Goal: Task Accomplishment & Management: Use online tool/utility

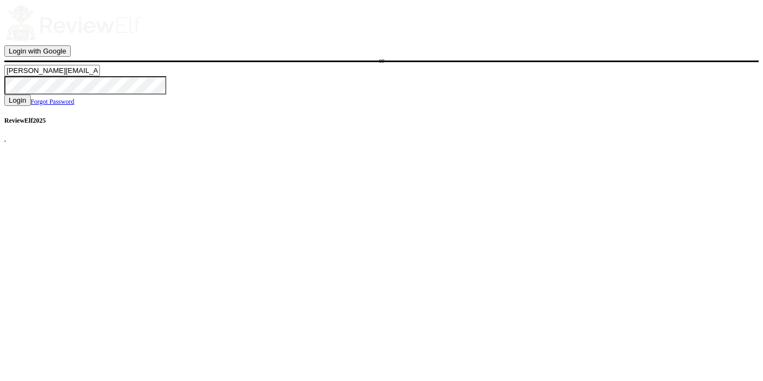
click at [100, 76] on input "nick.roberts@reviewinsights.org" at bounding box center [52, 70] width 96 height 11
type input "charles.johnson@reviewinsights.org"
click at [26, 104] on span "Login" at bounding box center [18, 100] width 18 height 8
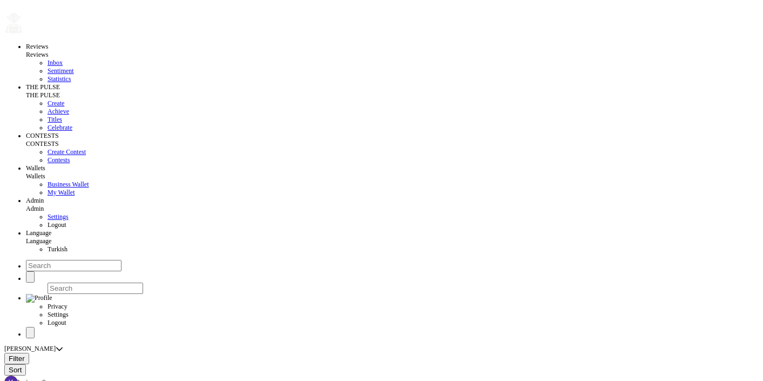
drag, startPoint x: 719, startPoint y: 272, endPoint x: 724, endPoint y: 331, distance: 59.1
click at [23, 34] on button "button" at bounding box center [23, 34] width 0 height 0
click at [48, 75] on span "Sentiment" at bounding box center [61, 71] width 26 height 8
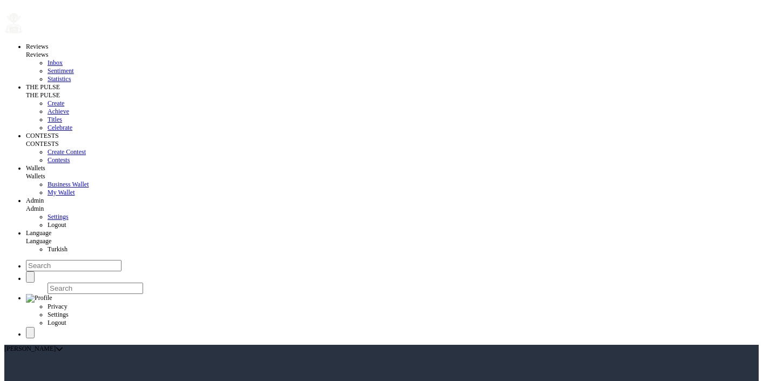
click at [48, 164] on span "Contests" at bounding box center [59, 160] width 22 height 8
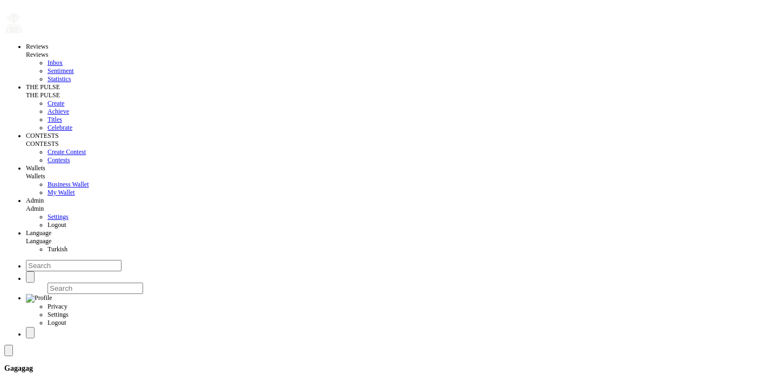
click at [48, 156] on span "Create Contest" at bounding box center [67, 152] width 38 height 8
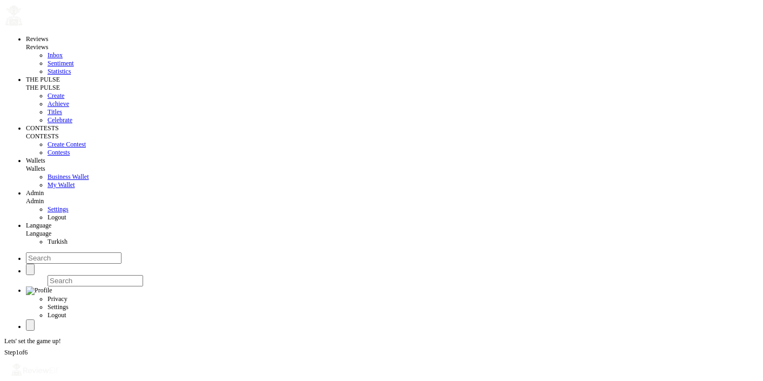
click at [100, 376] on input at bounding box center [52, 381] width 96 height 11
type input "ICT"
type input "2025-10-12"
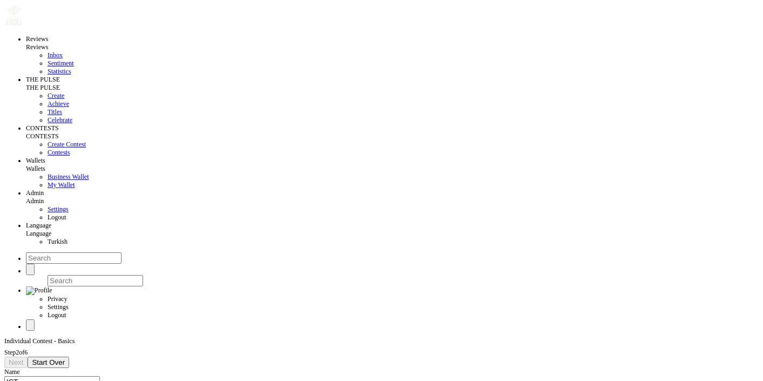
type input "2025-10-24"
click at [28, 357] on button "Next" at bounding box center [15, 362] width 23 height 11
click at [48, 376] on div "Select properties" at bounding box center [25, 380] width 43 height 8
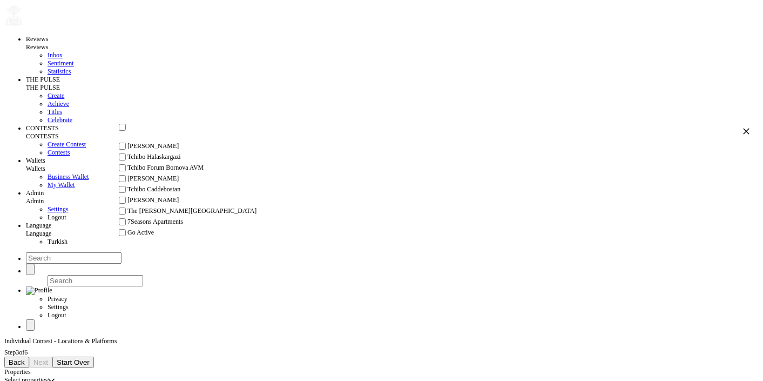
scroll to position [58, 0]
click at [182, 217] on li "The [PERSON_NAME][GEOGRAPHIC_DATA]" at bounding box center [434, 211] width 634 height 11
checkbox input "true"
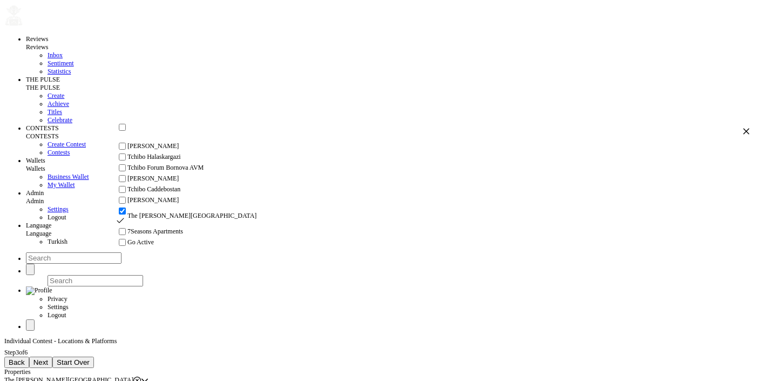
click at [743, 132] on icon "button" at bounding box center [747, 131] width 8 height 8
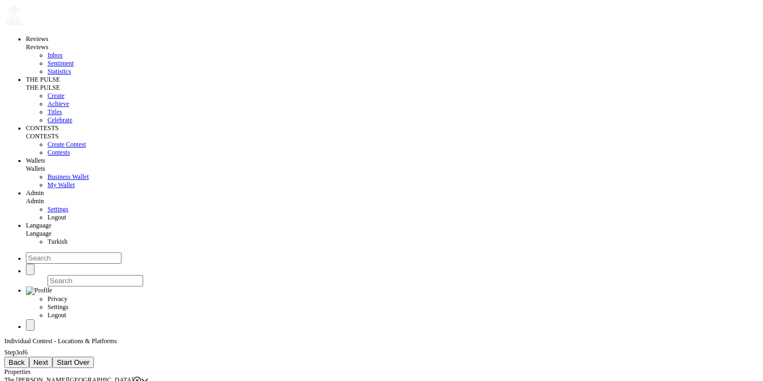
click at [48, 358] on span "Next" at bounding box center [40, 362] width 15 height 8
click at [50, 368] on div "Select employees" at bounding box center [26, 372] width 45 height 8
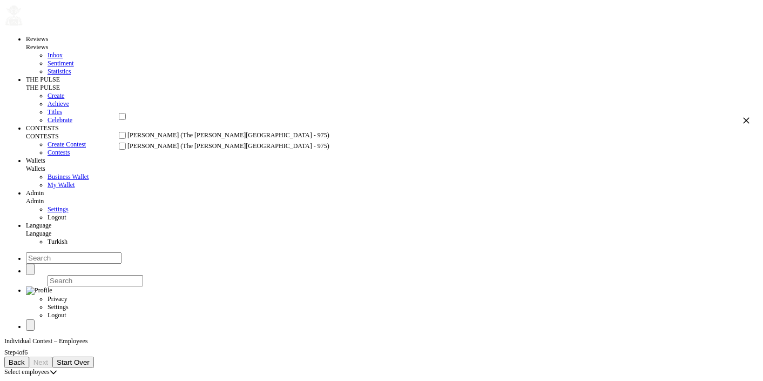
click at [163, 139] on span "[PERSON_NAME] (The [PERSON_NAME][GEOGRAPHIC_DATA] - 975)" at bounding box center [228, 135] width 202 height 8
checkbox input "true"
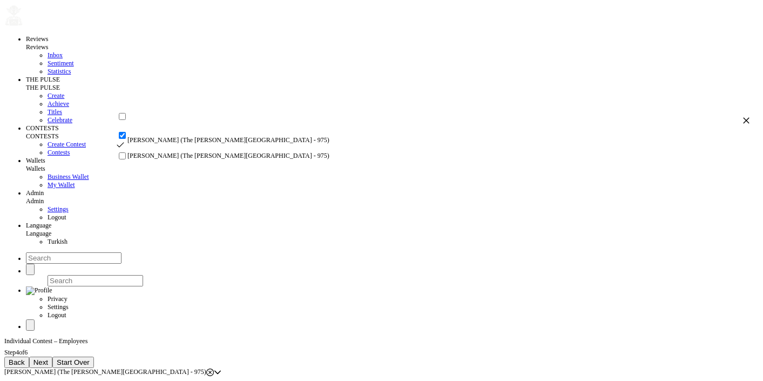
click at [164, 162] on li "[PERSON_NAME] (The [PERSON_NAME][GEOGRAPHIC_DATA] - 975)" at bounding box center [434, 156] width 634 height 11
checkbox input "true"
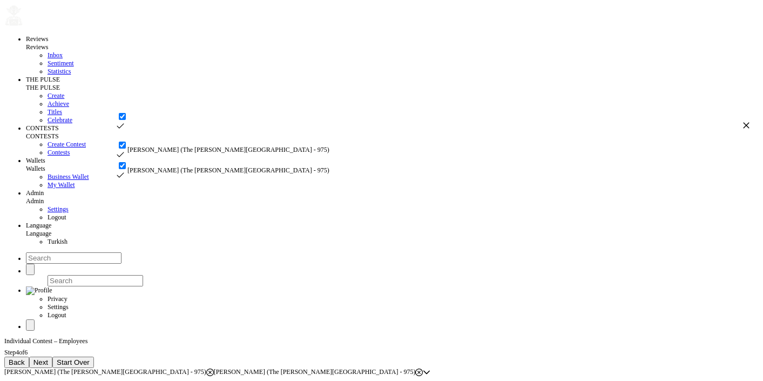
click at [48, 358] on span "Next" at bounding box center [40, 362] width 15 height 8
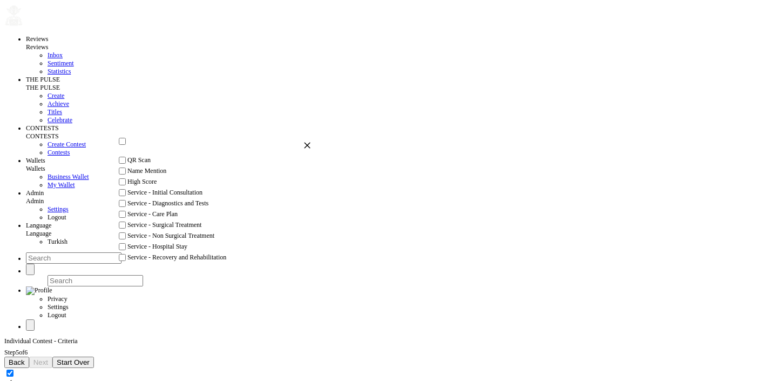
click at [156, 166] on li "QR Scan" at bounding box center [214, 160] width 194 height 11
checkbox input "true"
click at [162, 186] on li "Name Mention" at bounding box center [214, 181] width 194 height 11
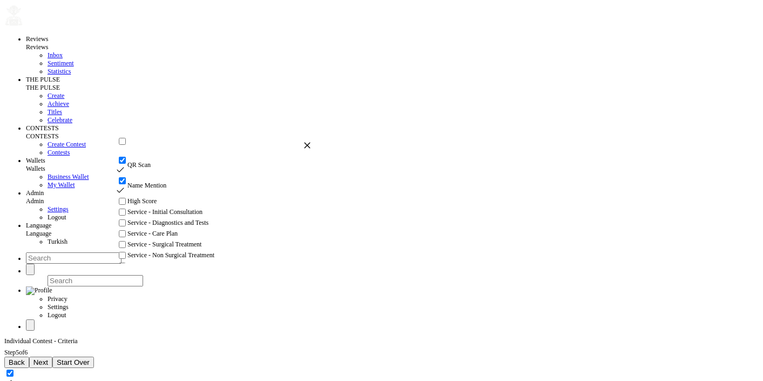
checkbox input "true"
click at [178, 216] on span "Service - Initial Consultation" at bounding box center [164, 212] width 75 height 8
checkbox input "true"
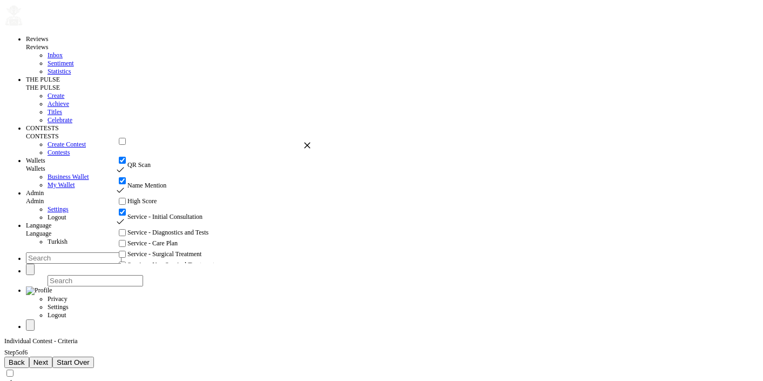
checkbox input "false"
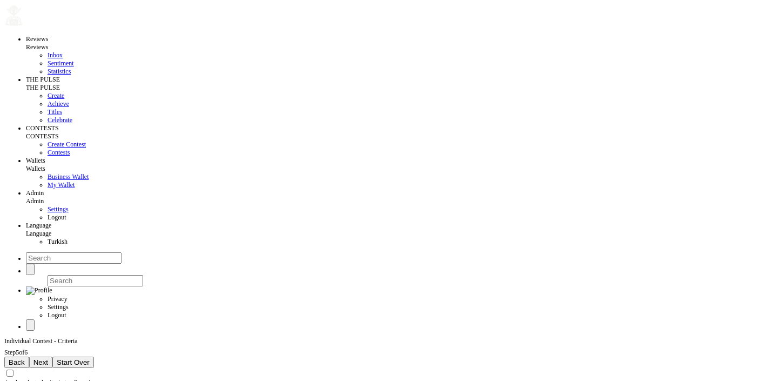
click at [48, 358] on span "Next" at bounding box center [40, 362] width 15 height 8
type input "103 points"
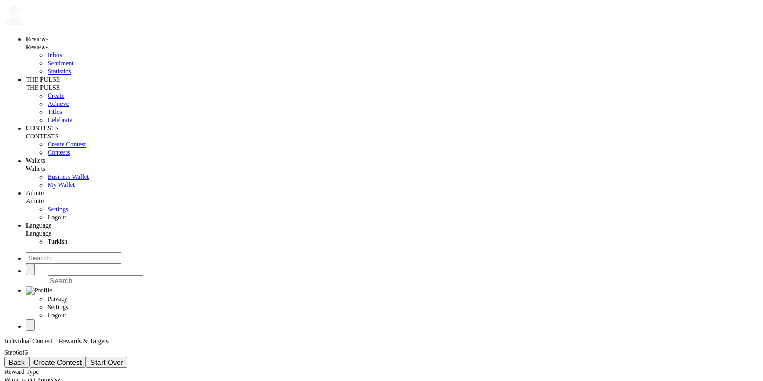
type input "13 events"
click at [86, 357] on button "Create Contest" at bounding box center [57, 362] width 57 height 11
click at [48, 156] on span "Contests" at bounding box center [59, 153] width 22 height 8
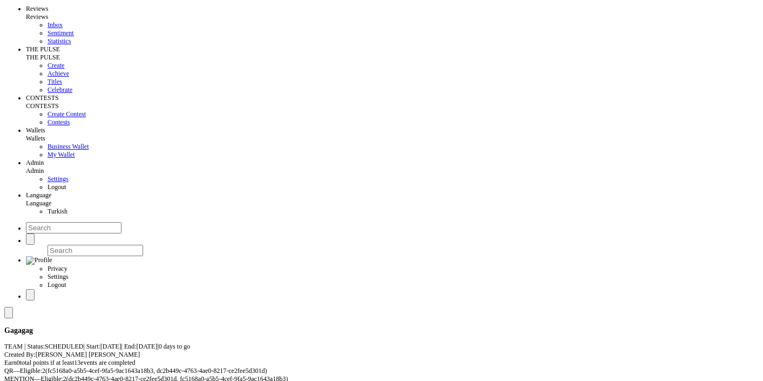
scroll to position [38, 0]
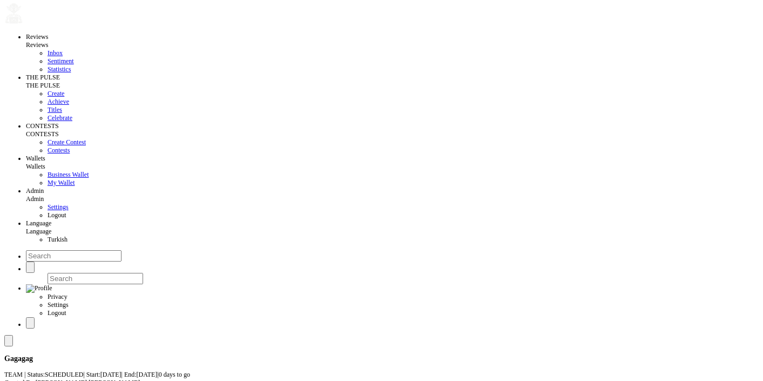
scroll to position [8, 0]
click at [48, 148] on span "Create Contest" at bounding box center [67, 144] width 38 height 8
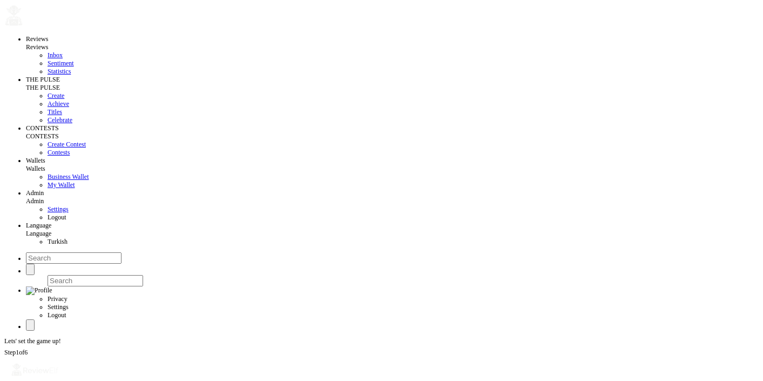
click at [100, 376] on input at bounding box center [52, 381] width 96 height 11
type input "ICT X"
type input "2025-10-12"
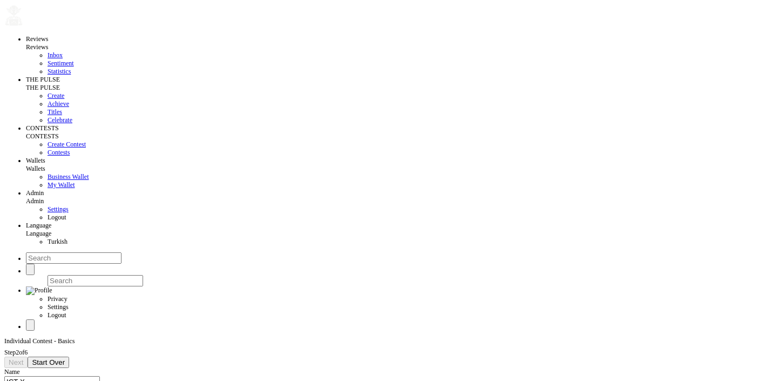
type input "[DATE]"
click at [28, 357] on button "Next" at bounding box center [15, 362] width 23 height 11
click at [48, 376] on div "Select properties" at bounding box center [25, 380] width 43 height 8
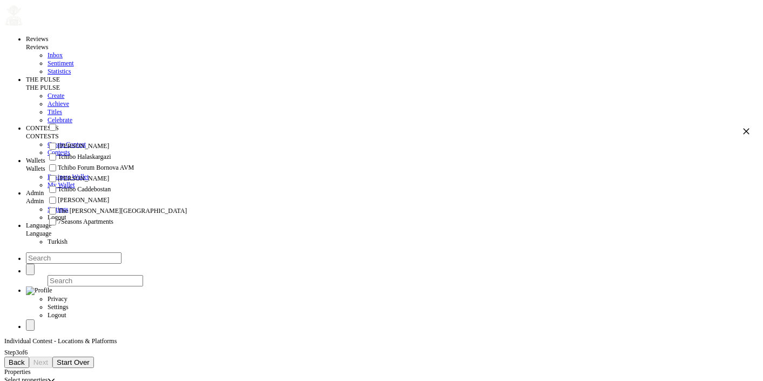
scroll to position [75, 0]
click at [109, 215] on span "The [PERSON_NAME][GEOGRAPHIC_DATA]" at bounding box center [122, 211] width 129 height 8
checkbox input "true"
click at [743, 130] on button "button" at bounding box center [747, 131] width 8 height 8
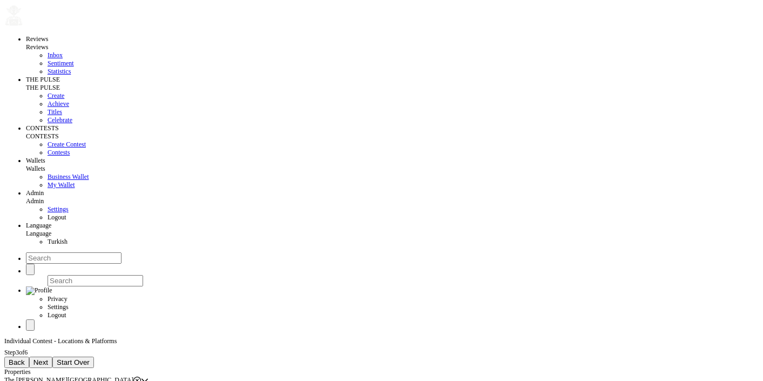
click at [52, 357] on button "Next" at bounding box center [40, 362] width 23 height 11
click at [50, 368] on div "Select employees" at bounding box center [26, 372] width 45 height 8
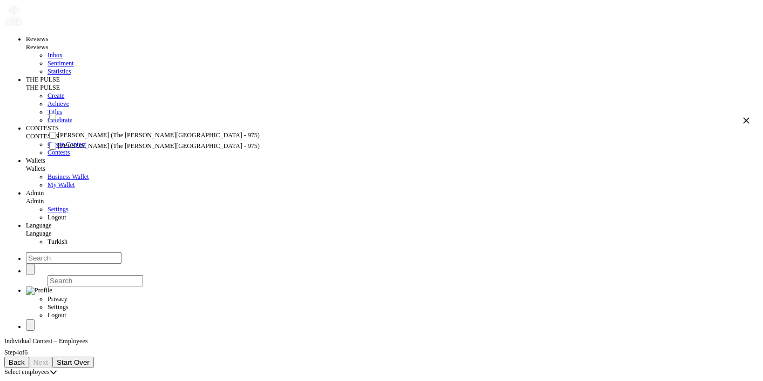
click at [110, 141] on li "[PERSON_NAME] (The [PERSON_NAME][GEOGRAPHIC_DATA] - 975)" at bounding box center [398, 135] width 703 height 11
checkbox input "true"
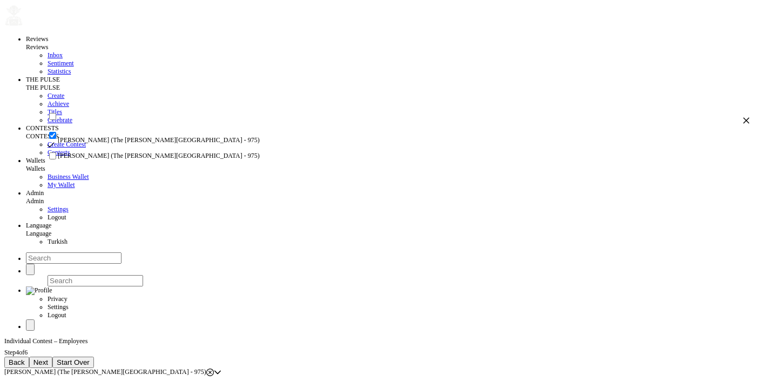
click at [111, 160] on span "[PERSON_NAME] (The [PERSON_NAME][GEOGRAPHIC_DATA] - 975)" at bounding box center [159, 156] width 202 height 8
checkbox input "true"
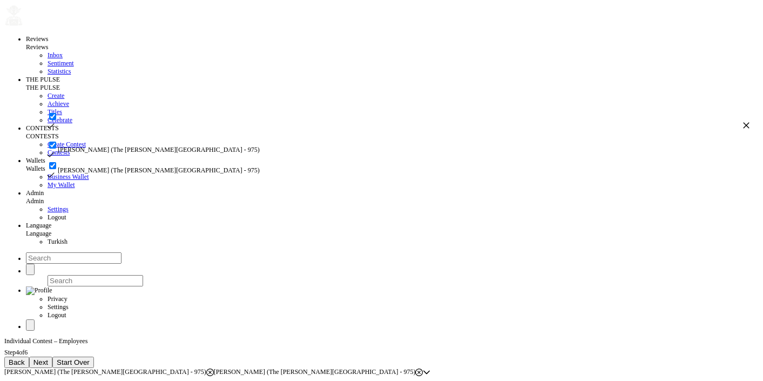
click at [52, 357] on button "Next" at bounding box center [40, 362] width 23 height 11
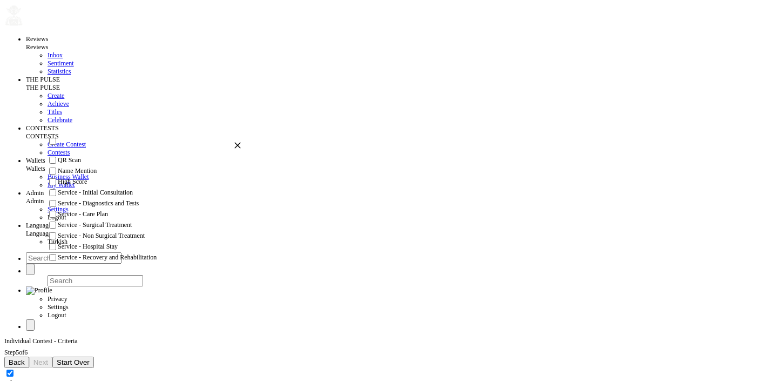
drag, startPoint x: 92, startPoint y: 173, endPoint x: 93, endPoint y: 194, distance: 21.1
click at [81, 164] on span "QR Scan" at bounding box center [69, 160] width 23 height 8
checkbox input "true"
click at [103, 212] on span "Service - Diagnostics and Tests" at bounding box center [98, 208] width 81 height 8
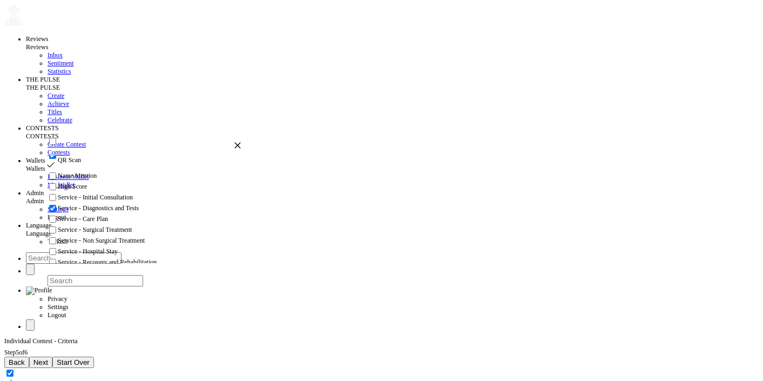
checkbox input "true"
click at [48, 358] on span "Next" at bounding box center [40, 362] width 15 height 8
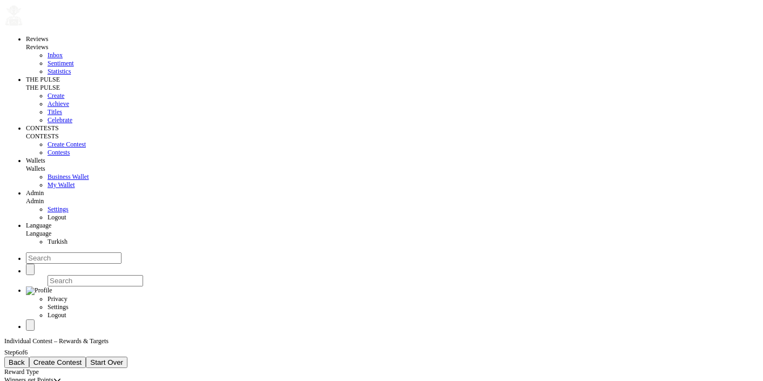
click at [82, 358] on span "Create Contest" at bounding box center [57, 362] width 49 height 8
click at [100, 376] on input at bounding box center [52, 381] width 96 height 11
drag, startPoint x: 86, startPoint y: 113, endPoint x: 49, endPoint y: 112, distance: 37.3
click at [49, 376] on input "tec x" at bounding box center [52, 381] width 96 height 11
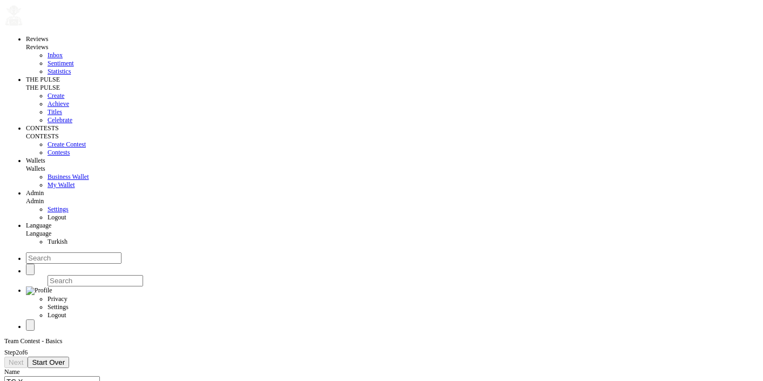
type input "TC X"
type input "2025-10-13"
drag, startPoint x: 105, startPoint y: 219, endPoint x: 32, endPoint y: 219, distance: 72.9
click at [32, 219] on div "Reviews Reviews Inbox Sentiment Statistics THE PULSE THE PULSE Create Achieve T…" at bounding box center [381, 221] width 755 height 449
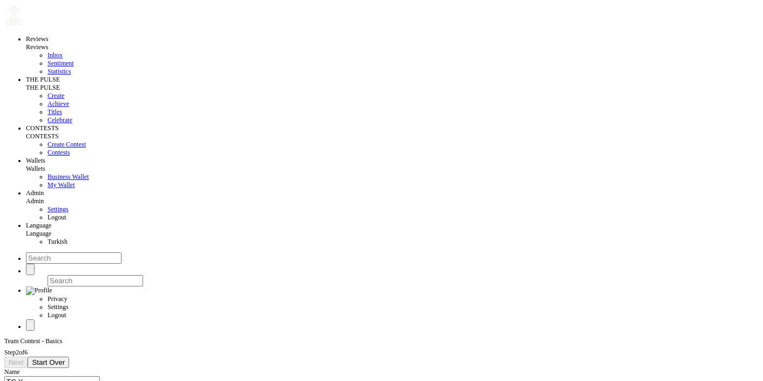
click at [205, 285] on div "Reviews Reviews Inbox Sentiment Statistics THE PULSE THE PULSE Create Achieve T…" at bounding box center [381, 225] width 755 height 457
type input "[DATE]"
click at [23, 358] on span "Next" at bounding box center [16, 362] width 15 height 8
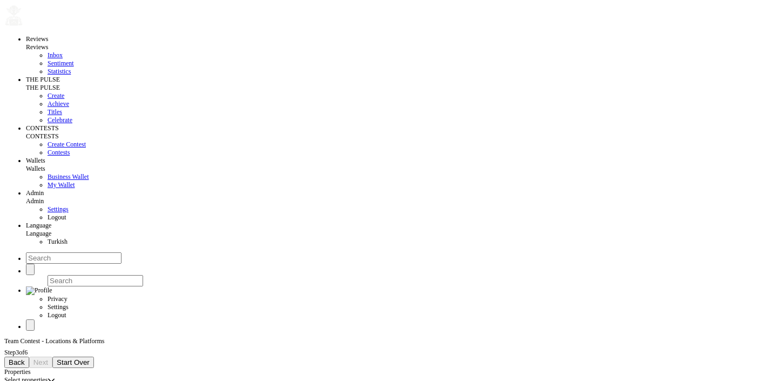
click at [48, 376] on div "Select properties" at bounding box center [25, 380] width 43 height 8
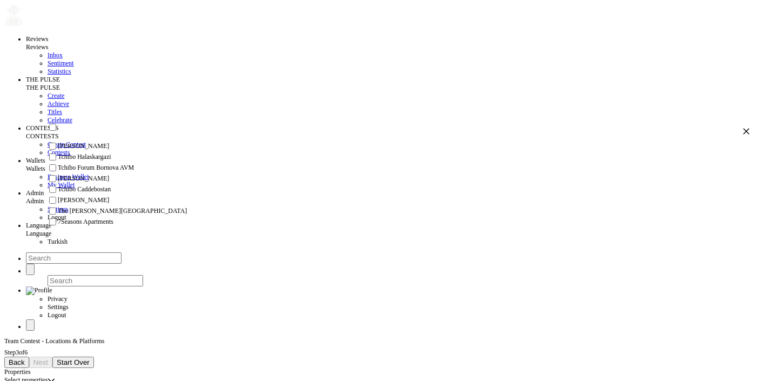
scroll to position [75, 0]
click at [107, 212] on span "The [PERSON_NAME][GEOGRAPHIC_DATA]" at bounding box center [122, 211] width 129 height 8
checkbox input "true"
click at [743, 134] on icon "button" at bounding box center [747, 131] width 8 height 8
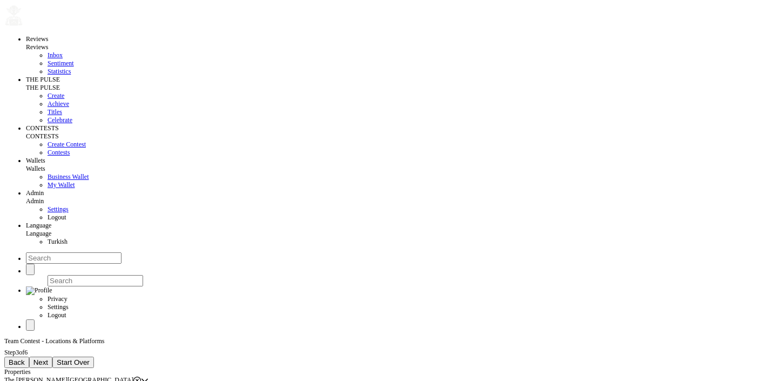
click at [48, 358] on span "Next" at bounding box center [40, 362] width 15 height 8
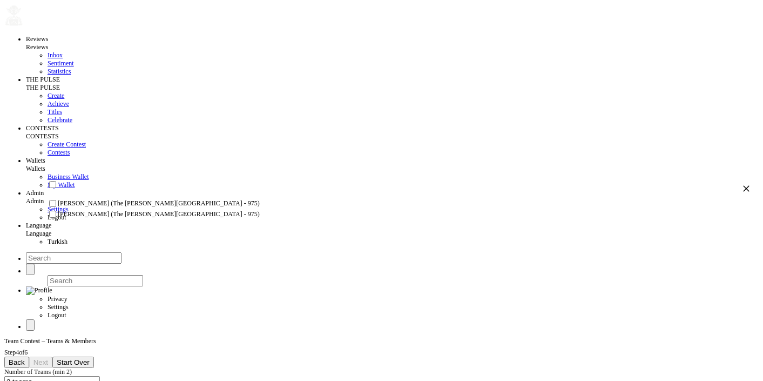
click at [102, 207] on span "[PERSON_NAME] (The [PERSON_NAME][GEOGRAPHIC_DATA] - 975)" at bounding box center [159, 203] width 202 height 8
checkbox input "true"
drag, startPoint x: 84, startPoint y: 148, endPoint x: 50, endPoint y: 147, distance: 33.5
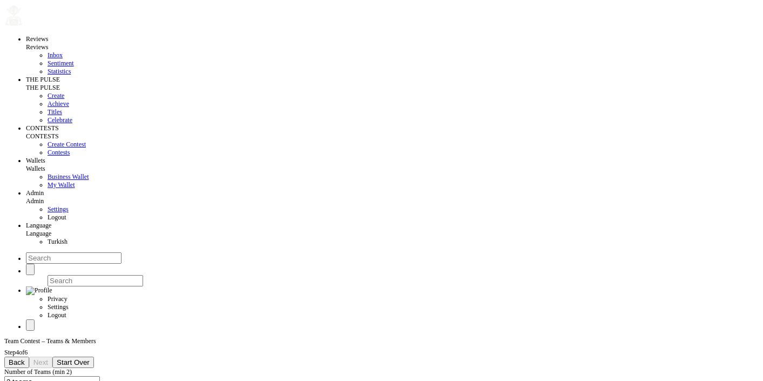
type input "Manisha Team"
drag, startPoint x: 94, startPoint y: 208, endPoint x: 41, endPoint y: 204, distance: 53.6
click at [41, 337] on div "Team Contest – Teams & Members Step 4 of 6 Back Next Start Over Number of Teams…" at bounding box center [381, 381] width 755 height 89
type input "Diana Team"
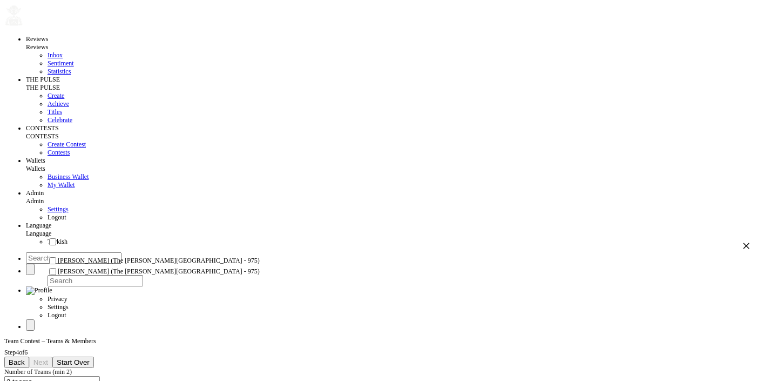
click at [85, 277] on li "[PERSON_NAME] (The [PERSON_NAME][GEOGRAPHIC_DATA] - 975)" at bounding box center [398, 271] width 703 height 11
checkbox input "true"
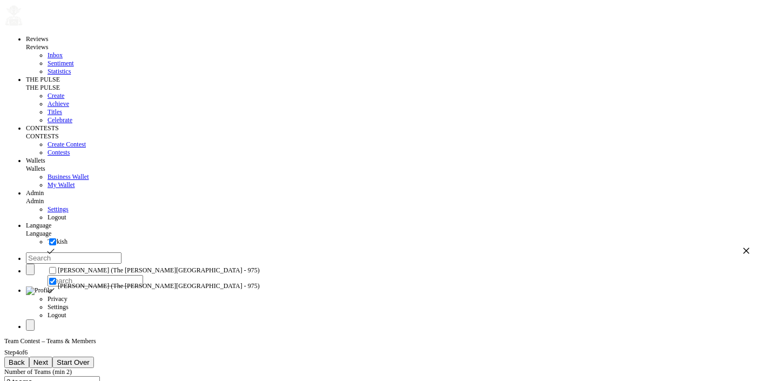
click at [516, 344] on div "Reviews Reviews Inbox Sentiment Statistics THE PULSE THE PULSE Create Achieve T…" at bounding box center [381, 211] width 755 height 429
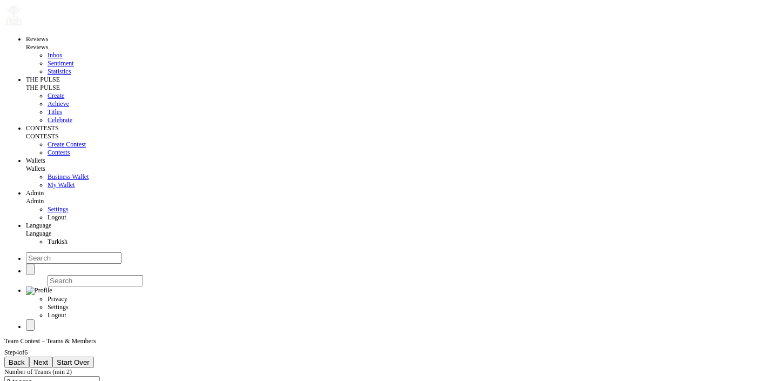
click at [48, 358] on span "Next" at bounding box center [40, 362] width 15 height 8
checkbox input "true"
checkbox input "false"
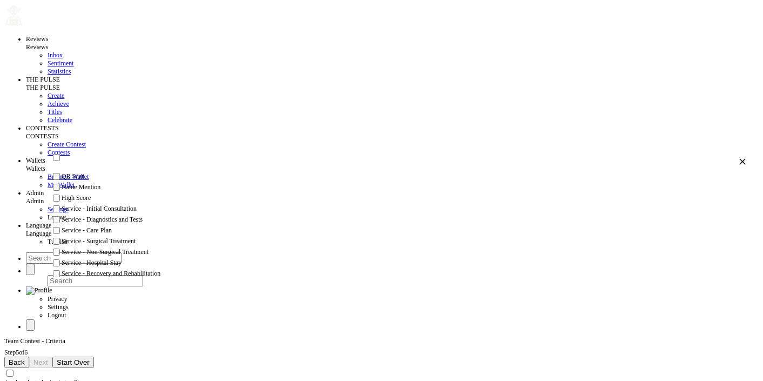
click at [59, 180] on input "checkbox" at bounding box center [56, 176] width 7 height 7
checkbox input "true"
click at [98, 310] on div "Reviews Reviews Inbox Sentiment Statistics THE PULSE THE PULSE Create Achieve T…" at bounding box center [381, 222] width 755 height 451
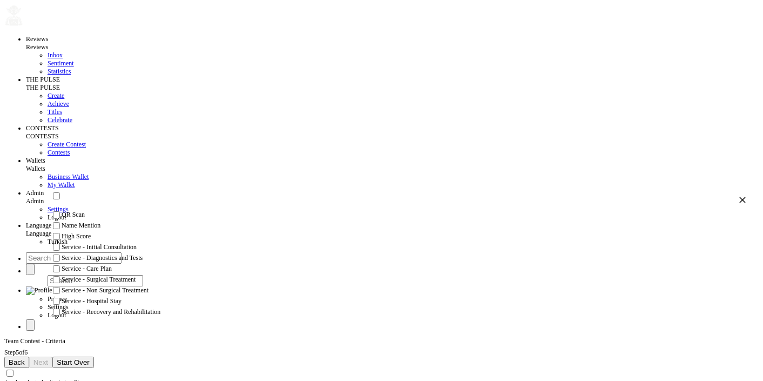
click at [90, 230] on span "Name Mention" at bounding box center [81, 225] width 39 height 8
checkbox input "true"
click at [99, 367] on div "Reviews Reviews Inbox Sentiment Statistics THE PULSE THE PULSE Create Achieve T…" at bounding box center [381, 222] width 755 height 451
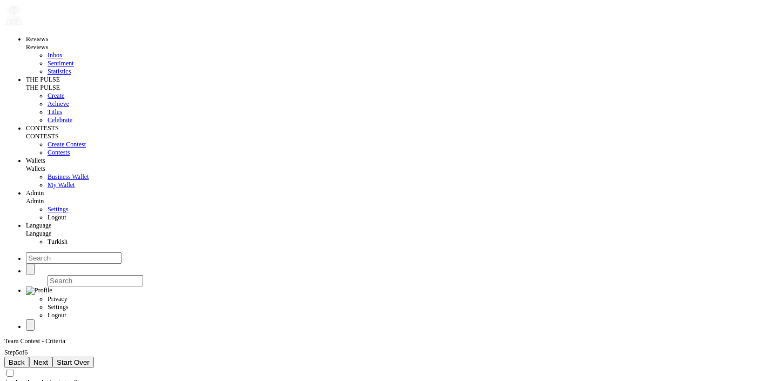
click at [48, 358] on span "Next" at bounding box center [40, 362] width 15 height 8
click at [53, 376] on span "Winners get Points" at bounding box center [28, 380] width 49 height 8
click at [112, 128] on li "Winners get Points" at bounding box center [398, 126] width 703 height 8
click at [82, 358] on span "Create Contest" at bounding box center [57, 362] width 49 height 8
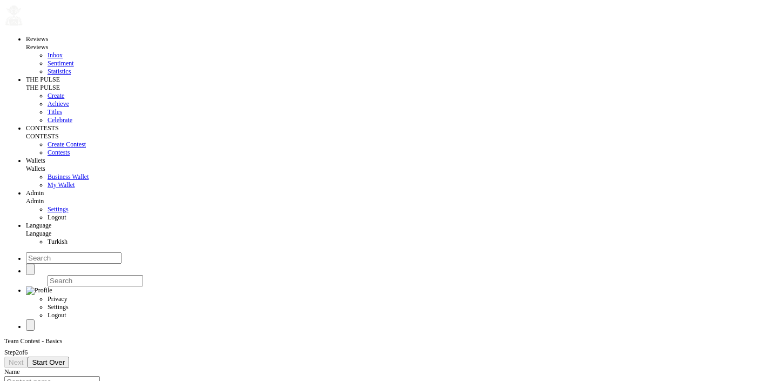
click at [100, 376] on input at bounding box center [52, 381] width 96 height 11
type input "TC xm"
type input "[DATE]"
type input "2025-10-18"
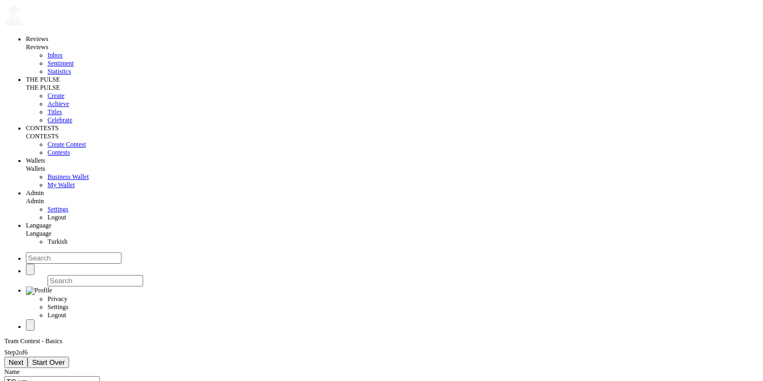
click at [156, 368] on div "Name" at bounding box center [381, 372] width 755 height 8
click at [23, 358] on span "Next" at bounding box center [16, 362] width 15 height 8
click at [48, 376] on div "Select properties" at bounding box center [25, 380] width 43 height 8
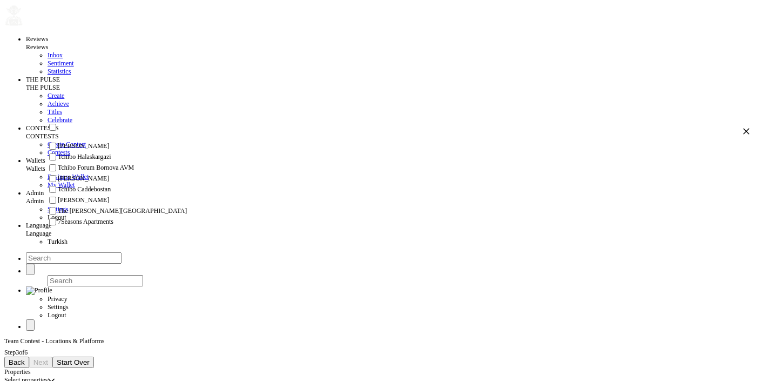
click at [101, 214] on span "The [PERSON_NAME][GEOGRAPHIC_DATA]" at bounding box center [122, 211] width 129 height 8
checkbox input "true"
click at [48, 358] on span "Next" at bounding box center [40, 362] width 15 height 8
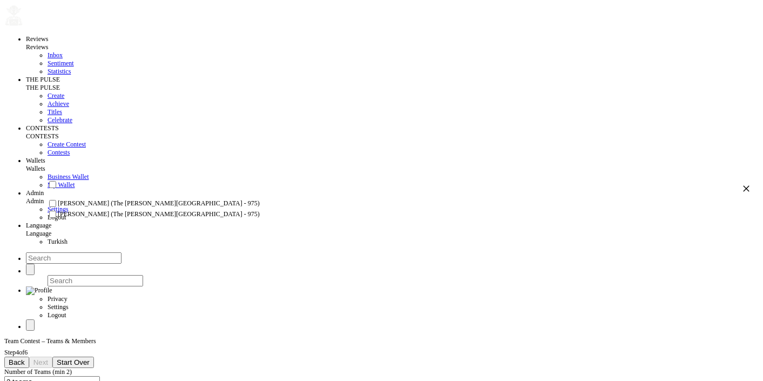
click at [93, 207] on span "[PERSON_NAME] (The [PERSON_NAME][GEOGRAPHIC_DATA] - 975)" at bounding box center [159, 203] width 202 height 8
checkbox input "true"
click at [88, 269] on div "Reviews Reviews Inbox Sentiment Statistics THE PULSE THE PULSE Create Achieve T…" at bounding box center [381, 211] width 755 height 429
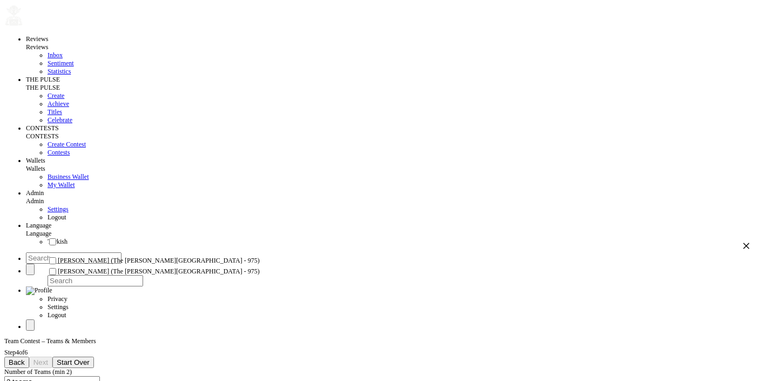
click at [76, 275] on span "[PERSON_NAME] (The [PERSON_NAME][GEOGRAPHIC_DATA] - 975)" at bounding box center [159, 271] width 202 height 8
checkbox input "true"
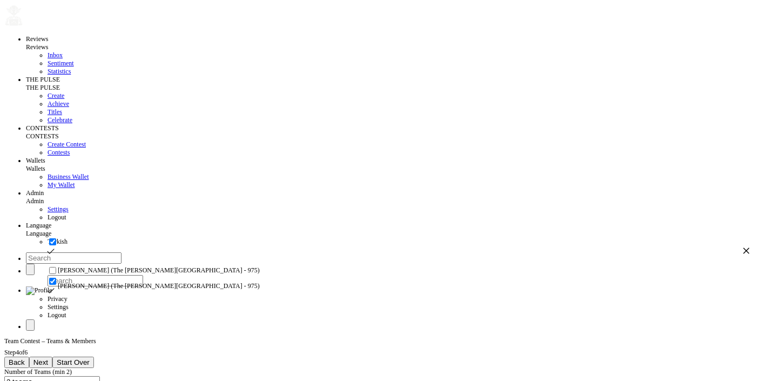
click at [743, 247] on icon "button" at bounding box center [747, 251] width 8 height 8
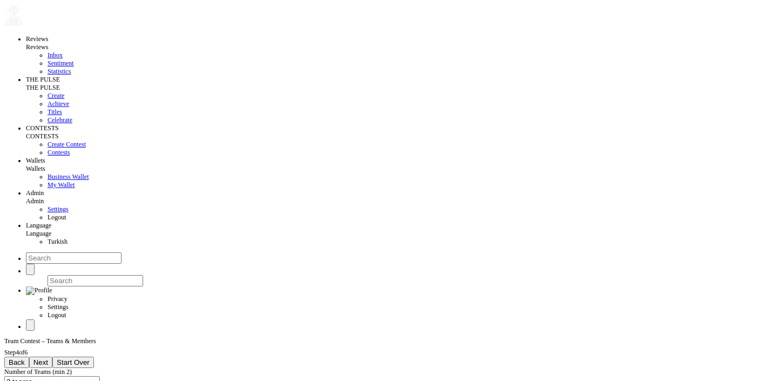
click at [48, 358] on span "Next" at bounding box center [40, 362] width 15 height 8
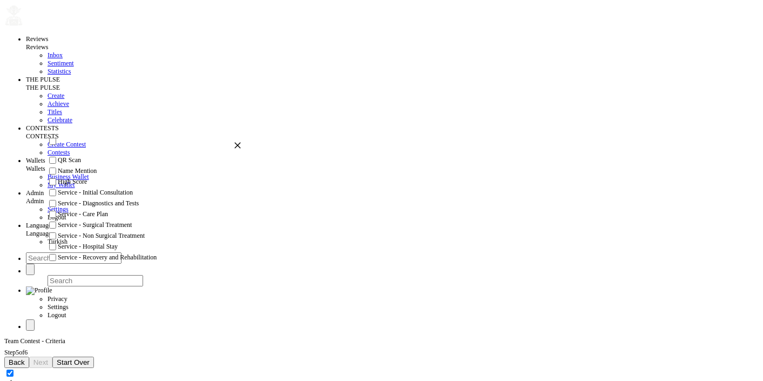
click at [89, 166] on li "QR Scan" at bounding box center [144, 160] width 194 height 11
checkbox input "false"
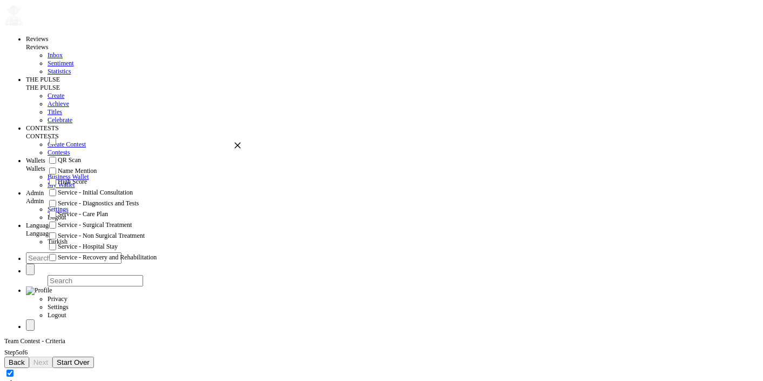
click at [58, 177] on div at bounding box center [52, 171] width 11 height 11
checkbox input "true"
click at [48, 358] on span "Next" at bounding box center [40, 362] width 15 height 8
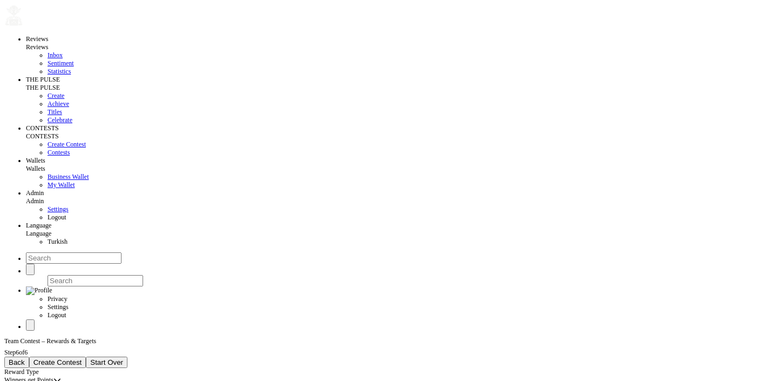
click at [53, 376] on span "Winners get Points" at bounding box center [28, 380] width 49 height 8
click at [101, 138] on span "Winners get Redeemable Points (1 point = $1)" at bounding box center [107, 134] width 120 height 8
drag, startPoint x: 64, startPoint y: 149, endPoint x: 46, endPoint y: 146, distance: 18.6
type input "103 points"
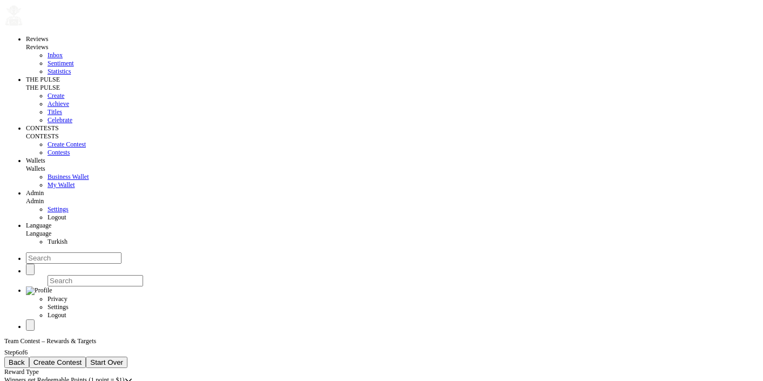
click at [86, 357] on button "Create Contest" at bounding box center [57, 362] width 57 height 11
click at [48, 99] on link "Create" at bounding box center [56, 96] width 17 height 8
click at [48, 156] on link "Contests" at bounding box center [59, 153] width 22 height 8
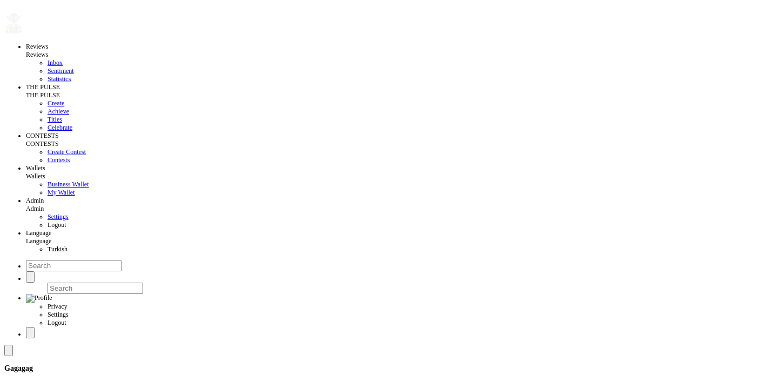
click at [13, 345] on button at bounding box center [8, 350] width 9 height 11
click at [9, 351] on span at bounding box center [9, 351] width 0 height 0
click at [80, 121] on span "Newest First" at bounding box center [69, 118] width 33 height 8
click at [95, 140] on span "Newest First" at bounding box center [78, 136] width 33 height 8
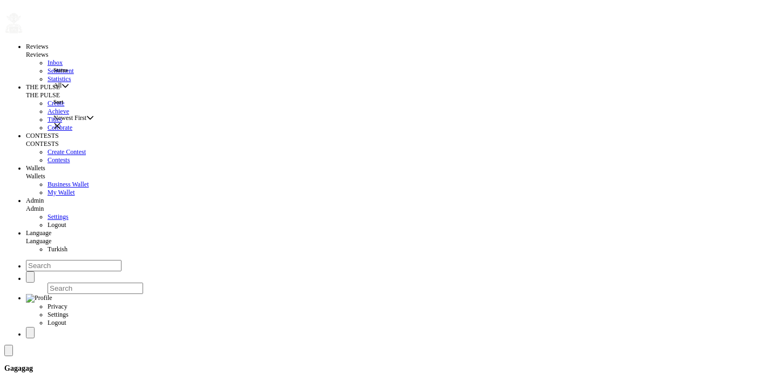
click at [48, 220] on span "Settings" at bounding box center [58, 217] width 21 height 8
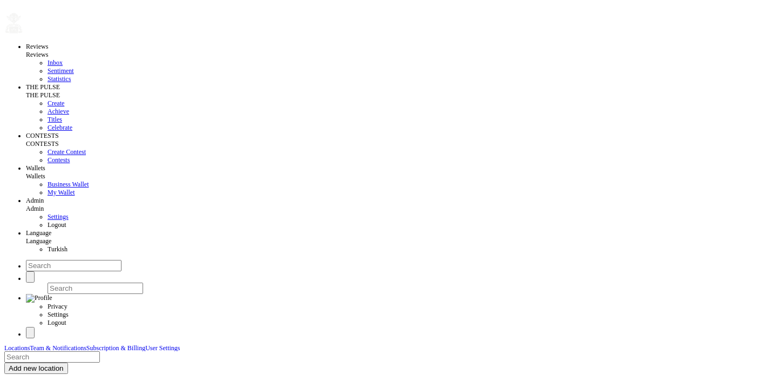
click at [86, 345] on span "Team & Notifications" at bounding box center [58, 348] width 56 height 6
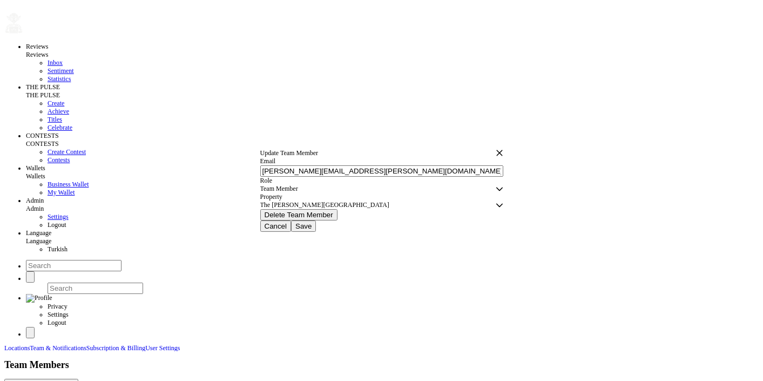
click at [385, 209] on div "The [PERSON_NAME][GEOGRAPHIC_DATA]" at bounding box center [378, 205] width 236 height 8
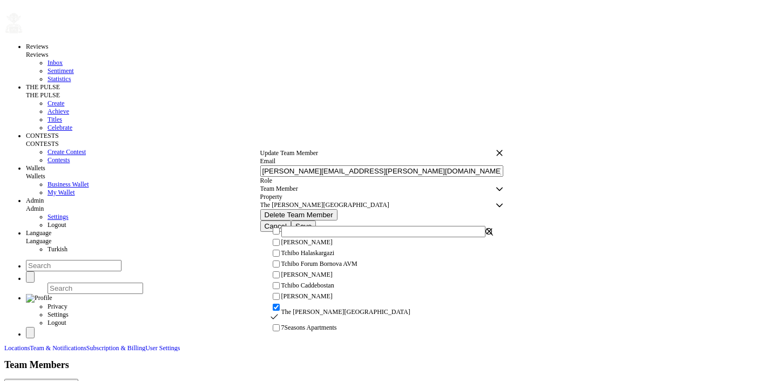
scroll to position [48, 0]
click at [280, 266] on input "checkbox" at bounding box center [276, 263] width 7 height 7
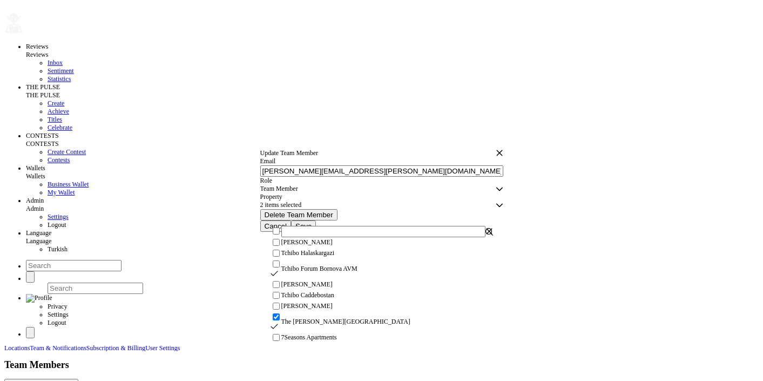
checkbox input "true"
click at [486, 235] on icon "button" at bounding box center [490, 231] width 8 height 8
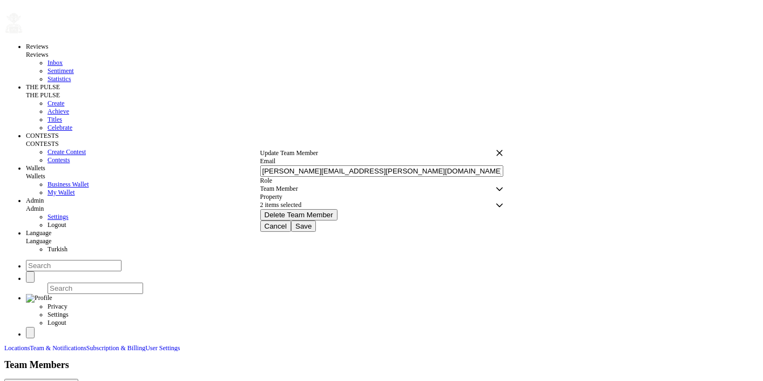
click at [316, 232] on button "Save" at bounding box center [303, 225] width 25 height 11
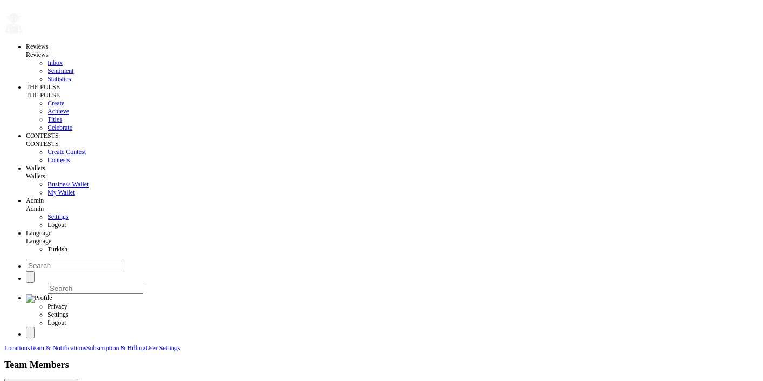
click at [55, 156] on span "Create Contest" at bounding box center [67, 152] width 38 height 8
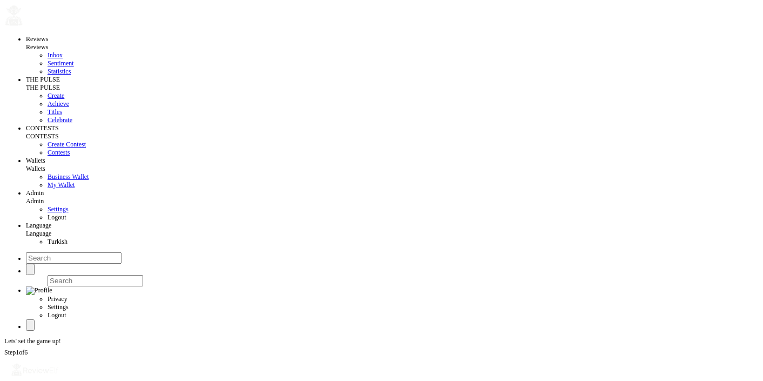
click at [92, 376] on input at bounding box center [52, 381] width 96 height 11
type input "IC ML"
type input "[DATE]"
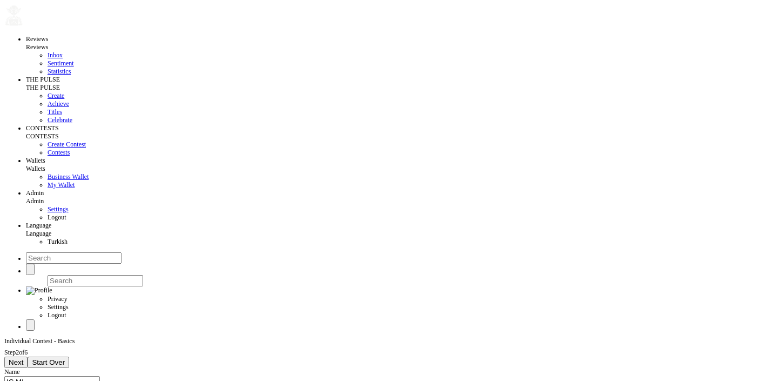
type input "2025-10-18"
click at [28, 357] on button "Next" at bounding box center [15, 362] width 23 height 11
click at [48, 376] on div "Select properties" at bounding box center [25, 380] width 43 height 8
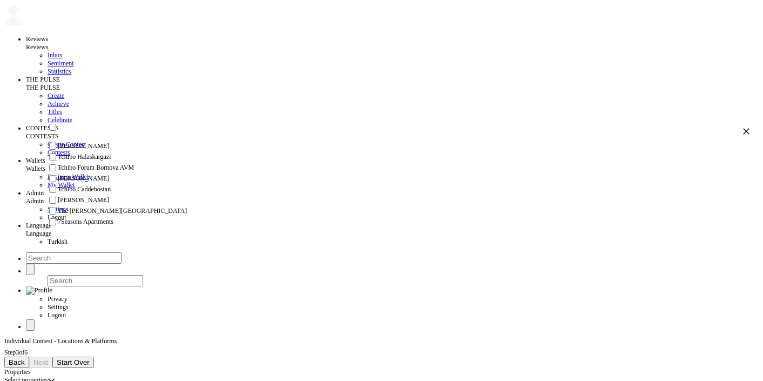
click at [134, 172] on span "Tchibo Forum Bornova AVM" at bounding box center [96, 168] width 76 height 8
checkbox input "true"
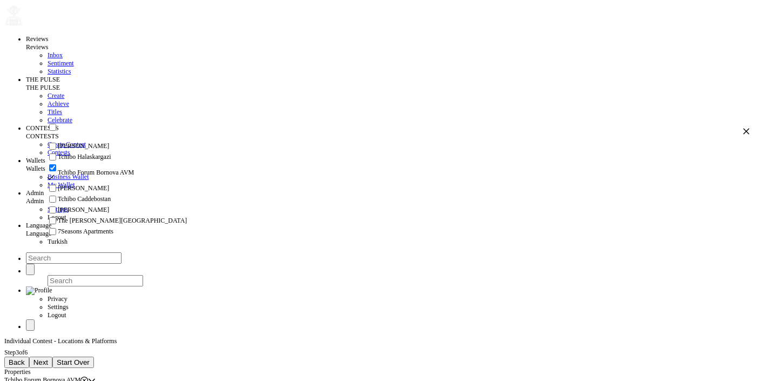
click at [121, 216] on li "The [PERSON_NAME][GEOGRAPHIC_DATA]" at bounding box center [398, 221] width 703 height 11
checkbox input "true"
click at [744, 133] on icon "button" at bounding box center [747, 132] width 6 height 6
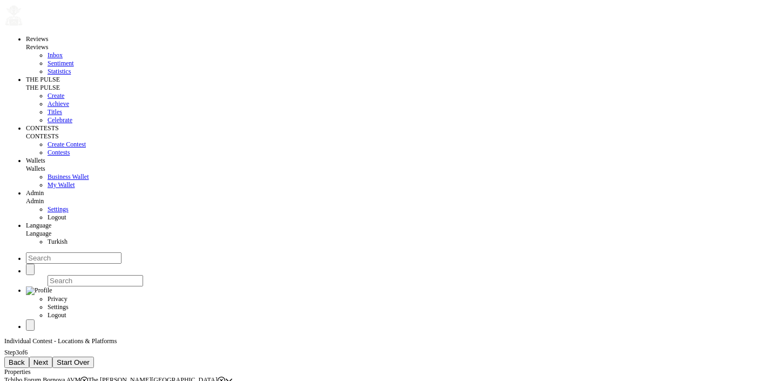
click at [48, 358] on span "Next" at bounding box center [40, 362] width 15 height 8
click at [50, 368] on div "Select employees" at bounding box center [26, 372] width 45 height 8
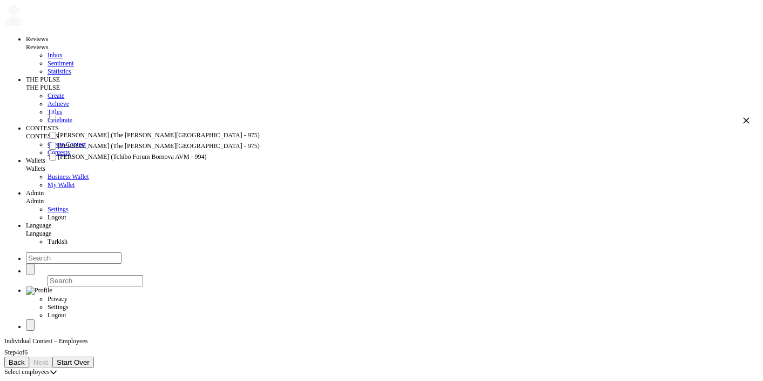
click at [56, 160] on input "checkbox" at bounding box center [52, 156] width 7 height 7
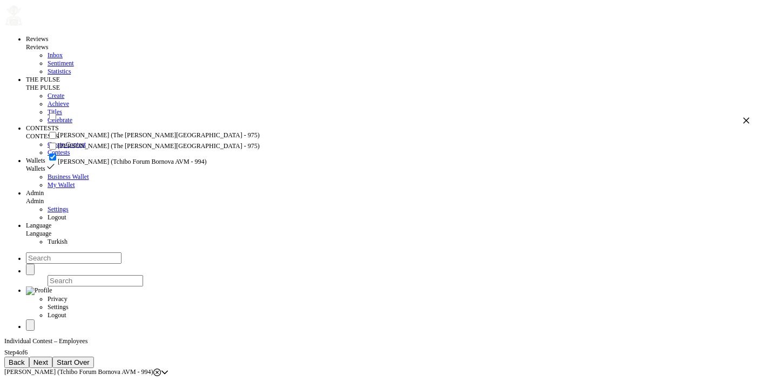
checkbox input "true"
click at [56, 150] on input "checkbox" at bounding box center [52, 146] width 7 height 7
checkbox input "true"
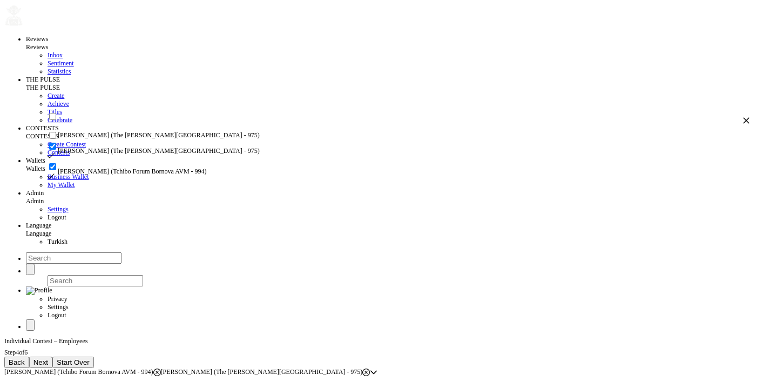
click at [743, 120] on icon "button" at bounding box center [747, 121] width 8 height 8
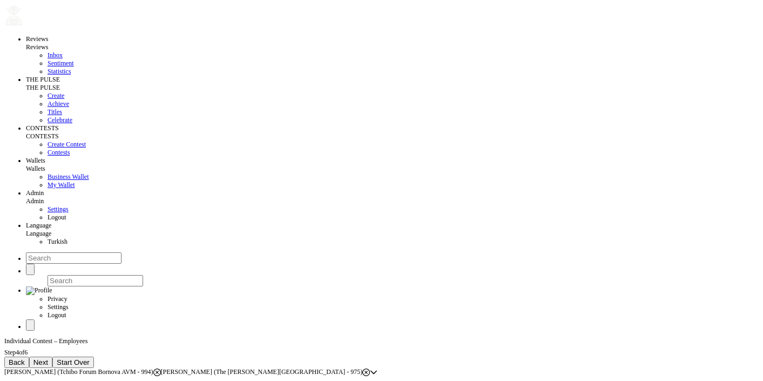
click at [48, 358] on span "Next" at bounding box center [40, 362] width 15 height 8
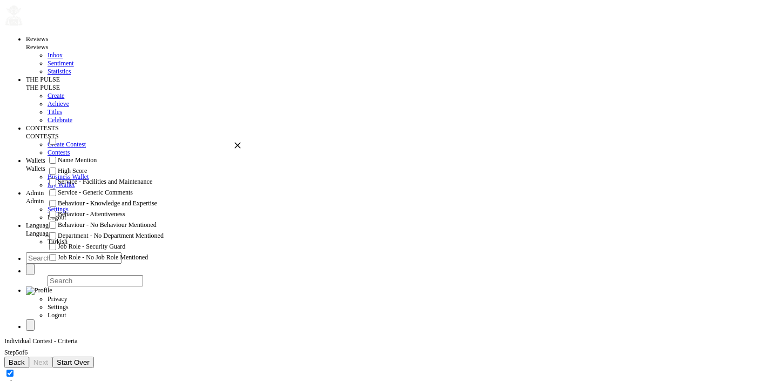
scroll to position [0, 0]
click at [56, 164] on input "checkbox" at bounding box center [52, 160] width 7 height 7
checkbox input "true"
click at [234, 146] on icon "button" at bounding box center [238, 146] width 8 height 8
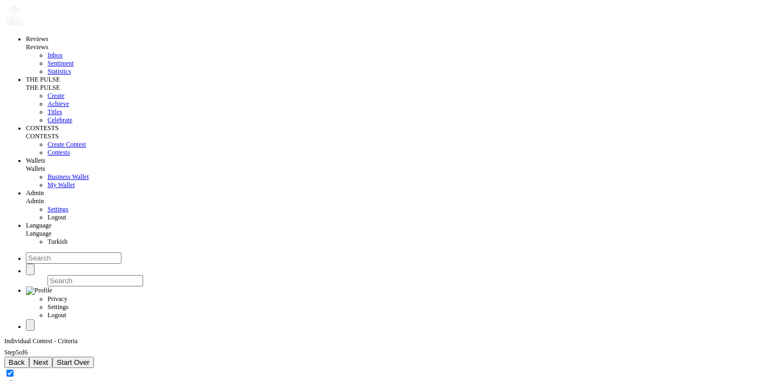
checkbox input "true"
checkbox input "false"
click at [48, 358] on span "Next" at bounding box center [40, 362] width 15 height 8
click at [82, 358] on span "Create Contest" at bounding box center [57, 362] width 49 height 8
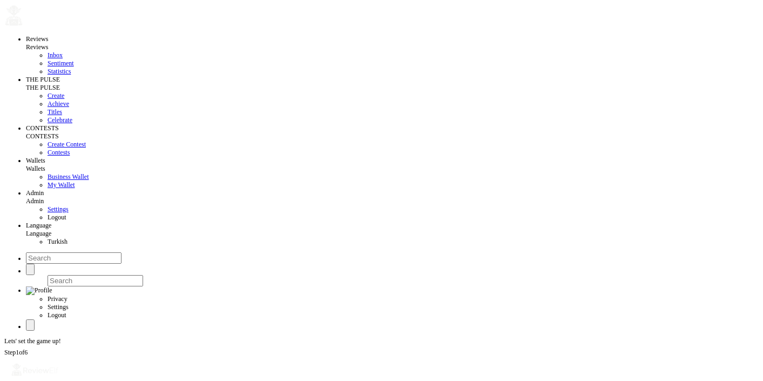
click at [48, 156] on span "Contests" at bounding box center [59, 153] width 22 height 8
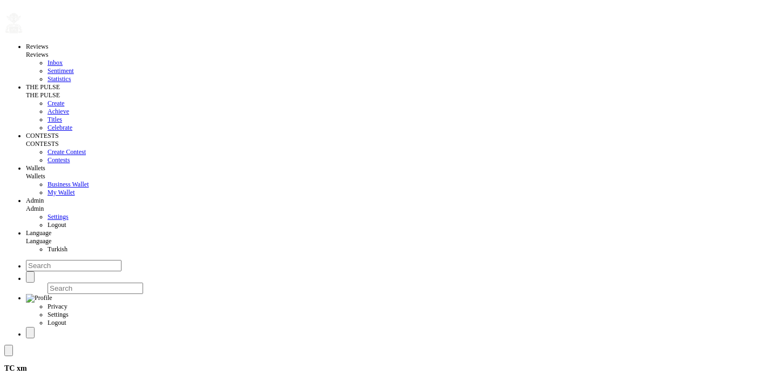
click at [550, 134] on icon "button" at bounding box center [554, 138] width 8 height 8
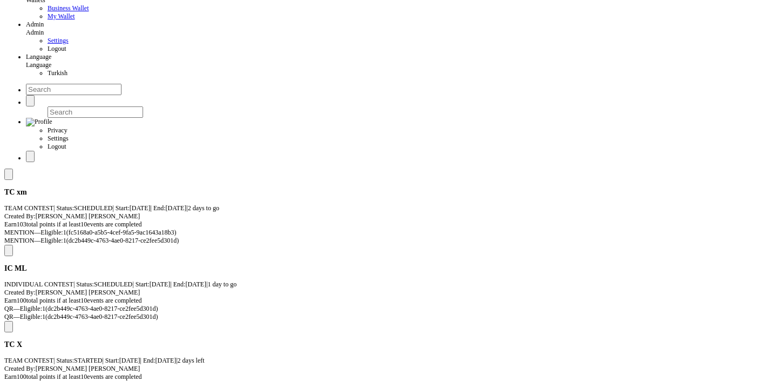
scroll to position [177, 0]
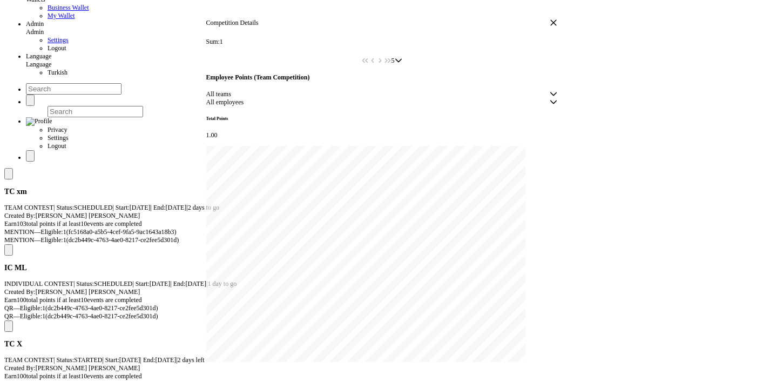
scroll to position [136, 0]
click at [263, 98] on span "All teams" at bounding box center [378, 94] width 344 height 8
click at [354, 106] on span "All employees" at bounding box center [378, 102] width 344 height 8
click at [276, 139] on div "Total Points 1.00" at bounding box center [381, 127] width 351 height 23
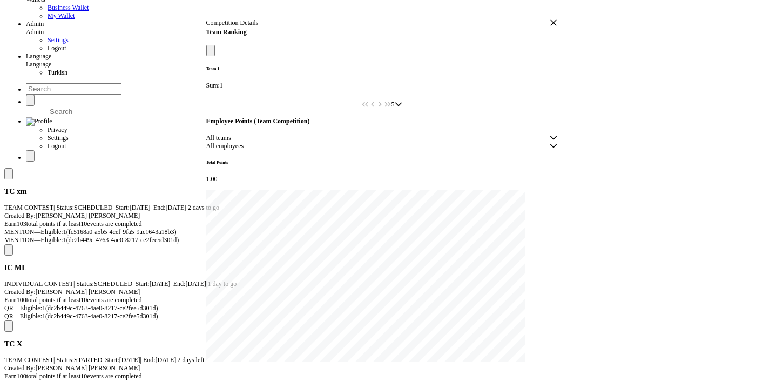
scroll to position [0, 0]
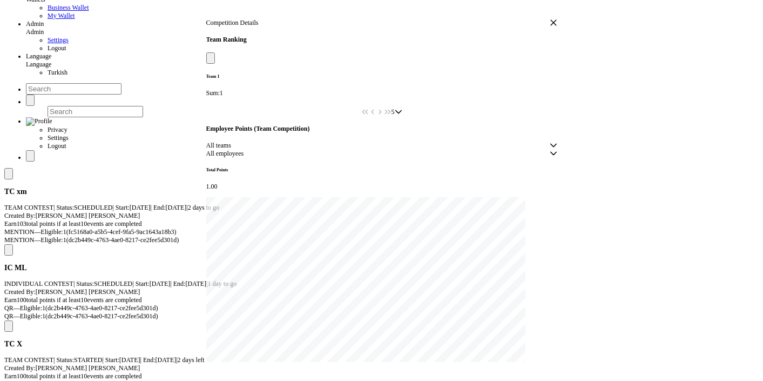
click at [550, 26] on icon "button" at bounding box center [554, 23] width 8 height 8
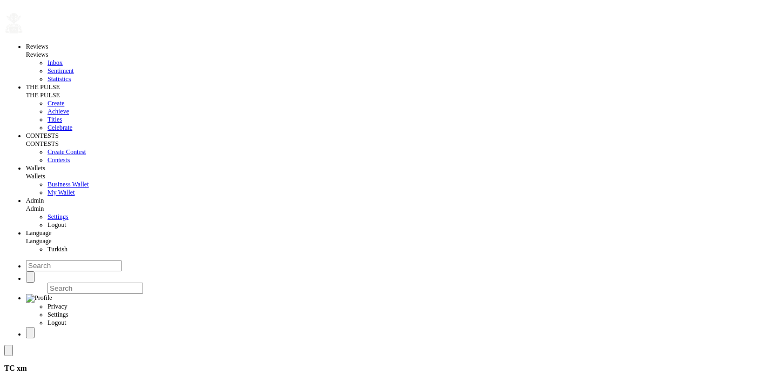
click at [9, 351] on span at bounding box center [9, 351] width 0 height 0
click at [196, 345] on div at bounding box center [381, 350] width 755 height 11
click at [48, 107] on span "Create" at bounding box center [56, 103] width 17 height 8
click at [9, 359] on span at bounding box center [9, 359] width 0 height 0
click at [62, 112] on span "All" at bounding box center [57, 110] width 8 height 8
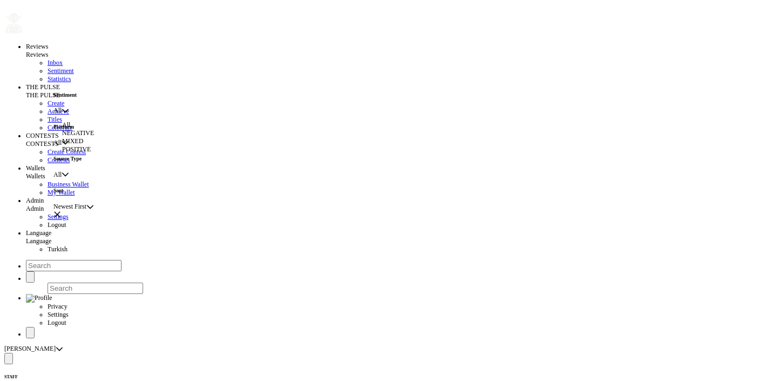
click at [94, 137] on span "NEGATIVE" at bounding box center [78, 133] width 32 height 8
click at [9, 359] on span at bounding box center [9, 359] width 0 height 0
click at [85, 114] on span "NEGATIVE" at bounding box center [69, 110] width 32 height 8
click at [94, 137] on li "NEGATIVE" at bounding box center [96, 133] width 69 height 8
click at [85, 111] on span "NEGATIVE" at bounding box center [69, 110] width 32 height 8
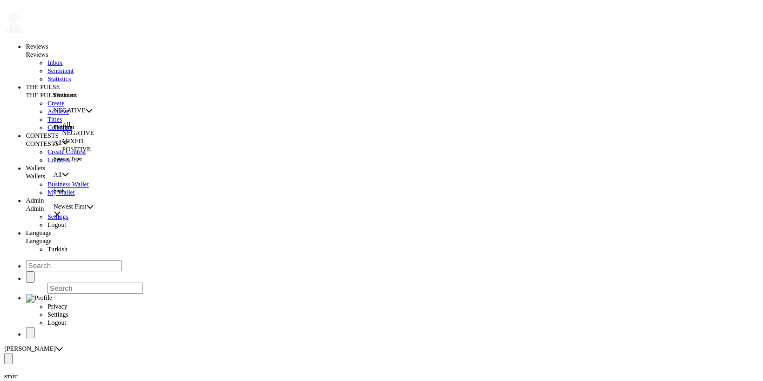
click at [83, 145] on span "MIXED" at bounding box center [72, 141] width 21 height 8
click at [49, 164] on span "Contests" at bounding box center [59, 160] width 22 height 8
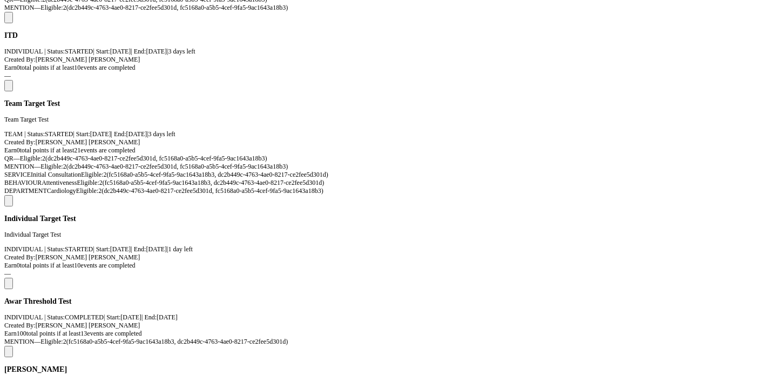
scroll to position [1453, 0]
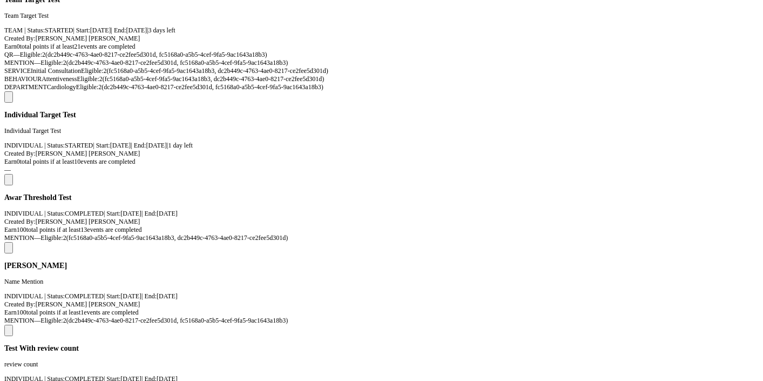
scroll to position [1615, 0]
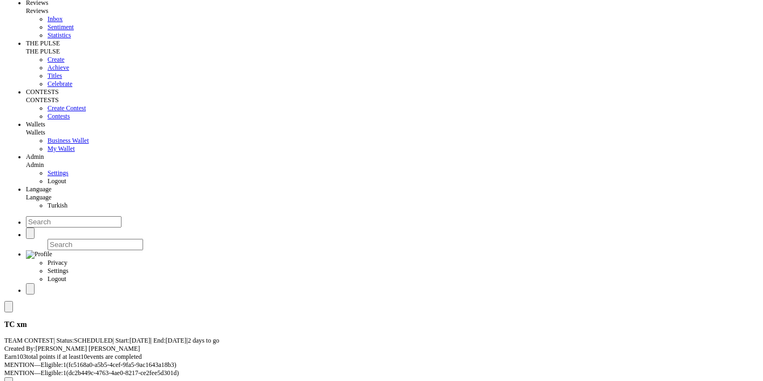
scroll to position [0, 0]
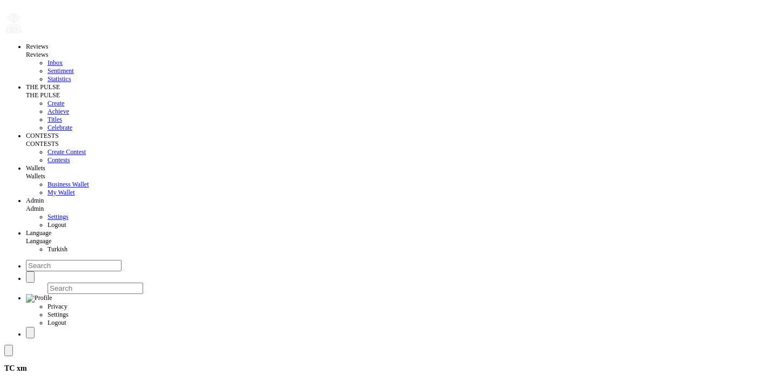
click at [48, 164] on span "Contests" at bounding box center [59, 160] width 22 height 8
click at [48, 156] on span "Create Contest" at bounding box center [67, 152] width 38 height 8
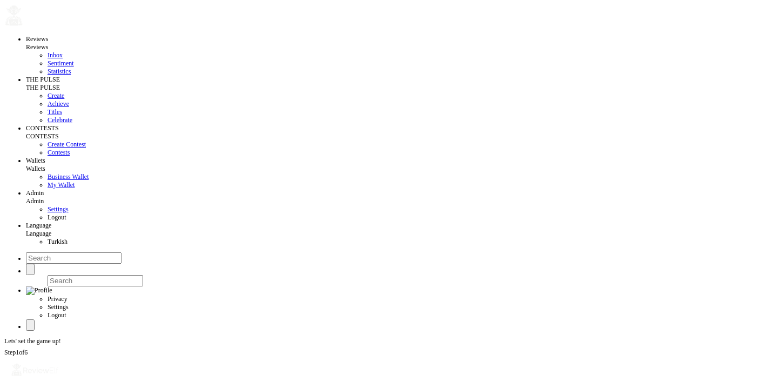
click at [100, 376] on input at bounding box center [52, 381] width 96 height 11
type input "t"
type input "TC deneme"
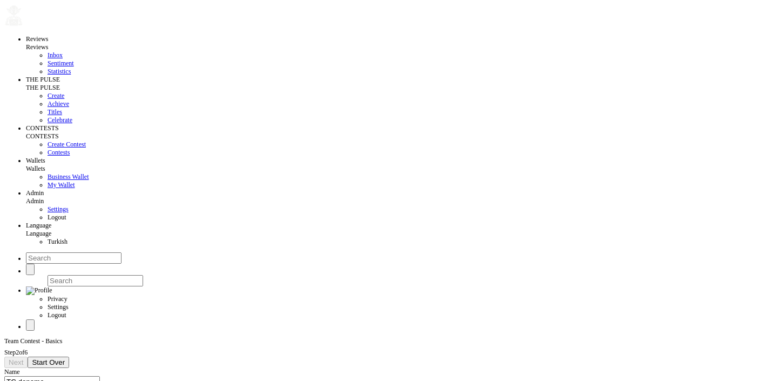
type input "[DATE]"
type input "2025-10-16"
click at [28, 357] on button "Next" at bounding box center [15, 362] width 23 height 11
click at [48, 376] on div "Select properties" at bounding box center [25, 380] width 43 height 8
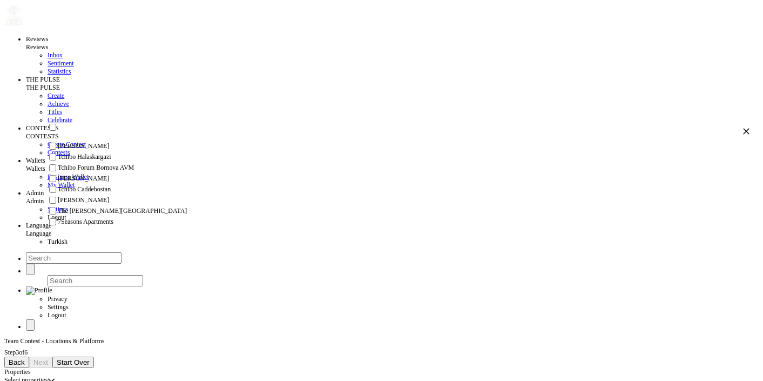
click at [129, 172] on span "Tchibo Forum Bornova AVM" at bounding box center [96, 168] width 76 height 8
checkbox input "true"
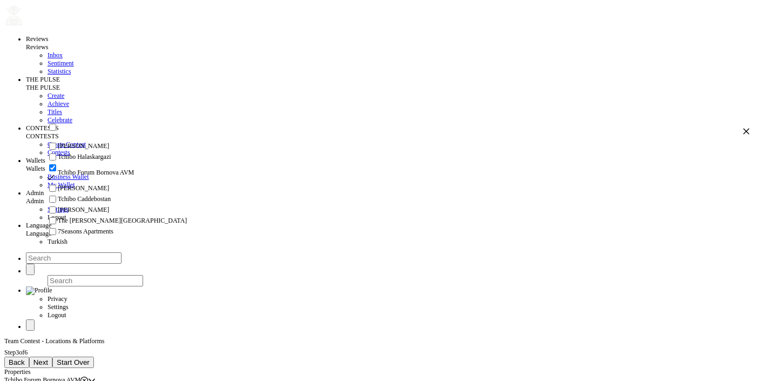
scroll to position [51, 0]
click at [133, 226] on li "The [PERSON_NAME][GEOGRAPHIC_DATA]" at bounding box center [398, 221] width 703 height 11
checkbox input "true"
click at [743, 132] on icon "button" at bounding box center [747, 131] width 8 height 8
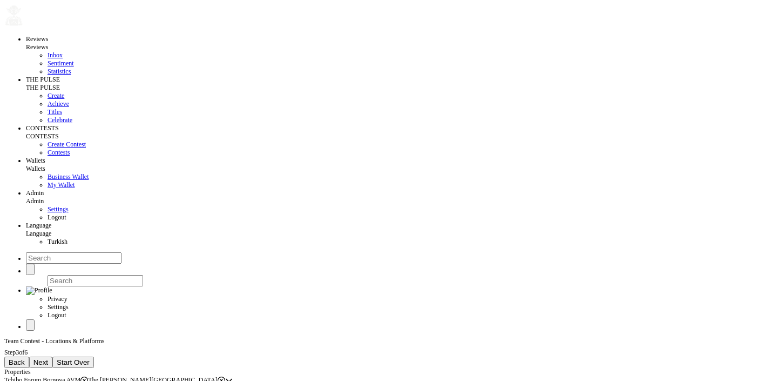
click at [52, 357] on button "Next" at bounding box center [40, 362] width 23 height 11
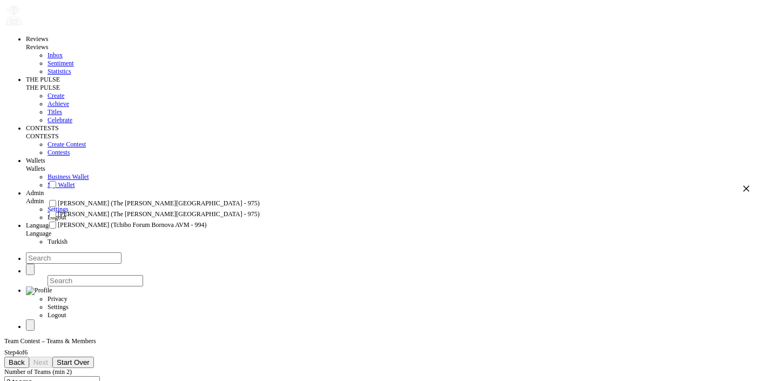
click at [56, 218] on input "checkbox" at bounding box center [52, 214] width 7 height 7
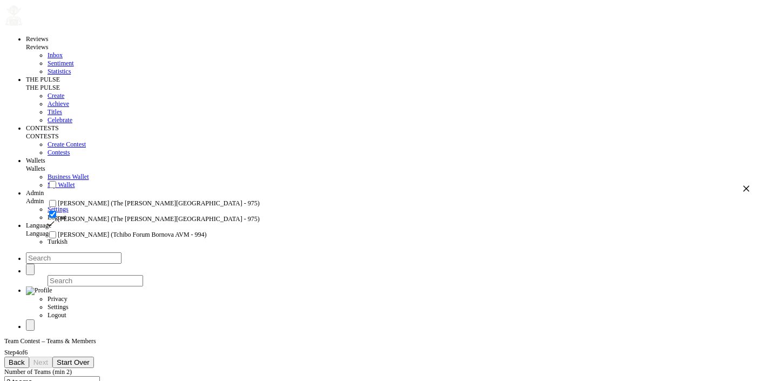
checkbox input "true"
click at [56, 238] on input "checkbox" at bounding box center [52, 234] width 7 height 7
checkbox input "true"
click at [743, 192] on icon "button" at bounding box center [747, 189] width 8 height 8
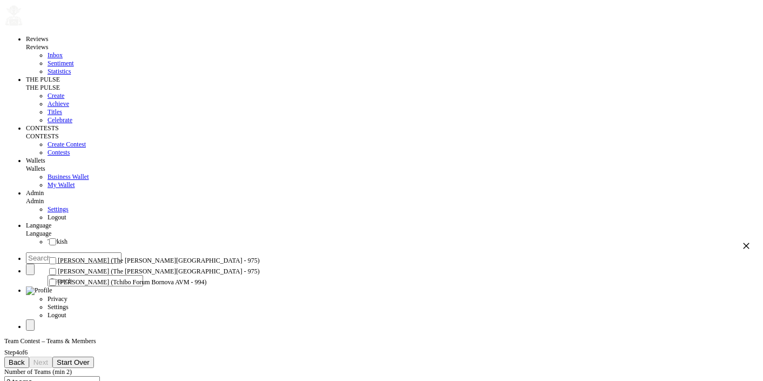
click at [123, 265] on span "[PERSON_NAME] (The [PERSON_NAME][GEOGRAPHIC_DATA] - 975)" at bounding box center [159, 261] width 202 height 8
checkbox input "true"
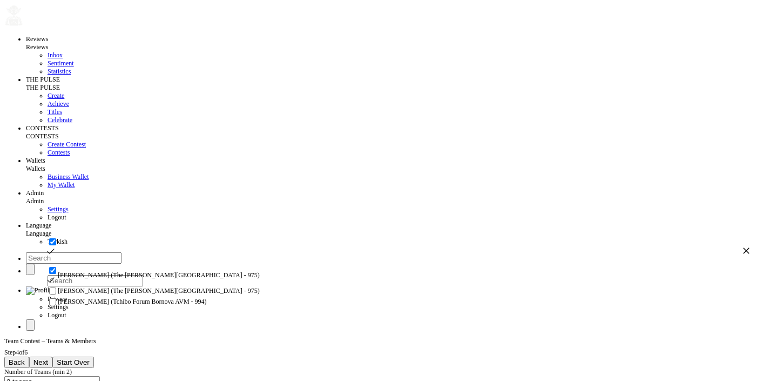
click at [743, 247] on button "button" at bounding box center [747, 251] width 8 height 8
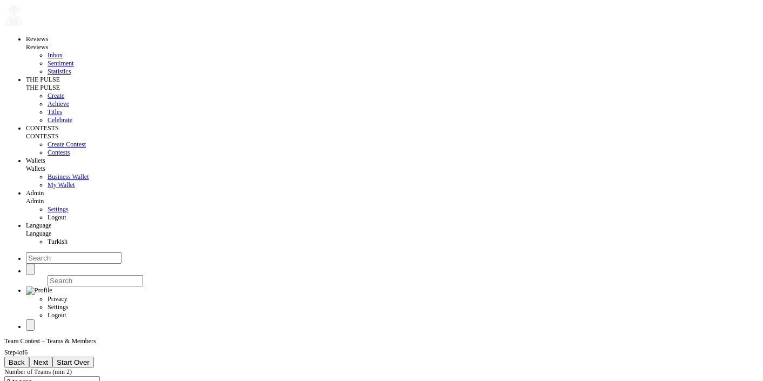
click at [48, 358] on span "Next" at bounding box center [40, 362] width 15 height 8
checkbox input "true"
checkbox input "false"
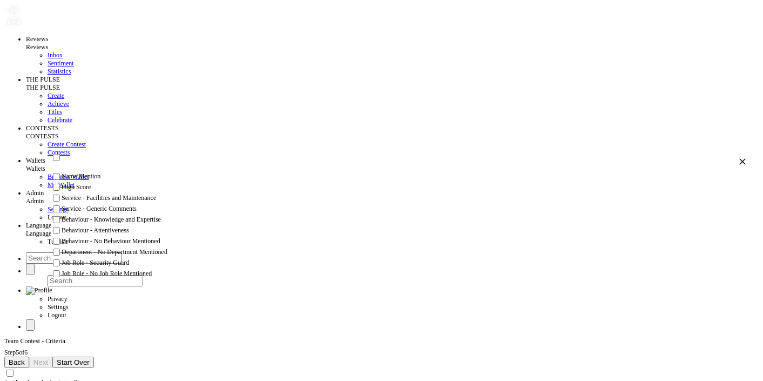
scroll to position [0, 0]
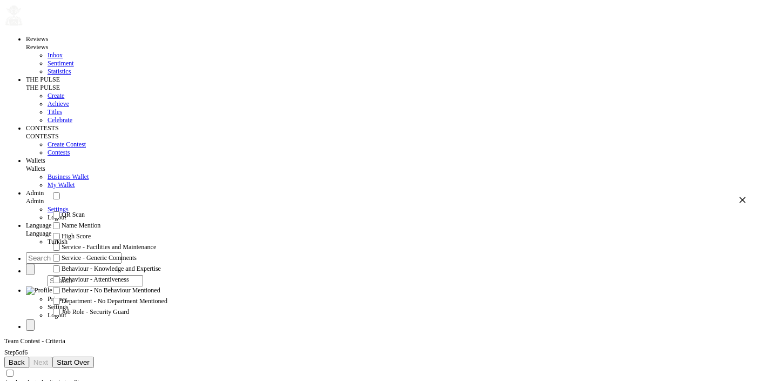
click at [25, 358] on span "Back" at bounding box center [17, 362] width 16 height 8
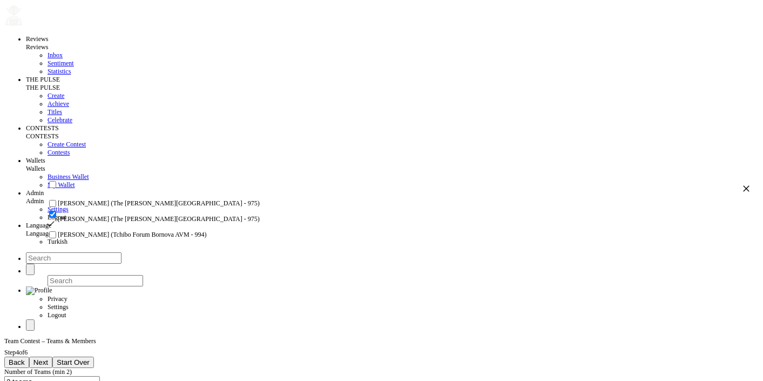
click at [48, 358] on span "Next" at bounding box center [40, 362] width 15 height 8
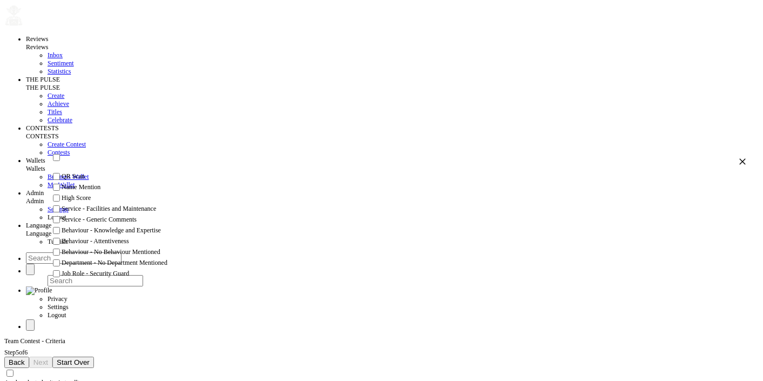
click at [25, 358] on span "Back" at bounding box center [17, 362] width 16 height 8
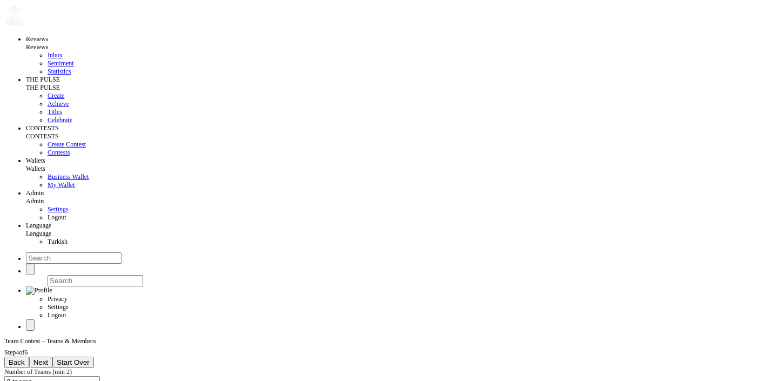
click at [48, 358] on span "Next" at bounding box center [40, 362] width 15 height 8
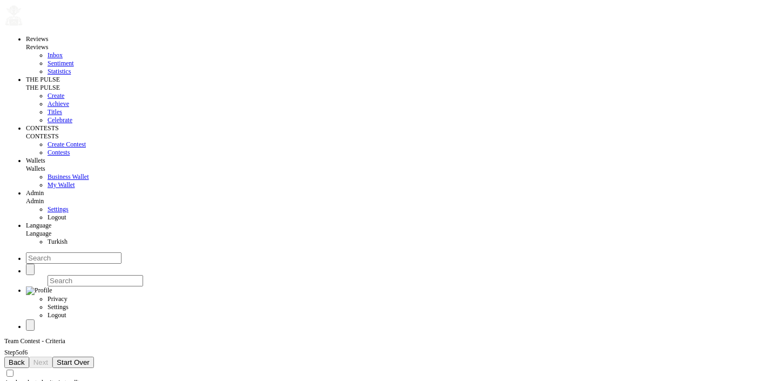
click at [25, 358] on span "Back" at bounding box center [17, 362] width 16 height 8
click at [88, 376] on icon at bounding box center [84, 380] width 8 height 8
click at [48, 358] on span "Next" at bounding box center [40, 362] width 15 height 8
click at [52, 357] on button "Next" at bounding box center [40, 362] width 23 height 11
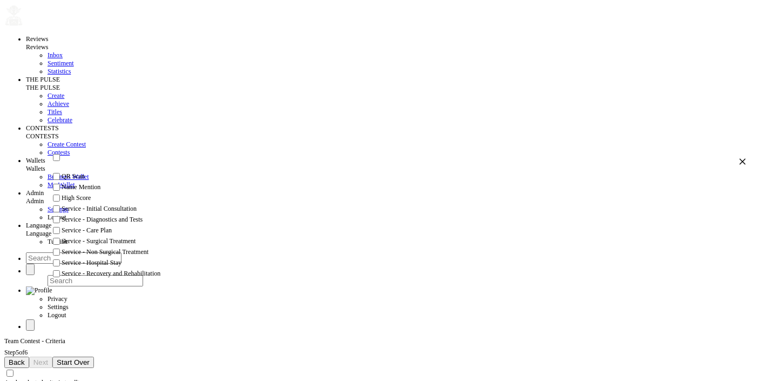
click at [25, 358] on span "Back" at bounding box center [17, 362] width 16 height 8
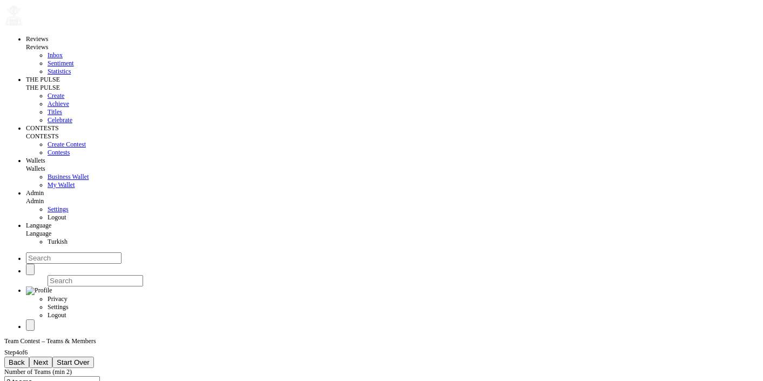
click at [25, 358] on span "Back" at bounding box center [17, 362] width 16 height 8
click at [48, 358] on span "Next" at bounding box center [40, 362] width 15 height 8
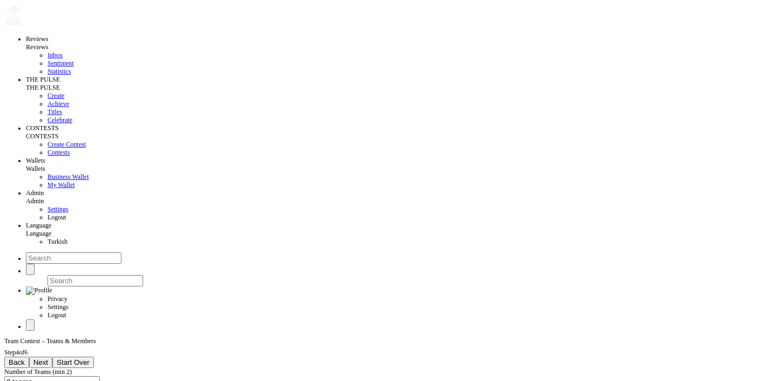
click at [29, 357] on button "Back" at bounding box center [16, 362] width 25 height 11
click at [141, 376] on div "The [PERSON_NAME][GEOGRAPHIC_DATA]" at bounding box center [72, 380] width 137 height 8
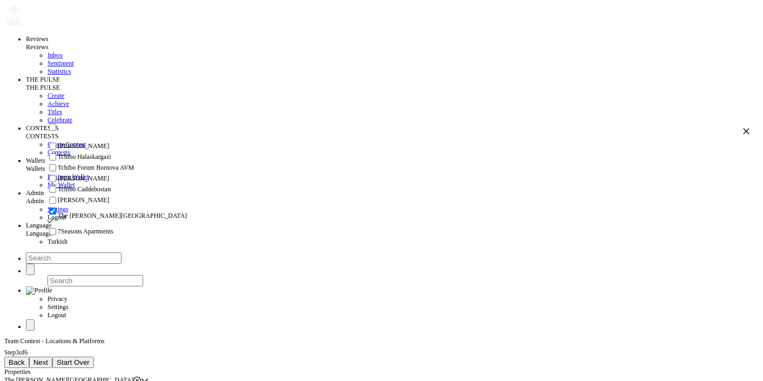
scroll to position [48, 0]
click at [118, 164] on span "Tchibo Forum Bornova AVM" at bounding box center [96, 168] width 76 height 8
checkbox input "true"
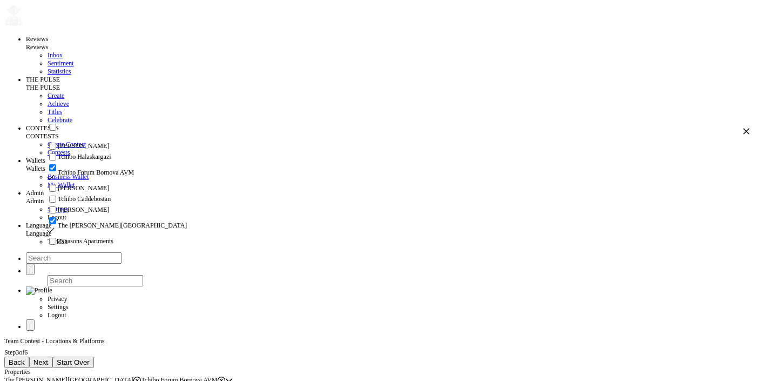
click at [48, 358] on span "Next" at bounding box center [40, 362] width 15 height 8
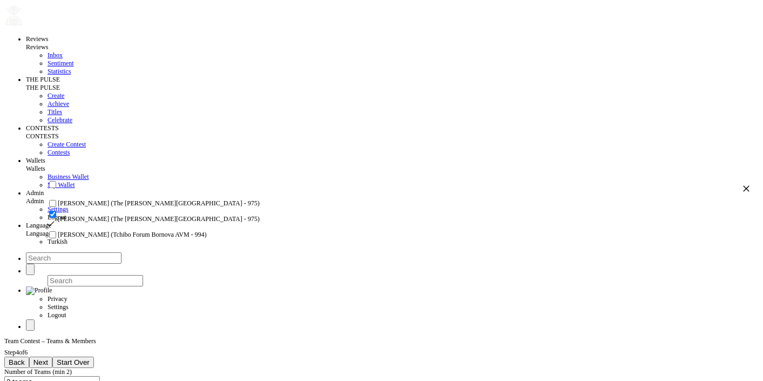
click at [177, 315] on div "Reviews Reviews Inbox Sentiment Statistics THE PULSE THE PULSE Create Achieve T…" at bounding box center [381, 211] width 755 height 429
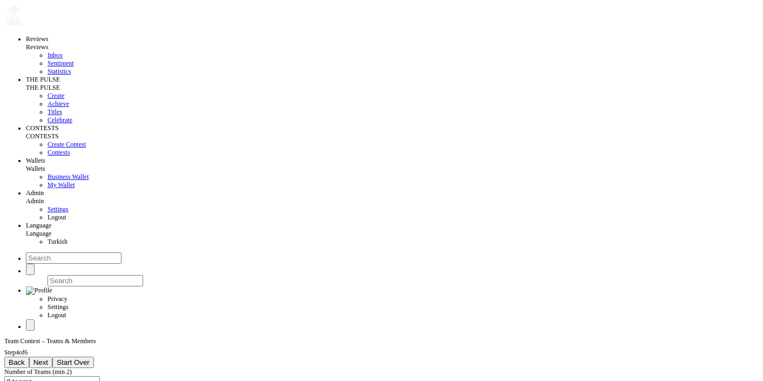
click at [25, 358] on span "Back" at bounding box center [17, 362] width 16 height 8
click at [48, 358] on span "Next" at bounding box center [40, 362] width 15 height 8
click at [25, 358] on span "Back" at bounding box center [17, 362] width 16 height 8
click at [29, 357] on button "Back" at bounding box center [16, 362] width 25 height 11
click at [23, 358] on span "Next" at bounding box center [16, 362] width 15 height 8
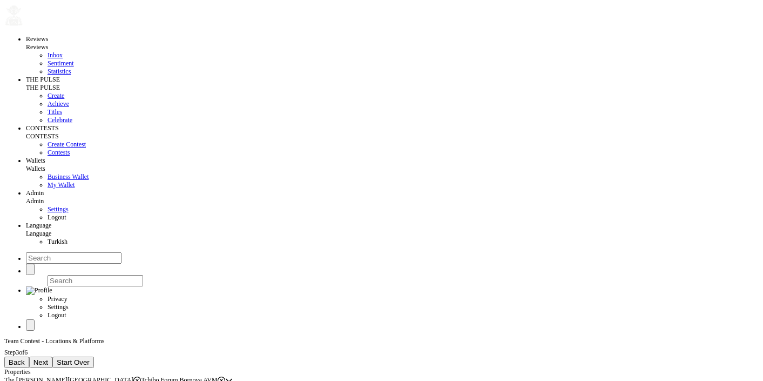
click at [25, 358] on span "Back" at bounding box center [17, 362] width 16 height 8
click at [23, 358] on span "Next" at bounding box center [16, 362] width 15 height 8
click at [48, 358] on span "Next" at bounding box center [40, 362] width 15 height 8
click at [25, 358] on span "Back" at bounding box center [17, 362] width 16 height 8
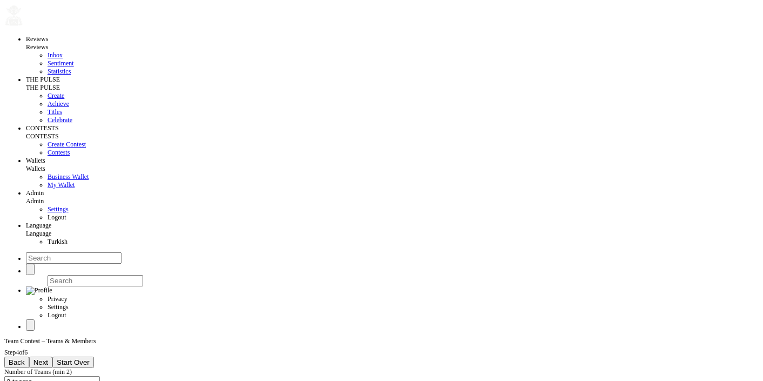
click at [25, 358] on span "Back" at bounding box center [17, 362] width 16 height 8
click at [48, 358] on span "Next" at bounding box center [40, 362] width 15 height 8
click at [29, 357] on button "Back" at bounding box center [16, 362] width 25 height 11
click at [65, 358] on span "Start Over" at bounding box center [48, 362] width 33 height 8
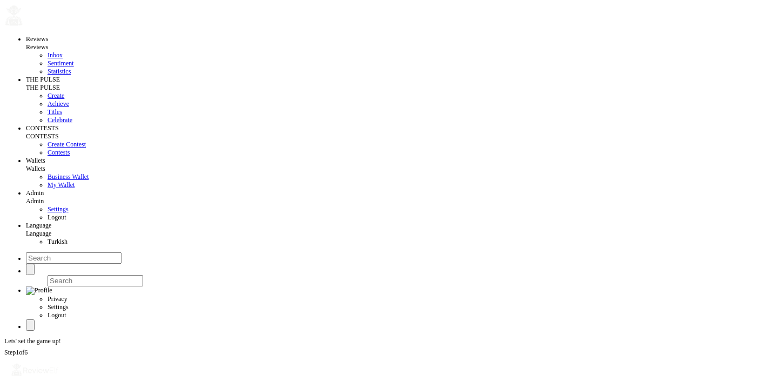
click at [100, 376] on input at bounding box center [52, 381] width 96 height 11
type input "sdfsdf"
type input "[DATE]"
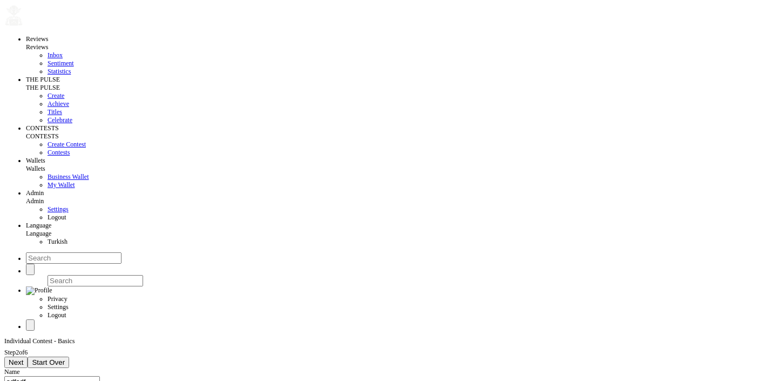
type input "[DATE]"
click at [23, 358] on span "Next" at bounding box center [16, 362] width 15 height 8
click at [48, 376] on div "Select properties" at bounding box center [25, 380] width 43 height 8
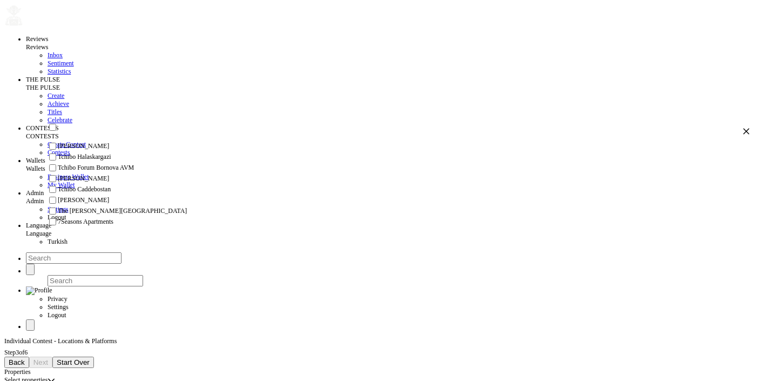
click at [105, 172] on span "Tchibo Forum Bornova AVM" at bounding box center [96, 168] width 76 height 8
checkbox input "true"
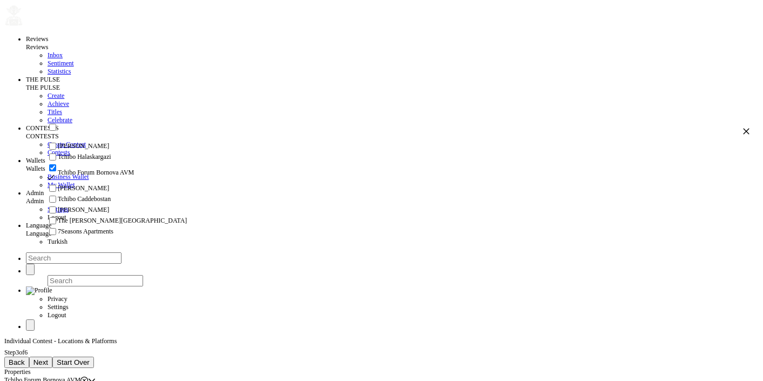
click at [108, 218] on span "The [PERSON_NAME][GEOGRAPHIC_DATA]" at bounding box center [122, 221] width 129 height 8
checkbox input "true"
click at [52, 357] on button "Next" at bounding box center [40, 362] width 23 height 11
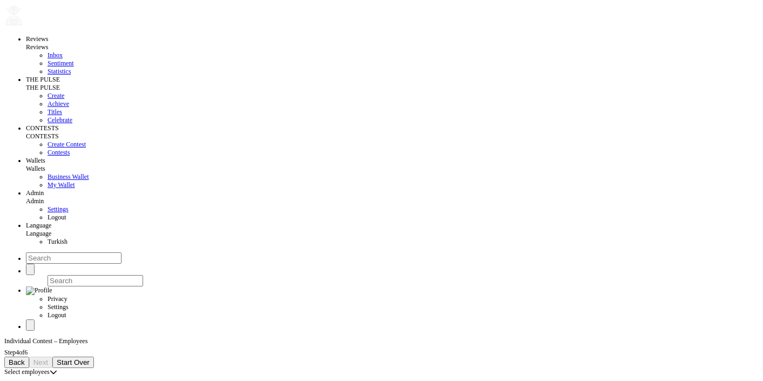
click at [50, 368] on div "Select employees" at bounding box center [26, 372] width 45 height 8
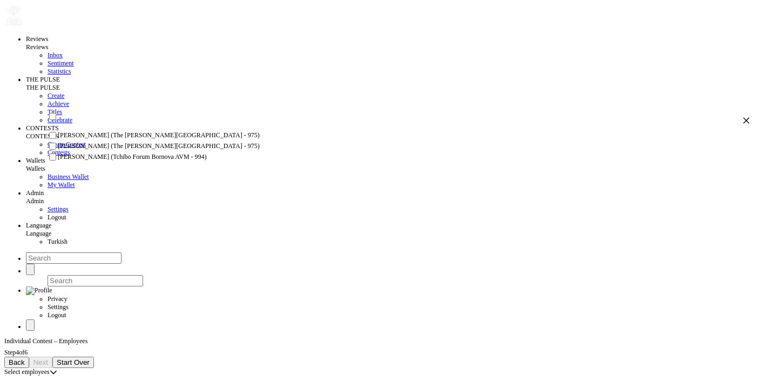
click at [93, 139] on span "[PERSON_NAME] (The [PERSON_NAME][GEOGRAPHIC_DATA] - 975)" at bounding box center [159, 135] width 202 height 8
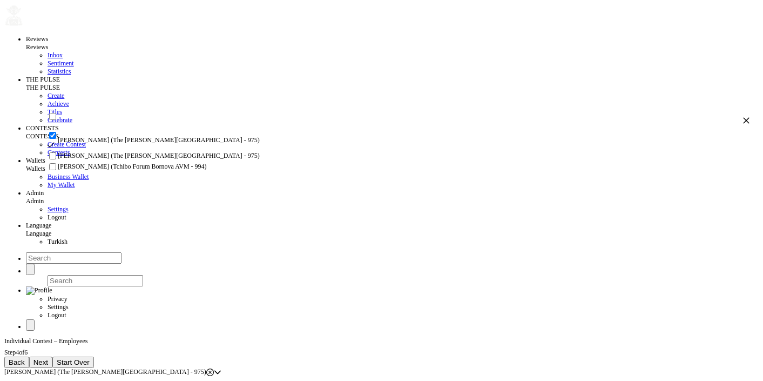
checkbox input "true"
click at [98, 160] on span "[PERSON_NAME] (The [PERSON_NAME][GEOGRAPHIC_DATA] - 975)" at bounding box center [159, 156] width 202 height 8
checkbox input "true"
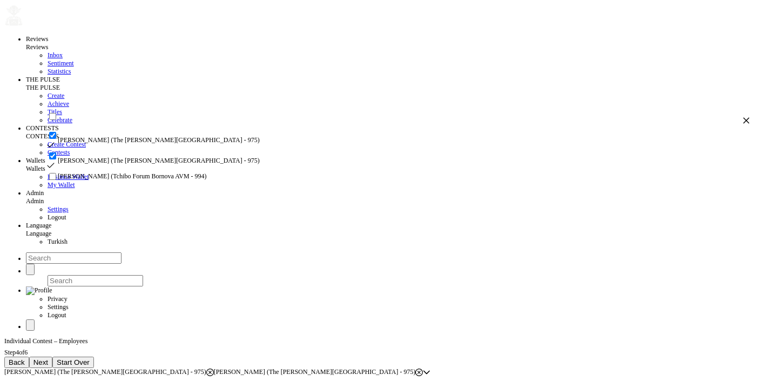
click at [100, 180] on span "[PERSON_NAME] (Tchibo Forum Bornova AVM - 994)" at bounding box center [132, 176] width 149 height 8
checkbox input "true"
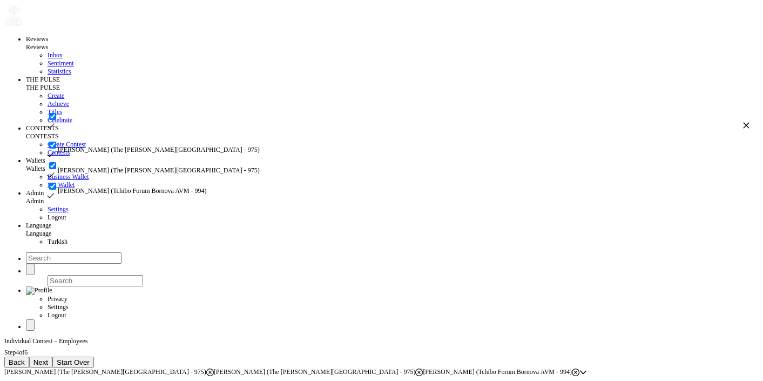
click at [557, 266] on div "Reviews Reviews Inbox Sentiment Statistics THE PULSE THE PULSE Create Achieve T…" at bounding box center [381, 186] width 755 height 379
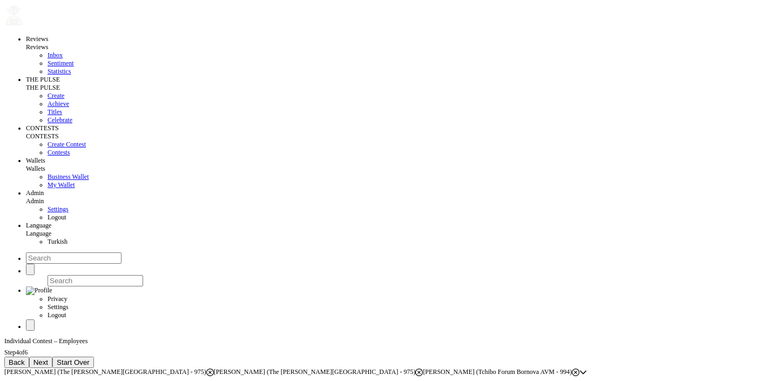
click at [48, 358] on span "Next" at bounding box center [40, 362] width 15 height 8
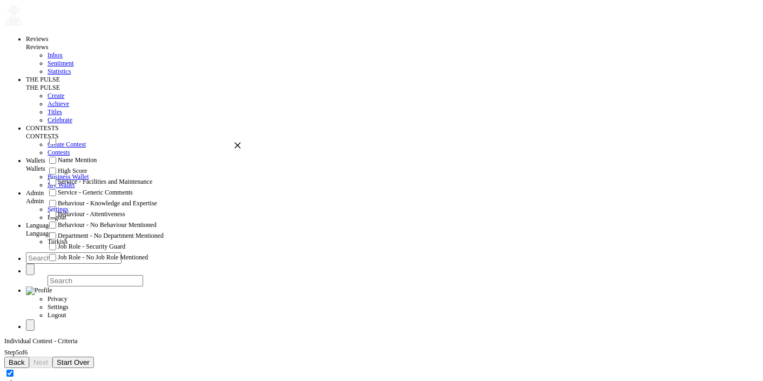
scroll to position [0, 0]
click at [25, 358] on span "Back" at bounding box center [17, 362] width 16 height 8
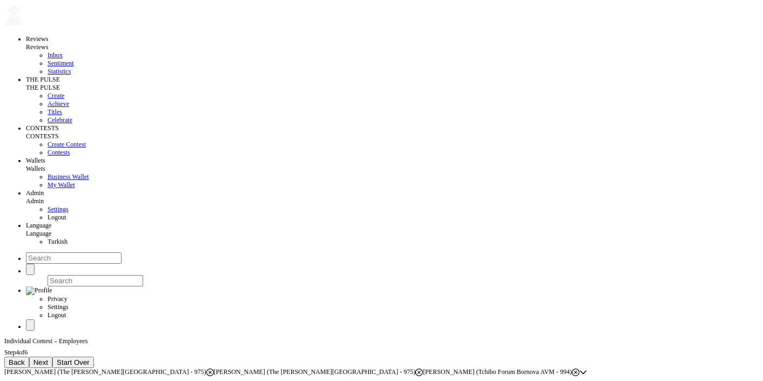
click at [580, 368] on icon at bounding box center [576, 372] width 8 height 8
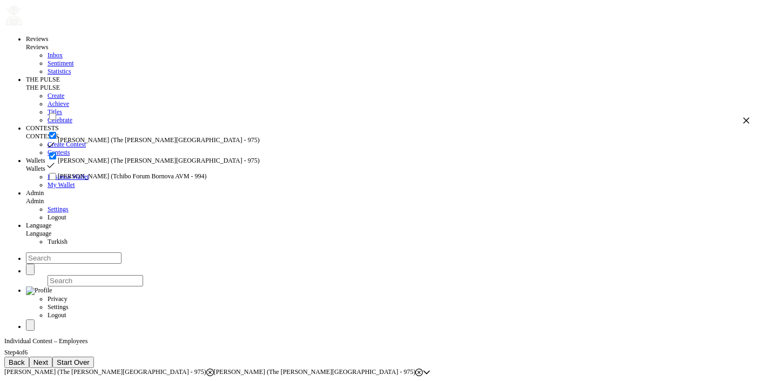
click at [48, 358] on span "Next" at bounding box center [40, 362] width 15 height 8
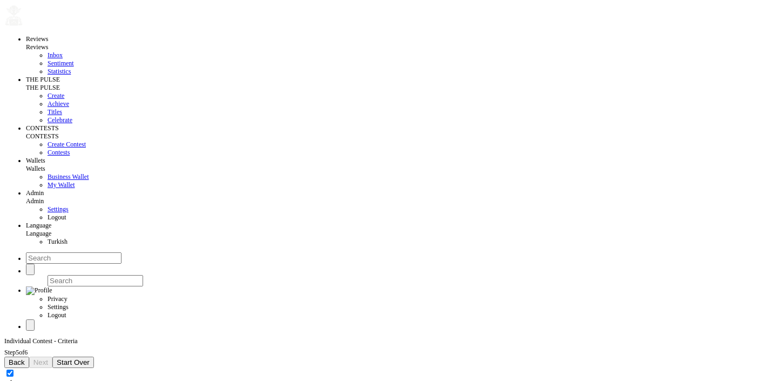
click at [98, 376] on input at bounding box center [52, 381] width 96 height 11
type input "asdasd"
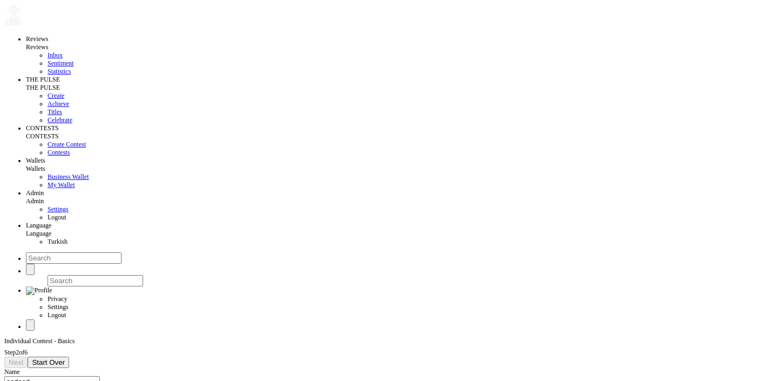
type input "[DATE]"
click at [23, 358] on span "Next" at bounding box center [16, 362] width 15 height 8
click at [48, 376] on div "Select properties" at bounding box center [25, 380] width 43 height 8
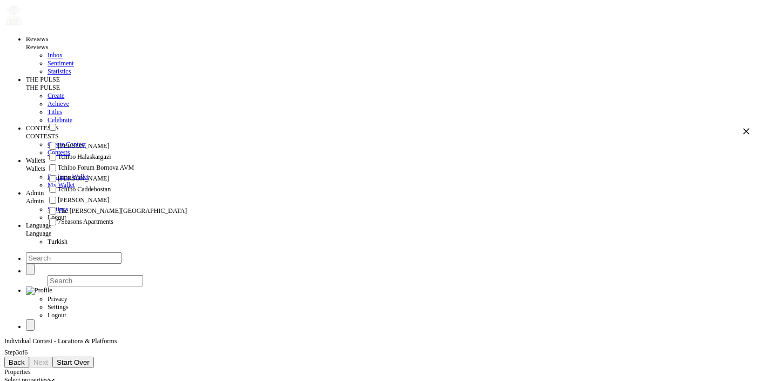
click at [91, 172] on span "Tchibo Forum Bornova AVM" at bounding box center [96, 168] width 76 height 8
checkbox input "true"
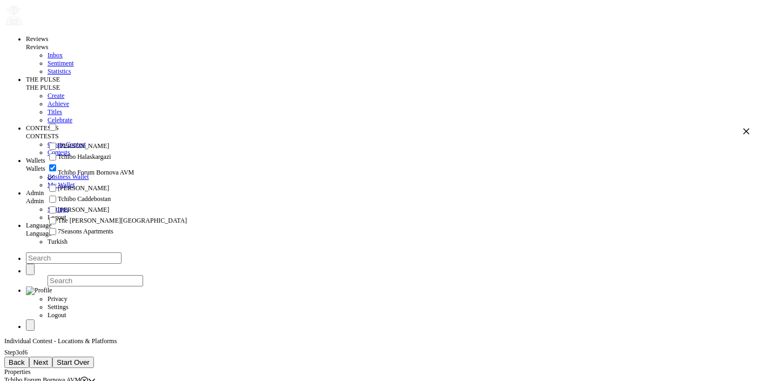
scroll to position [75, 0]
click at [115, 217] on span "The [PERSON_NAME][GEOGRAPHIC_DATA]" at bounding box center [122, 221] width 129 height 8
checkbox input "true"
click at [48, 358] on span "Next" at bounding box center [40, 362] width 15 height 8
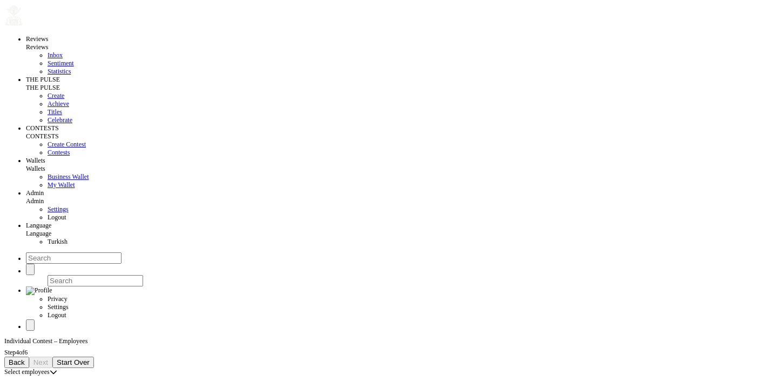
click at [50, 368] on div "Select employees" at bounding box center [26, 372] width 45 height 8
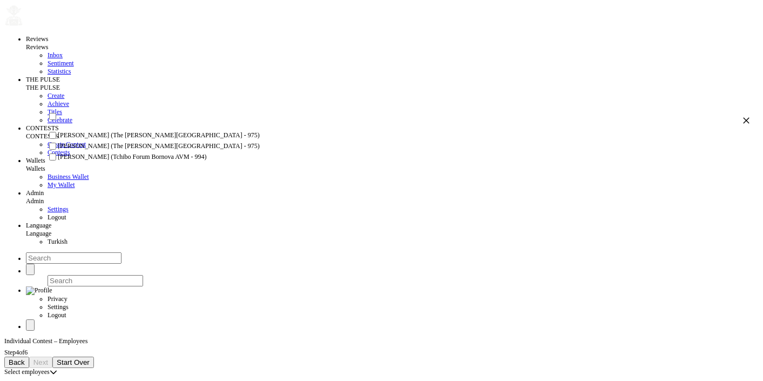
click at [56, 150] on input "checkbox" at bounding box center [52, 146] width 7 height 7
checkbox input "true"
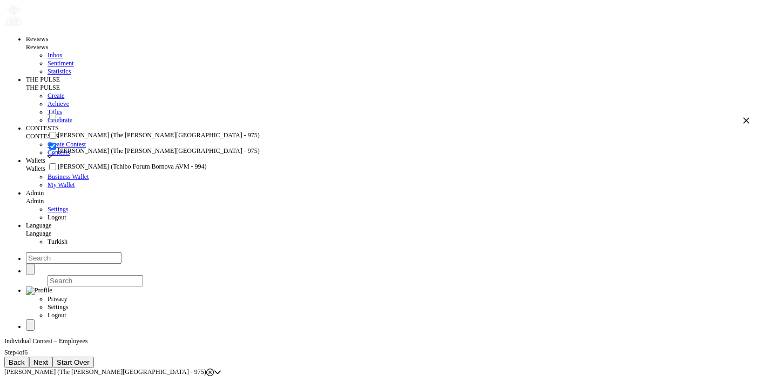
click at [56, 139] on input "checkbox" at bounding box center [52, 135] width 7 height 7
checkbox input "true"
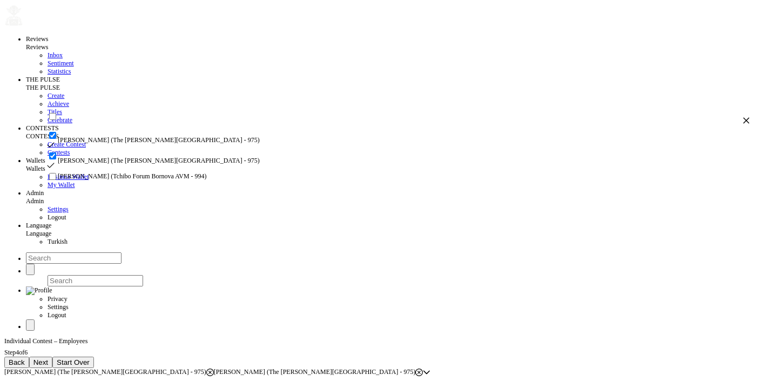
click at [83, 180] on span "[PERSON_NAME] (Tchibo Forum Bornova AVM - 994)" at bounding box center [132, 176] width 149 height 8
checkbox input "true"
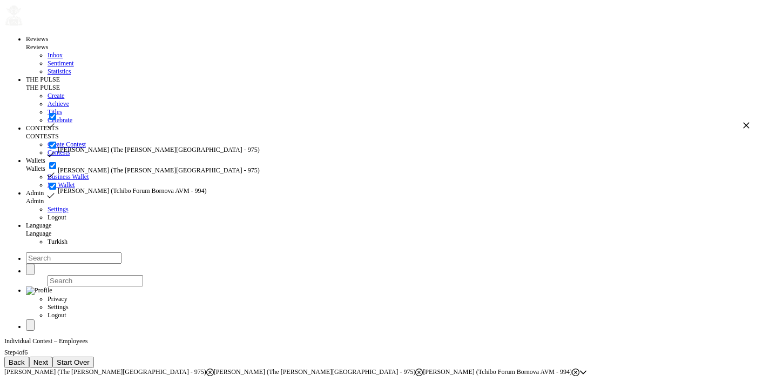
click at [48, 358] on span "Next" at bounding box center [40, 362] width 15 height 8
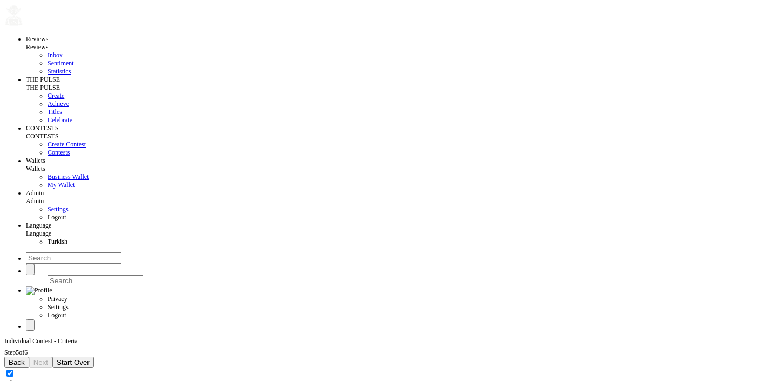
click at [235, 149] on icon "button" at bounding box center [238, 146] width 6 height 6
click at [25, 358] on span "Back" at bounding box center [17, 362] width 16 height 8
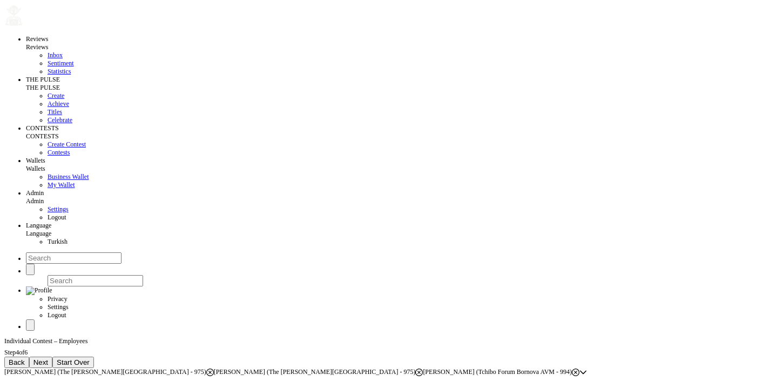
click at [580, 368] on icon at bounding box center [576, 372] width 8 height 8
click at [48, 358] on span "Next" at bounding box center [40, 362] width 15 height 8
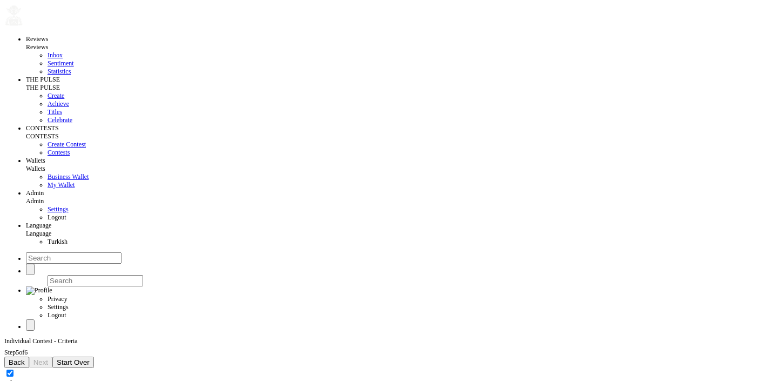
click at [29, 359] on button "Back" at bounding box center [16, 364] width 25 height 11
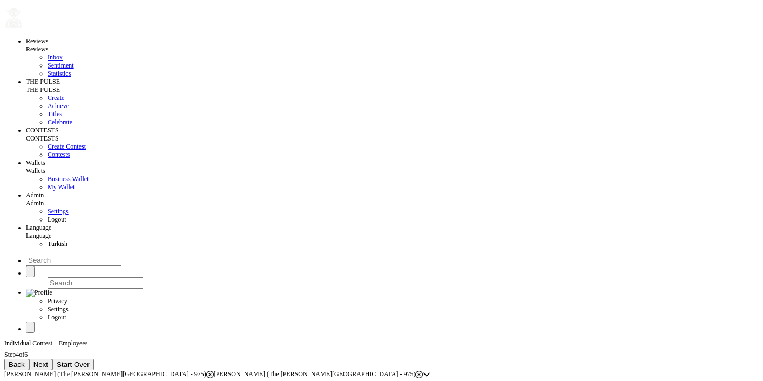
scroll to position [8, 0]
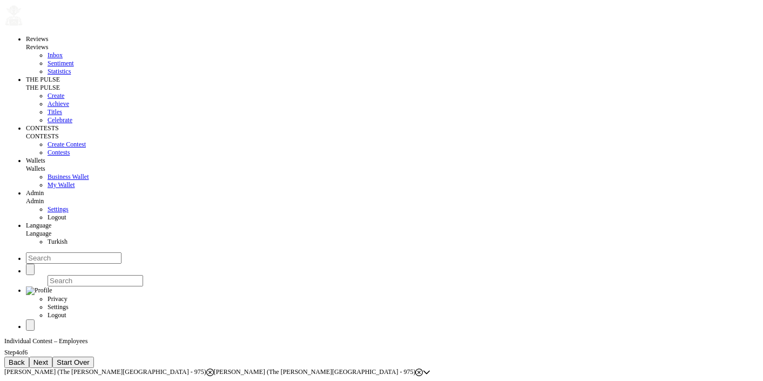
click at [29, 357] on button "Back" at bounding box center [16, 362] width 25 height 11
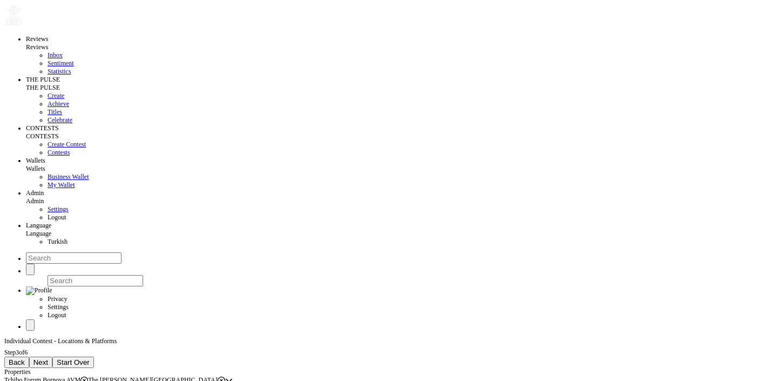
click at [88, 376] on icon at bounding box center [84, 380] width 8 height 8
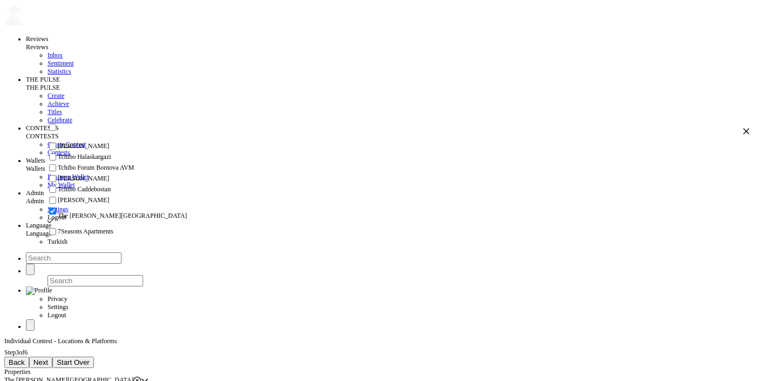
scroll to position [48, 0]
click at [48, 358] on span "Next" at bounding box center [40, 362] width 15 height 8
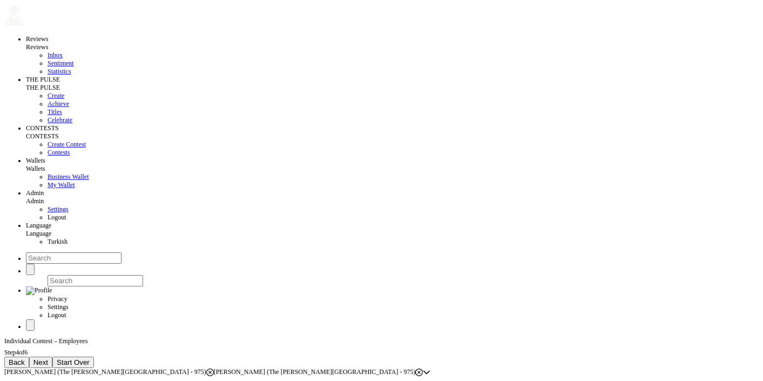
click at [48, 358] on span "Next" at bounding box center [40, 362] width 15 height 8
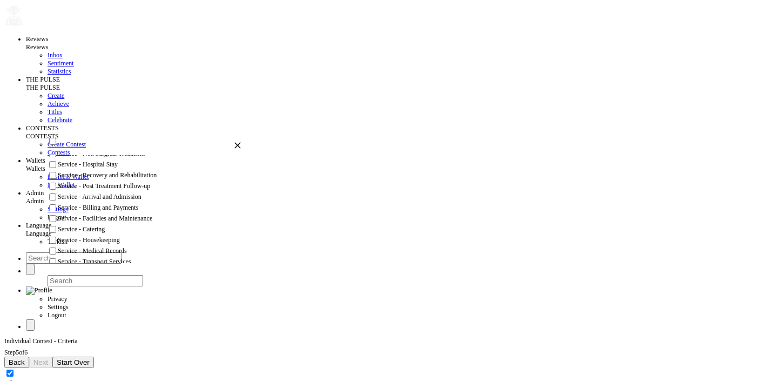
scroll to position [0, 0]
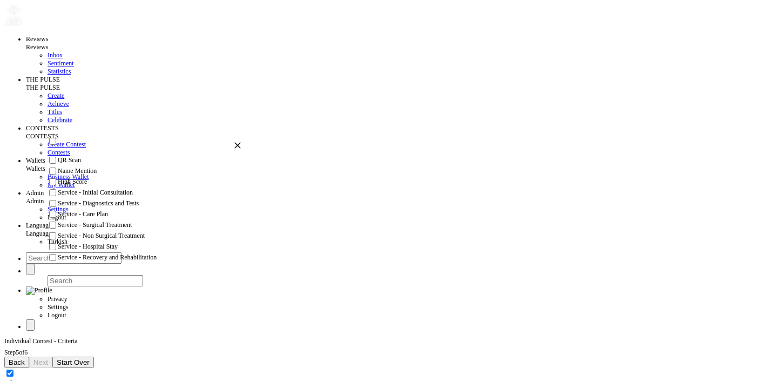
click at [234, 149] on icon "button" at bounding box center [238, 146] width 8 height 8
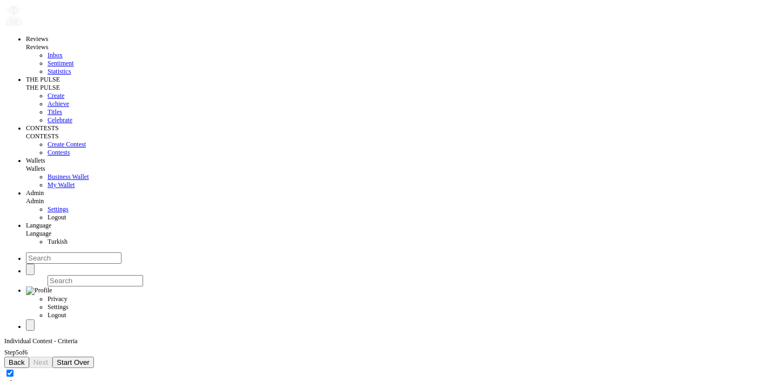
click at [25, 358] on span "Back" at bounding box center [17, 362] width 16 height 8
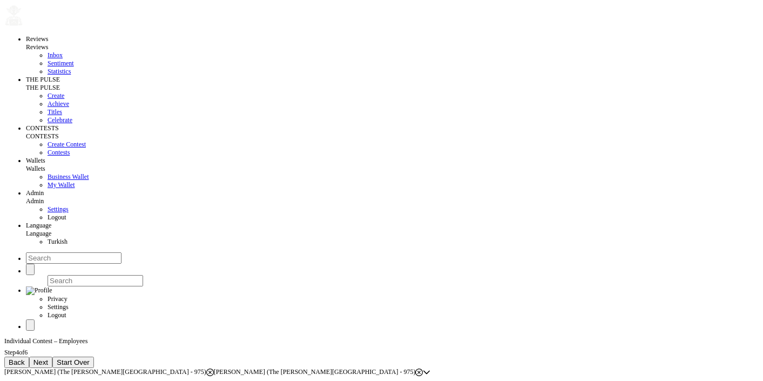
click at [25, 358] on span "Back" at bounding box center [17, 362] width 16 height 8
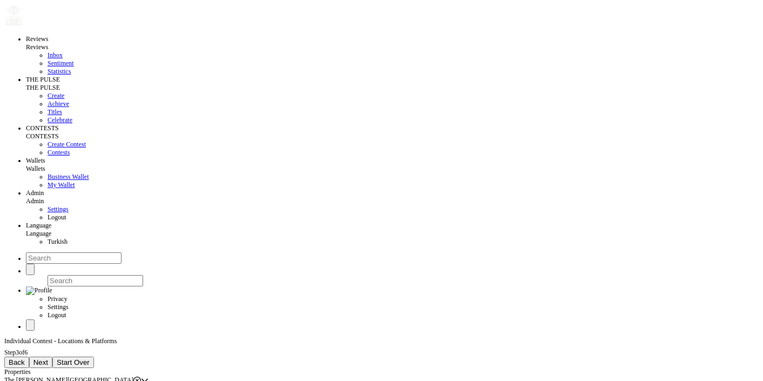
click at [25, 358] on span "Back" at bounding box center [17, 362] width 16 height 8
click at [23, 358] on span "Next" at bounding box center [16, 362] width 15 height 8
click at [141, 376] on div "The [PERSON_NAME][GEOGRAPHIC_DATA]" at bounding box center [72, 380] width 137 height 8
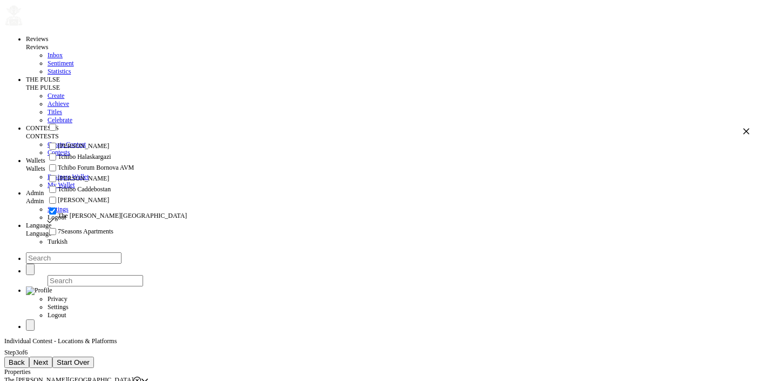
scroll to position [48, 0]
click at [118, 164] on span "Tchibo Forum Bornova AVM" at bounding box center [96, 168] width 76 height 8
checkbox input "true"
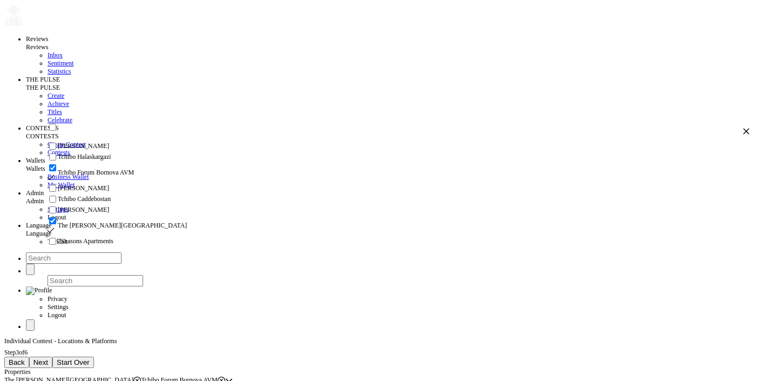
click at [48, 358] on span "Next" at bounding box center [40, 362] width 15 height 8
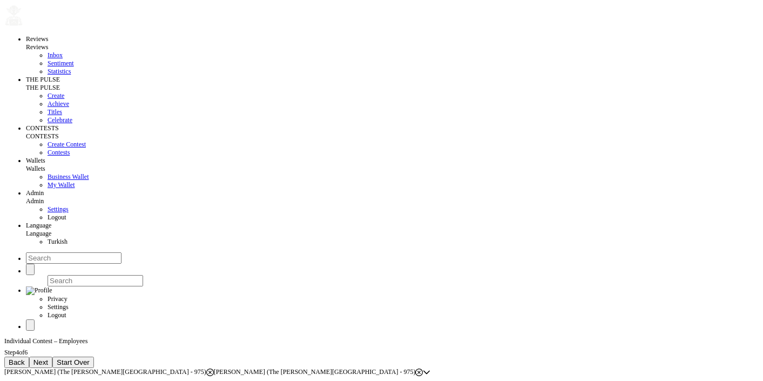
click at [48, 358] on span "Next" at bounding box center [40, 362] width 15 height 8
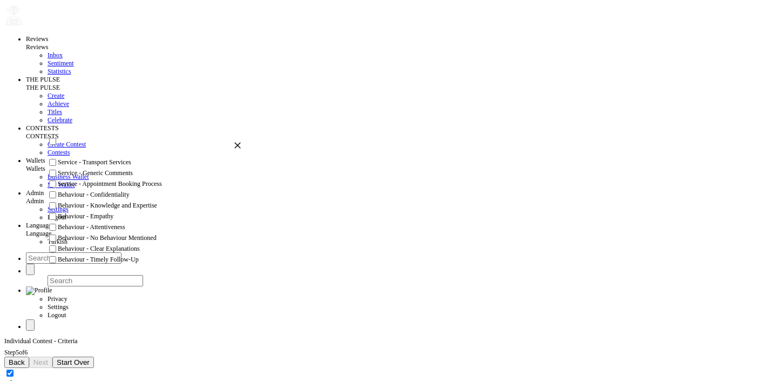
scroll to position [0, 0]
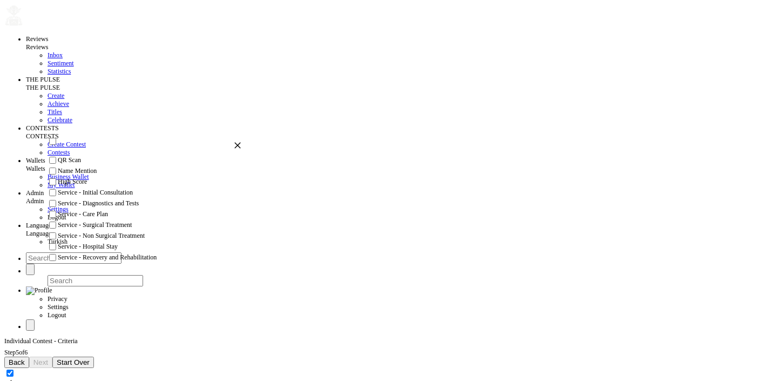
click at [25, 358] on span "Back" at bounding box center [17, 362] width 16 height 8
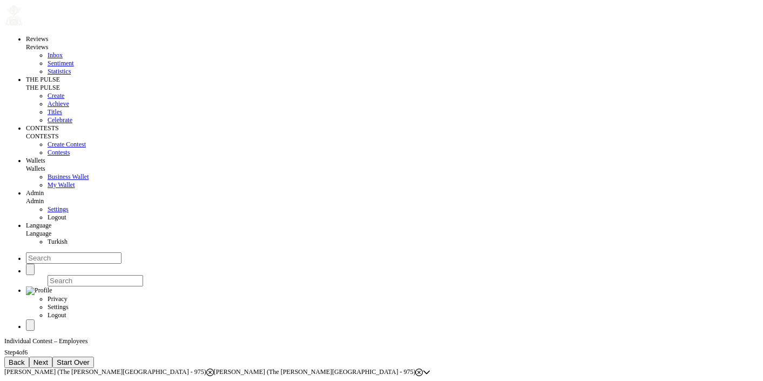
click at [423, 368] on div "Dianne Doe (The Clementine Churchill Hospital - 975) Manisha Doe (The Clementin…" at bounding box center [213, 372] width 419 height 8
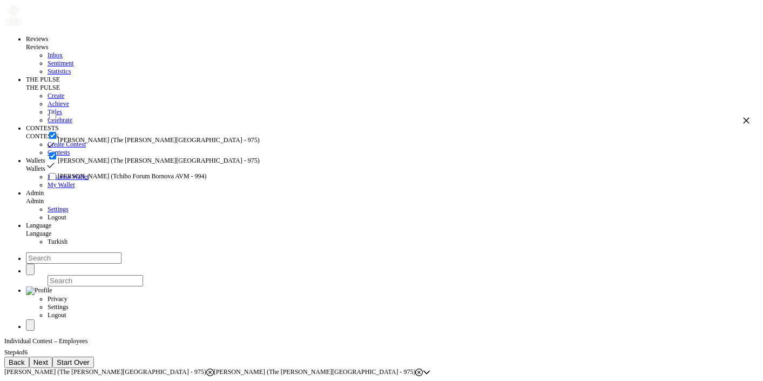
click at [56, 180] on input "checkbox" at bounding box center [52, 176] width 7 height 7
checkbox input "true"
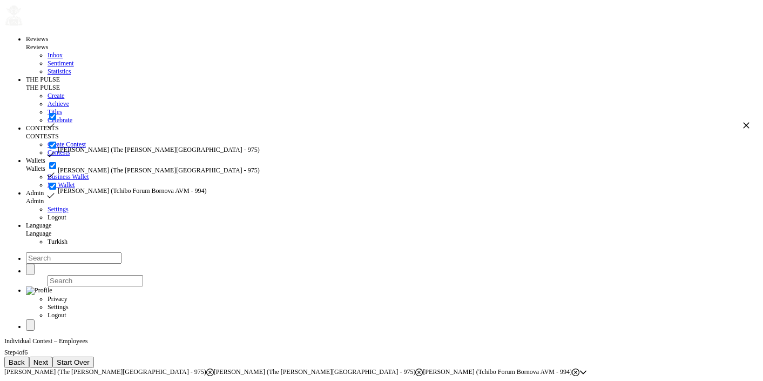
click at [52, 357] on button "Next" at bounding box center [40, 362] width 23 height 11
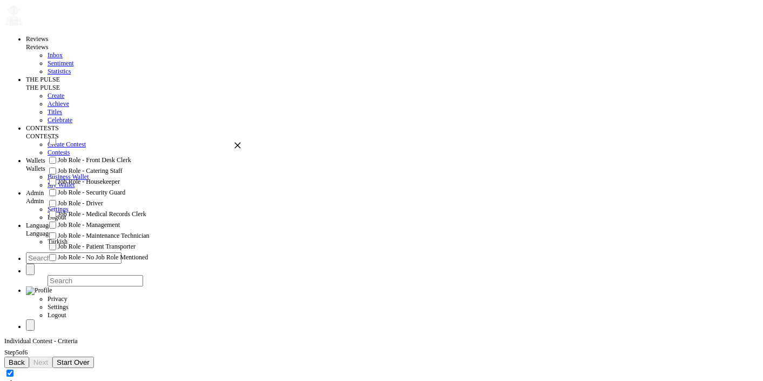
scroll to position [743, 0]
click at [25, 358] on span "Back" at bounding box center [17, 362] width 16 height 8
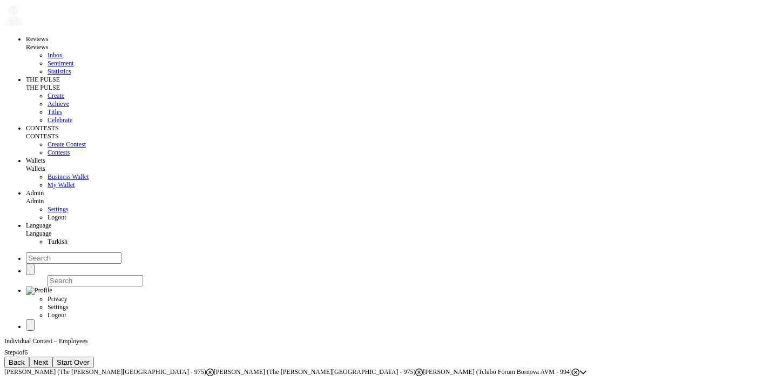
click at [411, 337] on div "Individual Contest – Employees Step 4 of 6 Back Next Start Over Dianne Doe (The…" at bounding box center [381, 356] width 755 height 39
click at [48, 358] on span "Next" at bounding box center [40, 362] width 15 height 8
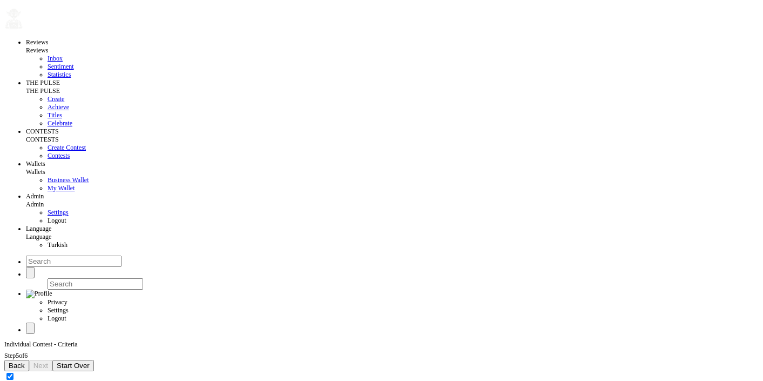
scroll to position [0, 0]
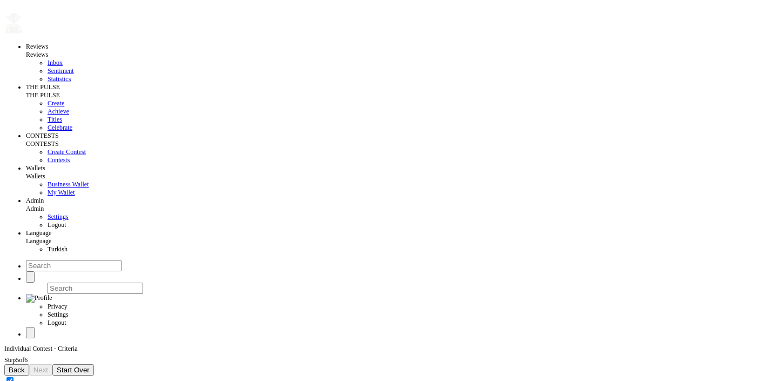
click at [105, 364] on div "Back Next Start Over" at bounding box center [381, 369] width 755 height 11
click at [25, 366] on span "Back" at bounding box center [17, 370] width 16 height 8
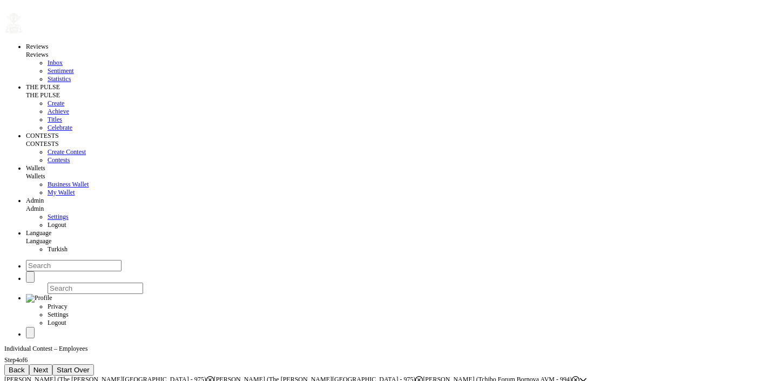
scroll to position [8, 0]
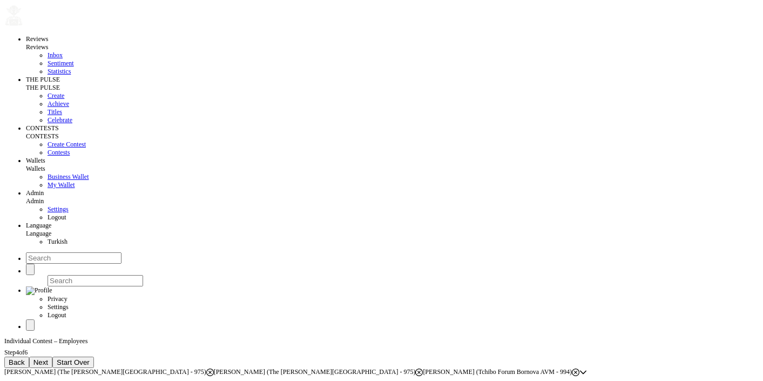
click at [48, 358] on span "Next" at bounding box center [40, 362] width 15 height 8
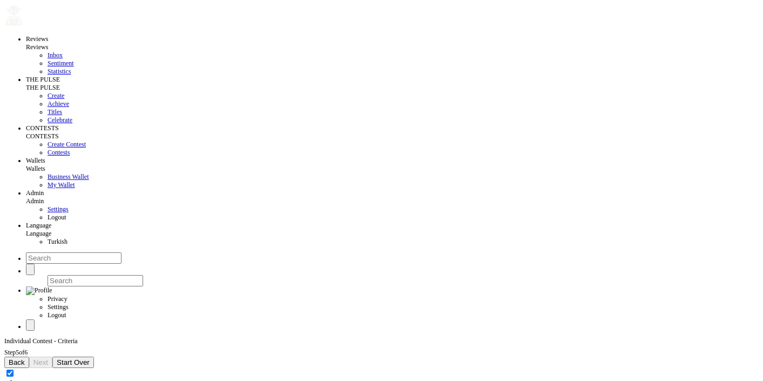
checkbox input "true"
checkbox input "false"
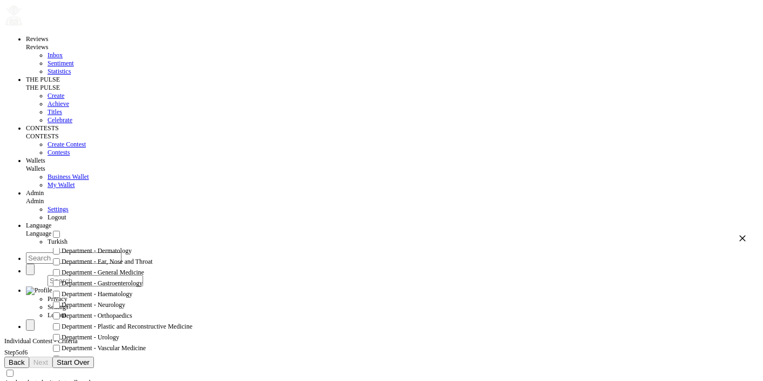
scroll to position [0, 0]
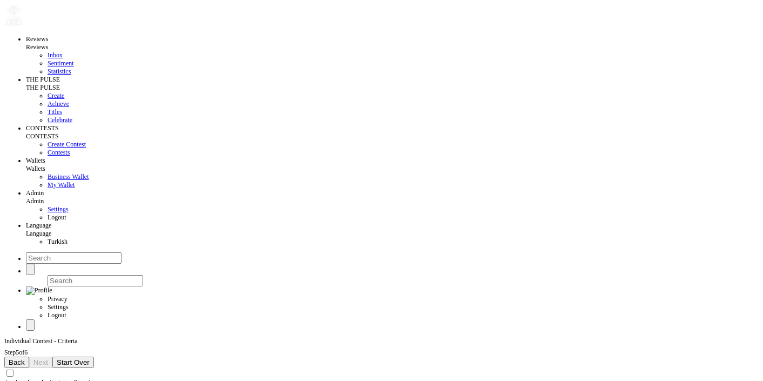
click at [29, 357] on button "Back" at bounding box center [16, 362] width 25 height 11
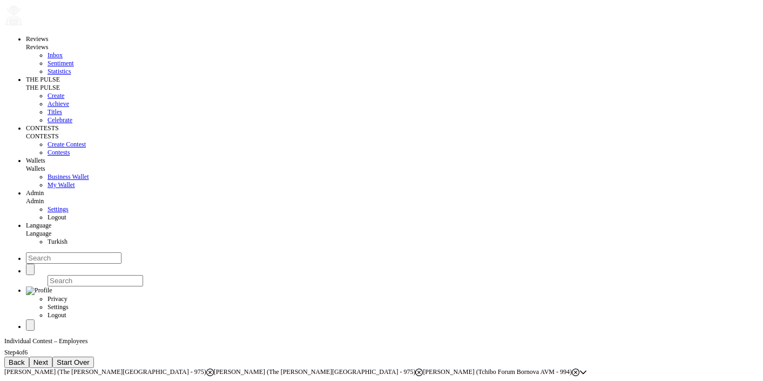
click at [25, 358] on span "Back" at bounding box center [17, 362] width 16 height 8
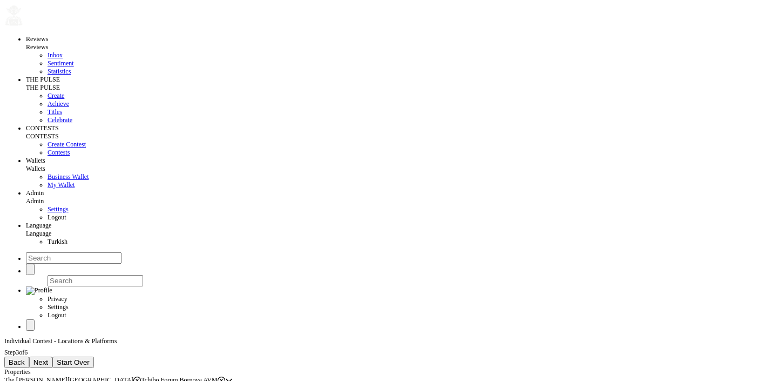
click at [25, 358] on span "Back" at bounding box center [17, 362] width 16 height 8
click at [23, 358] on span "Next" at bounding box center [16, 362] width 15 height 8
click at [141, 376] on icon at bounding box center [137, 380] width 8 height 8
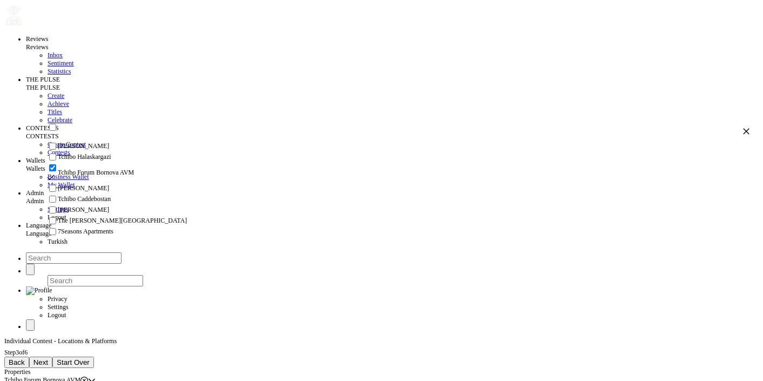
click at [88, 376] on icon at bounding box center [84, 380] width 8 height 8
checkbox input "false"
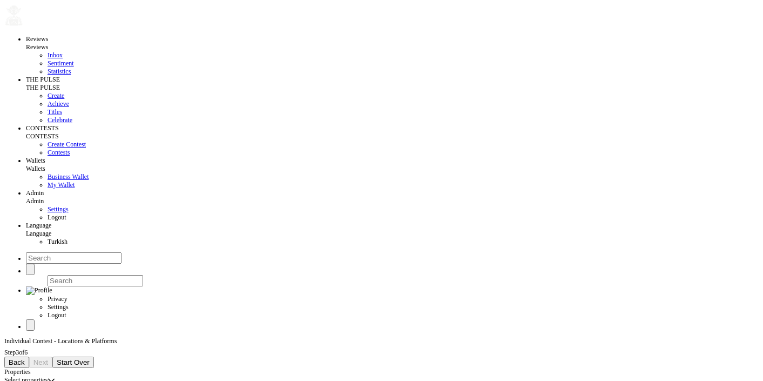
click at [48, 376] on div "Select properties" at bounding box center [25, 380] width 43 height 8
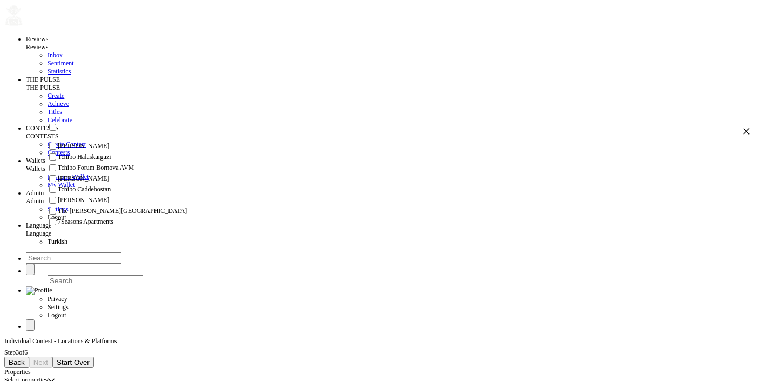
scroll to position [24, 0]
click at [100, 172] on span "Tchibo Forum Bornova AVM" at bounding box center [96, 168] width 76 height 8
checkbox input "true"
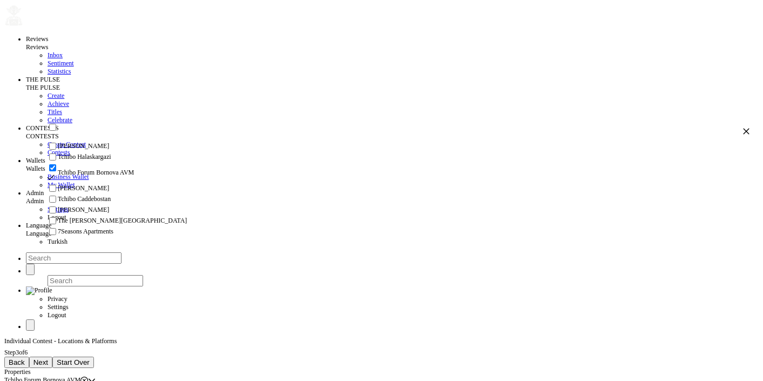
scroll to position [73, 0]
click at [104, 217] on span "The [PERSON_NAME][GEOGRAPHIC_DATA]" at bounding box center [122, 221] width 129 height 8
checkbox input "true"
click at [48, 358] on span "Next" at bounding box center [40, 362] width 15 height 8
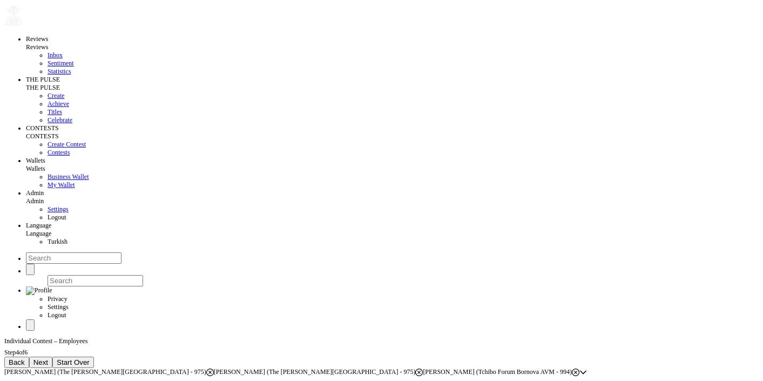
click at [214, 368] on icon at bounding box center [210, 372] width 8 height 8
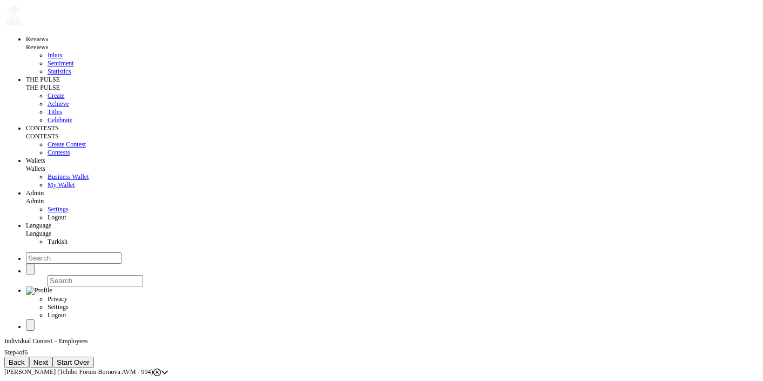
click at [161, 368] on icon at bounding box center [157, 372] width 8 height 8
click at [29, 357] on button "Back" at bounding box center [16, 362] width 25 height 11
click at [48, 358] on span "Next" at bounding box center [40, 362] width 15 height 8
click at [50, 368] on div "Select employees" at bounding box center [26, 372] width 45 height 8
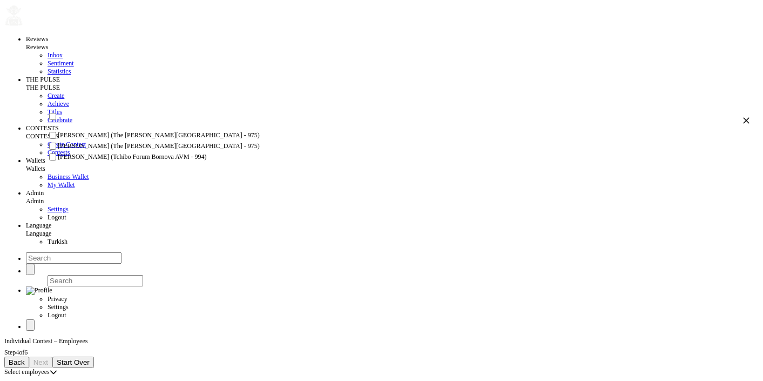
click at [118, 139] on span "[PERSON_NAME] (The [PERSON_NAME][GEOGRAPHIC_DATA] - 975)" at bounding box center [159, 135] width 202 height 8
checkbox input "true"
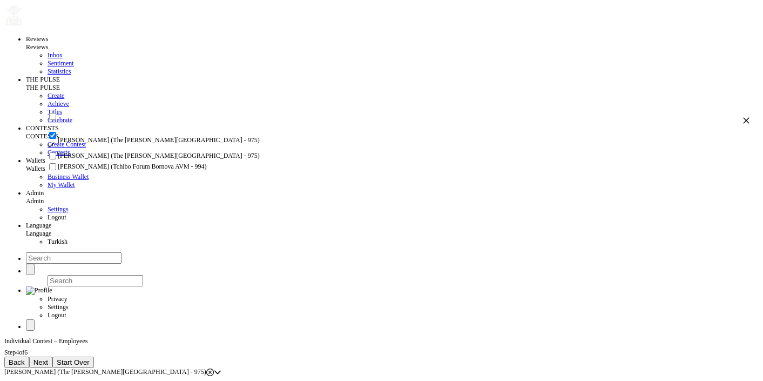
click at [125, 171] on span "[PERSON_NAME] (Tchibo Forum Bornova AVM - 994)" at bounding box center [132, 167] width 149 height 8
checkbox input "true"
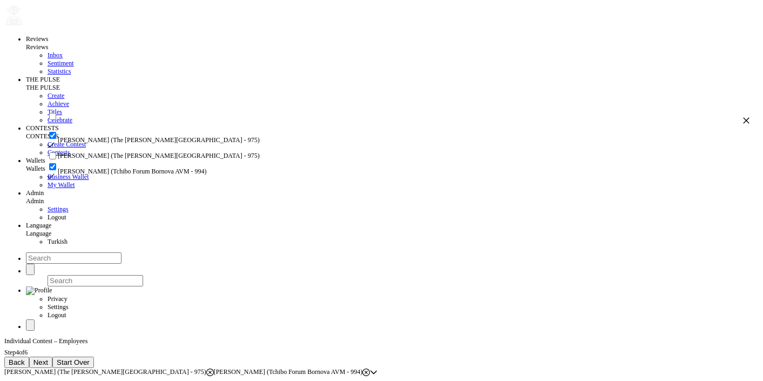
click at [52, 357] on button "Next" at bounding box center [40, 362] width 23 height 11
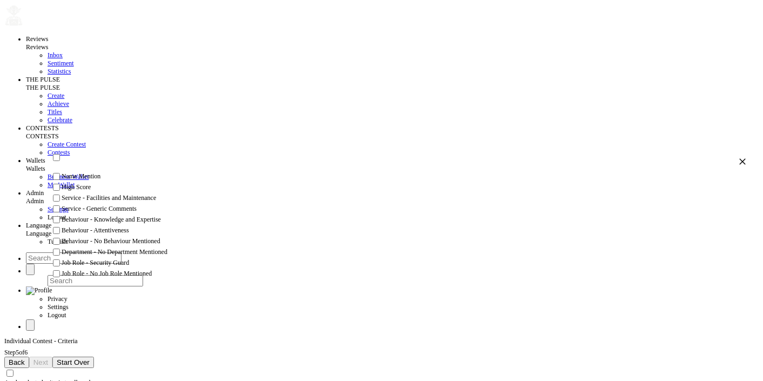
scroll to position [0, 0]
click at [739, 165] on icon "button" at bounding box center [743, 162] width 8 height 8
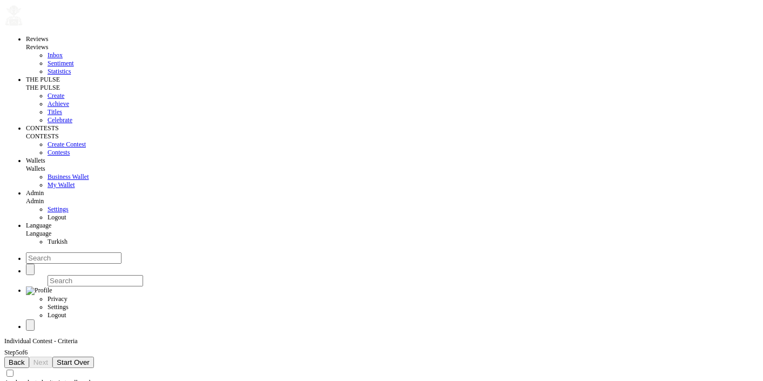
click at [14, 369] on input "Apply selected criteria to all employees" at bounding box center [9, 372] width 7 height 7
checkbox input "true"
checkbox input "false"
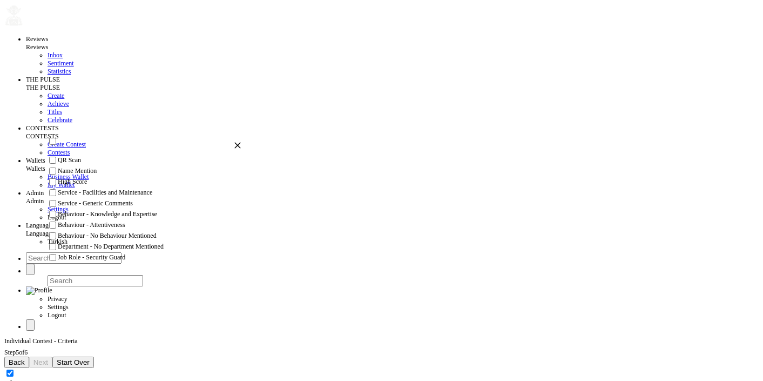
click at [25, 358] on span "Back" at bounding box center [17, 362] width 16 height 8
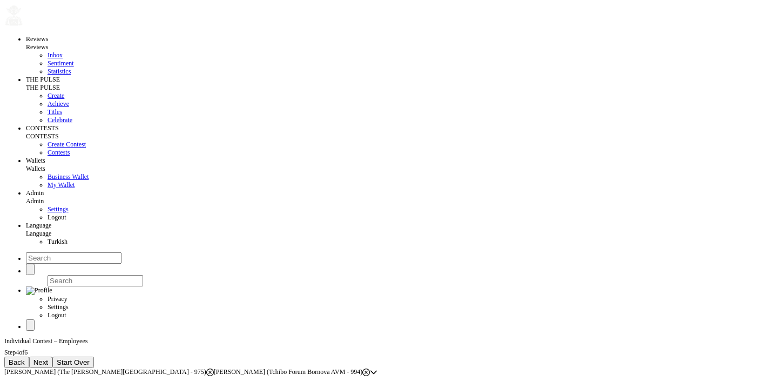
click at [25, 358] on span "Back" at bounding box center [17, 362] width 16 height 8
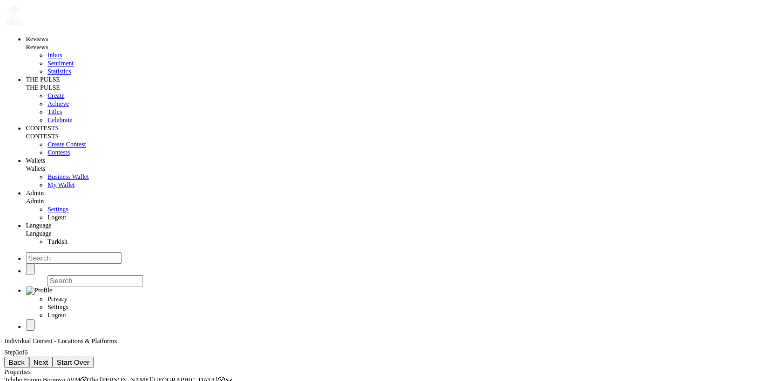
click at [88, 376] on icon at bounding box center [84, 380] width 8 height 8
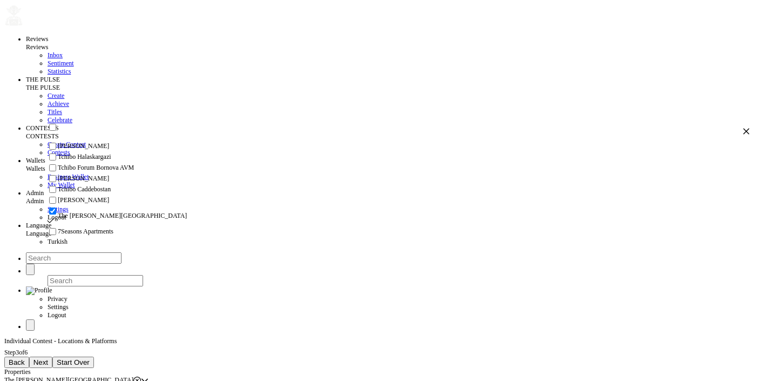
scroll to position [48, 0]
click at [48, 358] on span "Next" at bounding box center [40, 362] width 15 height 8
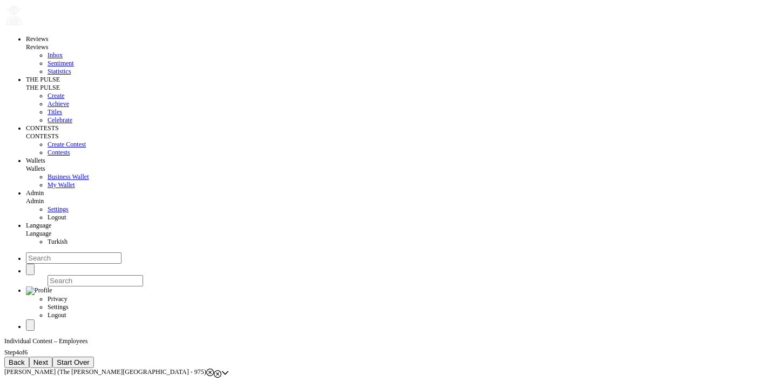
click at [48, 358] on span "Next" at bounding box center [40, 362] width 15 height 8
click at [25, 358] on span "Back" at bounding box center [17, 362] width 16 height 8
click at [29, 357] on button "Back" at bounding box center [16, 362] width 25 height 11
click at [23, 358] on span "Next" at bounding box center [16, 362] width 15 height 8
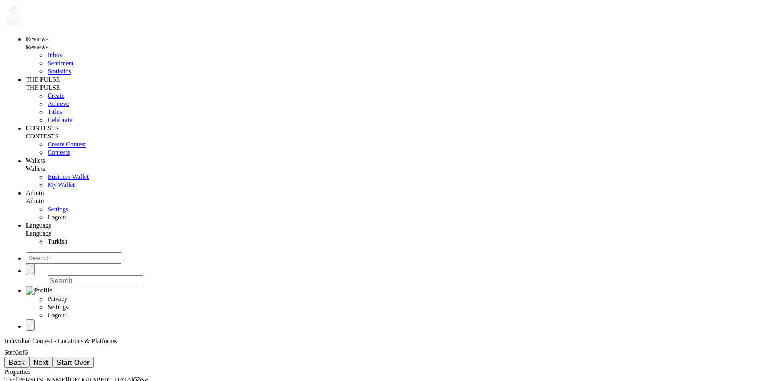
click at [25, 358] on span "Back" at bounding box center [17, 362] width 16 height 8
click at [23, 358] on span "Next" at bounding box center [16, 362] width 15 height 8
click at [25, 358] on span "Back" at bounding box center [17, 362] width 16 height 8
click at [23, 358] on span "Next" at bounding box center [16, 362] width 15 height 8
click at [29, 357] on button "Back" at bounding box center [16, 362] width 25 height 11
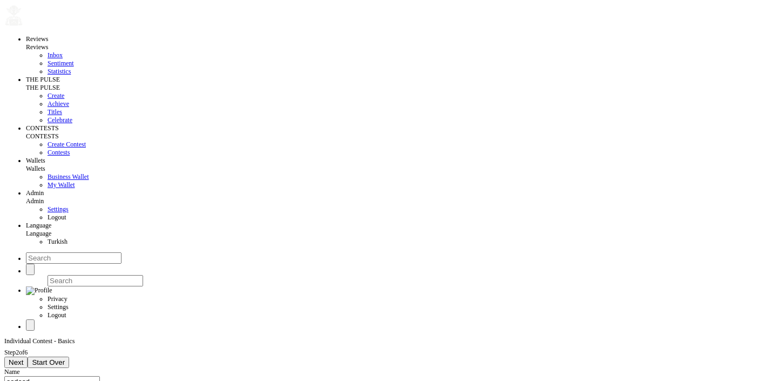
click at [23, 358] on span "Next" at bounding box center [16, 362] width 15 height 8
click at [141, 376] on div "The [PERSON_NAME][GEOGRAPHIC_DATA]" at bounding box center [72, 380] width 137 height 8
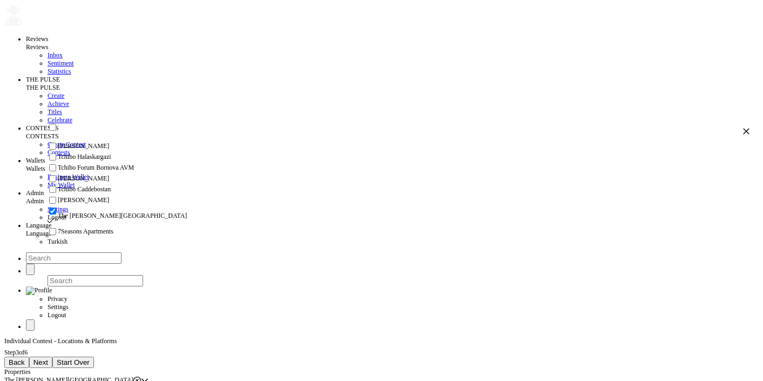
click at [117, 164] on span "Tchibo Forum Bornova AVM" at bounding box center [96, 168] width 76 height 8
checkbox input "true"
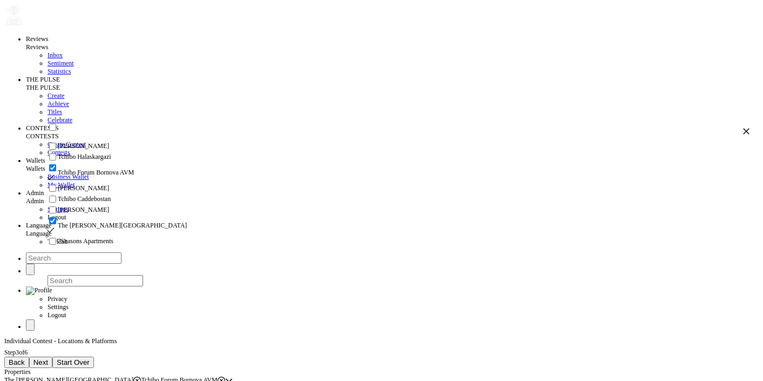
click at [48, 358] on span "Next" at bounding box center [40, 362] width 15 height 8
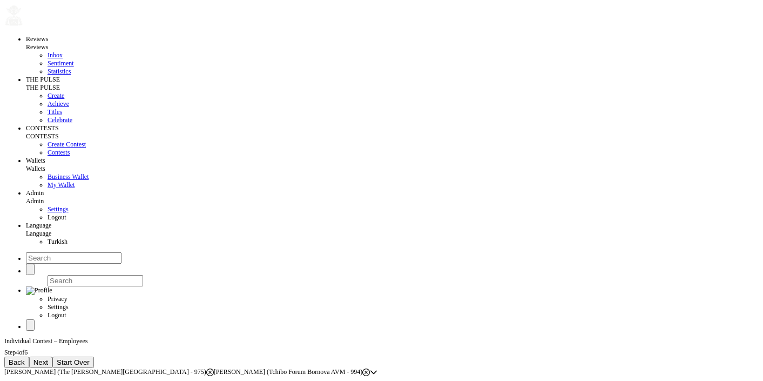
click at [370, 368] on icon at bounding box center [366, 372] width 8 height 8
click at [214, 368] on div "[PERSON_NAME] (The [PERSON_NAME][GEOGRAPHIC_DATA] - 975)" at bounding box center [109, 372] width 210 height 8
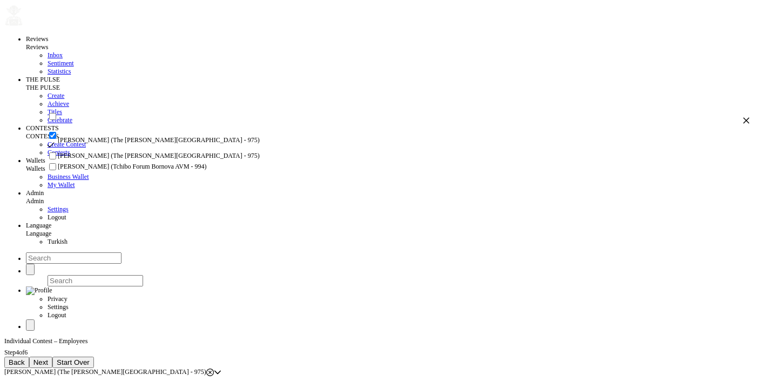
click at [168, 162] on li "[PERSON_NAME] (The [PERSON_NAME][GEOGRAPHIC_DATA] - 975)" at bounding box center [398, 156] width 703 height 11
checkbox input "true"
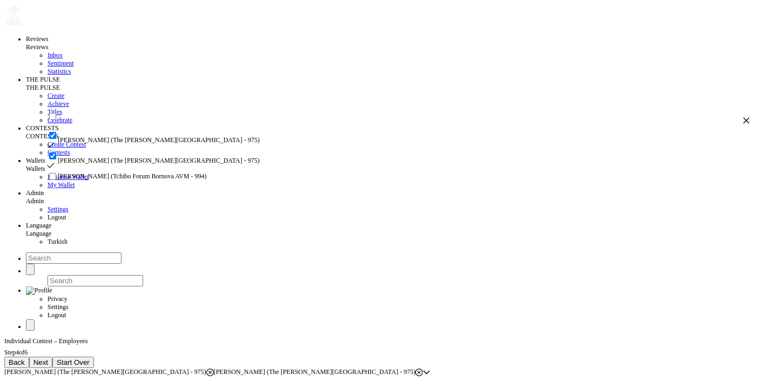
click at [52, 357] on button "Next" at bounding box center [40, 362] width 23 height 11
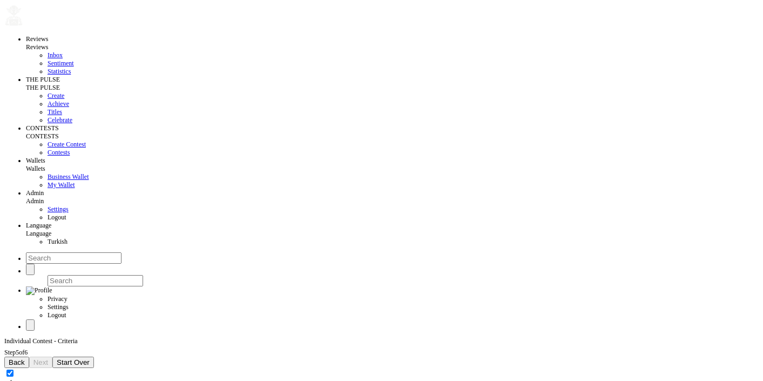
checkbox input "true"
checkbox input "false"
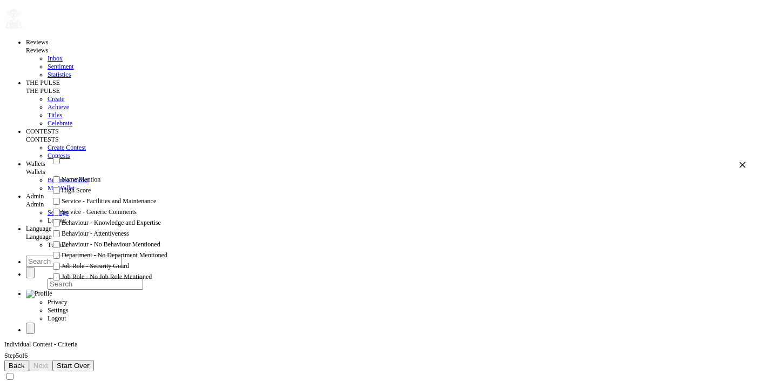
scroll to position [0, 0]
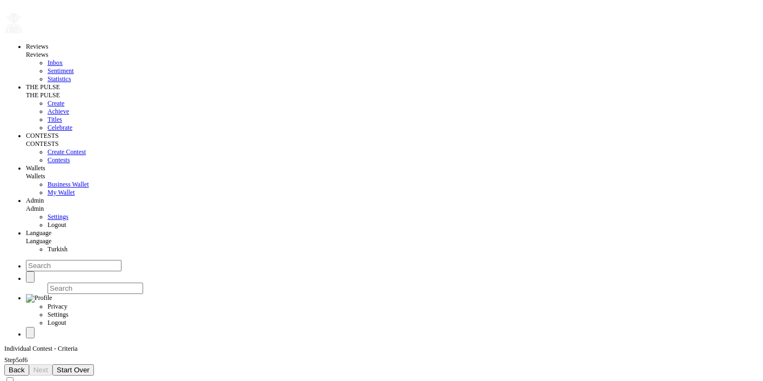
click at [25, 366] on span "Back" at bounding box center [17, 370] width 16 height 8
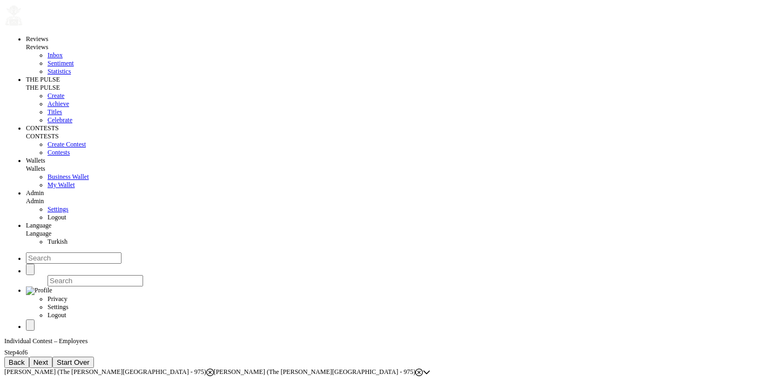
click at [29, 357] on button "Back" at bounding box center [16, 362] width 25 height 11
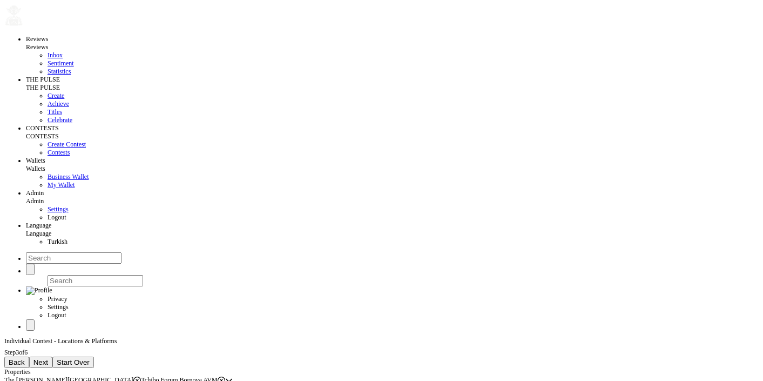
click at [48, 358] on span "Next" at bounding box center [40, 362] width 15 height 8
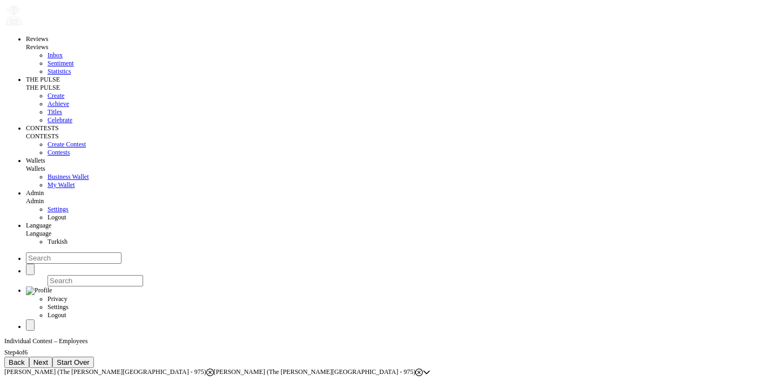
click at [52, 357] on button "Next" at bounding box center [40, 362] width 23 height 11
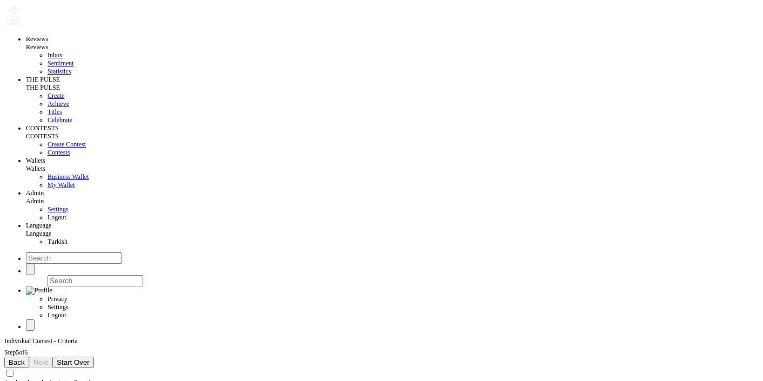
click at [25, 358] on span "Back" at bounding box center [17, 362] width 16 height 8
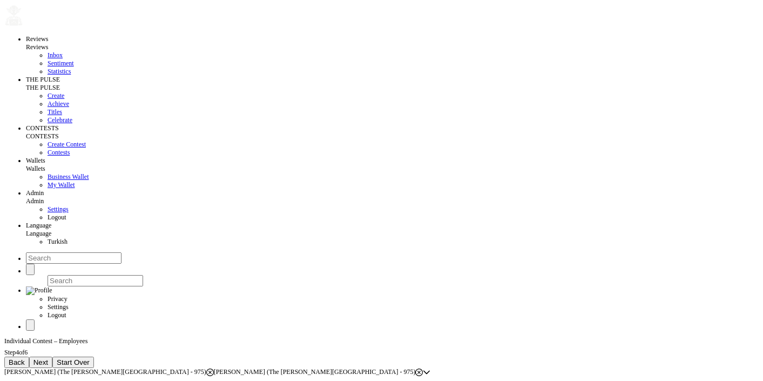
click at [423, 368] on div "[PERSON_NAME] (The [PERSON_NAME][GEOGRAPHIC_DATA] - 975) [PERSON_NAME] ([GEOGRA…" at bounding box center [213, 372] width 419 height 8
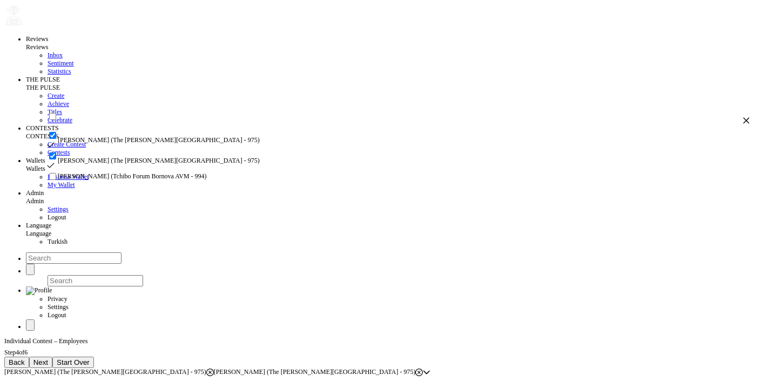
click at [184, 180] on span "[PERSON_NAME] (Tchibo Forum Bornova AVM - 994)" at bounding box center [132, 176] width 149 height 8
checkbox input "true"
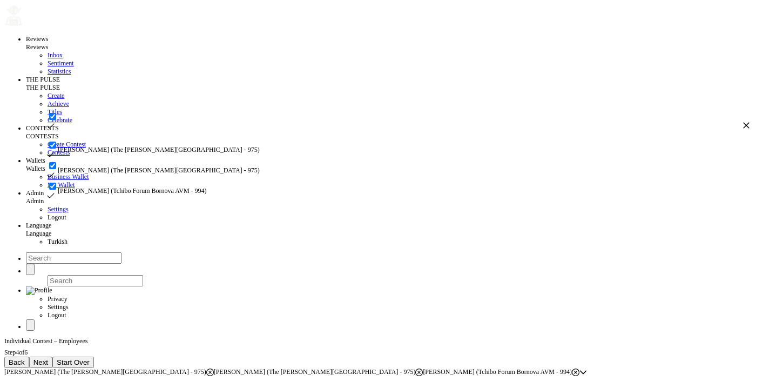
click at [48, 358] on span "Next" at bounding box center [40, 362] width 15 height 8
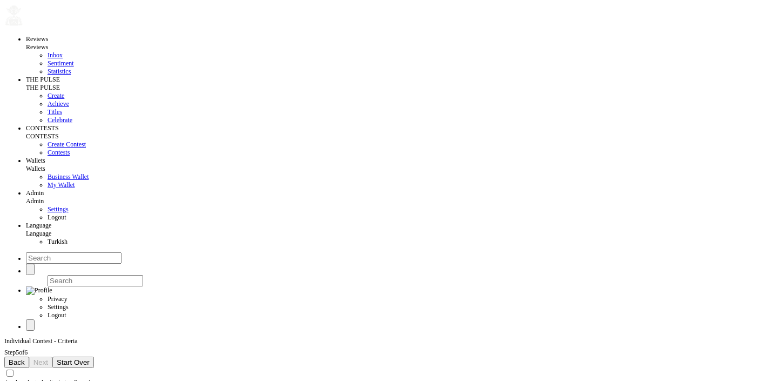
click at [29, 357] on button "Back" at bounding box center [16, 362] width 25 height 11
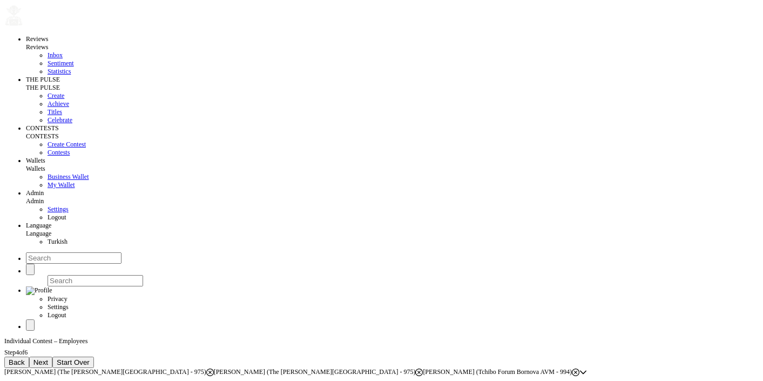
click at [25, 358] on span "Back" at bounding box center [17, 362] width 16 height 8
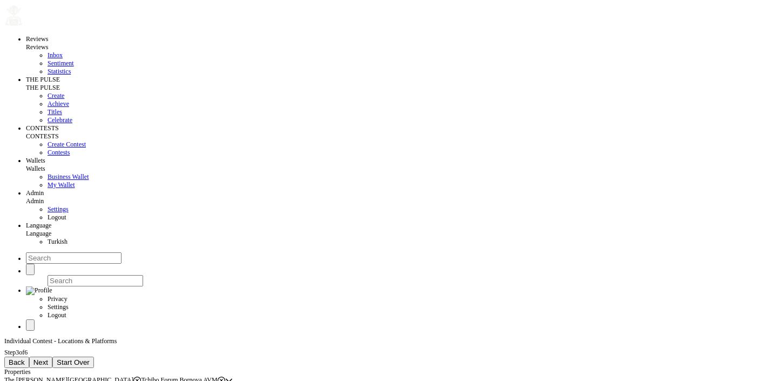
click at [25, 358] on span "Back" at bounding box center [17, 362] width 16 height 8
click at [28, 357] on button "Next" at bounding box center [15, 362] width 23 height 11
click at [48, 358] on span "Next" at bounding box center [40, 362] width 15 height 8
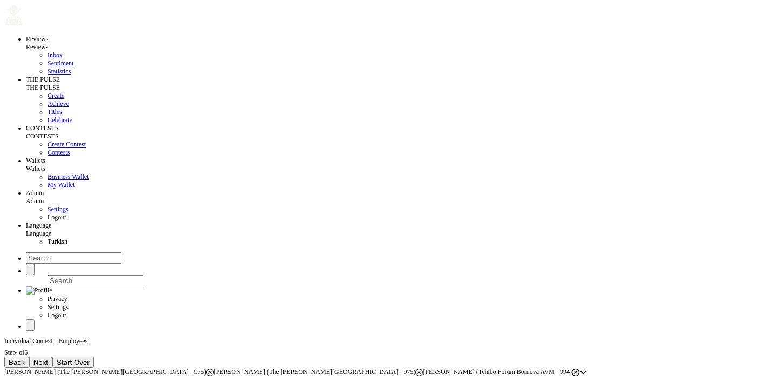
click at [48, 358] on span "Next" at bounding box center [40, 362] width 15 height 8
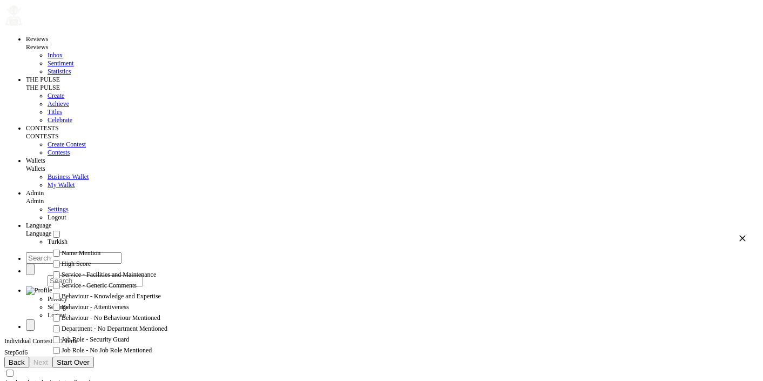
scroll to position [0, 0]
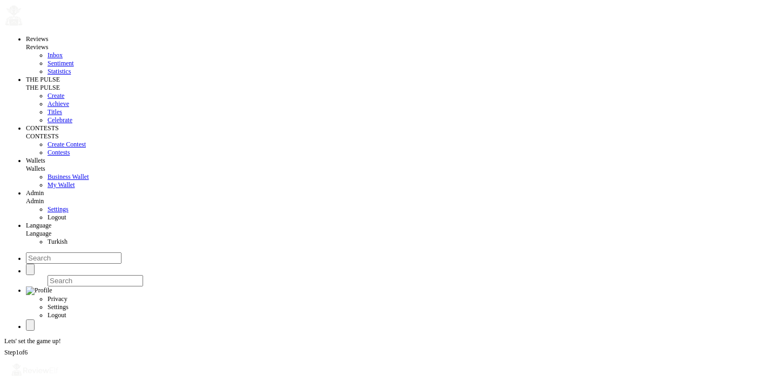
click at [85, 376] on input at bounding box center [52, 381] width 96 height 11
type input "asdasd"
type input "[DATE]"
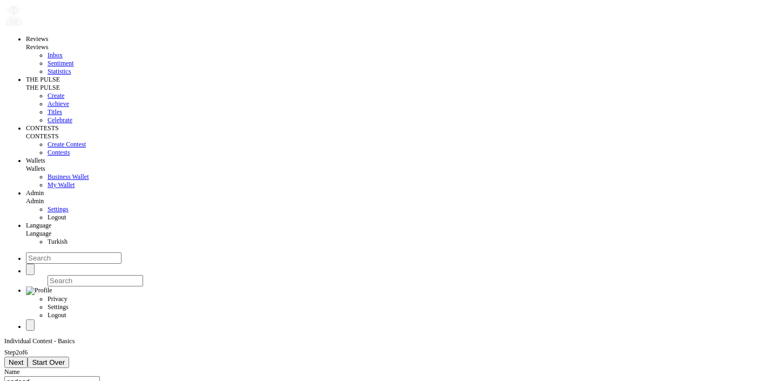
type input "[DATE]"
click at [23, 358] on span "Next" at bounding box center [16, 362] width 15 height 8
click at [48, 376] on div "Select properties" at bounding box center [25, 380] width 43 height 8
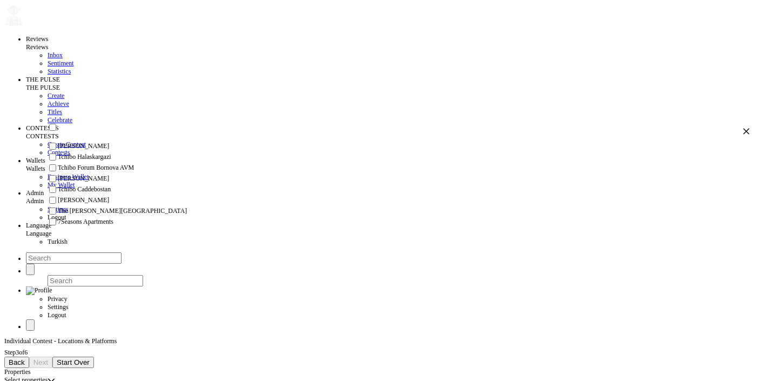
click at [131, 172] on span "Tchibo Forum Bornova AVM" at bounding box center [96, 168] width 76 height 8
checkbox input "true"
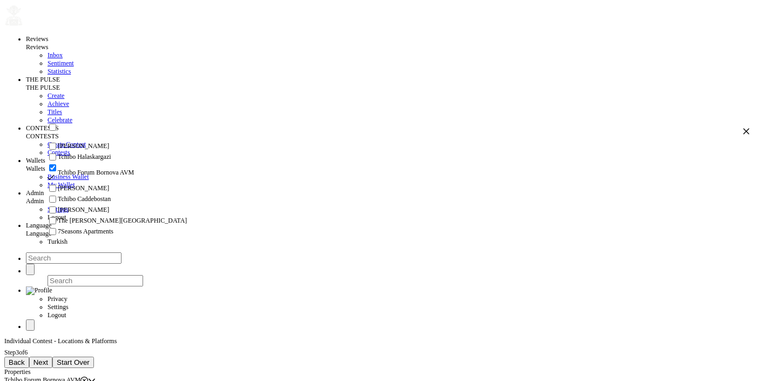
click at [110, 220] on li "The [PERSON_NAME][GEOGRAPHIC_DATA]" at bounding box center [398, 221] width 703 height 11
checkbox input "true"
click at [48, 358] on span "Next" at bounding box center [40, 362] width 15 height 8
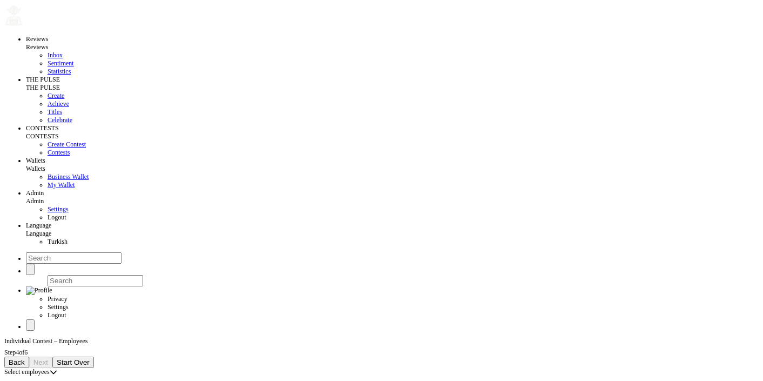
click at [50, 368] on div "Select employees" at bounding box center [26, 372] width 45 height 8
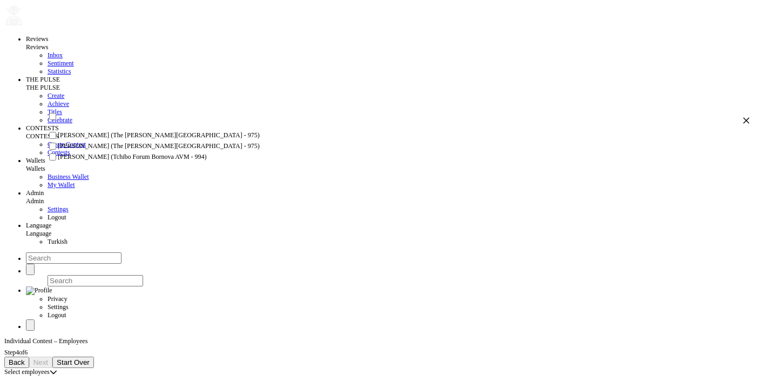
click at [56, 160] on input "checkbox" at bounding box center [52, 156] width 7 height 7
checkbox input "true"
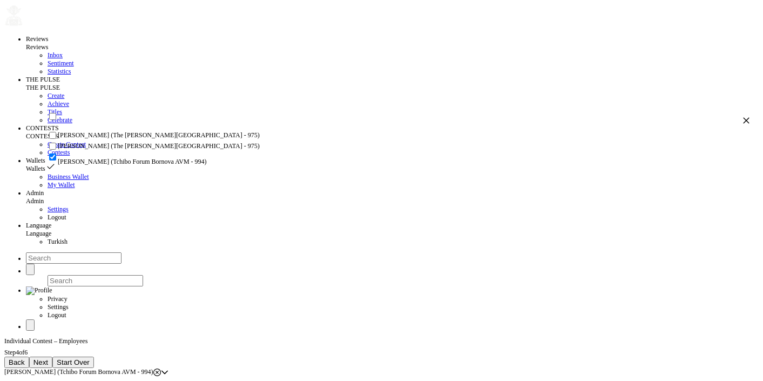
click at [56, 139] on input "checkbox" at bounding box center [52, 135] width 7 height 7
checkbox input "true"
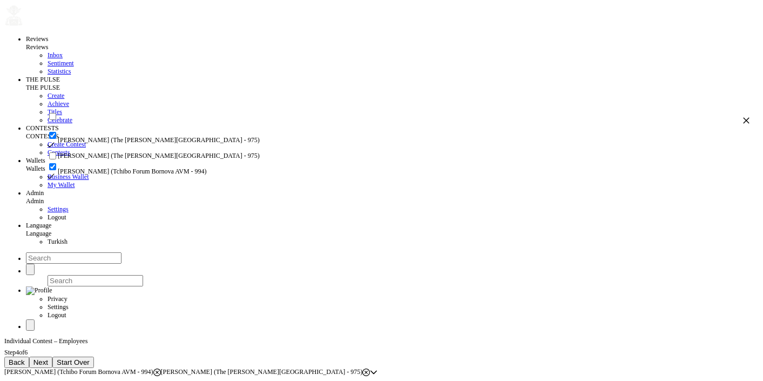
click at [52, 357] on button "Next" at bounding box center [40, 362] width 23 height 11
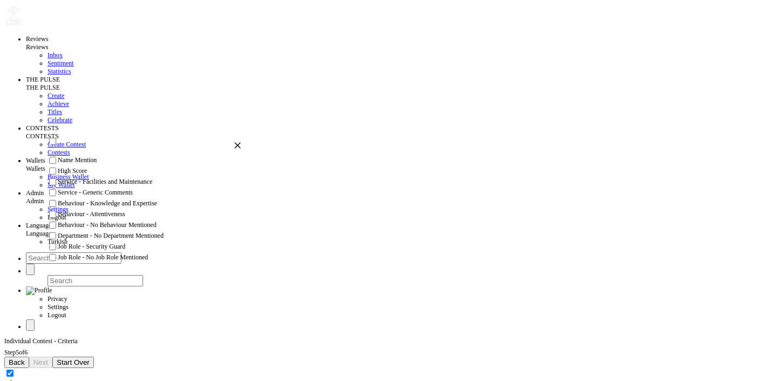
scroll to position [0, 0]
click at [29, 357] on button "Back" at bounding box center [16, 362] width 25 height 11
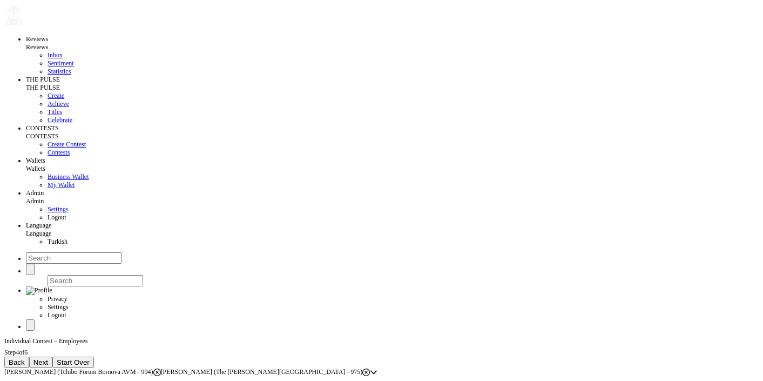
click at [161, 368] on icon at bounding box center [157, 372] width 8 height 8
click at [194, 368] on span "[PERSON_NAME] (The [PERSON_NAME][GEOGRAPHIC_DATA] - 975)" at bounding box center [105, 372] width 202 height 8
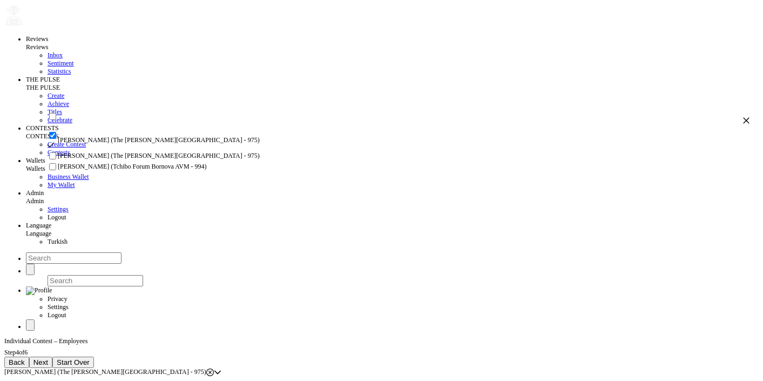
click at [180, 162] on li "[PERSON_NAME] (The [PERSON_NAME][GEOGRAPHIC_DATA] - 975)" at bounding box center [398, 156] width 703 height 11
checkbox input "true"
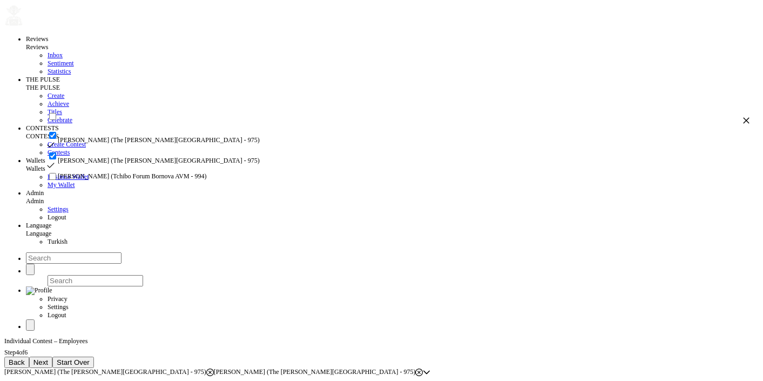
click at [48, 358] on span "Next" at bounding box center [40, 362] width 15 height 8
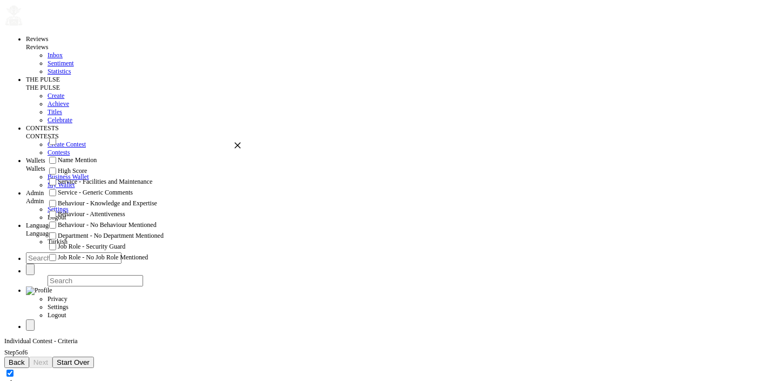
scroll to position [134, 0]
click at [25, 358] on span "Back" at bounding box center [17, 362] width 16 height 8
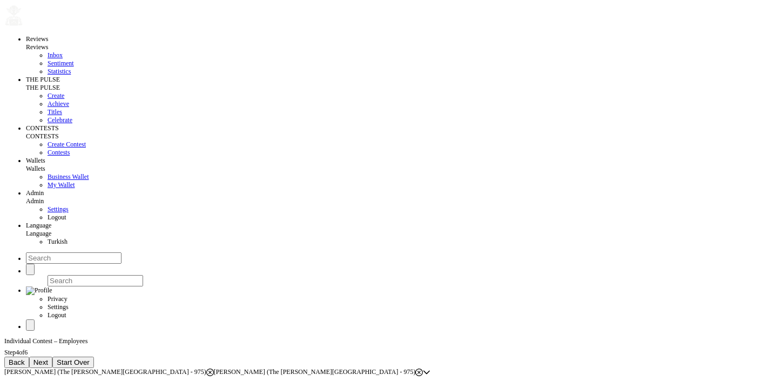
click at [25, 358] on span "Back" at bounding box center [17, 362] width 16 height 8
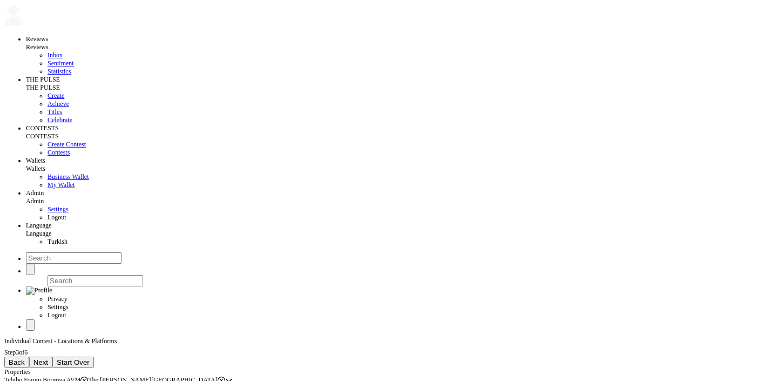
click at [88, 376] on icon at bounding box center [84, 380] width 8 height 8
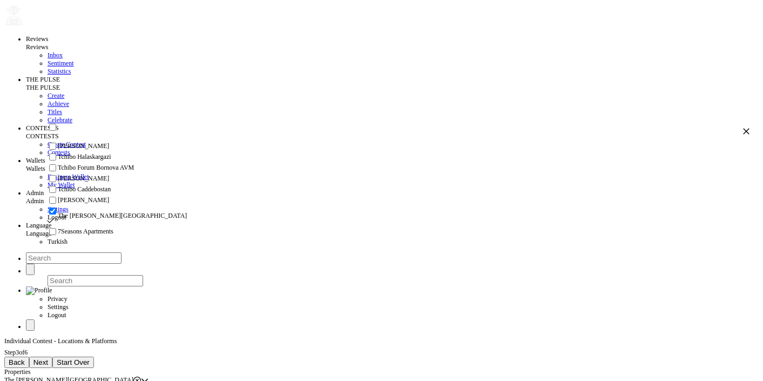
scroll to position [48, 0]
click at [48, 358] on span "Next" at bounding box center [40, 362] width 15 height 8
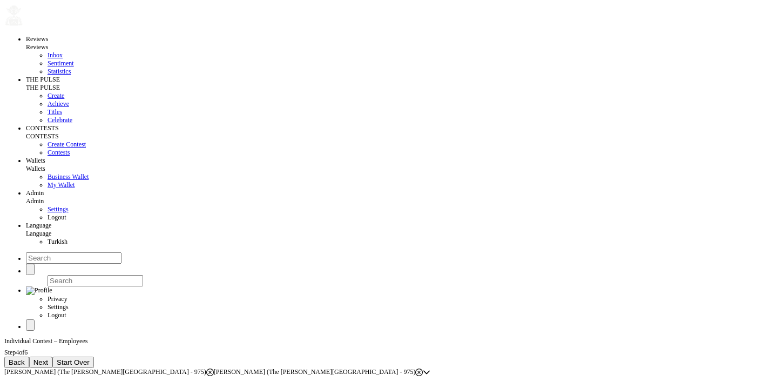
click at [48, 358] on span "Next" at bounding box center [40, 362] width 15 height 8
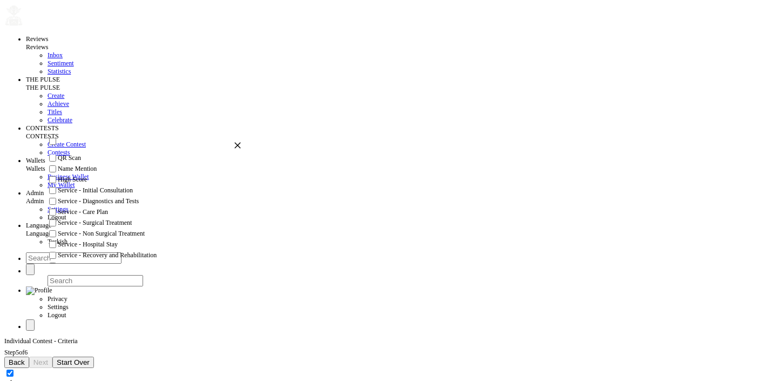
scroll to position [0, 0]
click at [25, 358] on span "Back" at bounding box center [17, 362] width 16 height 8
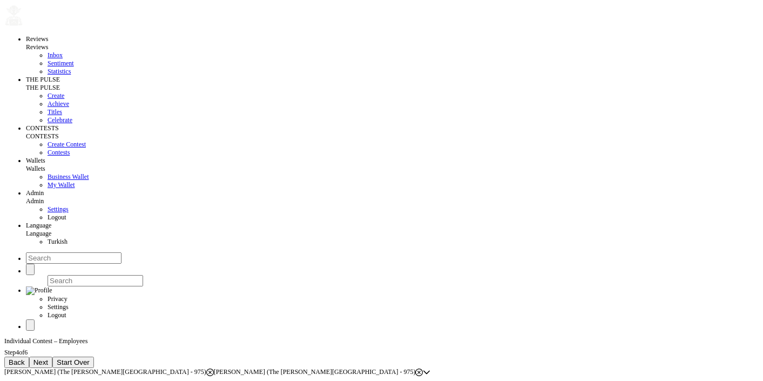
click at [48, 358] on span "Next" at bounding box center [40, 362] width 15 height 8
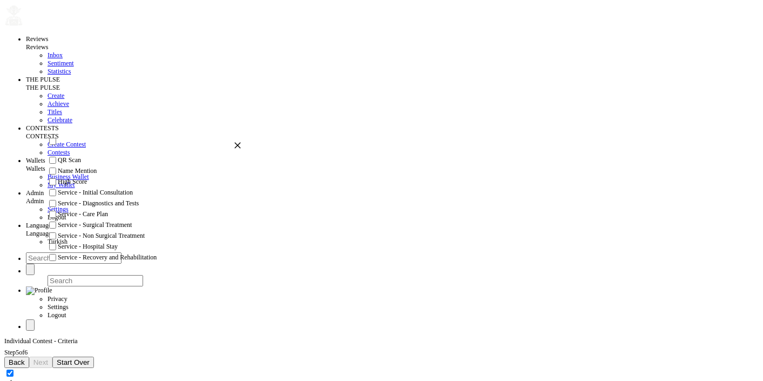
click at [29, 357] on button "Back" at bounding box center [16, 362] width 25 height 11
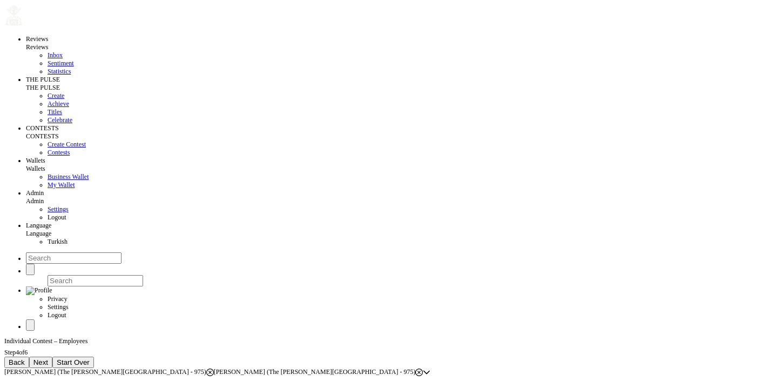
click at [25, 358] on span "Back" at bounding box center [17, 362] width 16 height 8
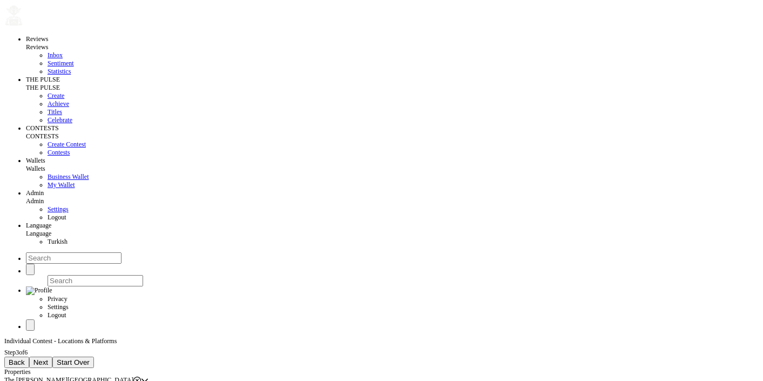
click at [141, 376] on div "The [PERSON_NAME][GEOGRAPHIC_DATA]" at bounding box center [72, 380] width 137 height 8
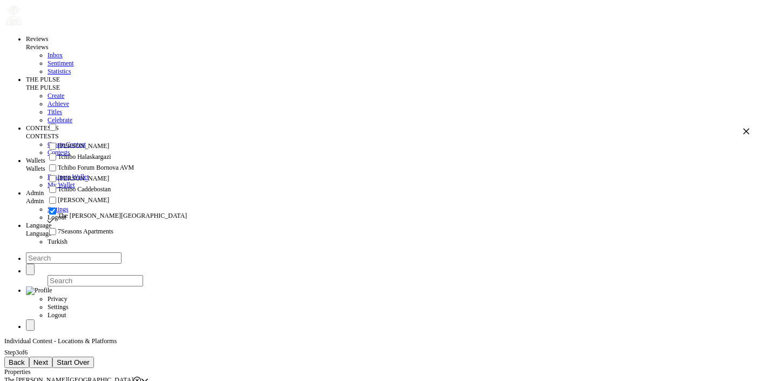
scroll to position [48, 0]
click at [122, 164] on span "Tchibo Forum Bornova AVM" at bounding box center [96, 168] width 76 height 8
checkbox input "true"
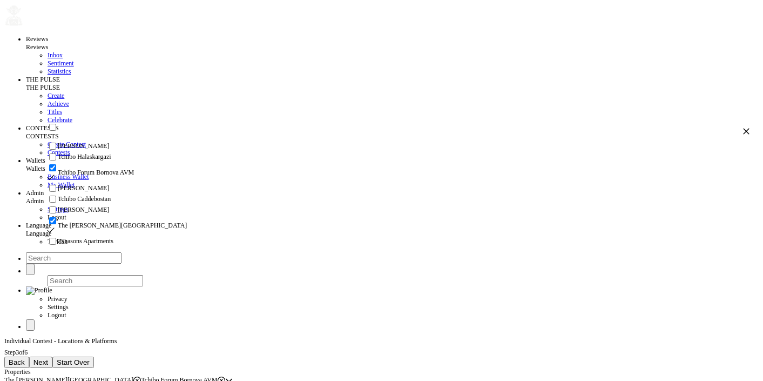
click at [52, 357] on button "Next" at bounding box center [40, 362] width 23 height 11
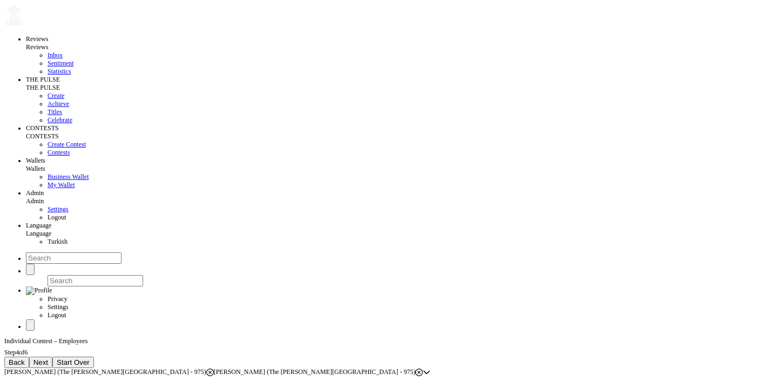
click at [52, 357] on button "Next" at bounding box center [40, 362] width 23 height 11
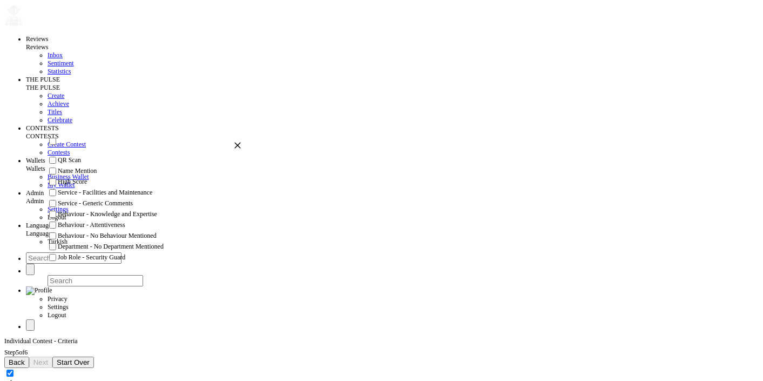
click at [25, 358] on span "Back" at bounding box center [17, 362] width 16 height 8
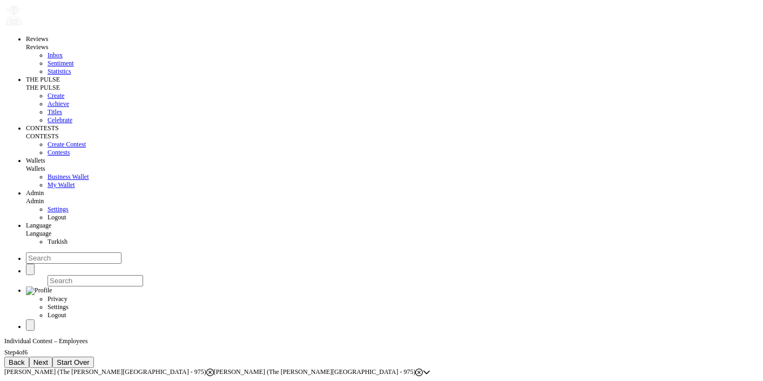
click at [423, 368] on div "[PERSON_NAME] (The [PERSON_NAME][GEOGRAPHIC_DATA] - 975) [PERSON_NAME] ([GEOGRA…" at bounding box center [213, 372] width 419 height 8
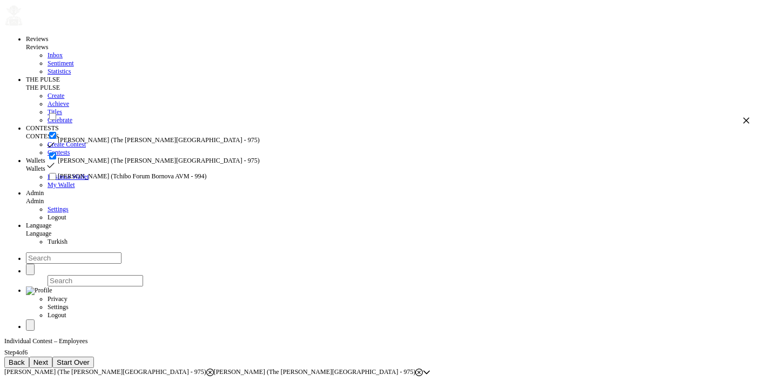
click at [25, 358] on span "Back" at bounding box center [17, 362] width 16 height 8
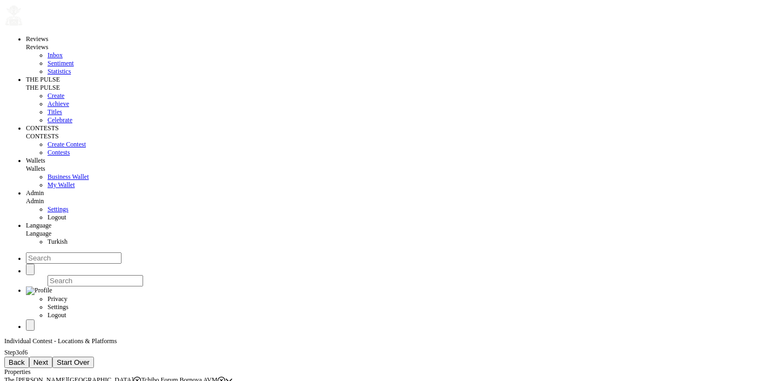
click at [225, 376] on div "The Clementine Churchill Hospital Tchibo Forum Bornova AVM" at bounding box center [114, 380] width 221 height 8
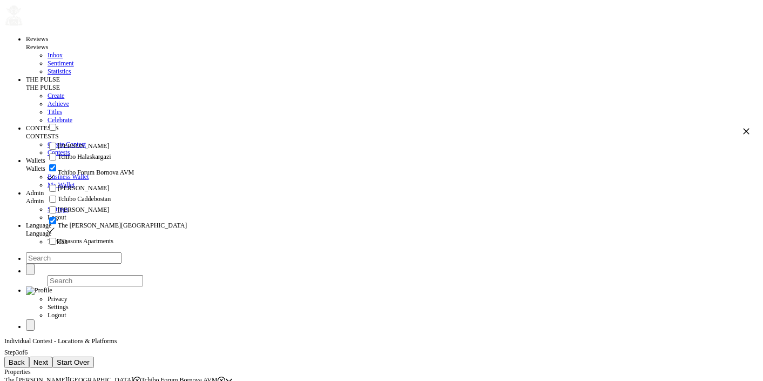
scroll to position [0, 0]
click at [108, 161] on span "Tchibo Halaskargazi" at bounding box center [84, 157] width 53 height 8
checkbox input "true"
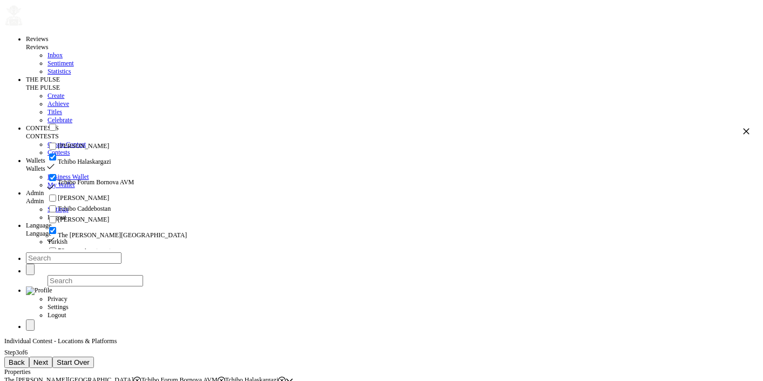
click at [56, 181] on input "checkbox" at bounding box center [52, 177] width 7 height 7
checkbox input "false"
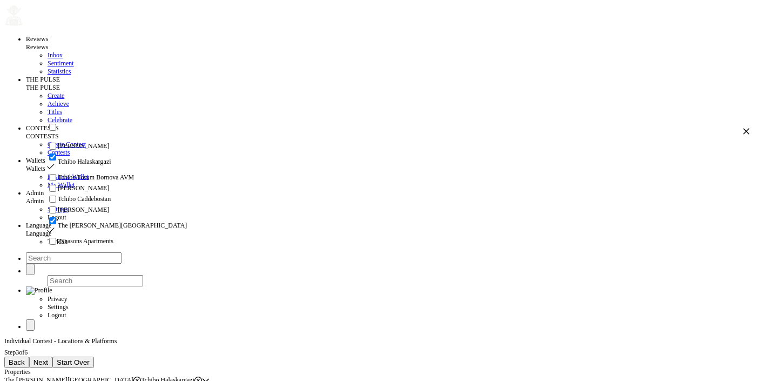
click at [48, 358] on span "Next" at bounding box center [40, 362] width 15 height 8
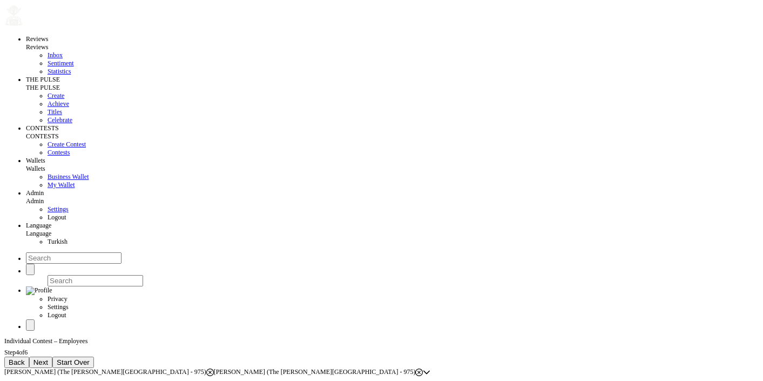
click at [152, 368] on span "[PERSON_NAME] (The [PERSON_NAME][GEOGRAPHIC_DATA] - 975)" at bounding box center [105, 372] width 202 height 8
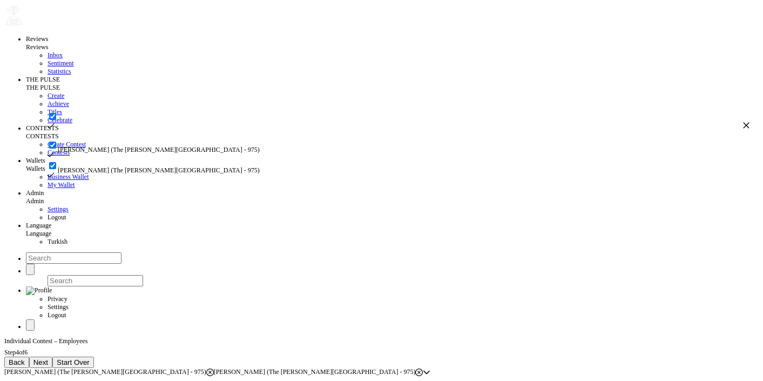
click at [25, 358] on span "Back" at bounding box center [17, 362] width 16 height 8
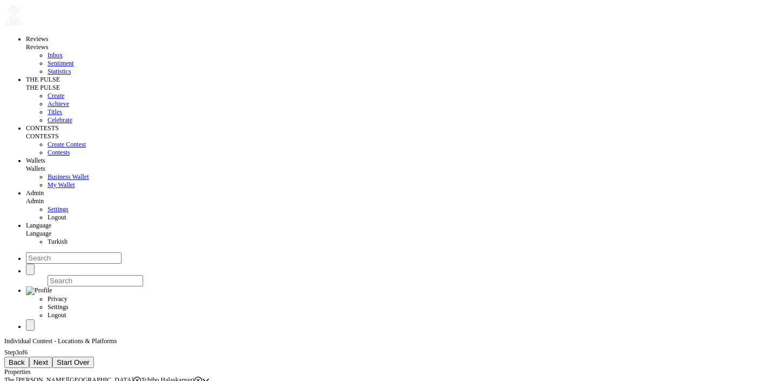
drag, startPoint x: 238, startPoint y: 231, endPoint x: 220, endPoint y: 214, distance: 24.1
click at [238, 231] on div "Reviews Reviews Inbox Sentiment Statistics THE PULSE THE PULSE Create Achieve T…" at bounding box center [381, 210] width 755 height 427
click at [25, 358] on span "Back" at bounding box center [17, 362] width 16 height 8
click at [79, 376] on input at bounding box center [52, 381] width 96 height 11
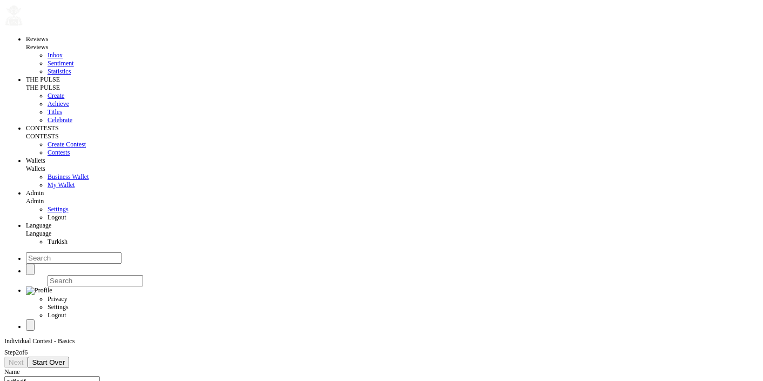
type input "sdfsdf"
type input "[DATE]"
click at [177, 357] on div "Next Start Over" at bounding box center [381, 362] width 755 height 11
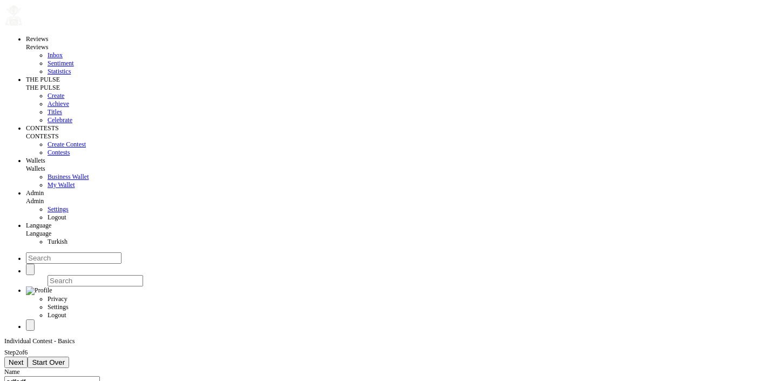
click at [28, 357] on button "Next" at bounding box center [15, 362] width 23 height 11
click at [48, 376] on div "Select properties" at bounding box center [25, 380] width 43 height 8
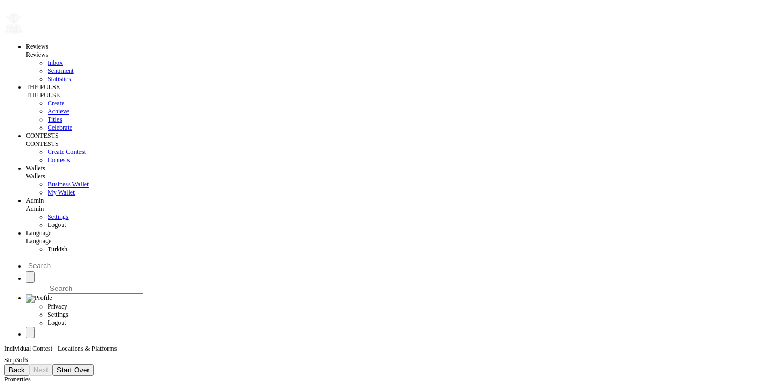
click at [25, 366] on span "Back" at bounding box center [17, 370] width 16 height 8
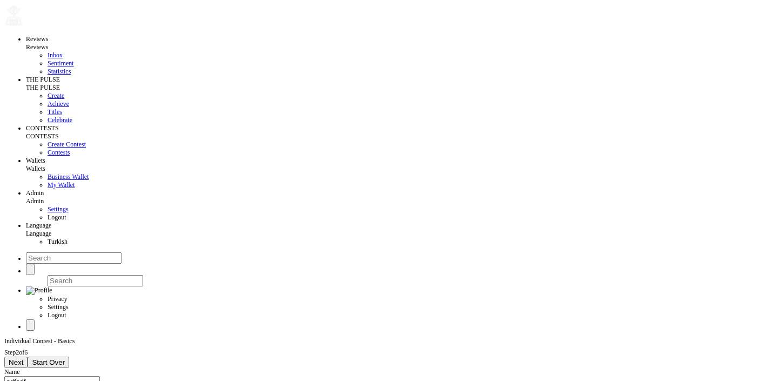
click at [28, 357] on button "Next" at bounding box center [15, 362] width 23 height 11
click at [4, 376] on div at bounding box center [4, 376] width 0 height 0
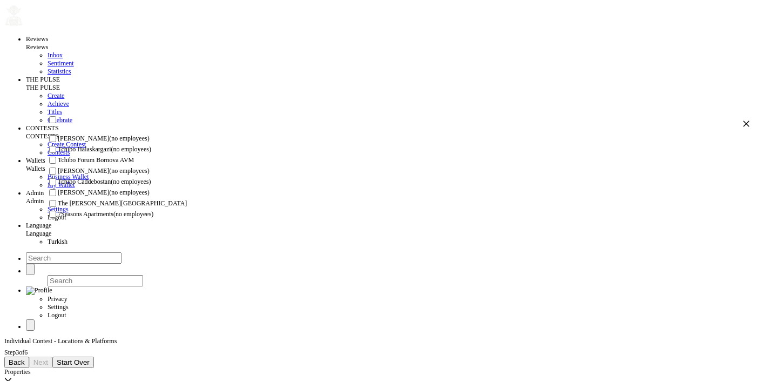
click at [200, 291] on div "Reviews Reviews Inbox Sentiment Statistics THE PULSE THE PULSE Create Achieve T…" at bounding box center [381, 191] width 755 height 389
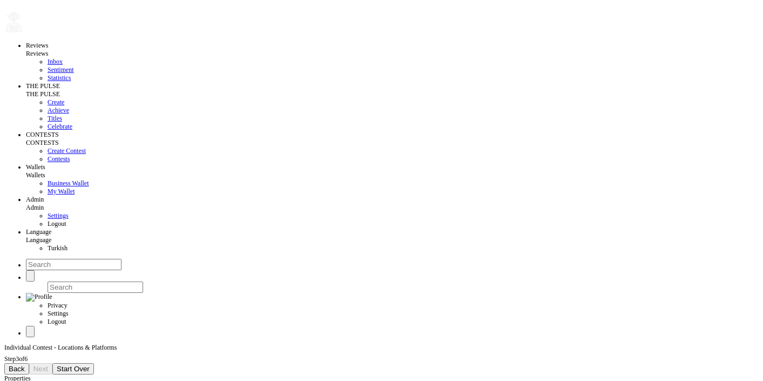
scroll to position [1, 0]
click at [25, 365] on span "Back" at bounding box center [17, 369] width 16 height 8
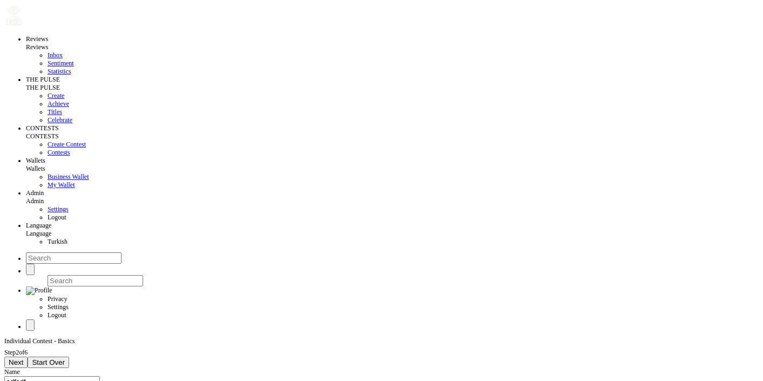
click at [23, 358] on span "Next" at bounding box center [16, 362] width 15 height 8
click at [4, 376] on div at bounding box center [4, 376] width 0 height 0
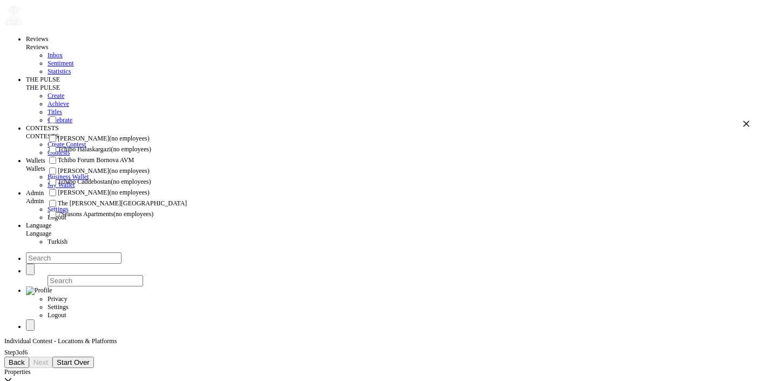
scroll to position [20, 0]
click at [56, 164] on input "checkbox" at bounding box center [52, 160] width 7 height 7
checkbox input "true"
click at [56, 210] on input "checkbox" at bounding box center [52, 213] width 7 height 7
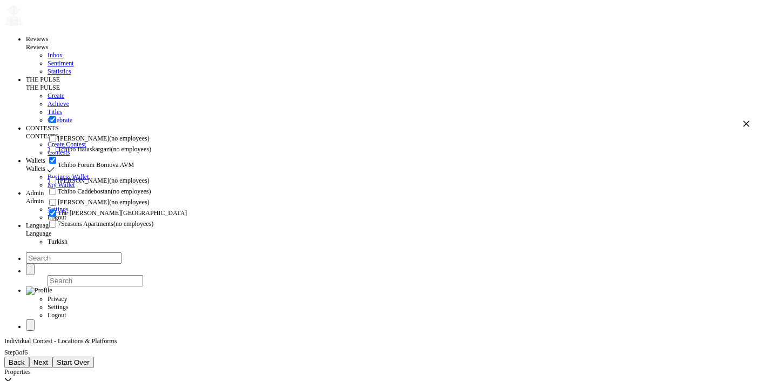
checkbox input "true"
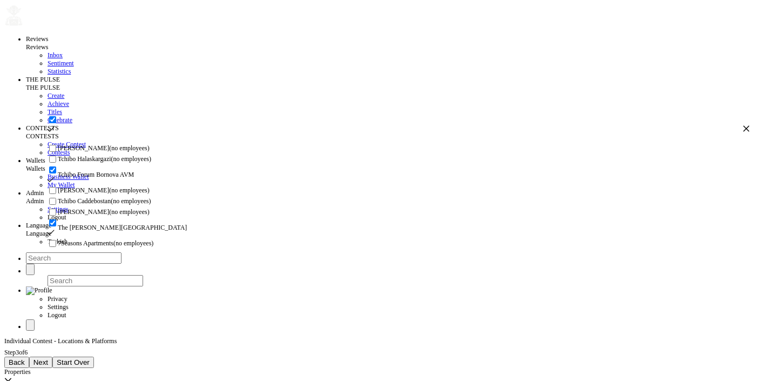
click at [48, 358] on span "Next" at bounding box center [40, 362] width 15 height 8
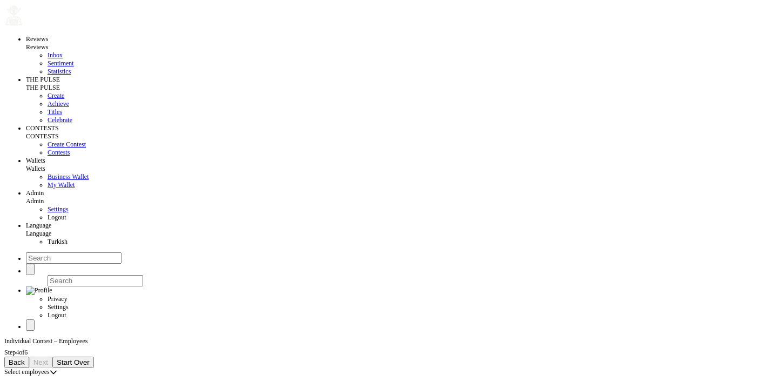
click at [50, 368] on div "Select employees" at bounding box center [26, 372] width 45 height 8
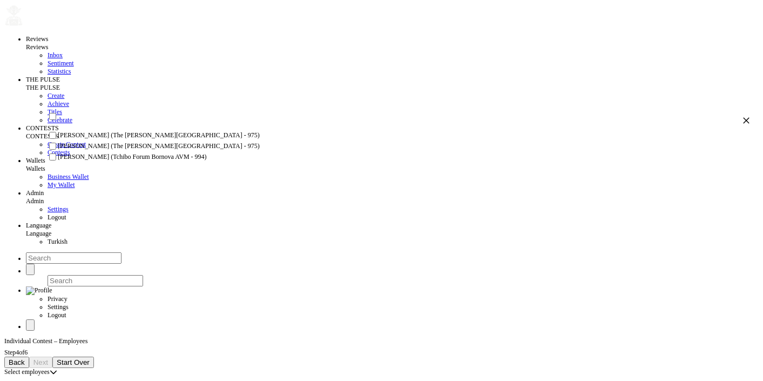
click at [118, 141] on li "[PERSON_NAME] (The [PERSON_NAME][GEOGRAPHIC_DATA] - 975)" at bounding box center [398, 135] width 703 height 11
checkbox input "true"
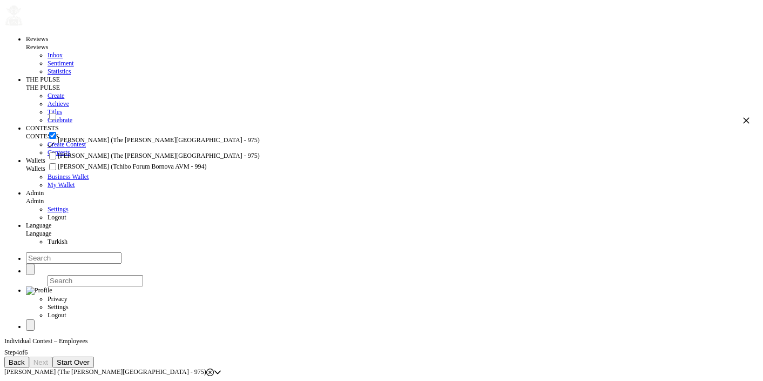
click at [130, 160] on span "[PERSON_NAME] (The [PERSON_NAME][GEOGRAPHIC_DATA] - 975)" at bounding box center [159, 156] width 202 height 8
checkbox input "true"
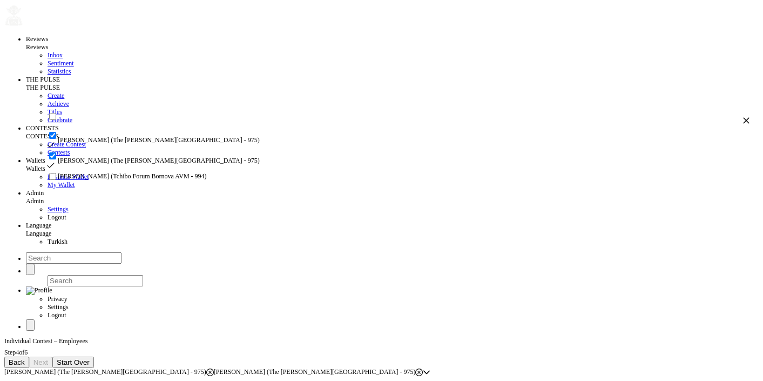
click at [103, 357] on div "Back Next Start Over" at bounding box center [381, 362] width 755 height 11
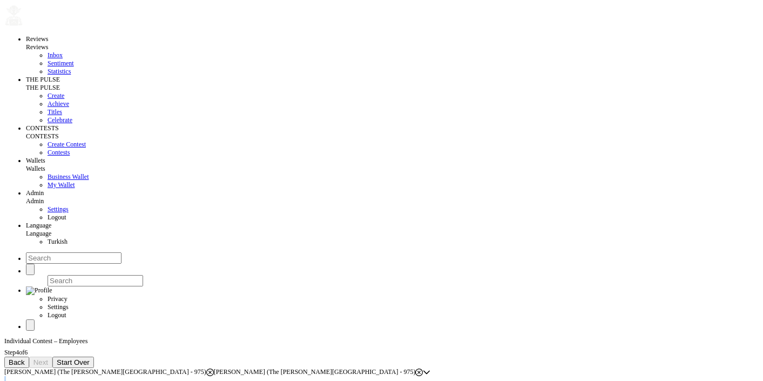
click at [103, 357] on div "Back Next Start Over" at bounding box center [381, 362] width 755 height 11
click at [423, 368] on div "[PERSON_NAME] (The [PERSON_NAME][GEOGRAPHIC_DATA] - 975) [PERSON_NAME] ([GEOGRA…" at bounding box center [213, 372] width 419 height 8
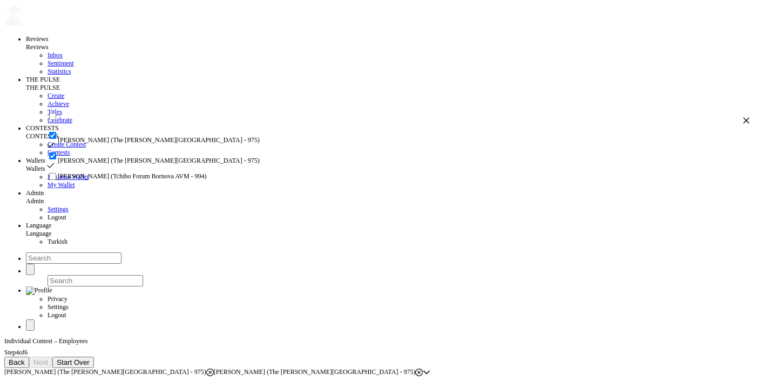
click at [122, 180] on span "[PERSON_NAME] (Tchibo Forum Bornova AVM - 994)" at bounding box center [132, 176] width 149 height 8
checkbox input "true"
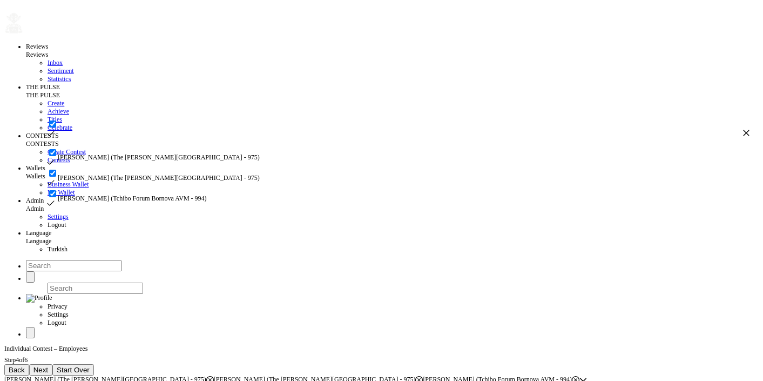
scroll to position [8, 0]
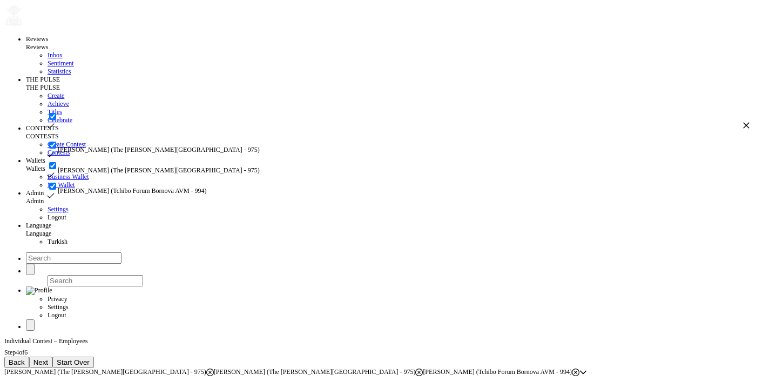
click at [56, 190] on input "checkbox" at bounding box center [52, 186] width 7 height 7
checkbox input "false"
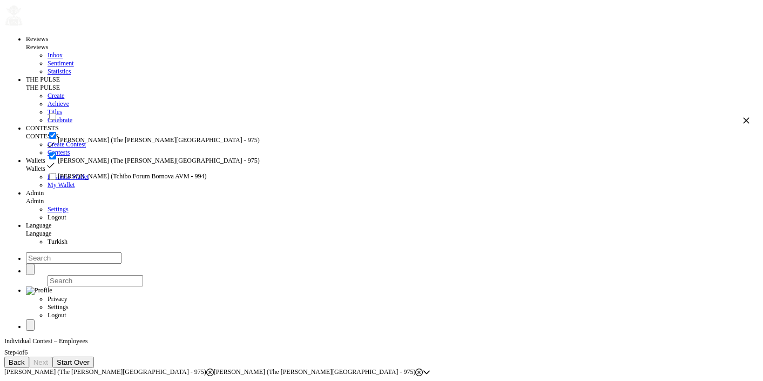
click at [56, 159] on input "checkbox" at bounding box center [52, 155] width 7 height 7
checkbox input "false"
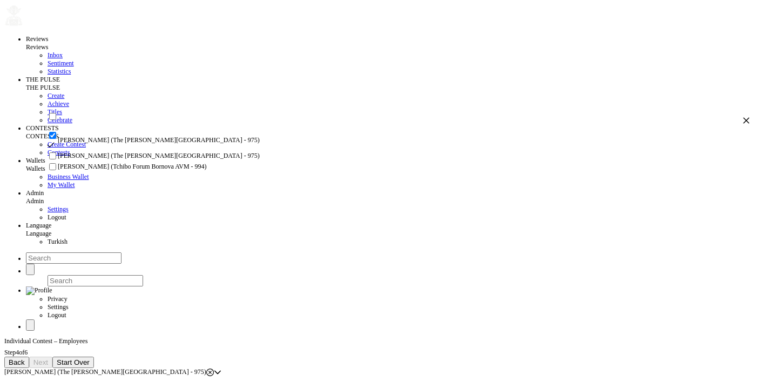
click at [56, 139] on input "checkbox" at bounding box center [52, 135] width 7 height 7
checkbox input "false"
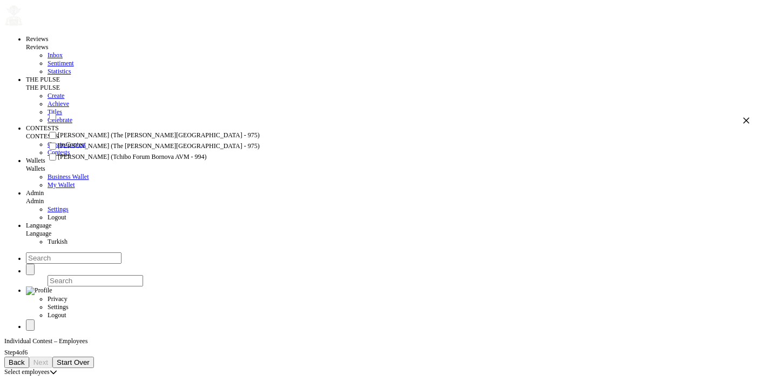
click at [58, 163] on div at bounding box center [52, 163] width 11 height 0
checkbox input "true"
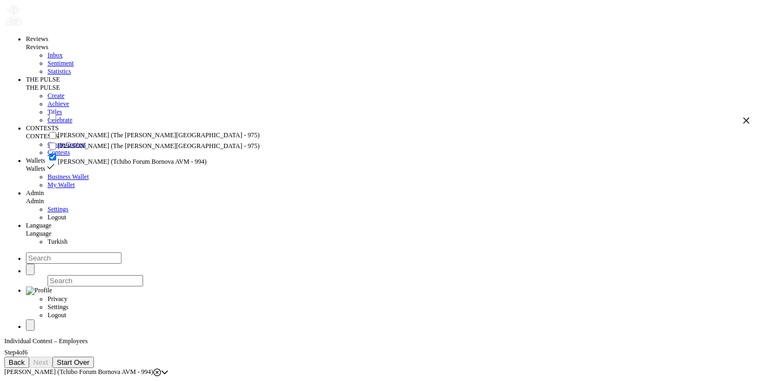
click at [56, 150] on input "checkbox" at bounding box center [52, 146] width 7 height 7
checkbox input "true"
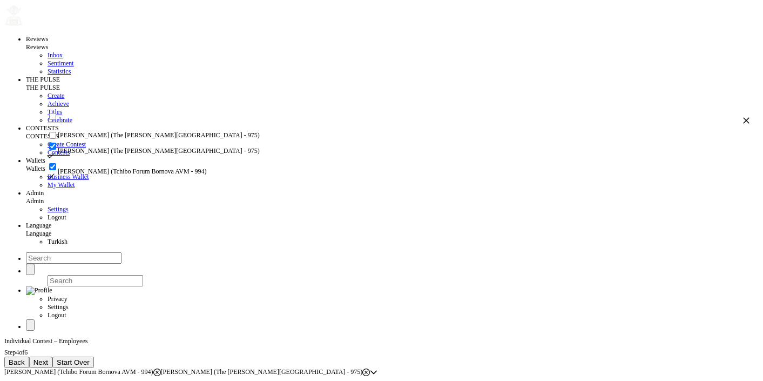
click at [56, 170] on input "checkbox" at bounding box center [52, 166] width 7 height 7
checkbox input "false"
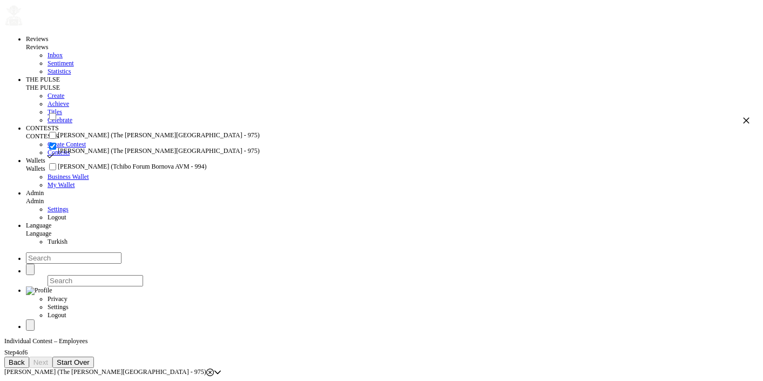
click at [56, 150] on input "checkbox" at bounding box center [52, 146] width 7 height 7
checkbox input "false"
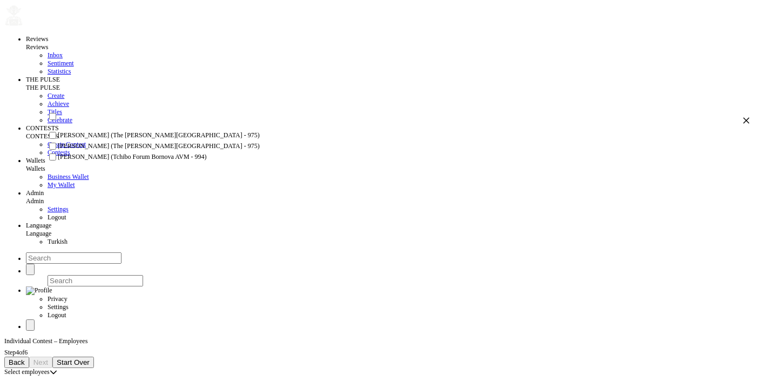
click at [65, 163] on li "[PERSON_NAME] (Tchibo Forum Bornova AVM - 994)" at bounding box center [398, 157] width 703 height 11
checkbox input "true"
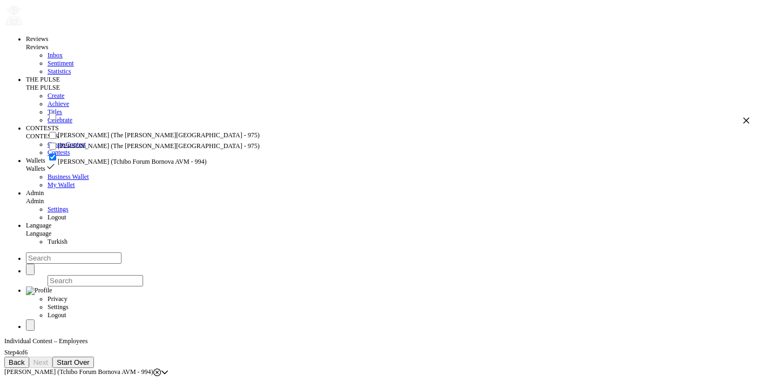
click at [56, 150] on input "checkbox" at bounding box center [52, 146] width 7 height 7
checkbox input "true"
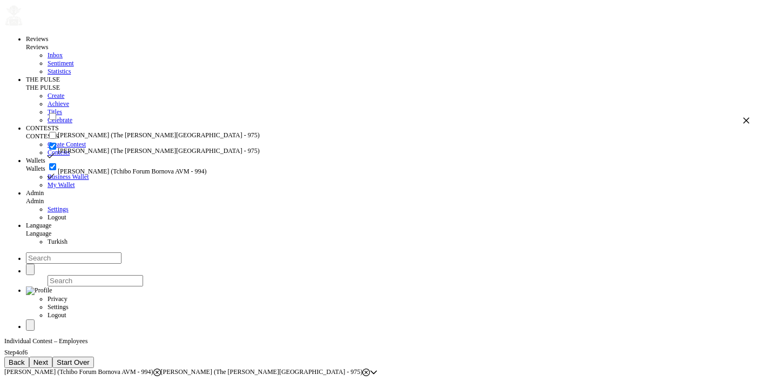
click at [48, 358] on span "Next" at bounding box center [40, 362] width 15 height 8
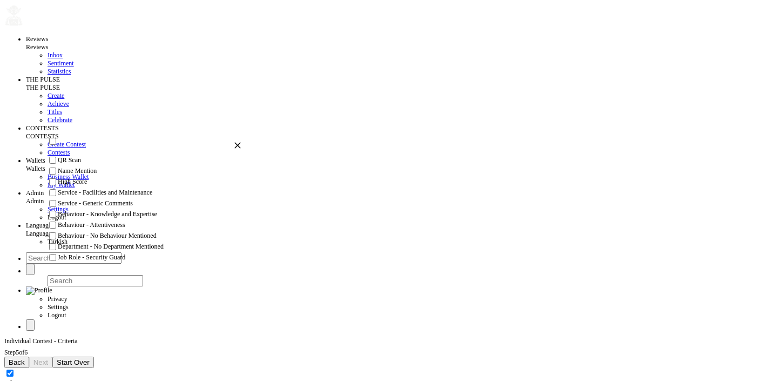
checkbox input "true"
checkbox input "false"
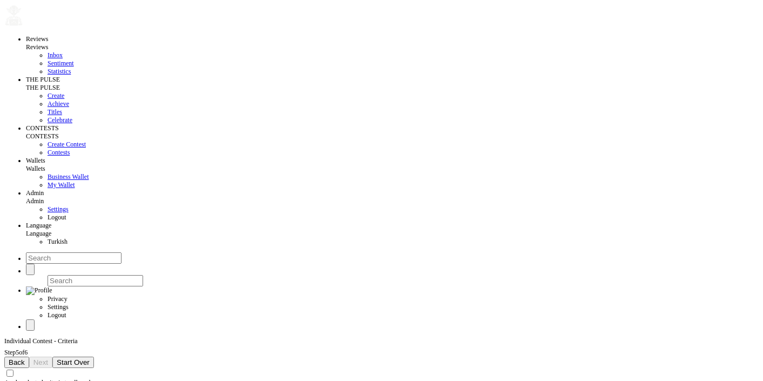
click at [25, 358] on span "Back" at bounding box center [17, 362] width 16 height 8
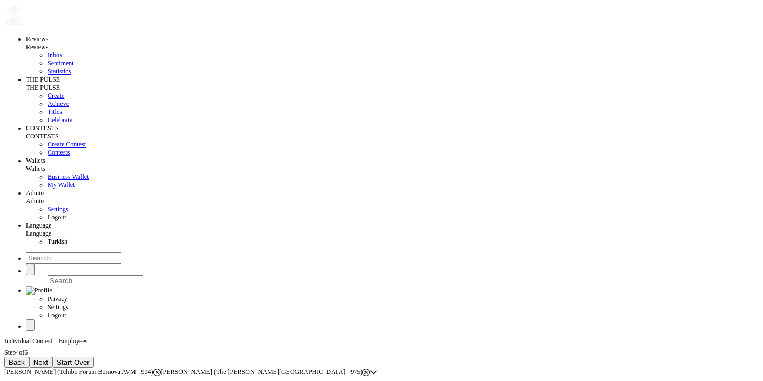
click at [25, 358] on span "Back" at bounding box center [17, 362] width 16 height 8
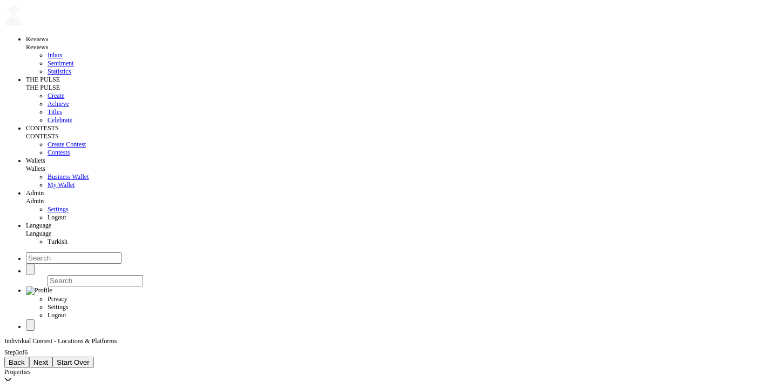
click at [25, 358] on span "Back" at bounding box center [17, 362] width 16 height 8
click at [23, 358] on span "Next" at bounding box center [16, 362] width 15 height 8
click at [225, 376] on div "Tchibo Forum Bornova AVM The [PERSON_NAME][GEOGRAPHIC_DATA]" at bounding box center [114, 380] width 221 height 8
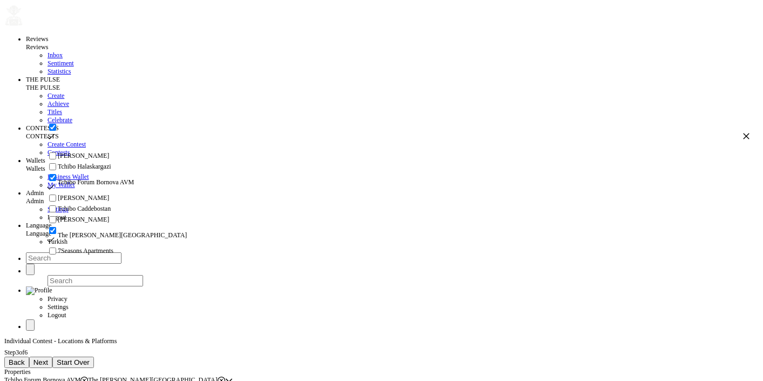
click at [225, 376] on icon at bounding box center [222, 380] width 8 height 8
checkbox input "false"
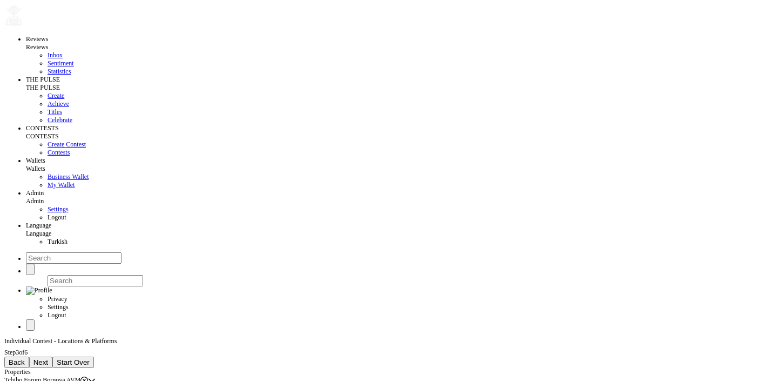
click at [88, 376] on icon at bounding box center [84, 380] width 8 height 8
click at [48, 376] on div "Select properties" at bounding box center [25, 380] width 43 height 8
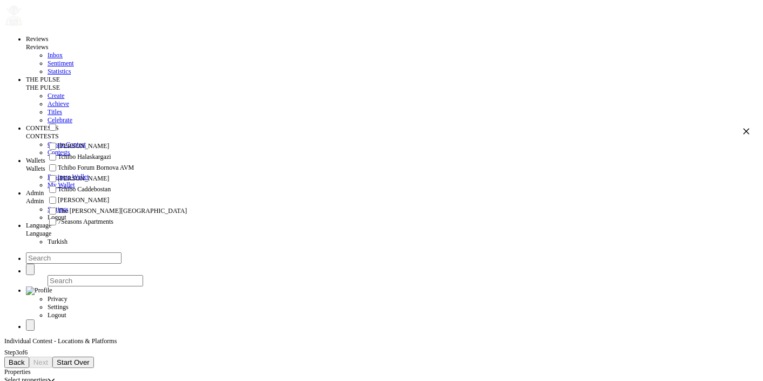
scroll to position [7, 0]
click at [82, 173] on li "Tchibo Forum Bornova AVM" at bounding box center [398, 168] width 703 height 11
checkbox input "true"
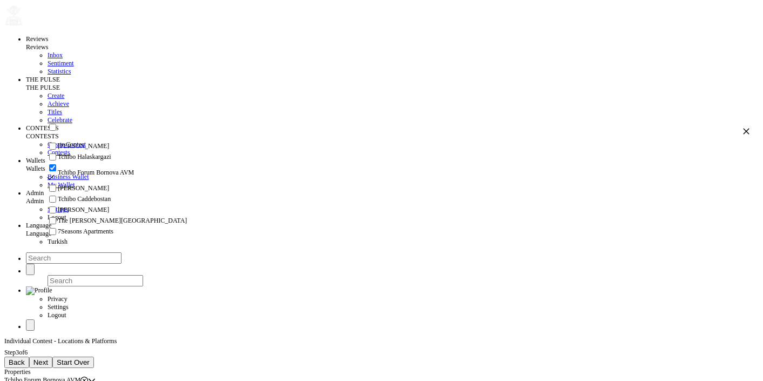
scroll to position [75, 0]
click at [103, 217] on span "The [PERSON_NAME][GEOGRAPHIC_DATA]" at bounding box center [122, 221] width 129 height 8
checkbox input "true"
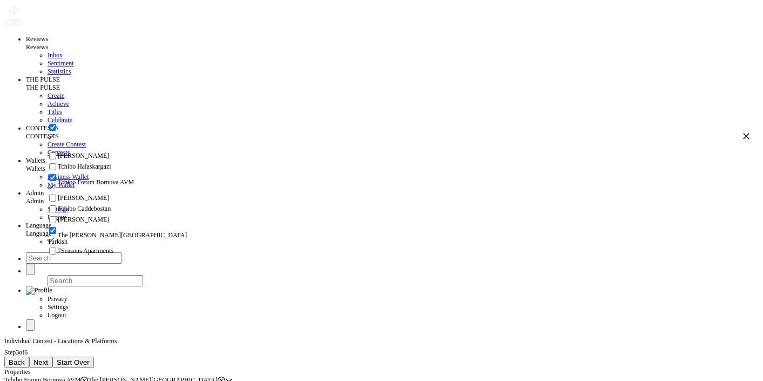
click at [56, 227] on input "checkbox" at bounding box center [52, 230] width 7 height 7
checkbox input "false"
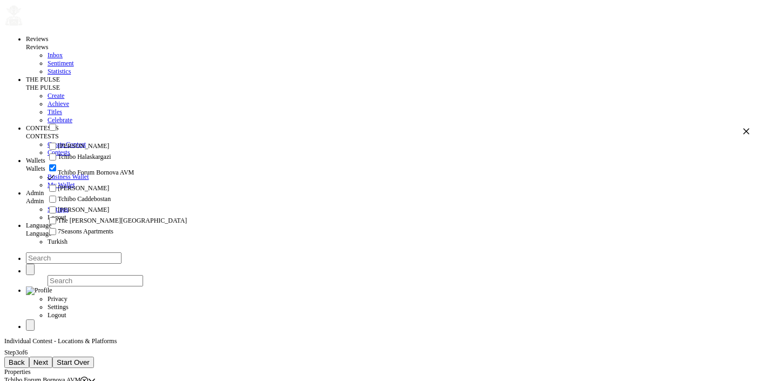
click at [48, 358] on span "Next" at bounding box center [40, 362] width 15 height 8
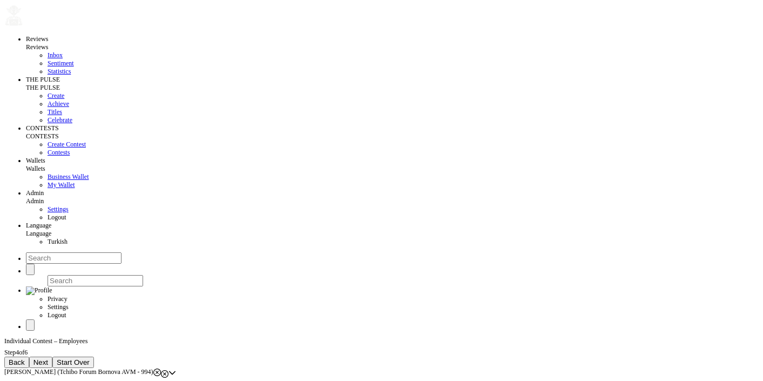
click at [169, 370] on icon at bounding box center [165, 374] width 8 height 8
click at [161, 368] on div "[PERSON_NAME] (Tchibo Forum Bornova AVM - 994)" at bounding box center [82, 372] width 157 height 8
click at [48, 358] on span "Next" at bounding box center [40, 362] width 15 height 8
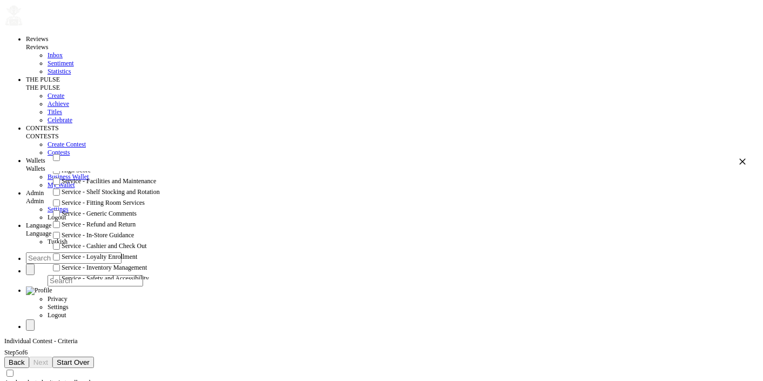
scroll to position [0, 0]
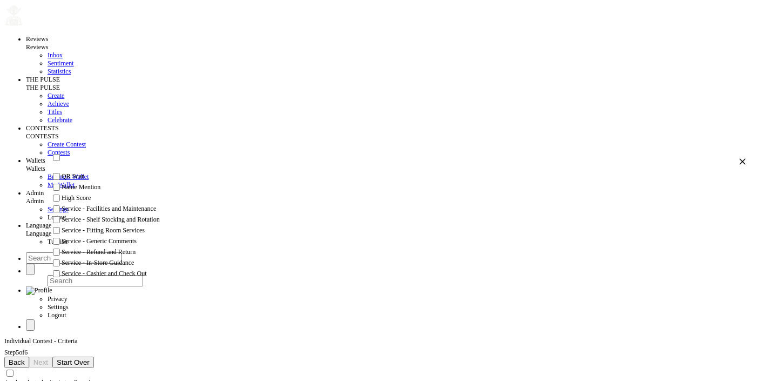
click at [206, 357] on div "Back Next Start Over" at bounding box center [381, 362] width 755 height 11
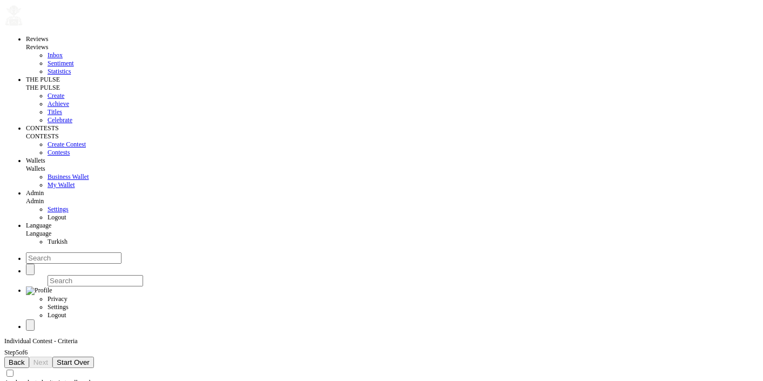
click at [29, 357] on button "Back" at bounding box center [16, 362] width 25 height 11
click at [25, 358] on span "Back" at bounding box center [17, 362] width 16 height 8
click at [48, 358] on span "Next" at bounding box center [40, 362] width 15 height 8
click at [52, 357] on button "Next" at bounding box center [40, 362] width 23 height 11
click at [14, 369] on input "Apply selected criteria to all employees" at bounding box center [9, 372] width 7 height 7
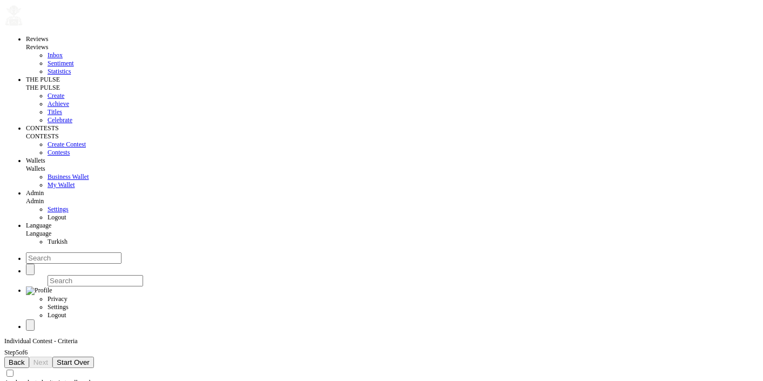
checkbox input "true"
checkbox input "false"
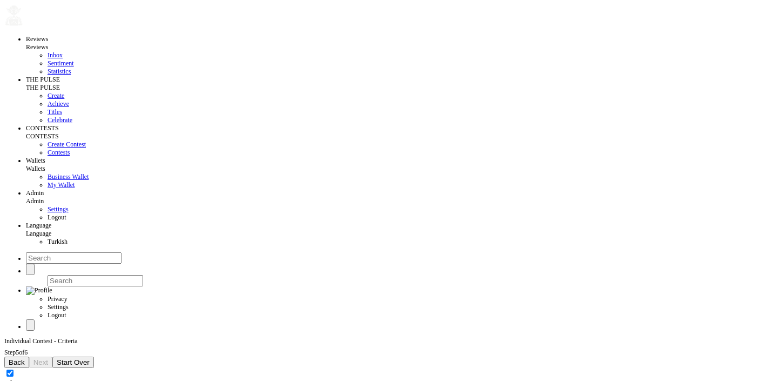
click at [25, 358] on span "Back" at bounding box center [17, 362] width 16 height 8
click at [23, 358] on span "Next" at bounding box center [16, 362] width 15 height 8
click at [25, 358] on span "Back" at bounding box center [17, 362] width 16 height 8
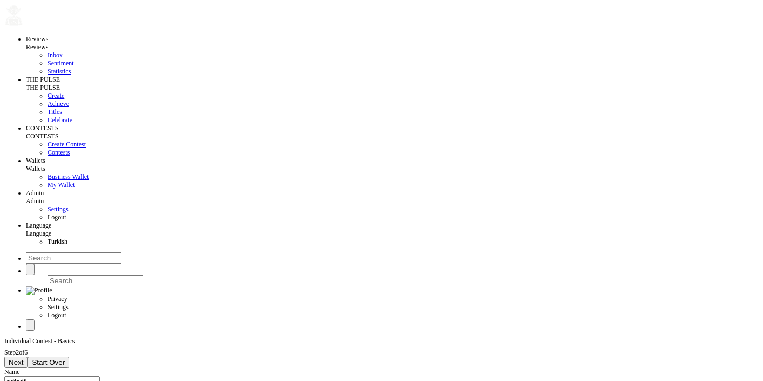
click at [23, 358] on span "Next" at bounding box center [16, 362] width 15 height 8
click at [88, 376] on div "Tchibo Forum Bornova AVM" at bounding box center [46, 380] width 84 height 8
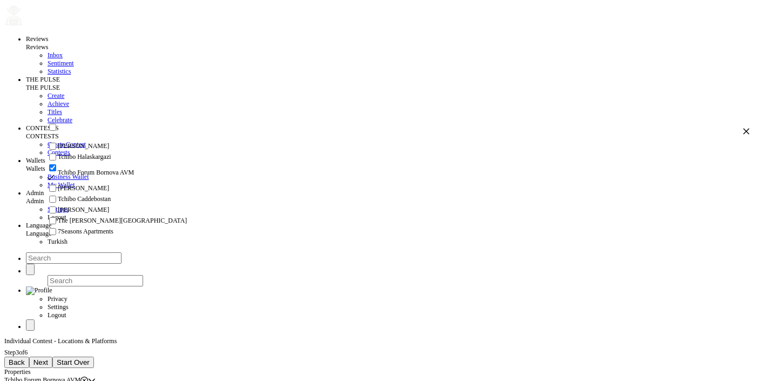
click at [88, 376] on div "Tchibo Forum Bornova AVM" at bounding box center [46, 380] width 84 height 8
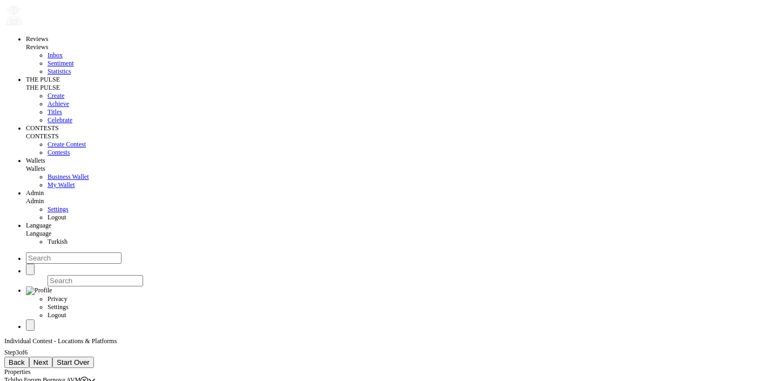
click at [88, 376] on div "Tchibo Forum Bornova AVM" at bounding box center [46, 380] width 84 height 8
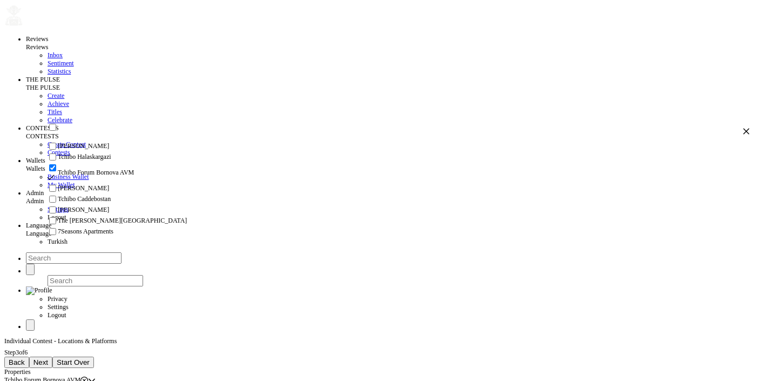
scroll to position [75, 0]
click at [120, 221] on li "The [PERSON_NAME][GEOGRAPHIC_DATA]" at bounding box center [398, 221] width 703 height 11
checkbox input "true"
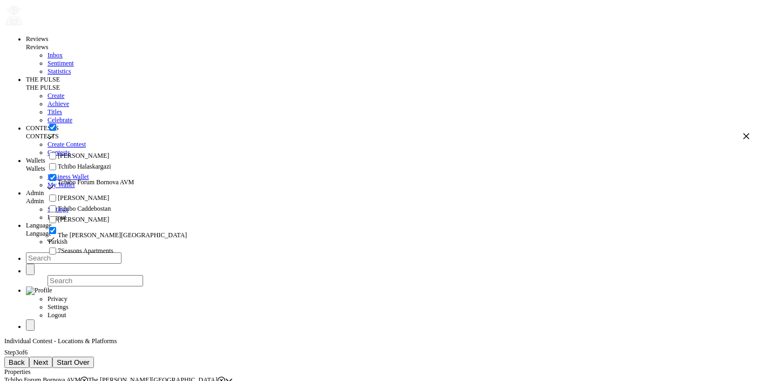
click at [48, 358] on span "Next" at bounding box center [40, 362] width 15 height 8
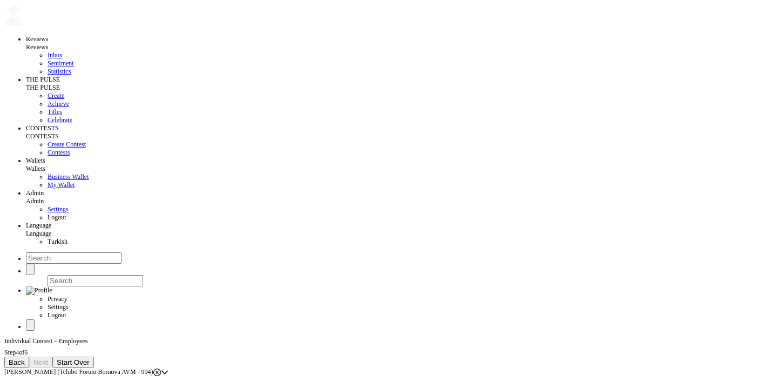
click at [161, 368] on div "[PERSON_NAME] (Tchibo Forum Bornova AVM - 994)" at bounding box center [82, 372] width 157 height 8
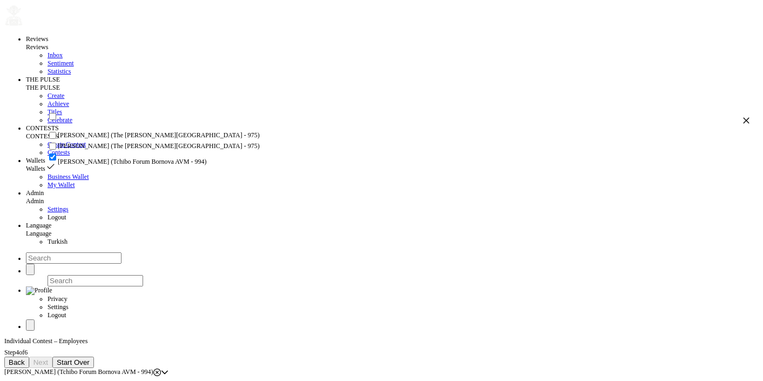
click at [166, 152] on li "[PERSON_NAME] (The [PERSON_NAME][GEOGRAPHIC_DATA] - 975)" at bounding box center [398, 146] width 703 height 11
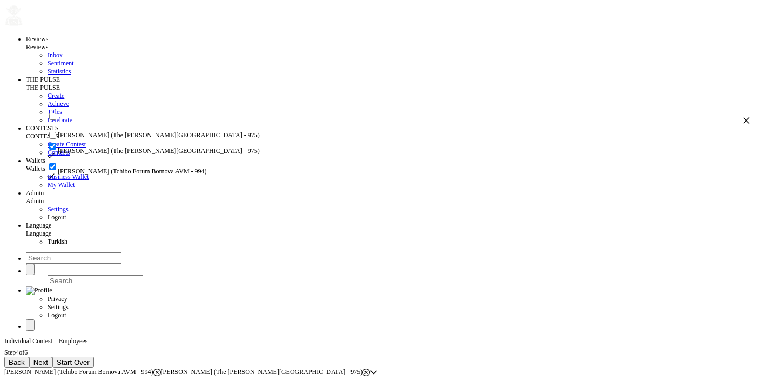
checkbox input "true"
click at [163, 141] on li "[PERSON_NAME] (The [PERSON_NAME][GEOGRAPHIC_DATA] - 975)" at bounding box center [398, 135] width 703 height 11
checkbox input "true"
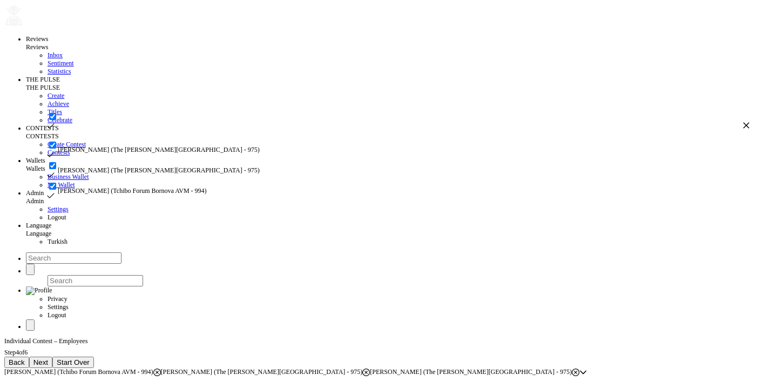
click at [52, 357] on button "Next" at bounding box center [40, 362] width 23 height 11
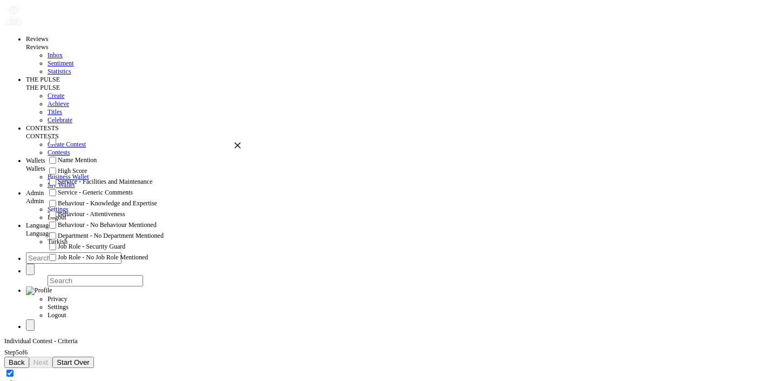
scroll to position [0, 0]
checkbox input "true"
checkbox input "false"
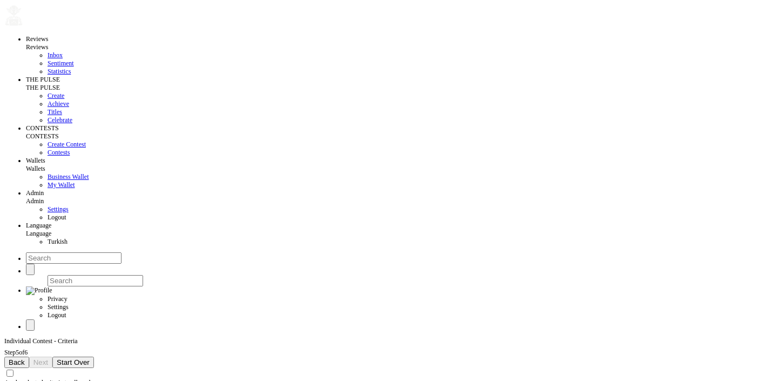
click at [237, 357] on div "Back Next Start Over" at bounding box center [381, 362] width 755 height 11
click at [25, 358] on span "Back" at bounding box center [17, 362] width 16 height 8
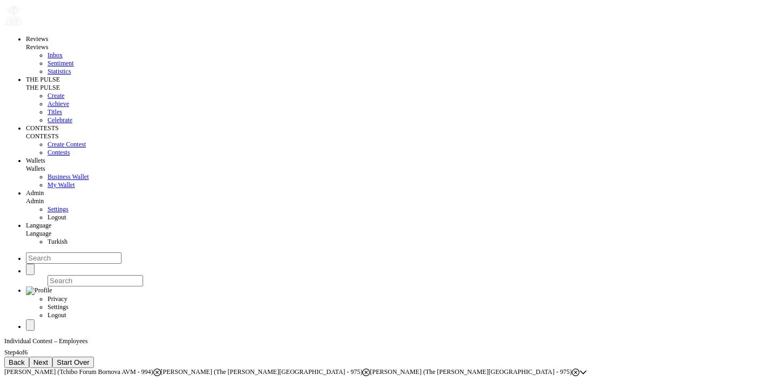
click at [25, 358] on span "Back" at bounding box center [17, 362] width 16 height 8
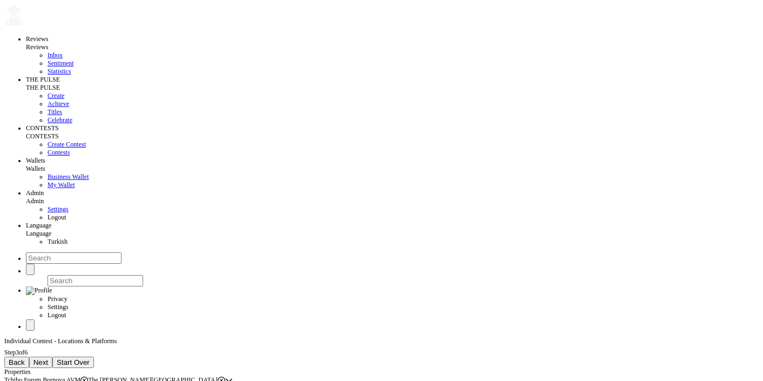
click at [90, 358] on span "Start Over" at bounding box center [73, 362] width 33 height 8
click at [73, 376] on input at bounding box center [52, 381] width 96 height 11
type input "sdfsdf"
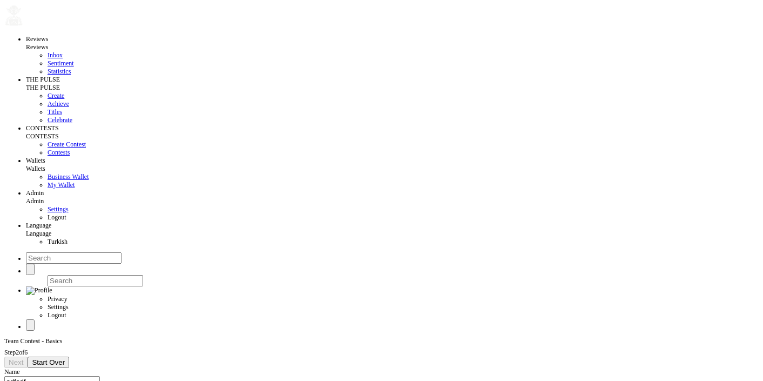
type input "[DATE]"
click at [23, 358] on span "Next" at bounding box center [16, 362] width 15 height 8
click at [48, 376] on div "Select properties" at bounding box center [25, 380] width 43 height 8
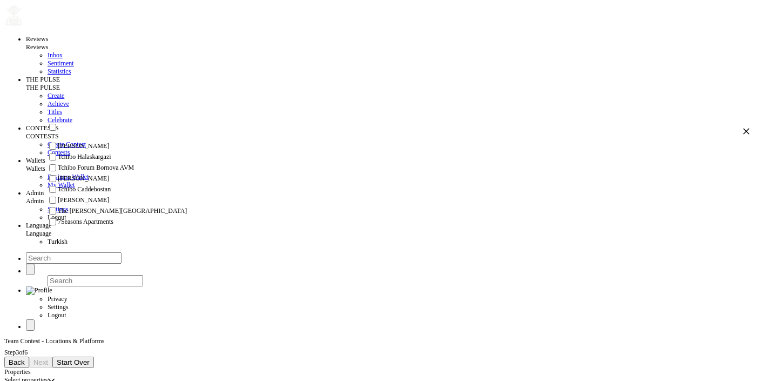
click at [105, 172] on span "Tchibo Forum Bornova AVM" at bounding box center [96, 168] width 76 height 8
checkbox input "true"
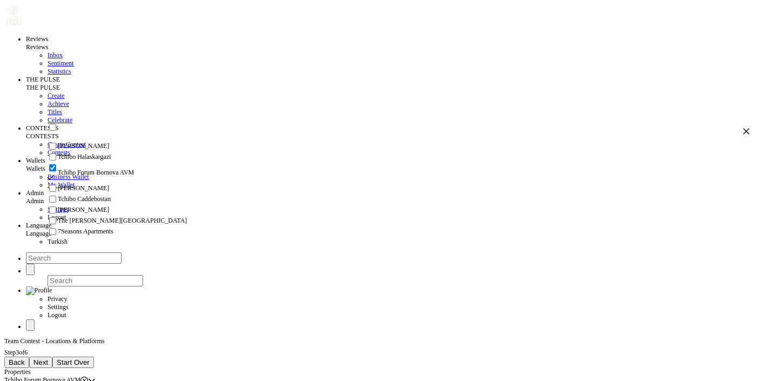
scroll to position [75, 0]
click at [110, 217] on span "The [PERSON_NAME][GEOGRAPHIC_DATA]" at bounding box center [122, 221] width 129 height 8
checkbox input "true"
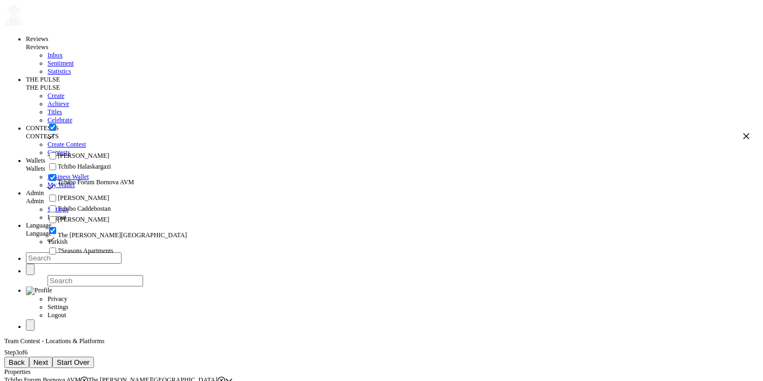
click at [52, 357] on button "Next" at bounding box center [40, 362] width 23 height 11
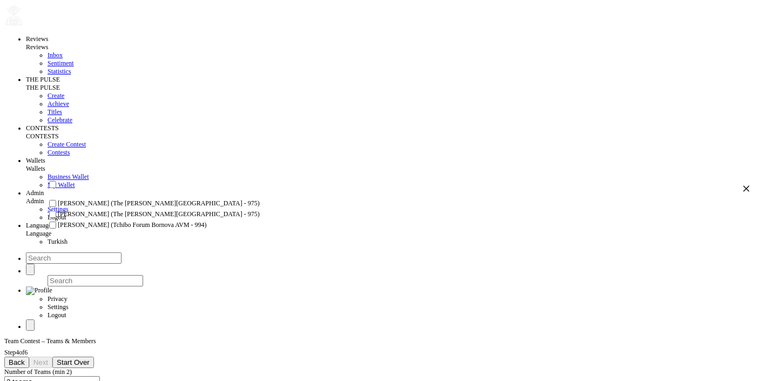
click at [129, 207] on span "[PERSON_NAME] (The [PERSON_NAME][GEOGRAPHIC_DATA] - 975)" at bounding box center [159, 203] width 202 height 8
checkbox input "true"
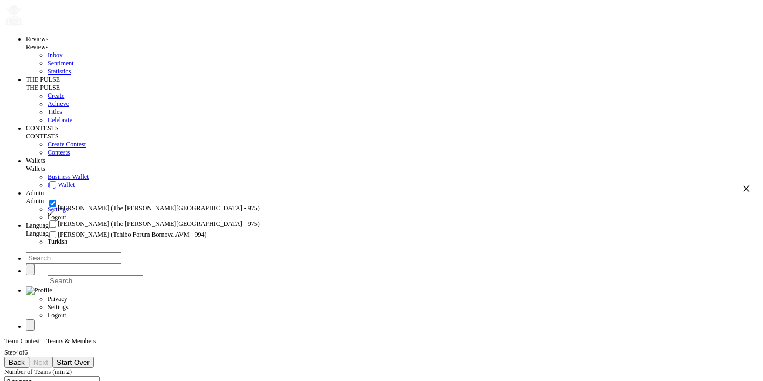
click at [138, 239] on span "[PERSON_NAME] (Tchibo Forum Bornova AVM - 994)" at bounding box center [132, 235] width 149 height 8
checkbox input "true"
click at [145, 287] on div "Reviews Reviews Inbox Sentiment Statistics THE PULSE THE PULSE Create Achieve T…" at bounding box center [381, 211] width 755 height 429
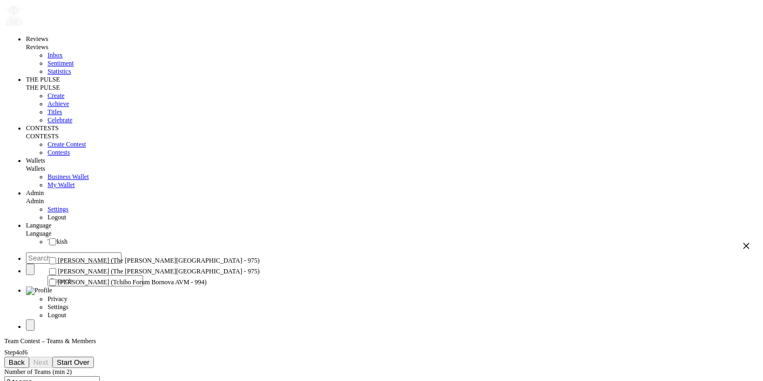
click at [143, 277] on li "[PERSON_NAME] (The [PERSON_NAME][GEOGRAPHIC_DATA] - 975)" at bounding box center [398, 271] width 703 height 11
checkbox input "true"
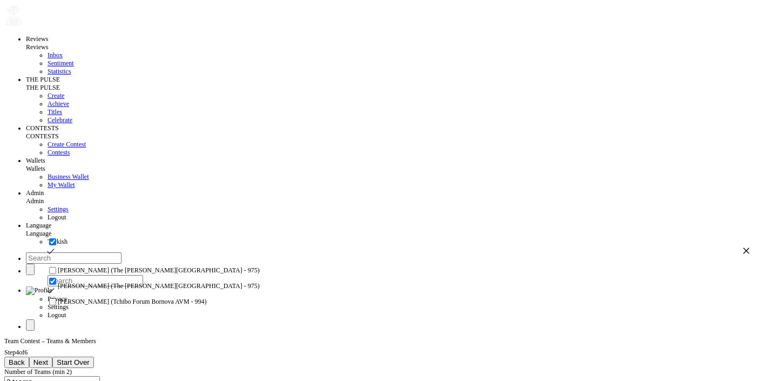
click at [52, 357] on button "Next" at bounding box center [40, 362] width 23 height 11
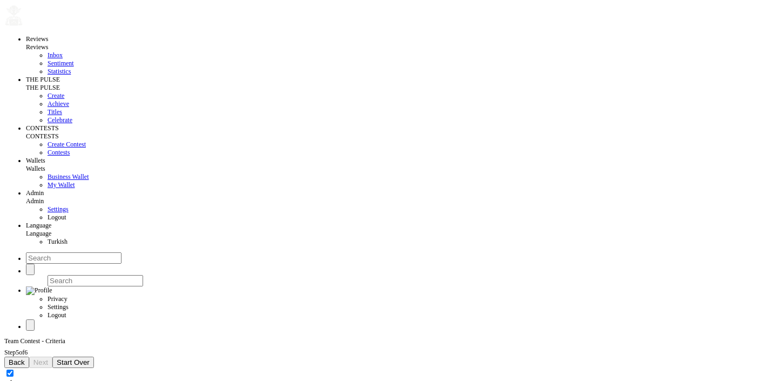
checkbox input "true"
checkbox input "false"
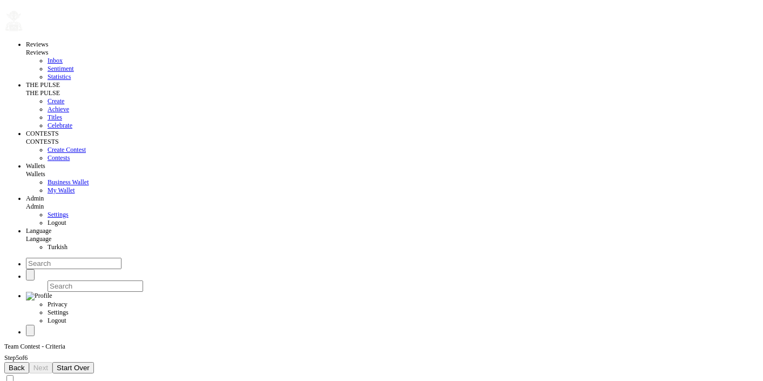
scroll to position [0, 0]
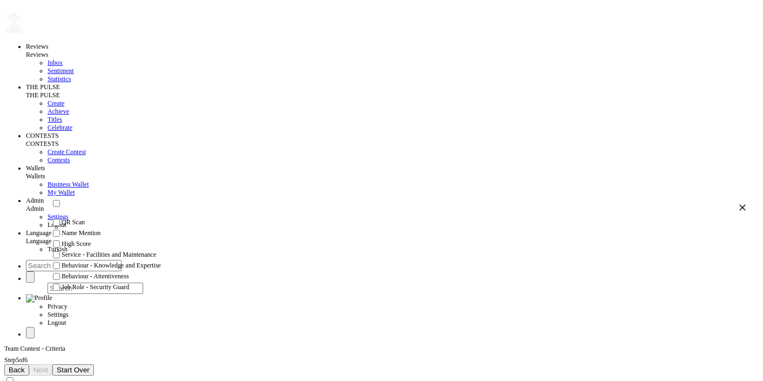
scroll to position [48, 0]
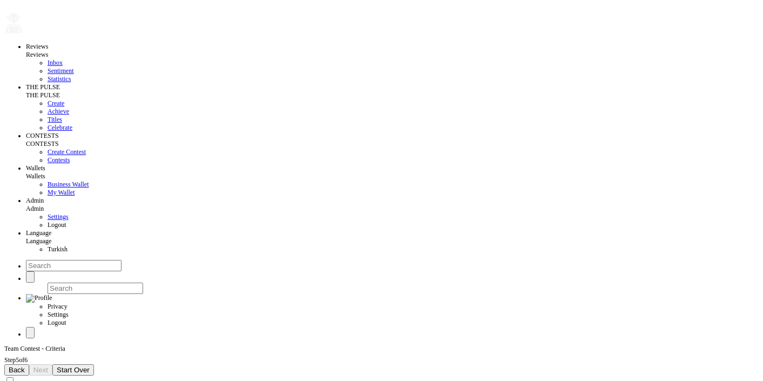
click at [25, 366] on span "Back" at bounding box center [17, 370] width 16 height 8
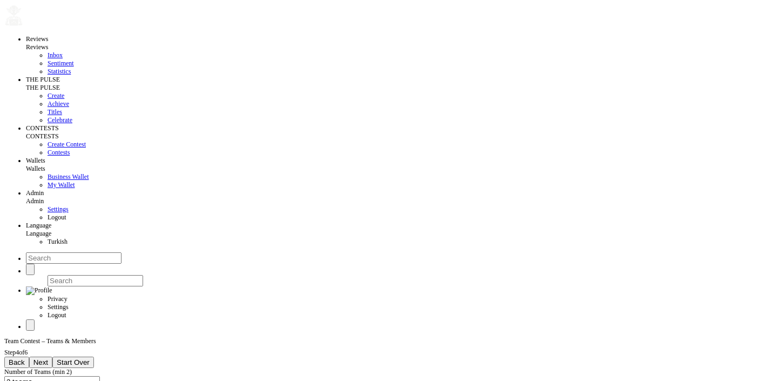
click at [29, 357] on button "Back" at bounding box center [16, 362] width 25 height 11
click at [88, 376] on icon at bounding box center [84, 380] width 8 height 8
click at [52, 357] on button "Next" at bounding box center [40, 362] width 23 height 11
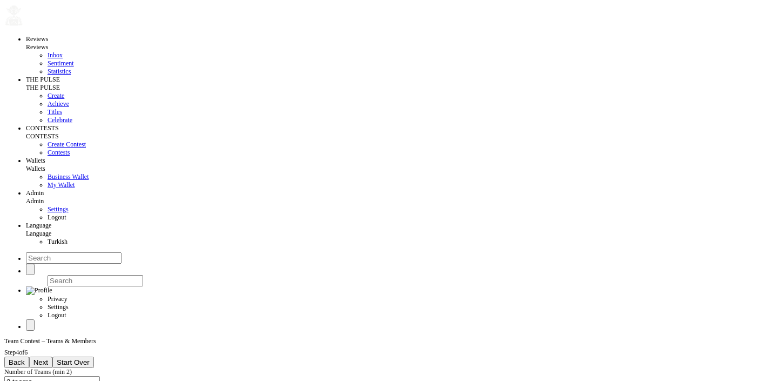
click at [48, 358] on span "Next" at bounding box center [40, 362] width 15 height 8
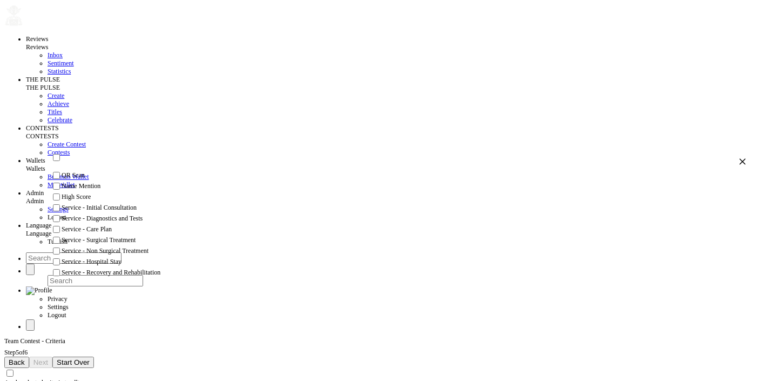
scroll to position [0, 0]
click at [86, 379] on label "Apply selected criteria to all teams" at bounding box center [48, 383] width 89 height 8
click at [14, 369] on input "Apply selected criteria to all teams" at bounding box center [9, 372] width 7 height 7
checkbox input "true"
checkbox input "false"
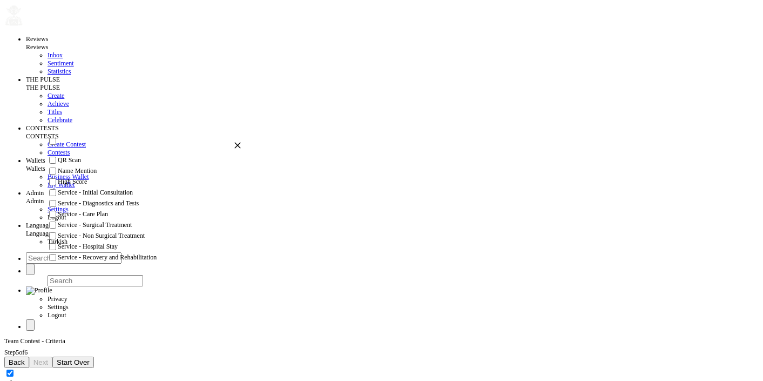
click at [80, 175] on span "Name Mention" at bounding box center [77, 171] width 39 height 8
checkbox input "true"
click at [85, 196] on span "High Score" at bounding box center [72, 191] width 29 height 8
checkbox input "true"
click at [52, 357] on button "Next" at bounding box center [40, 362] width 23 height 11
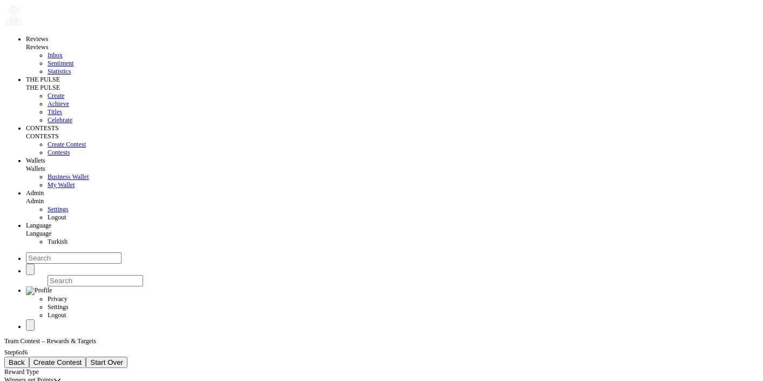
click at [53, 376] on span "Winners get Points" at bounding box center [28, 380] width 49 height 8
click at [121, 138] on li "Winners get Redeemable Points (1 point = $1)" at bounding box center [398, 134] width 703 height 8
click at [123, 376] on span "Winners get Redeemable Points (1 point = $1)" at bounding box center [64, 380] width 120 height 8
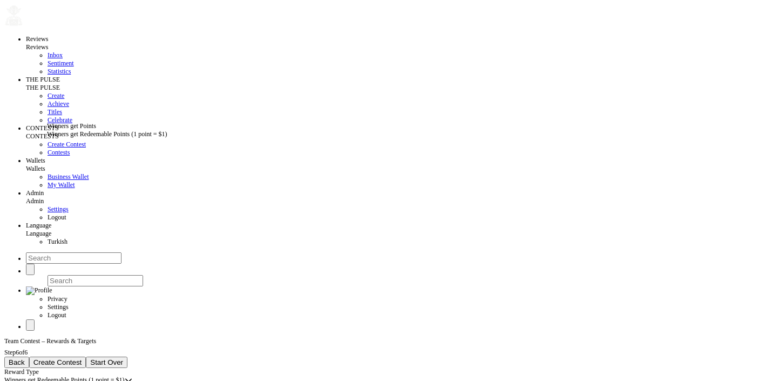
click at [122, 129] on li "Winners get Points" at bounding box center [398, 126] width 703 height 8
click at [29, 357] on button "Back" at bounding box center [16, 362] width 25 height 11
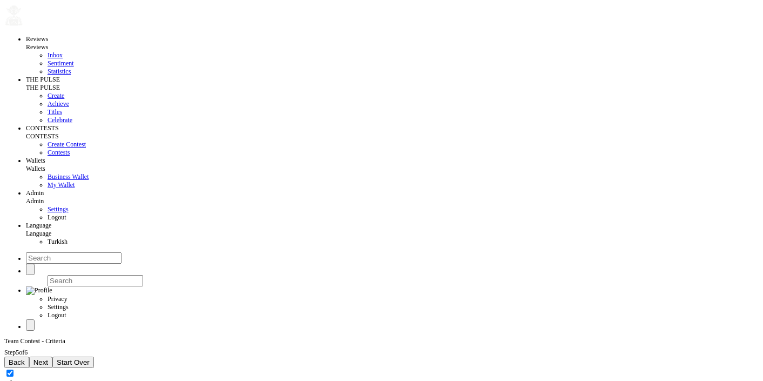
click at [25, 358] on span "Back" at bounding box center [17, 362] width 16 height 8
click at [23, 358] on span "Next" at bounding box center [16, 362] width 15 height 8
click at [25, 358] on span "Back" at bounding box center [17, 362] width 16 height 8
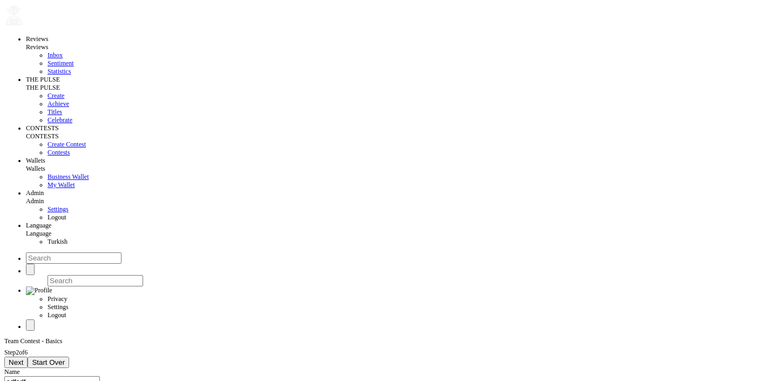
click at [23, 358] on span "Next" at bounding box center [16, 362] width 15 height 8
click at [25, 358] on span "Back" at bounding box center [17, 362] width 16 height 8
click at [65, 358] on span "Start Over" at bounding box center [48, 362] width 33 height 8
drag, startPoint x: 43, startPoint y: 258, endPoint x: 89, endPoint y: 254, distance: 46.6
click at [48, 156] on span "Contests" at bounding box center [59, 153] width 22 height 8
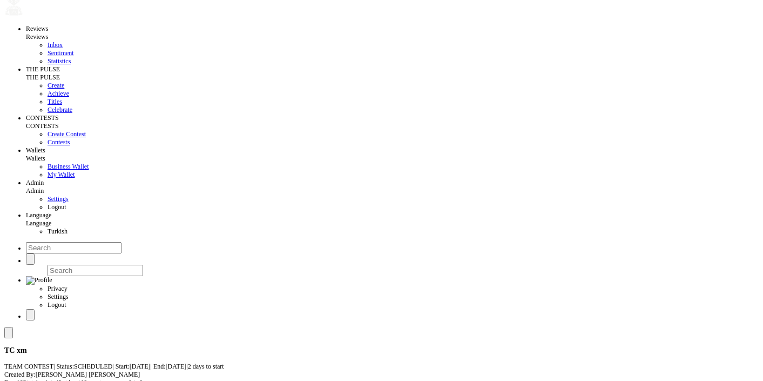
scroll to position [17, 0]
click at [48, 138] on span "Create Contest" at bounding box center [67, 135] width 38 height 8
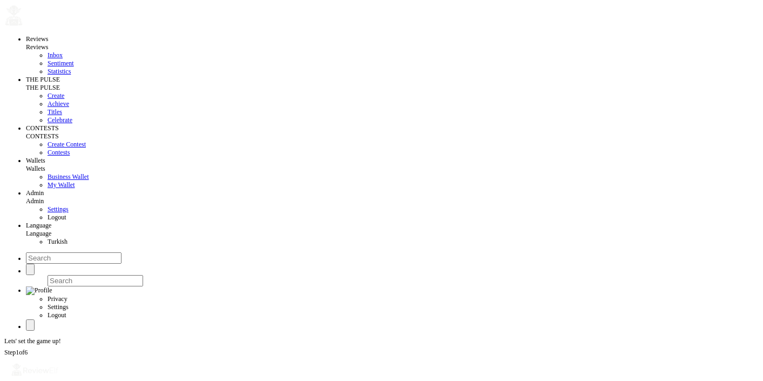
click at [100, 376] on input at bounding box center [52, 381] width 96 height 11
drag, startPoint x: 82, startPoint y: 115, endPoint x: 41, endPoint y: 112, distance: 41.1
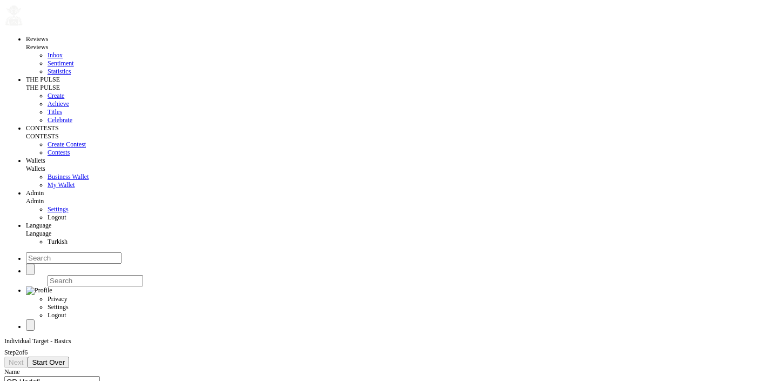
type input "QR Hedefi"
type input "QR [PERSON_NAME]"
type input "[DATE]"
type input "2025-10-18"
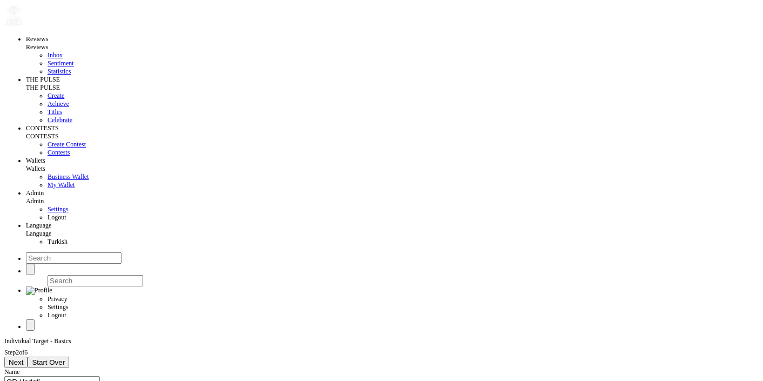
click at [28, 357] on button "Next" at bounding box center [15, 362] width 23 height 11
click at [48, 376] on div "Select properties" at bounding box center [25, 380] width 43 height 8
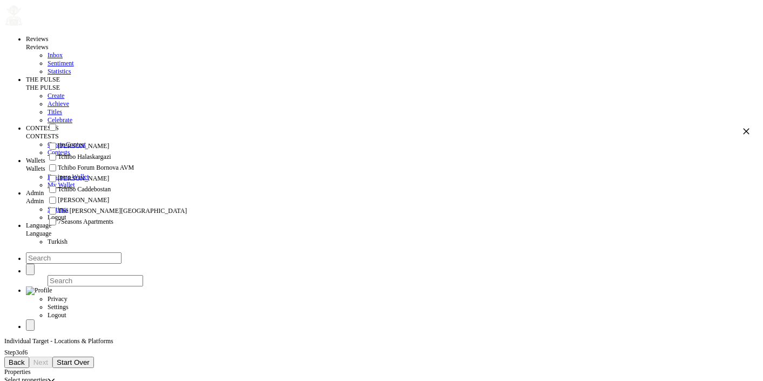
scroll to position [75, 0]
click at [109, 213] on span "The [PERSON_NAME][GEOGRAPHIC_DATA]" at bounding box center [122, 211] width 129 height 8
checkbox input "true"
click at [48, 358] on span "Next" at bounding box center [40, 362] width 15 height 8
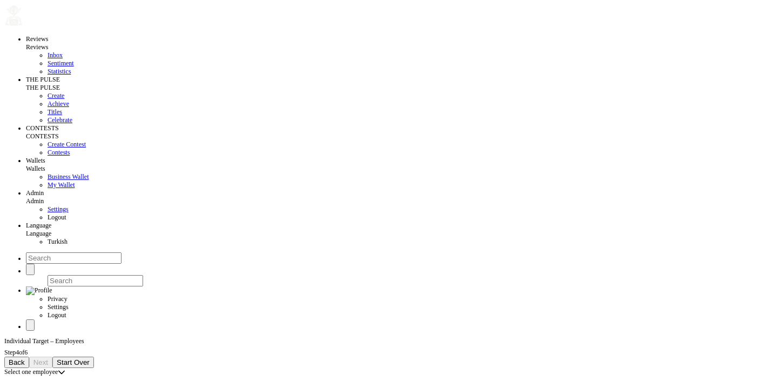
click at [58, 368] on div "Select one employee" at bounding box center [30, 372] width 53 height 8
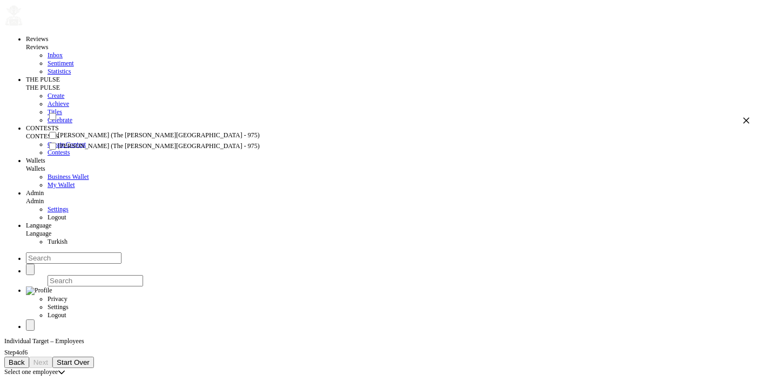
click at [105, 139] on span "[PERSON_NAME] (The [PERSON_NAME][GEOGRAPHIC_DATA] - 975)" at bounding box center [159, 135] width 202 height 8
checkbox input "true"
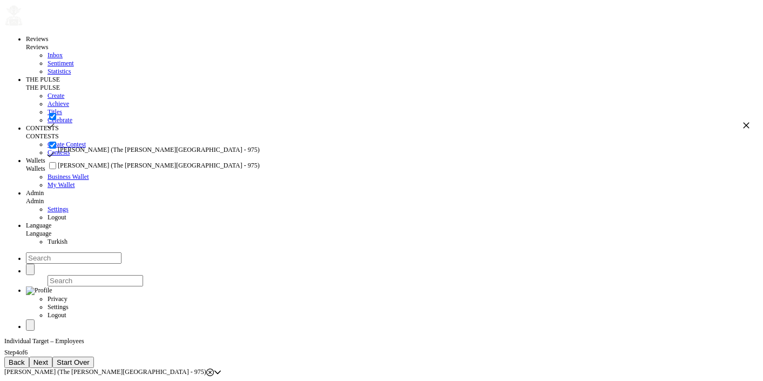
click at [52, 357] on button "Next" at bounding box center [40, 362] width 23 height 11
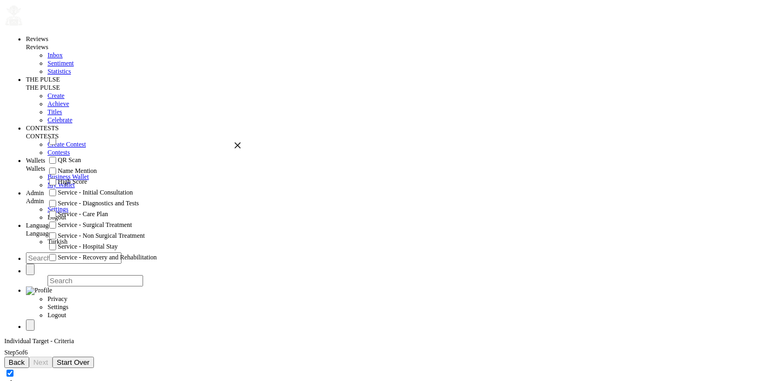
click at [88, 166] on li "QR Scan" at bounding box center [144, 160] width 194 height 11
checkbox input "true"
click at [235, 149] on icon "button" at bounding box center [238, 146] width 6 height 6
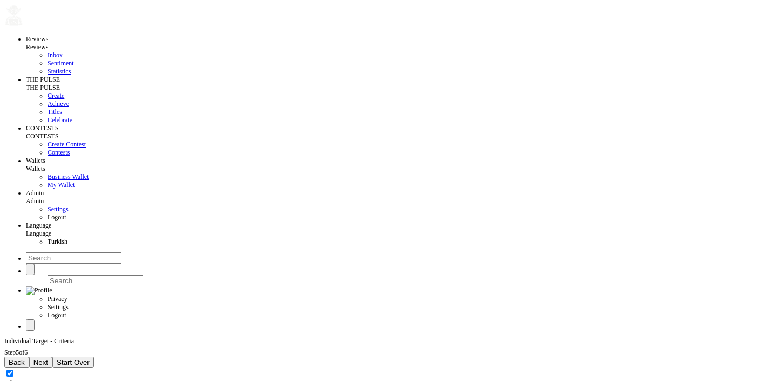
click at [48, 358] on span "Next" at bounding box center [40, 362] width 15 height 8
drag, startPoint x: 62, startPoint y: 186, endPoint x: 54, endPoint y: 186, distance: 7.6
drag, startPoint x: 62, startPoint y: 185, endPoint x: 49, endPoint y: 183, distance: 12.6
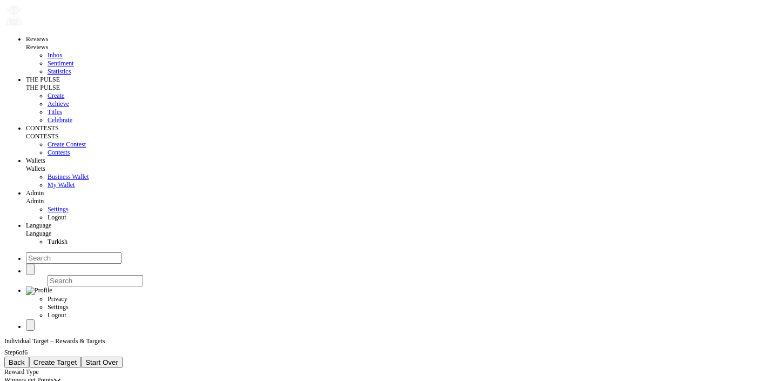
type input "25 events"
click at [82, 357] on button "Create Target" at bounding box center [55, 362] width 52 height 11
click at [48, 156] on span "Contests" at bounding box center [59, 153] width 22 height 8
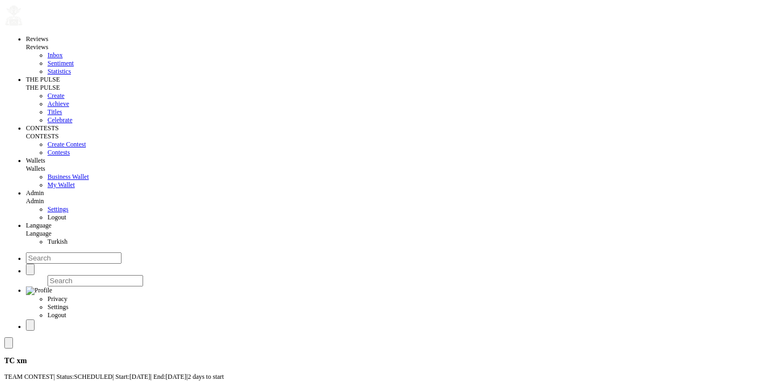
click at [48, 148] on span "Create Contest" at bounding box center [67, 144] width 38 height 8
click at [92, 376] on input at bounding box center [52, 381] width 96 height 11
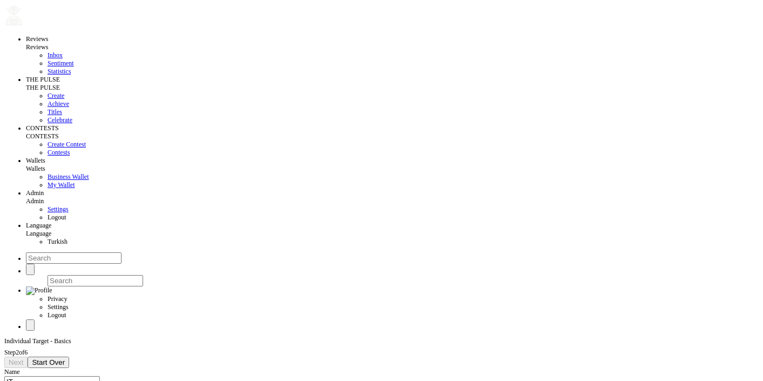
type input "IT"
click at [79, 376] on input "IT" at bounding box center [52, 381] width 96 height 11
type input "IT QR"
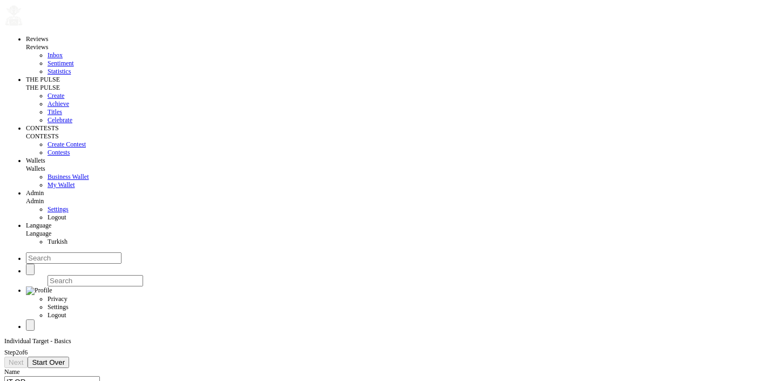
type input "[DATE]"
type input "2025-10-17"
click at [23, 358] on span "Next" at bounding box center [16, 362] width 15 height 8
click at [48, 376] on div "Select properties" at bounding box center [25, 380] width 43 height 8
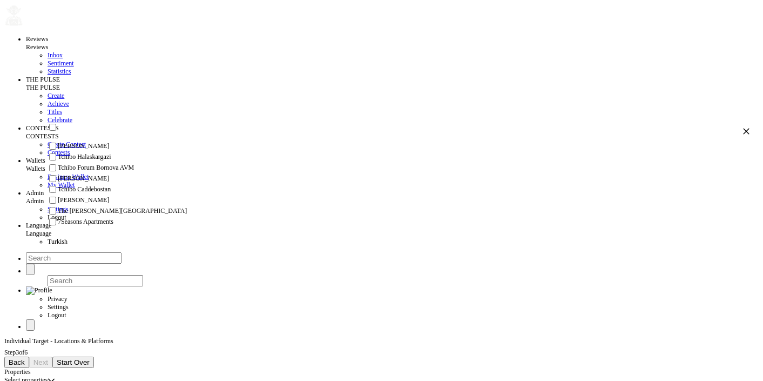
click at [126, 172] on span "Tchibo Forum Bornova AVM" at bounding box center [96, 168] width 76 height 8
checkbox input "true"
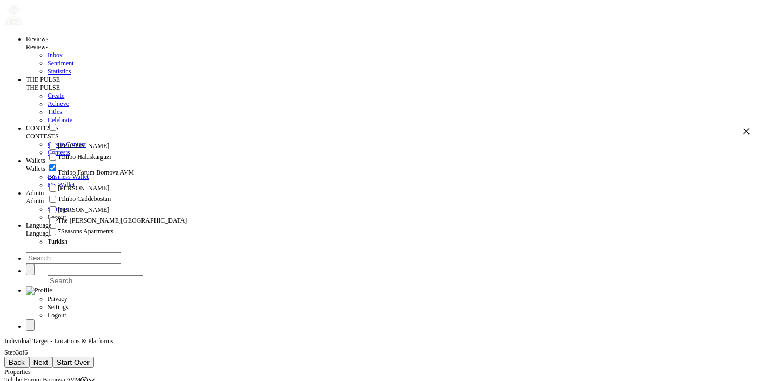
scroll to position [75, 0]
click at [126, 216] on li "The [PERSON_NAME][GEOGRAPHIC_DATA]" at bounding box center [398, 221] width 703 height 11
checkbox input "true"
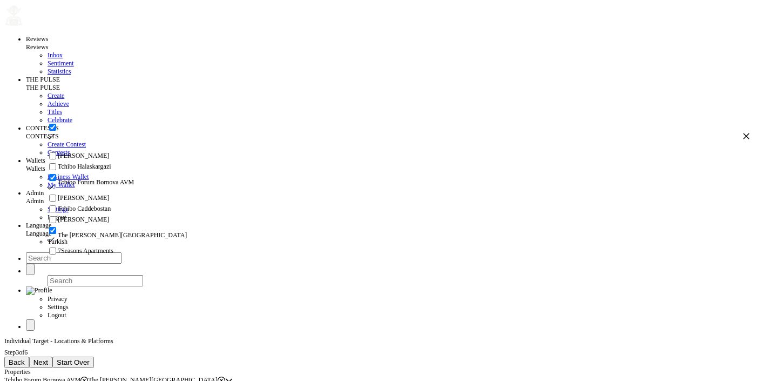
click at [52, 357] on button "Next" at bounding box center [40, 362] width 23 height 11
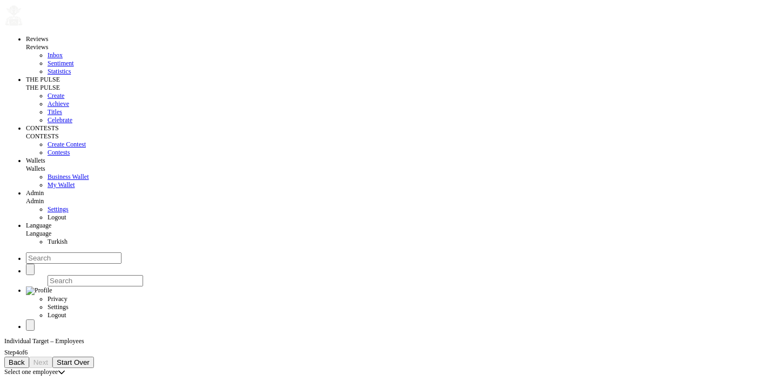
click at [58, 368] on div "Select one employee" at bounding box center [30, 372] width 53 height 8
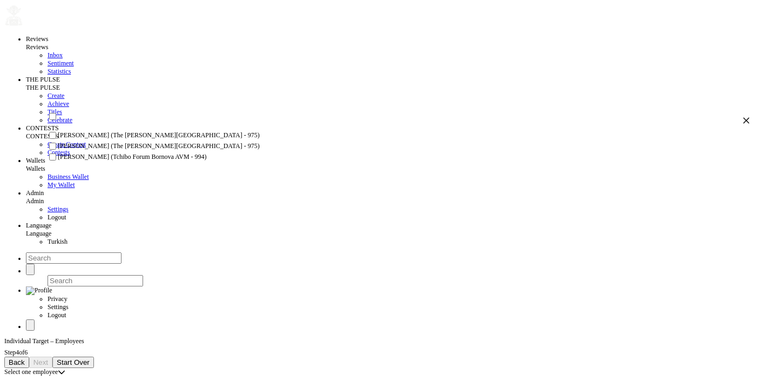
click at [141, 139] on span "[PERSON_NAME] (The [PERSON_NAME][GEOGRAPHIC_DATA] - 975)" at bounding box center [159, 135] width 202 height 8
checkbox input "true"
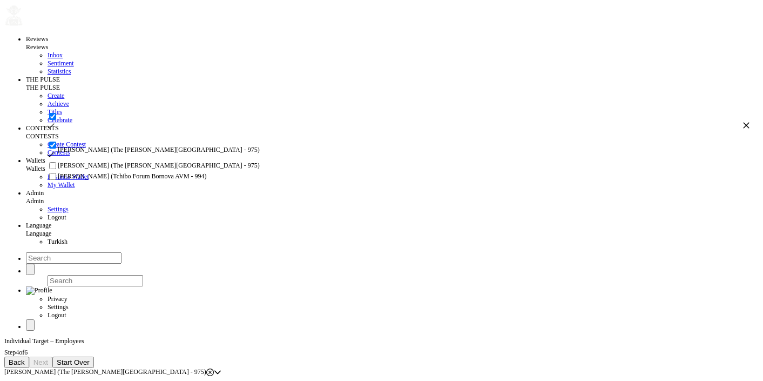
click at [146, 167] on ul "[PERSON_NAME] (The [PERSON_NAME][GEOGRAPHIC_DATA] - 975) [PERSON_NAME] (The [PE…" at bounding box center [398, 161] width 703 height 42
click at [99, 357] on div "Back Next Start Over" at bounding box center [381, 362] width 755 height 11
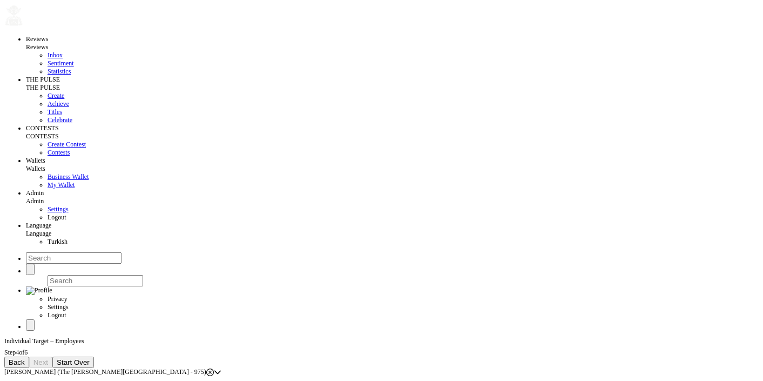
click at [100, 357] on div "Back Next Start Over" at bounding box center [381, 362] width 755 height 11
click at [25, 358] on span "Back" at bounding box center [17, 362] width 16 height 8
click at [48, 358] on span "Next" at bounding box center [40, 362] width 15 height 8
click at [25, 358] on span "Back" at bounding box center [17, 362] width 16 height 8
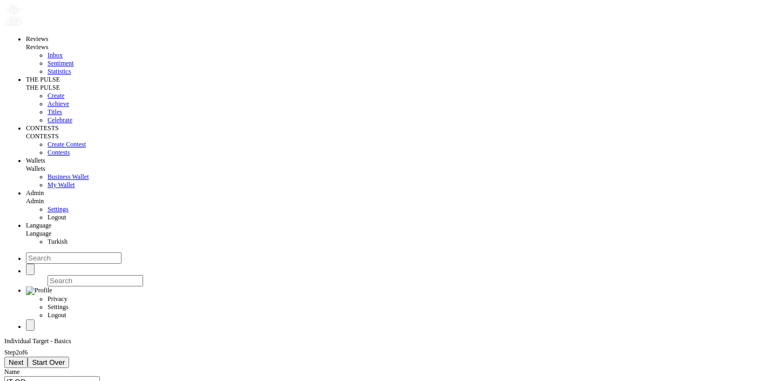
click at [23, 358] on span "Next" at bounding box center [16, 362] width 15 height 8
click at [88, 376] on icon at bounding box center [84, 380] width 8 height 8
click at [48, 358] on span "Next" at bounding box center [40, 362] width 15 height 8
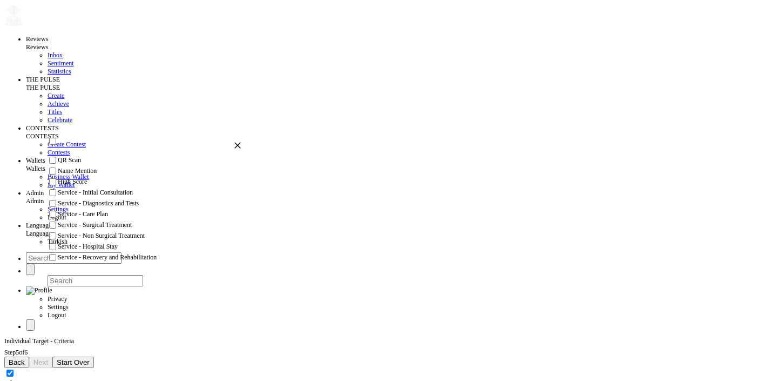
click at [77, 164] on span "QR Scan" at bounding box center [69, 160] width 23 height 8
checkbox input "true"
click at [52, 357] on button "Next" at bounding box center [40, 362] width 23 height 11
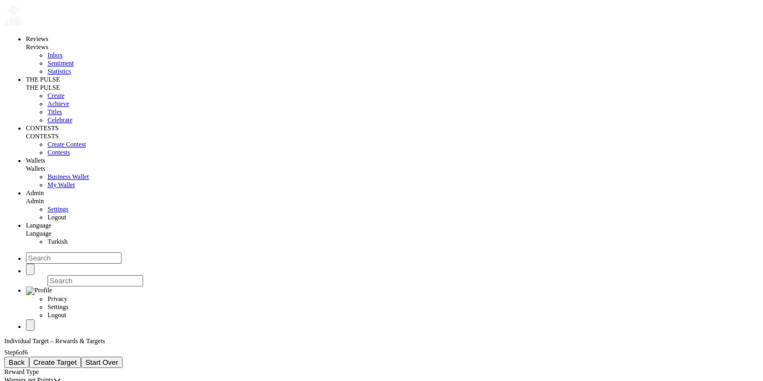
drag, startPoint x: 61, startPoint y: 183, endPoint x: 43, endPoint y: 184, distance: 17.9
click at [38, 337] on div "Individual Target – Rewards & Targets Step 6 of 6 Back Create Target Start Over…" at bounding box center [381, 380] width 755 height 86
drag, startPoint x: 61, startPoint y: 184, endPoint x: 46, endPoint y: 184, distance: 14.6
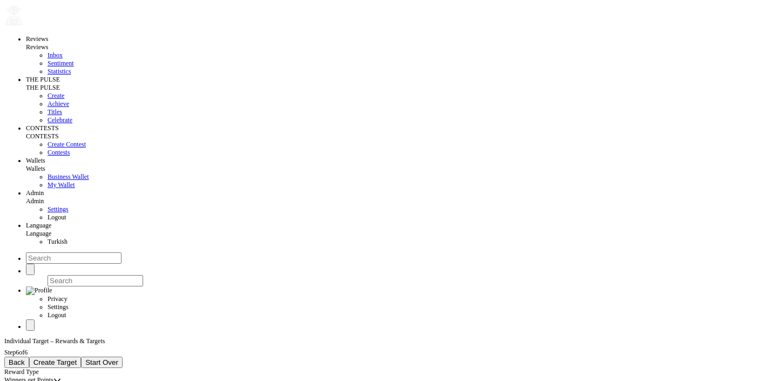
type input "23 events"
click at [77, 358] on span "Create Target" at bounding box center [55, 362] width 44 height 8
click at [48, 156] on span "Contests" at bounding box center [59, 153] width 22 height 8
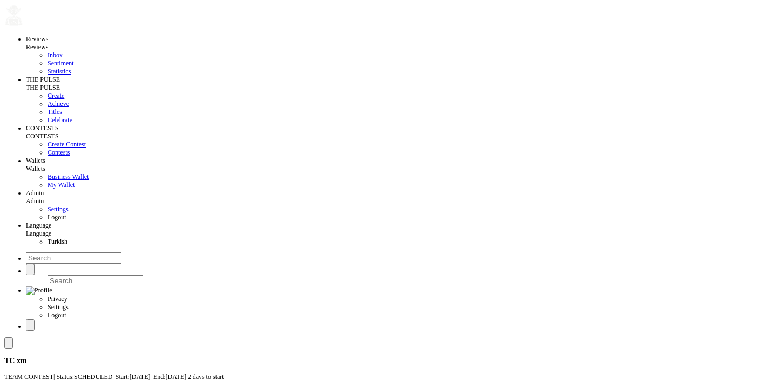
click at [286, 337] on div at bounding box center [381, 342] width 755 height 11
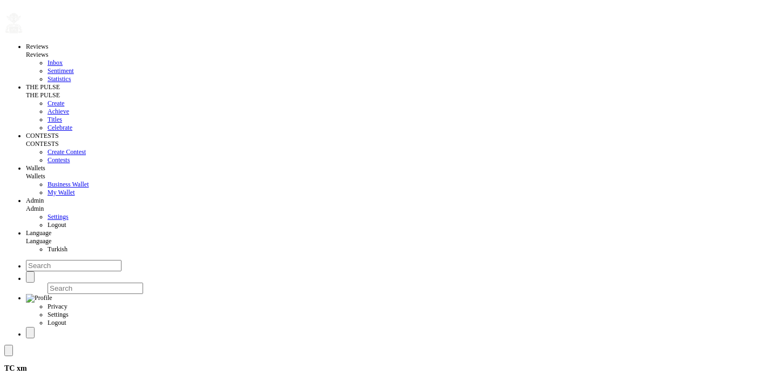
click at [116, 345] on div at bounding box center [381, 350] width 755 height 11
click at [200, 345] on div at bounding box center [381, 350] width 755 height 11
click at [154, 345] on div at bounding box center [381, 350] width 755 height 11
click at [13, 345] on button at bounding box center [8, 350] width 9 height 11
click at [62, 85] on span "All" at bounding box center [57, 86] width 8 height 8
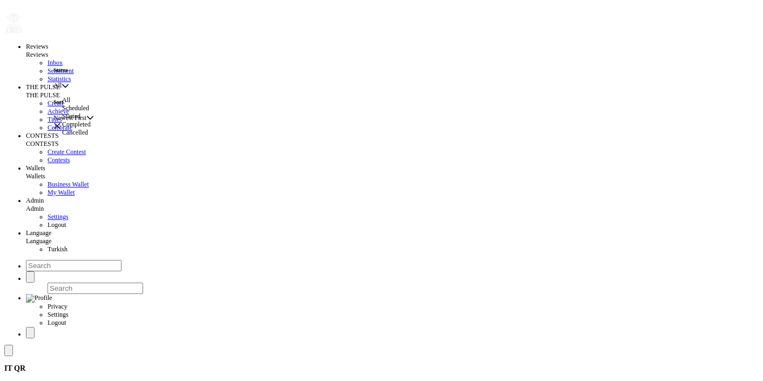
click at [96, 104] on li "All" at bounding box center [96, 100] width 69 height 8
click at [62, 85] on span "All" at bounding box center [57, 86] width 8 height 8
click at [88, 136] on span "Cancelled" at bounding box center [75, 133] width 26 height 8
click at [9, 351] on span at bounding box center [9, 351] width 0 height 0
click at [77, 86] on span "Cancelled" at bounding box center [66, 86] width 26 height 8
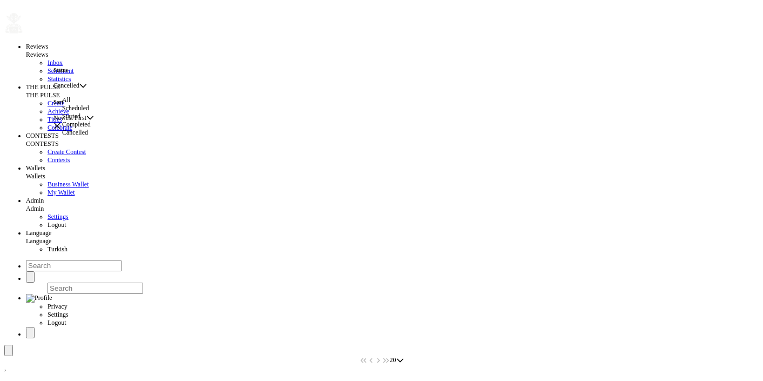
click at [88, 112] on li "Scheduled" at bounding box center [96, 108] width 69 height 8
click at [13, 345] on button at bounding box center [8, 350] width 9 height 11
click at [80, 84] on span "Scheduled" at bounding box center [66, 86] width 27 height 8
click at [90, 104] on li "All" at bounding box center [96, 100] width 69 height 8
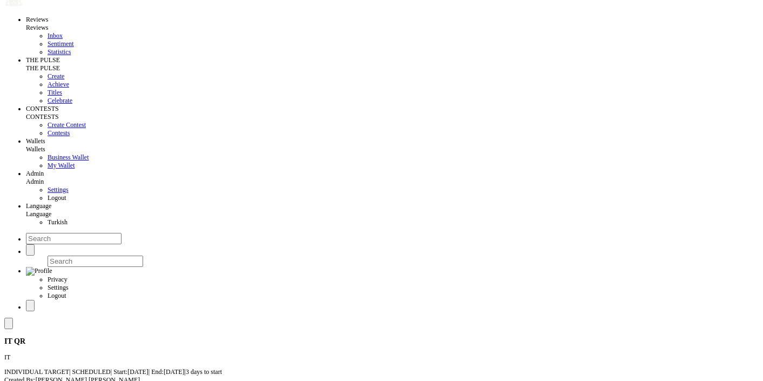
scroll to position [26, 0]
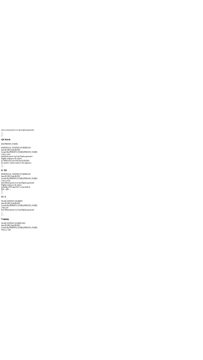
scroll to position [0, 0]
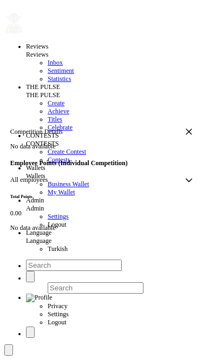
click at [185, 128] on icon "button" at bounding box center [189, 132] width 8 height 8
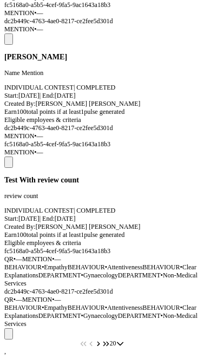
scroll to position [2378, 0]
click at [9, 163] on span at bounding box center [9, 163] width 0 height 0
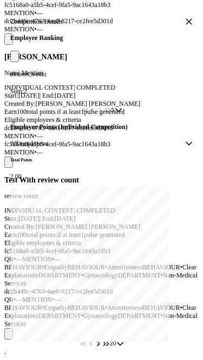
scroll to position [0, 0]
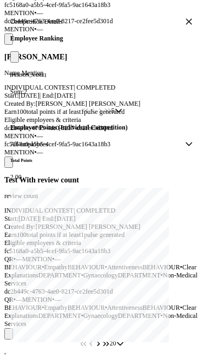
click at [186, 25] on icon "button" at bounding box center [189, 22] width 6 height 6
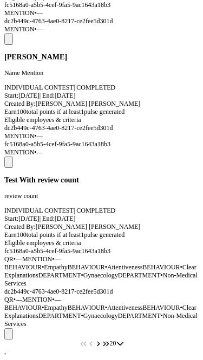
scroll to position [2444, 0]
click at [9, 334] on span at bounding box center [9, 334] width 0 height 0
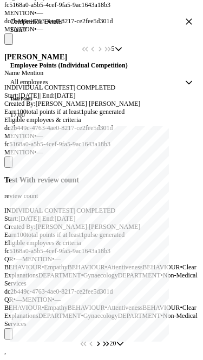
scroll to position [0, 0]
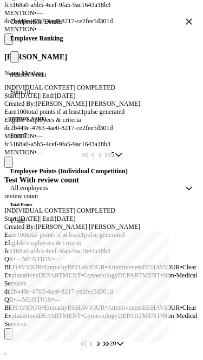
click at [185, 25] on icon "button" at bounding box center [189, 22] width 8 height 8
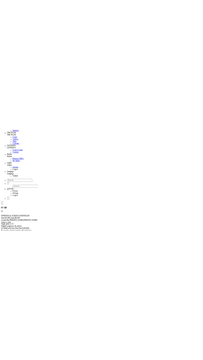
scroll to position [84, 0]
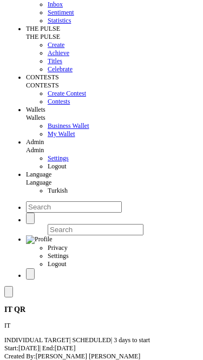
scroll to position [0, 0]
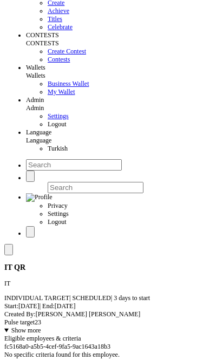
scroll to position [92, 0]
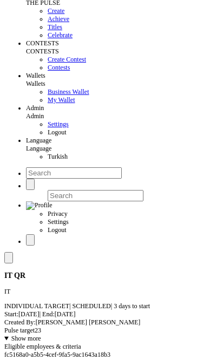
click at [28, 335] on summary "Show more" at bounding box center [101, 339] width 194 height 8
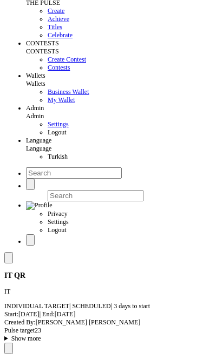
click at [28, 335] on summary "Show more" at bounding box center [101, 339] width 194 height 8
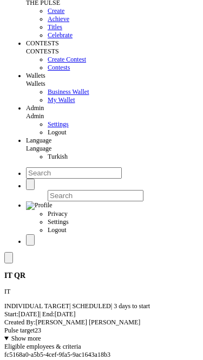
click at [28, 335] on summary "Show more" at bounding box center [101, 339] width 194 height 8
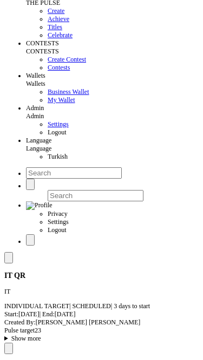
click at [28, 335] on summary "Show more" at bounding box center [101, 339] width 194 height 8
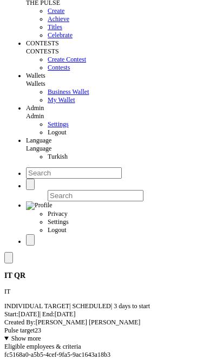
click at [28, 335] on summary "Show more" at bounding box center [101, 339] width 194 height 8
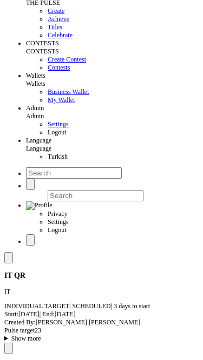
scroll to position [0, 0]
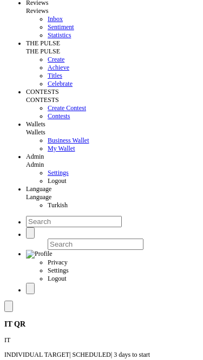
scroll to position [64, 0]
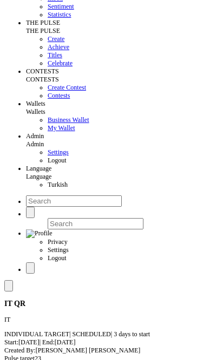
click at [45, 363] on summary "Show more" at bounding box center [101, 367] width 194 height 8
click at [40, 363] on summary "Show more" at bounding box center [101, 367] width 194 height 8
click at [35, 363] on summary "Show more" at bounding box center [101, 367] width 194 height 8
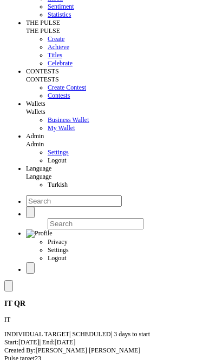
click at [35, 363] on summary "Show more" at bounding box center [101, 367] width 194 height 8
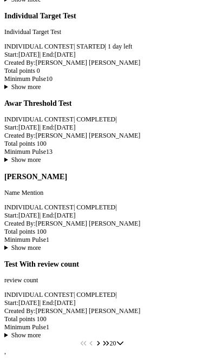
scroll to position [2042, 0]
click at [37, 164] on summary "Show more" at bounding box center [101, 160] width 194 height 8
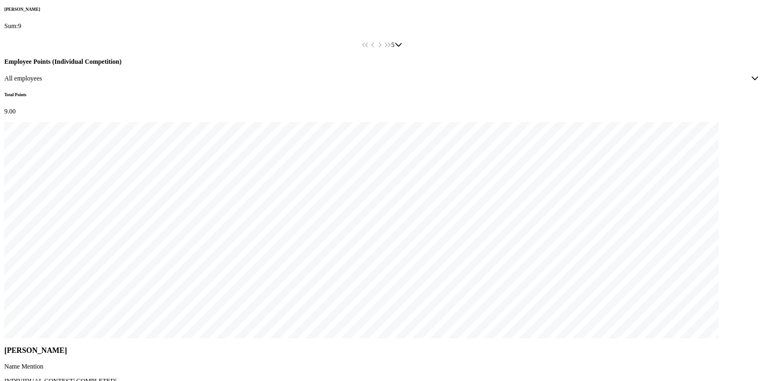
scroll to position [2086, 0]
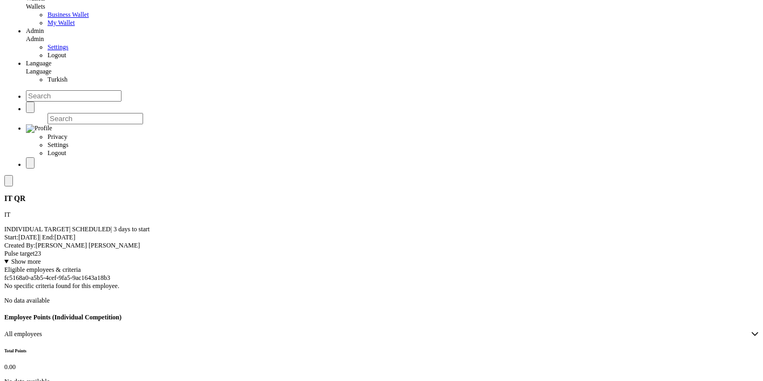
scroll to position [0, 0]
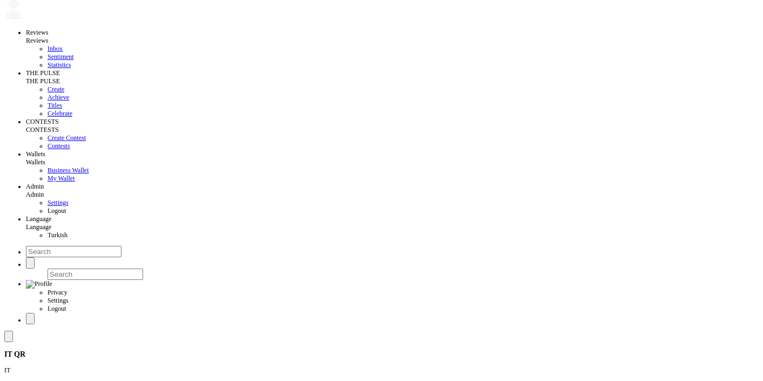
scroll to position [15, 0]
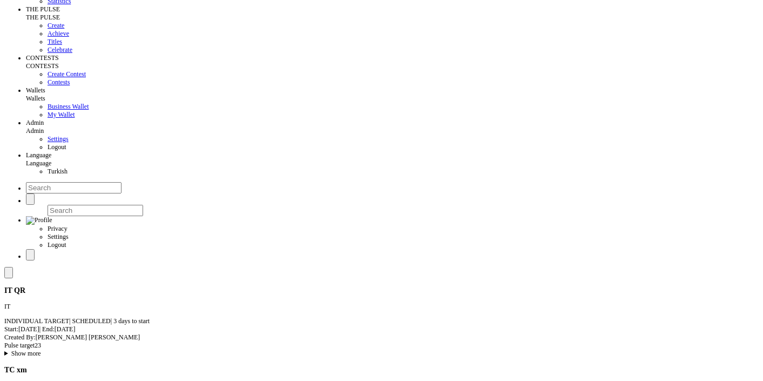
scroll to position [80, 0]
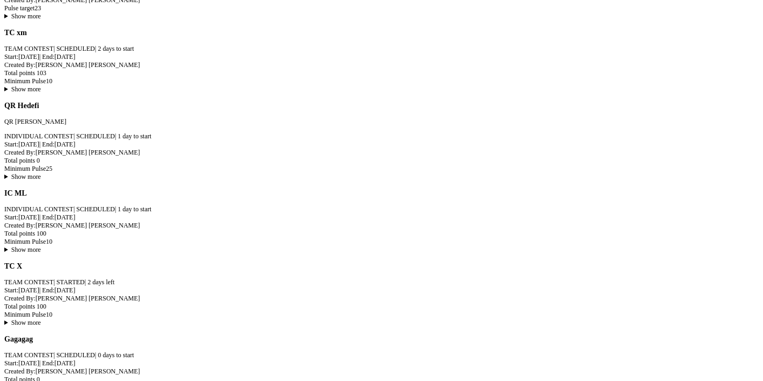
scroll to position [435, 0]
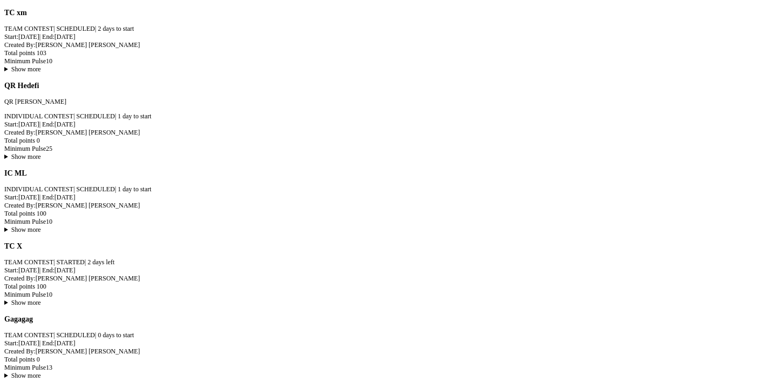
click at [83, 372] on summary "Show more" at bounding box center [381, 376] width 755 height 8
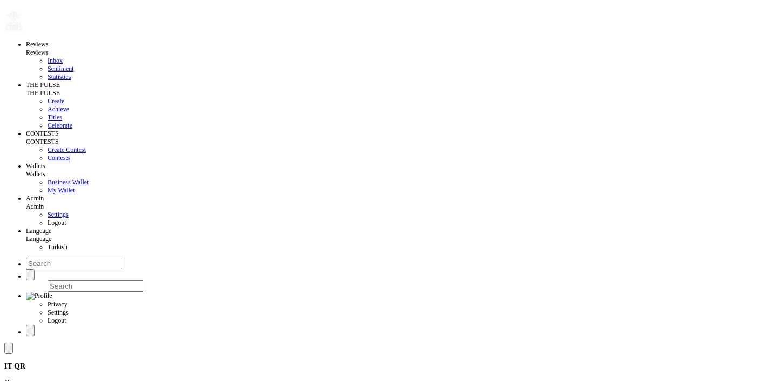
scroll to position [0, 0]
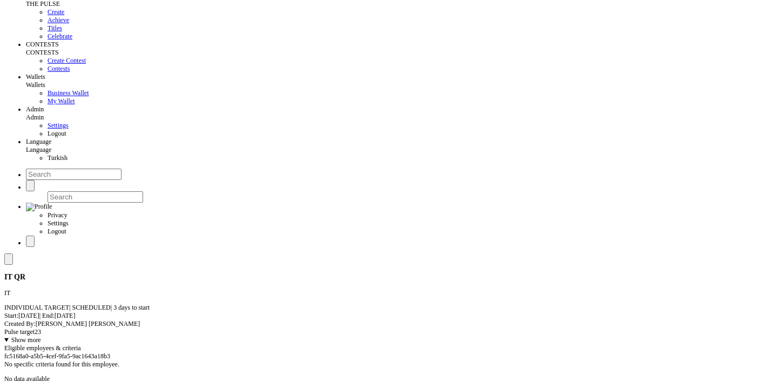
scroll to position [91, 0]
click at [82, 337] on summary "Show more" at bounding box center [381, 341] width 755 height 8
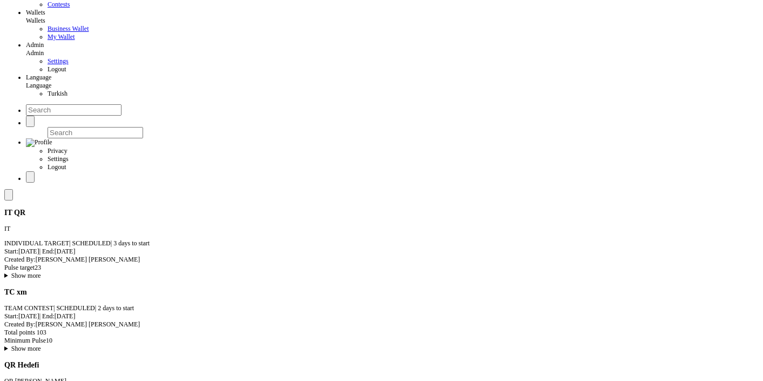
scroll to position [164, 0]
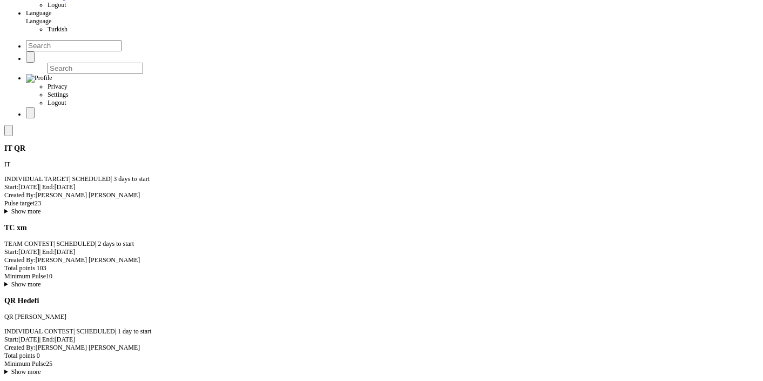
scroll to position [230, 0]
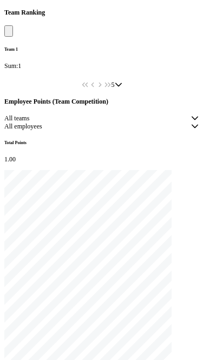
scroll to position [635, 0]
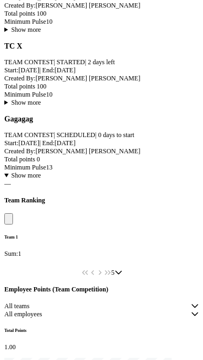
click at [39, 172] on summary "Show more" at bounding box center [101, 176] width 194 height 8
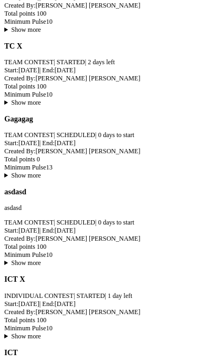
click at [39, 172] on summary "Show more" at bounding box center [101, 176] width 194 height 8
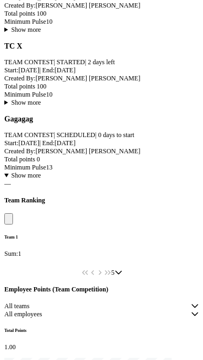
click at [39, 172] on summary "Show more" at bounding box center [101, 176] width 194 height 8
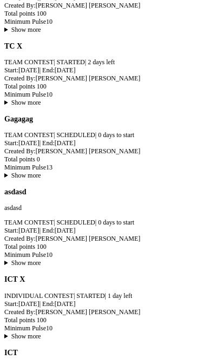
click at [39, 172] on summary "Show more" at bounding box center [101, 176] width 194 height 8
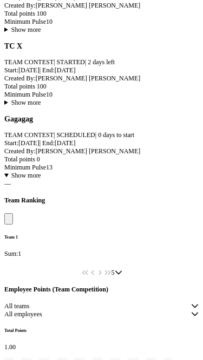
click at [39, 172] on summary "Show more" at bounding box center [101, 176] width 194 height 8
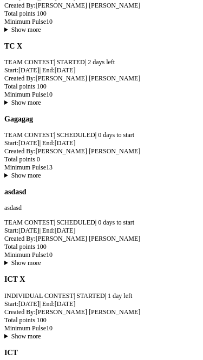
click at [39, 172] on summary "Show more" at bounding box center [101, 176] width 194 height 8
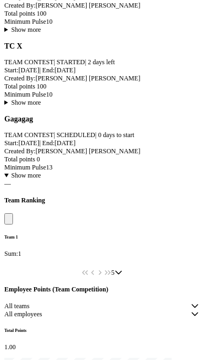
click at [39, 172] on summary "Show more" at bounding box center [101, 176] width 194 height 8
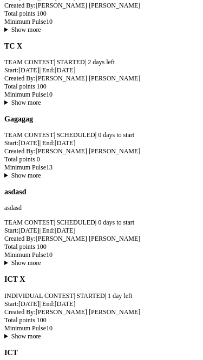
click at [39, 172] on summary "Show more" at bounding box center [101, 176] width 194 height 8
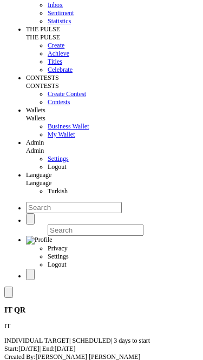
scroll to position [0, 0]
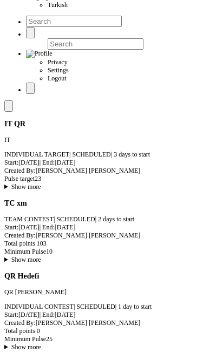
scroll to position [254, 0]
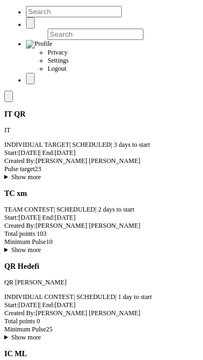
click at [49, 334] on summary "Show more" at bounding box center [101, 338] width 194 height 8
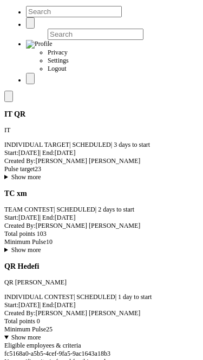
click at [49, 334] on summary "Show more" at bounding box center [101, 338] width 194 height 8
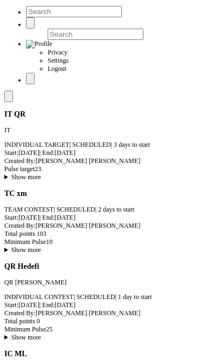
click at [35, 334] on summary "Show more" at bounding box center [101, 338] width 194 height 8
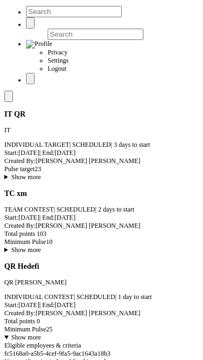
click at [35, 334] on summary "Show more" at bounding box center [101, 338] width 194 height 8
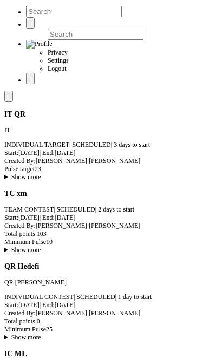
click at [35, 334] on summary "Show more" at bounding box center [101, 338] width 194 height 8
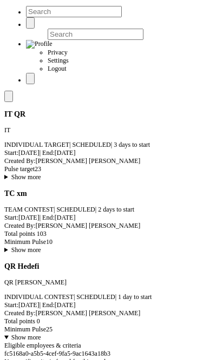
click at [35, 334] on summary "Show more" at bounding box center [101, 338] width 194 height 8
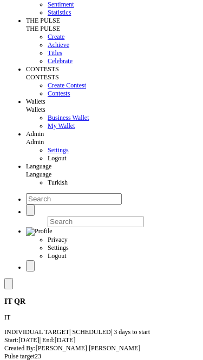
scroll to position [0, 0]
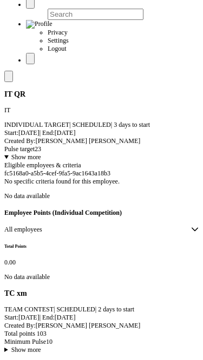
scroll to position [395, 0]
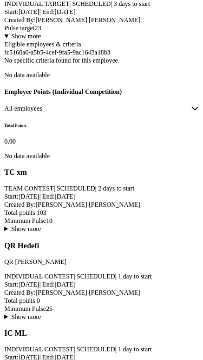
click at [42, 225] on summary "Show more" at bounding box center [101, 229] width 194 height 8
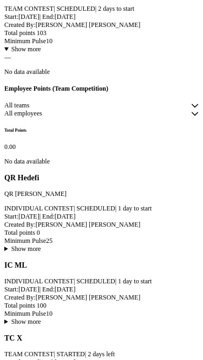
scroll to position [577, 0]
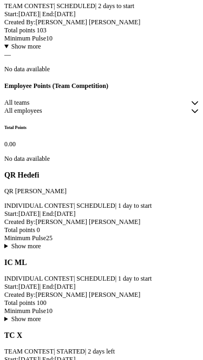
click at [45, 243] on summary "Show more" at bounding box center [101, 247] width 194 height 8
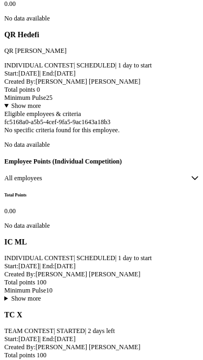
scroll to position [808, 0]
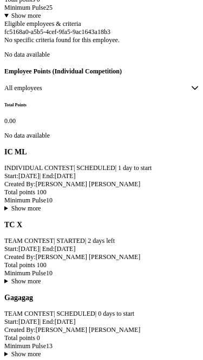
click at [39, 213] on summary "Show more" at bounding box center [101, 209] width 194 height 8
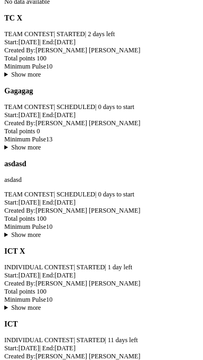
scroll to position [1274, 0]
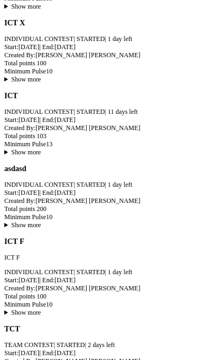
scroll to position [1478, 0]
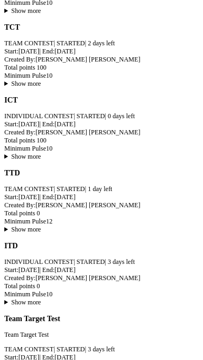
scroll to position [2184, 0]
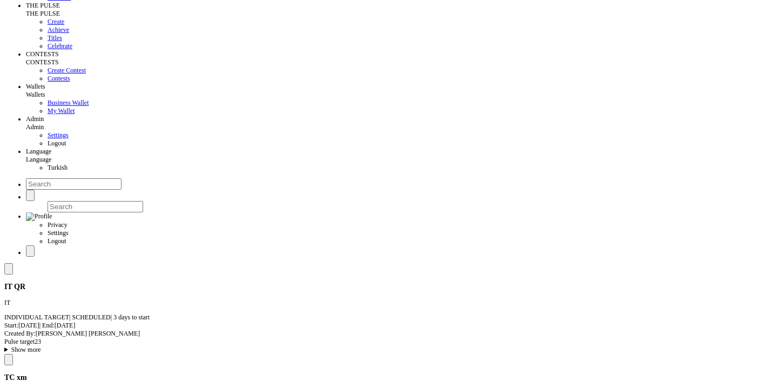
scroll to position [0, 0]
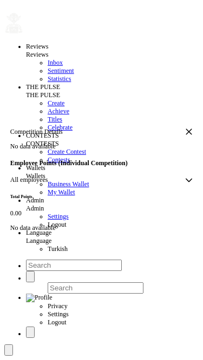
click at [185, 128] on icon "button" at bounding box center [189, 132] width 8 height 8
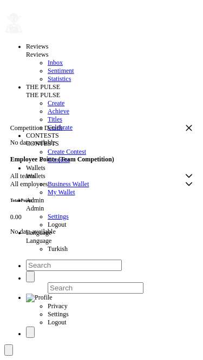
click at [186, 125] on icon "button" at bounding box center [189, 128] width 6 height 6
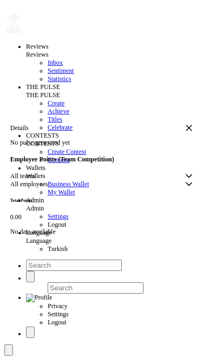
click at [123, 124] on div "Details" at bounding box center [97, 128] width 175 height 8
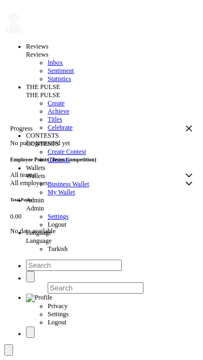
click at [58, 171] on span "All teams" at bounding box center [97, 175] width 175 height 8
click at [60, 187] on span "All employees" at bounding box center [97, 183] width 175 height 8
click at [61, 187] on span "All employees" at bounding box center [97, 183] width 175 height 8
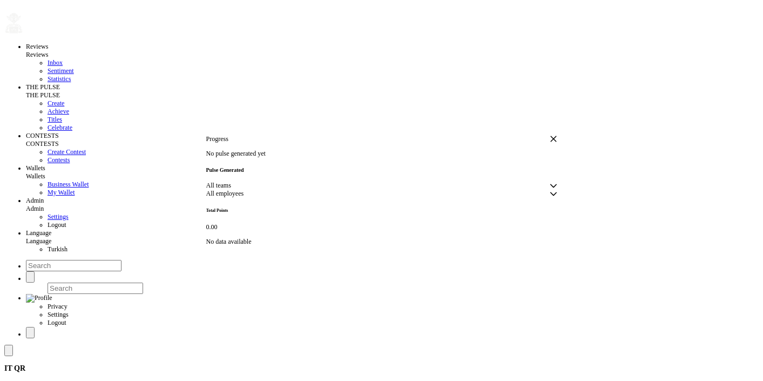
click at [550, 192] on div "Employee" at bounding box center [554, 194] width 8 height 8
click at [253, 190] on span "All teams" at bounding box center [378, 185] width 344 height 8
click at [348, 190] on span "All employees" at bounding box center [378, 194] width 344 height 8
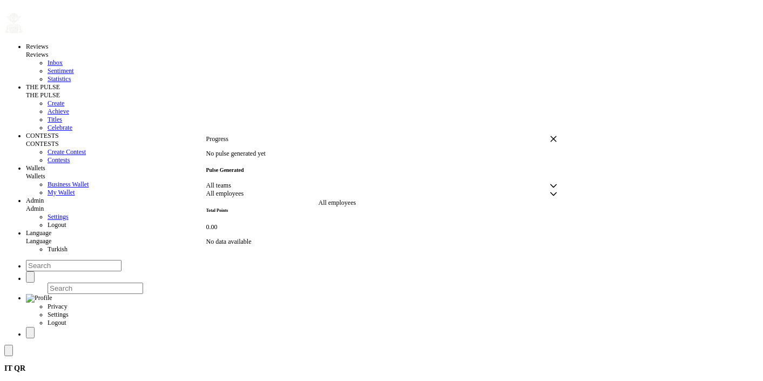
click at [348, 190] on span "All employees" at bounding box center [378, 194] width 344 height 8
click at [283, 190] on span "All teams" at bounding box center [378, 185] width 344 height 8
click at [340, 190] on span "All employees" at bounding box center [378, 194] width 344 height 8
click at [268, 189] on span "All teams" at bounding box center [378, 185] width 344 height 8
click at [341, 190] on span "All employees" at bounding box center [378, 194] width 344 height 8
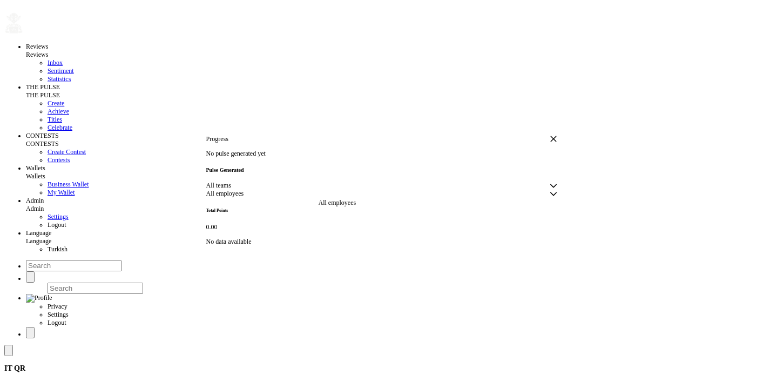
click at [279, 189] on span "All teams" at bounding box center [378, 185] width 344 height 8
click at [342, 190] on span "All employees" at bounding box center [378, 194] width 344 height 8
click at [526, 167] on div "Pulse Generated" at bounding box center [381, 170] width 351 height 6
click at [550, 135] on icon "button" at bounding box center [554, 139] width 8 height 8
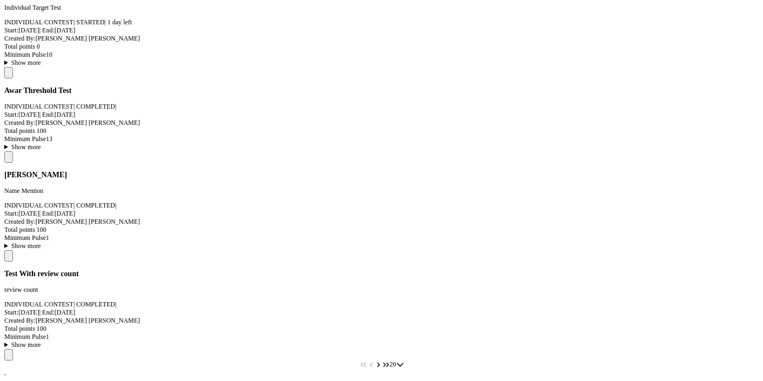
scroll to position [1904, 0]
click at [13, 250] on button at bounding box center [8, 255] width 9 height 11
click at [550, 26] on icon "button" at bounding box center [553, 23] width 6 height 6
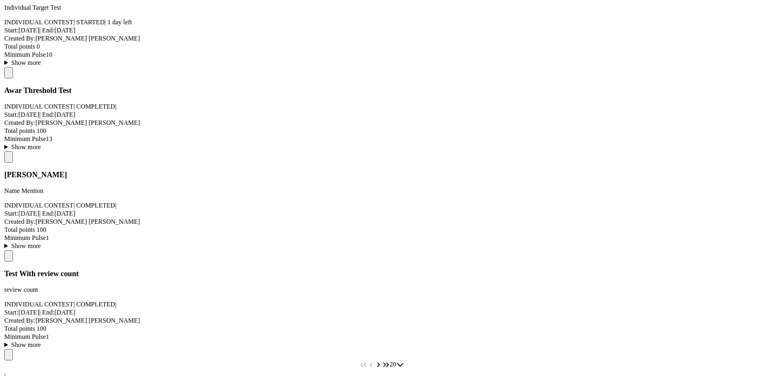
click at [382, 361] on icon "Next Page" at bounding box center [379, 365] width 8 height 8
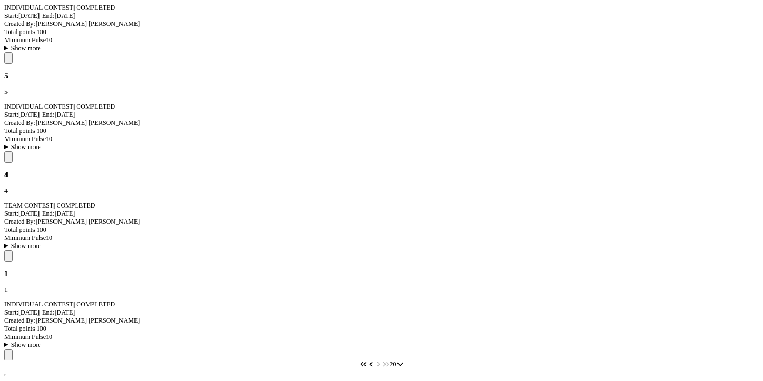
click at [9, 255] on span at bounding box center [9, 255] width 0 height 0
click at [373, 106] on span "All employees" at bounding box center [378, 102] width 344 height 8
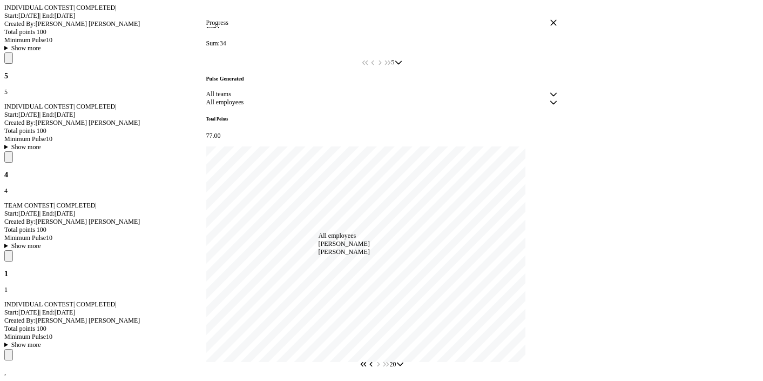
click at [470, 106] on div "All teams All teams All employees All employees" at bounding box center [381, 98] width 351 height 16
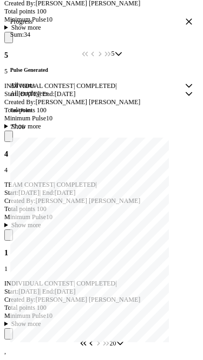
scroll to position [0, 0]
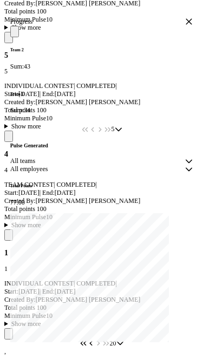
click at [162, 133] on div "Team 2 Sum: 43 Team 1 Sum: 34 5 5 5" at bounding box center [101, 79] width 183 height 107
click at [185, 25] on icon "button" at bounding box center [189, 22] width 8 height 8
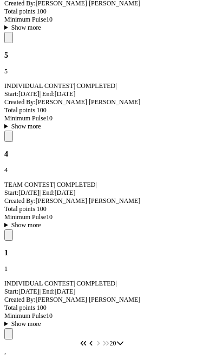
click at [9, 235] on span at bounding box center [9, 235] width 0 height 0
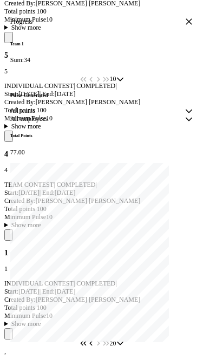
scroll to position [100, 0]
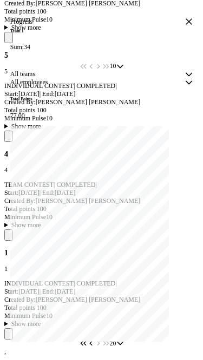
click at [153, 86] on div "All teams All teams All teams All employees All employees All employees" at bounding box center [101, 78] width 183 height 16
click at [166, 86] on div "All teams All teams All teams All employees All employees All employees" at bounding box center [101, 78] width 183 height 16
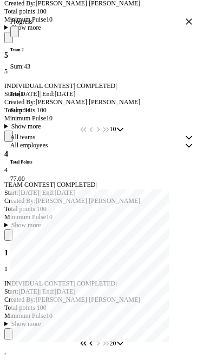
scroll to position [1416, 0]
click at [186, 25] on icon "button" at bounding box center [189, 22] width 6 height 6
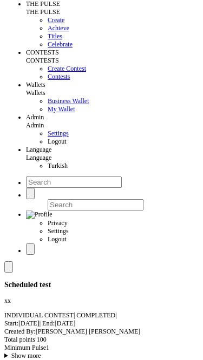
scroll to position [0, 0]
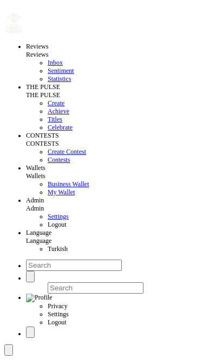
click at [9, 351] on span at bounding box center [9, 351] width 0 height 0
click at [20, 132] on icon "button" at bounding box center [17, 135] width 6 height 6
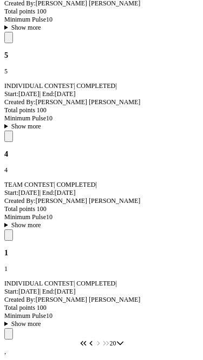
scroll to position [1469, 0]
click at [79, 340] on icon "First Page" at bounding box center [83, 344] width 8 height 8
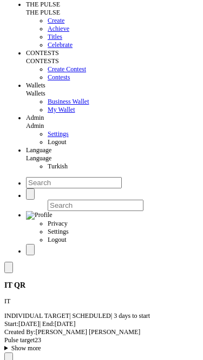
scroll to position [0, 0]
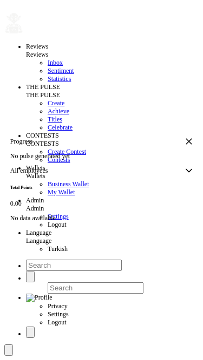
click at [127, 81] on div "Progress No pulse generated yet All employees All employees All employees Total…" at bounding box center [101, 180] width 203 height 360
click at [186, 138] on icon "button" at bounding box center [189, 141] width 6 height 6
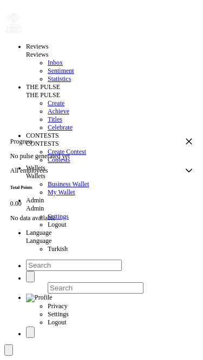
click at [185, 138] on icon "button" at bounding box center [189, 142] width 8 height 8
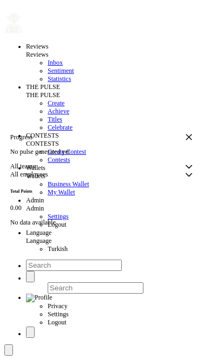
click at [185, 133] on icon "button" at bounding box center [189, 137] width 8 height 8
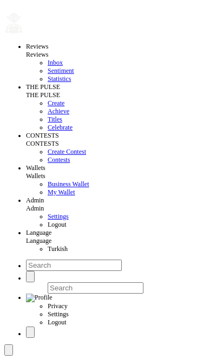
click at [178, 127] on div "Progress No competition data available yet." at bounding box center [101, 180] width 203 height 360
click at [185, 173] on icon "button" at bounding box center [189, 176] width 8 height 8
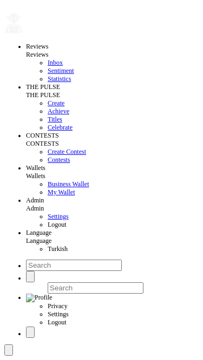
click at [179, 125] on div "Progress No pulse generated yet." at bounding box center [101, 180] width 203 height 360
click at [185, 172] on icon "button" at bounding box center [189, 176] width 8 height 8
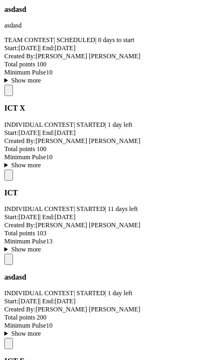
scroll to position [968, 0]
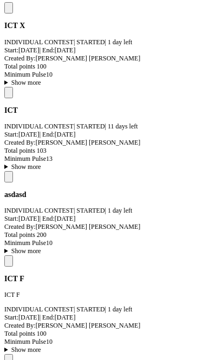
click at [9, 261] on span at bounding box center [9, 261] width 0 height 0
click at [185, 172] on icon "button" at bounding box center [189, 176] width 8 height 8
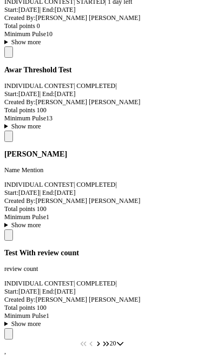
scroll to position [2035, 0]
click at [9, 334] on span at bounding box center [9, 334] width 0 height 0
click at [185, 172] on icon "button" at bounding box center [189, 176] width 8 height 8
click at [95, 340] on icon "Next Page" at bounding box center [99, 344] width 8 height 8
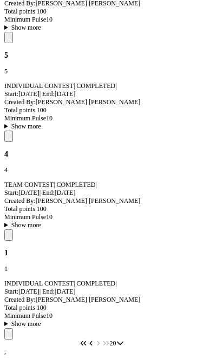
click at [9, 334] on span at bounding box center [9, 334] width 0 height 0
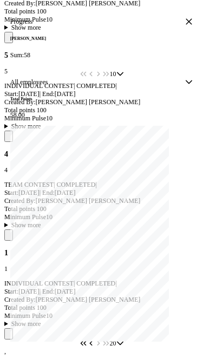
scroll to position [0, 0]
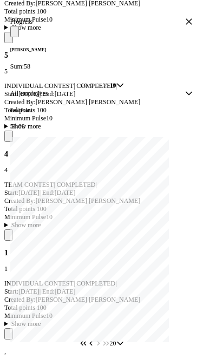
click at [186, 25] on icon "button" at bounding box center [189, 22] width 6 height 6
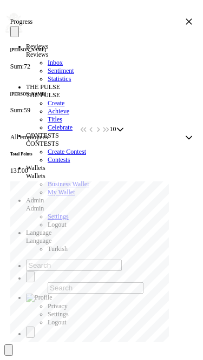
click at [185, 25] on icon "button" at bounding box center [189, 22] width 8 height 8
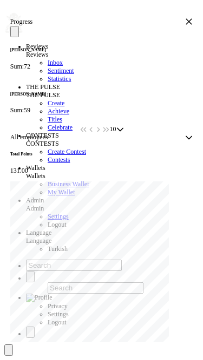
click at [186, 25] on icon "button" at bounding box center [189, 22] width 6 height 6
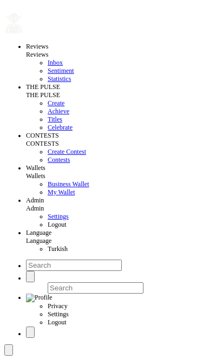
click at [9, 351] on span at bounding box center [9, 351] width 0 height 0
click at [21, 98] on span "All" at bounding box center [17, 95] width 8 height 8
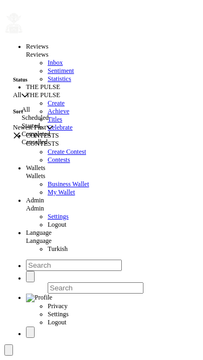
click at [57, 122] on li "Scheduled" at bounding box center [56, 118] width 69 height 8
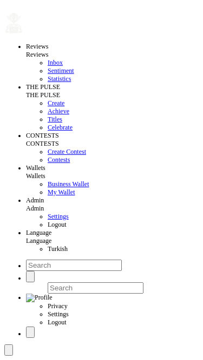
click at [185, 172] on icon "button" at bounding box center [189, 176] width 8 height 8
click at [9, 351] on span at bounding box center [9, 351] width 0 height 0
click at [40, 99] on span "Scheduled" at bounding box center [26, 95] width 27 height 8
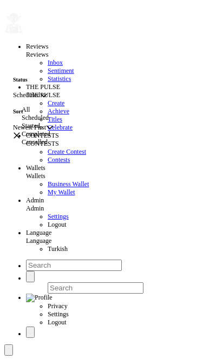
click at [50, 138] on span "Completed" at bounding box center [36, 134] width 29 height 8
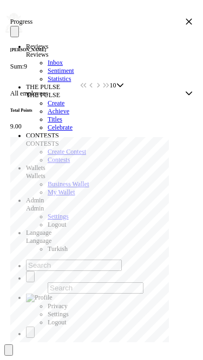
click at [186, 25] on icon "button" at bounding box center [189, 22] width 6 height 6
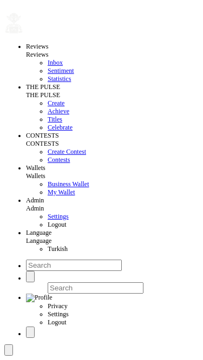
click at [9, 351] on span at bounding box center [9, 351] width 0 height 0
click at [39, 91] on span "Completed" at bounding box center [27, 95] width 29 height 8
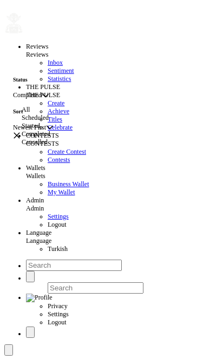
click at [45, 114] on li "All" at bounding box center [56, 110] width 69 height 8
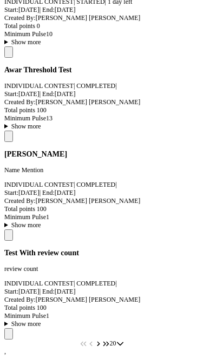
scroll to position [2035, 0]
click at [124, 340] on div "Choose" at bounding box center [120, 344] width 8 height 8
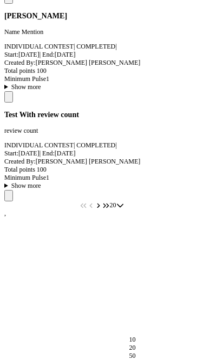
click at [124, 210] on div "Choose" at bounding box center [120, 205] width 8 height 8
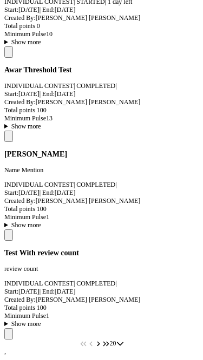
click at [124, 340] on icon "Choose" at bounding box center [120, 344] width 8 height 8
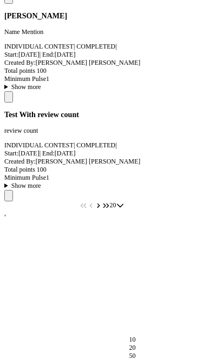
click at [124, 210] on icon "Choose" at bounding box center [120, 206] width 8 height 8
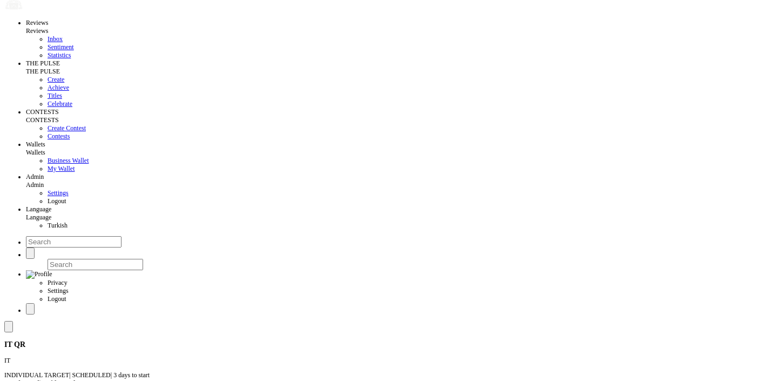
scroll to position [0, 0]
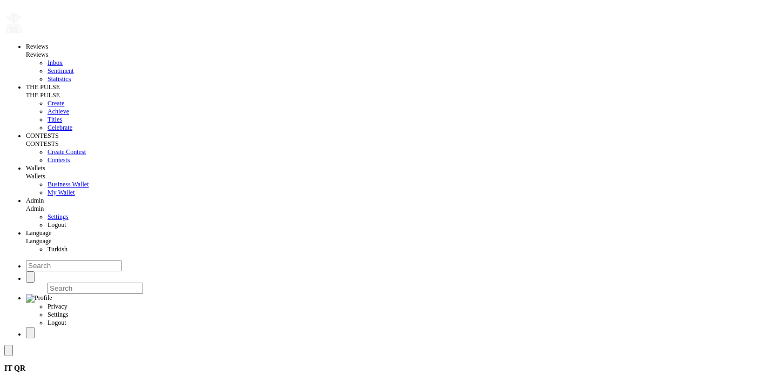
click at [550, 183] on icon "button" at bounding box center [554, 187] width 8 height 8
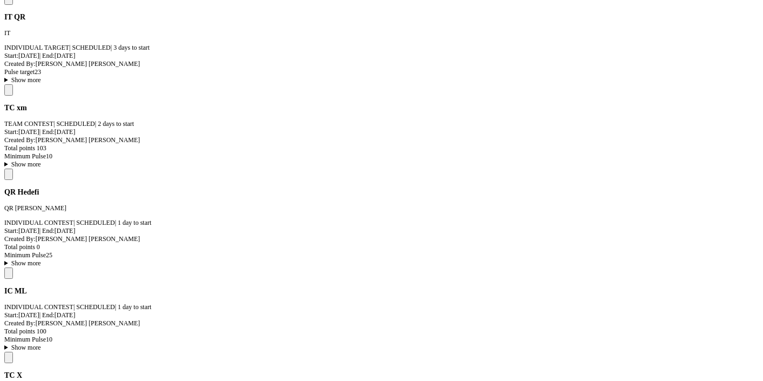
scroll to position [698, 0]
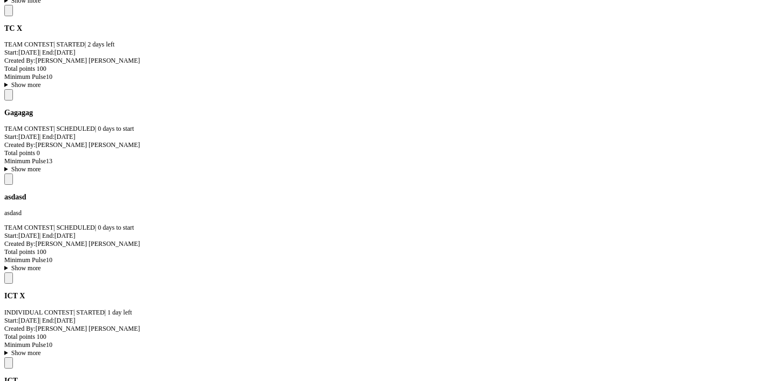
click at [550, 30] on button "button" at bounding box center [554, 27] width 8 height 8
click at [66, 264] on summary "Show more" at bounding box center [381, 268] width 755 height 8
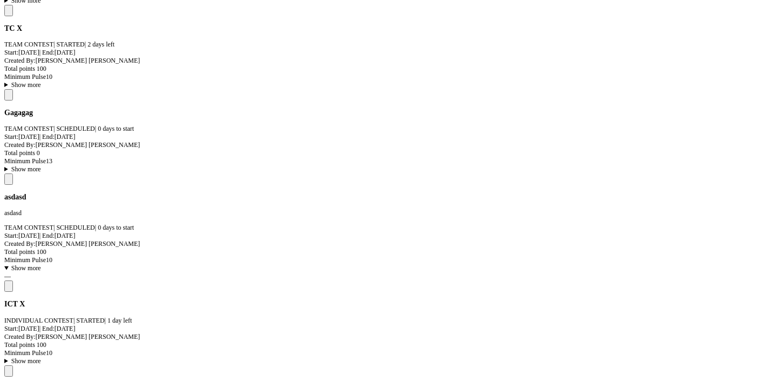
click at [66, 264] on summary "Show more" at bounding box center [381, 268] width 755 height 8
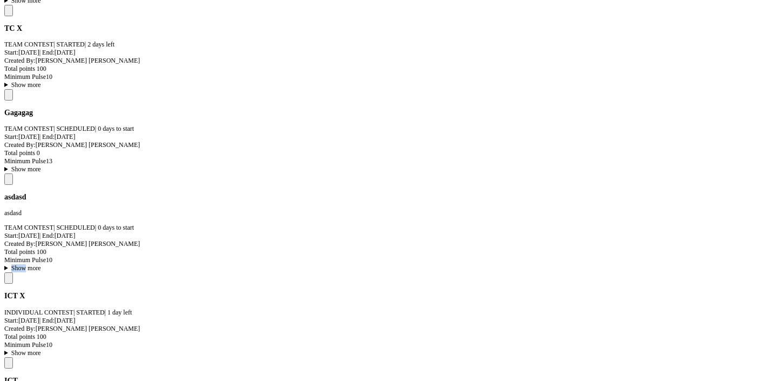
click at [66, 264] on summary "Show more" at bounding box center [381, 268] width 755 height 8
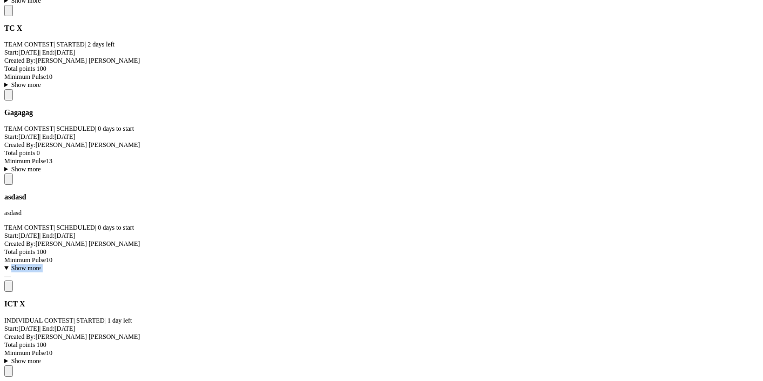
click at [66, 264] on summary "Show more" at bounding box center [381, 268] width 755 height 8
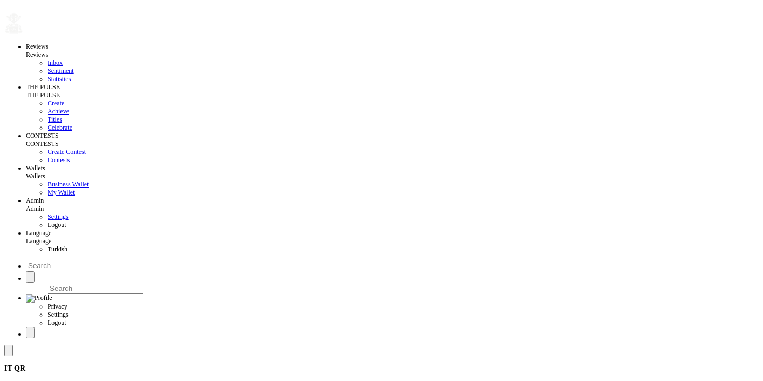
click at [53, 156] on span "Create Contest" at bounding box center [67, 152] width 38 height 8
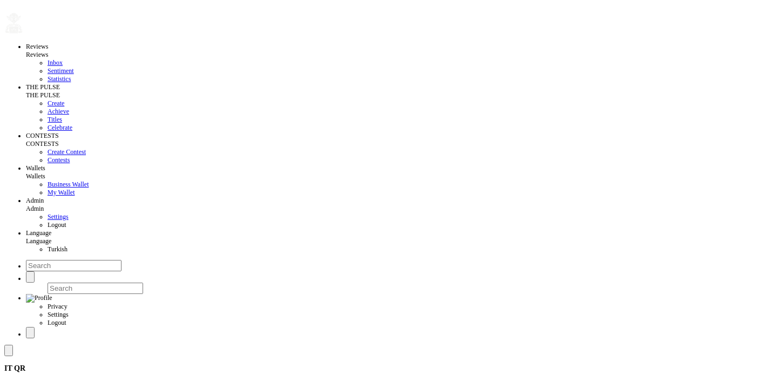
scroll to position [8, 0]
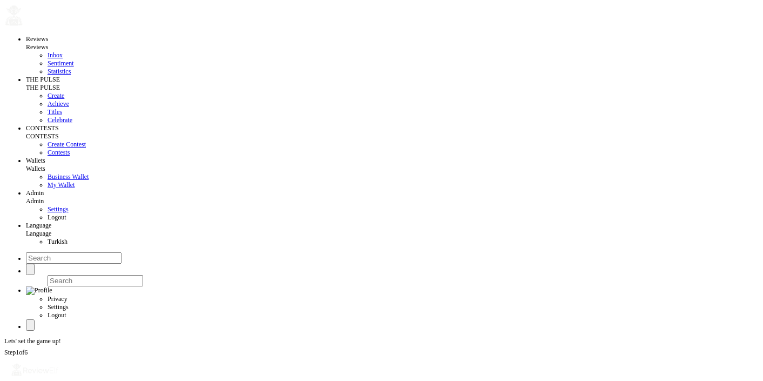
click at [100, 376] on input at bounding box center [52, 381] width 96 height 11
type input "asdasda"
type input "[DATE]"
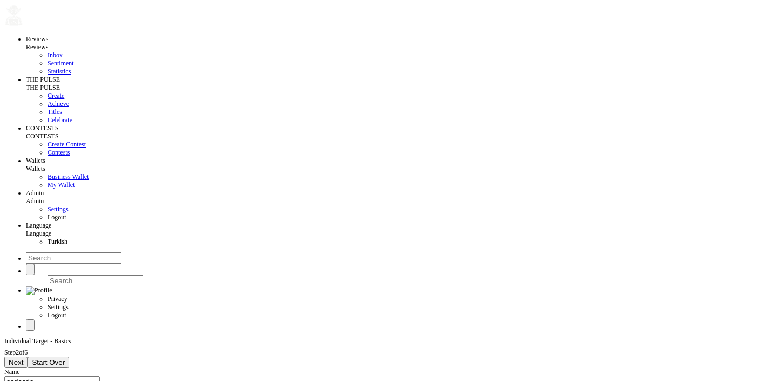
type input "[DATE]"
click at [171, 357] on div "Next Start Over" at bounding box center [381, 362] width 755 height 11
click at [28, 357] on button "Next" at bounding box center [15, 362] width 23 height 11
click at [48, 376] on div "Select properties" at bounding box center [25, 380] width 43 height 8
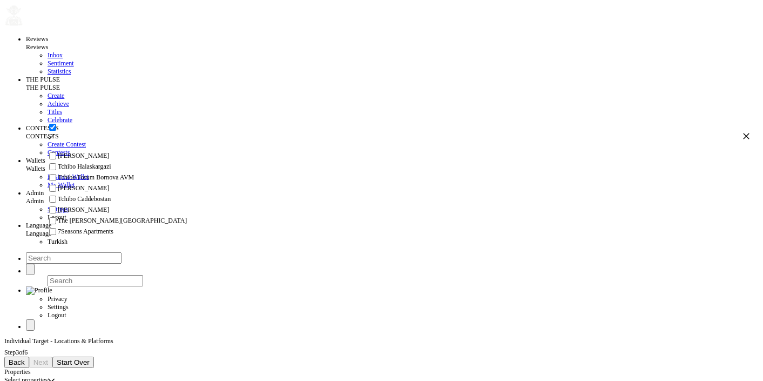
scroll to position [0, 0]
checkbox input "false"
click at [121, 215] on span "The [PERSON_NAME][GEOGRAPHIC_DATA]" at bounding box center [122, 211] width 129 height 8
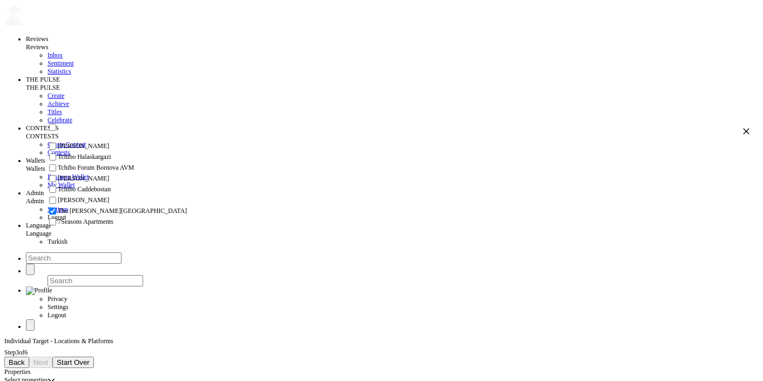
checkbox input "true"
click at [105, 163] on li "Tchibo Forum Bornova AVM" at bounding box center [398, 168] width 703 height 11
checkbox input "true"
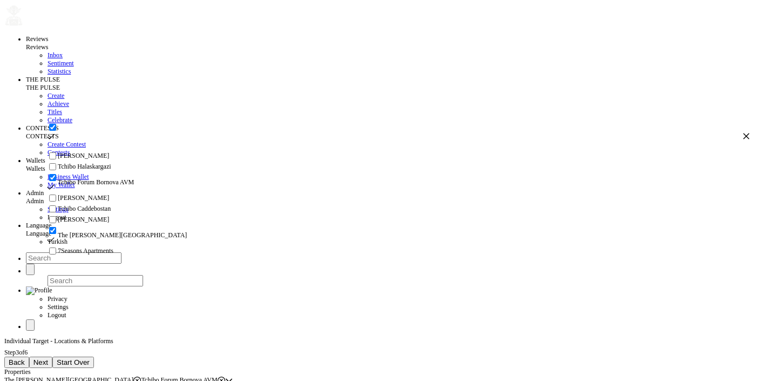
click at [48, 358] on span "Next" at bounding box center [40, 362] width 15 height 8
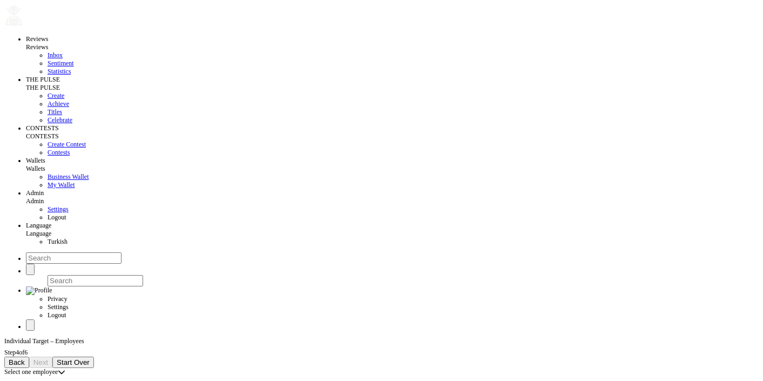
click at [58, 368] on div "Select one employee" at bounding box center [30, 372] width 53 height 8
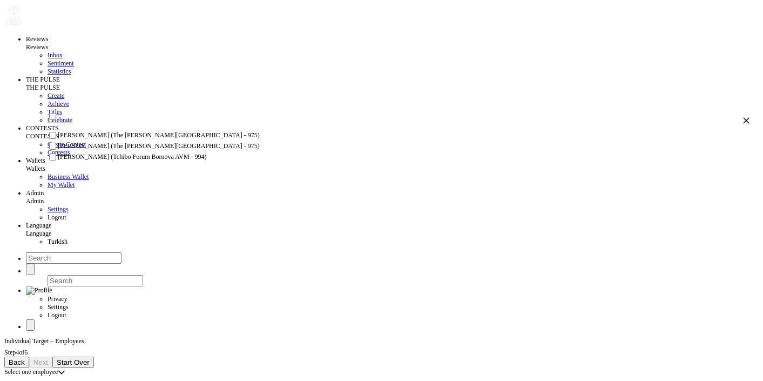
click at [107, 139] on span "[PERSON_NAME] (The [PERSON_NAME][GEOGRAPHIC_DATA] - 975)" at bounding box center [159, 135] width 202 height 8
checkbox input "true"
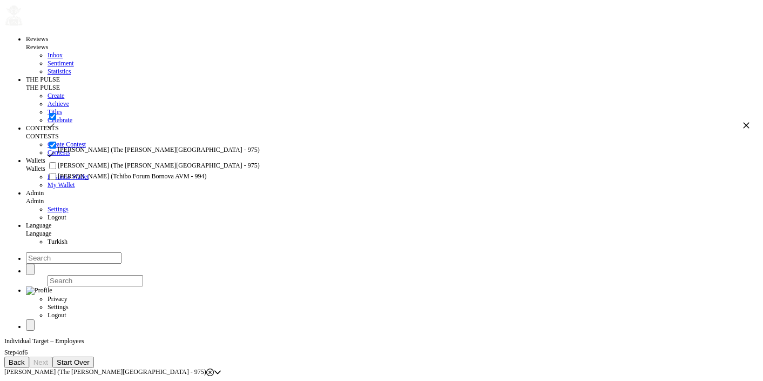
click at [105, 357] on div "Back Next Start Over" at bounding box center [381, 362] width 755 height 11
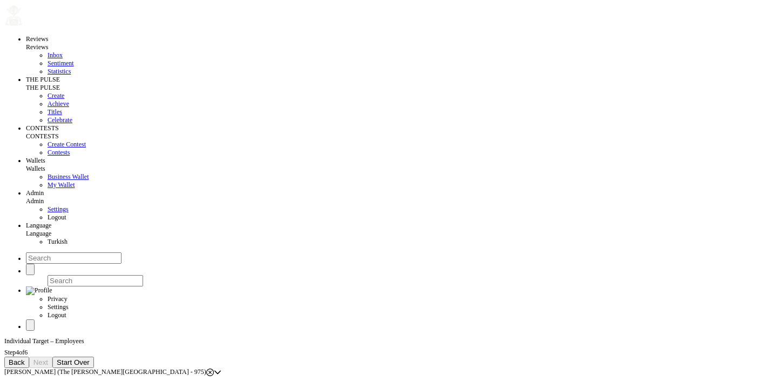
click at [105, 357] on div "Back Next Start Over" at bounding box center [381, 362] width 755 height 11
click at [29, 357] on button "Back" at bounding box center [16, 362] width 25 height 11
click at [225, 376] on icon at bounding box center [222, 380] width 8 height 8
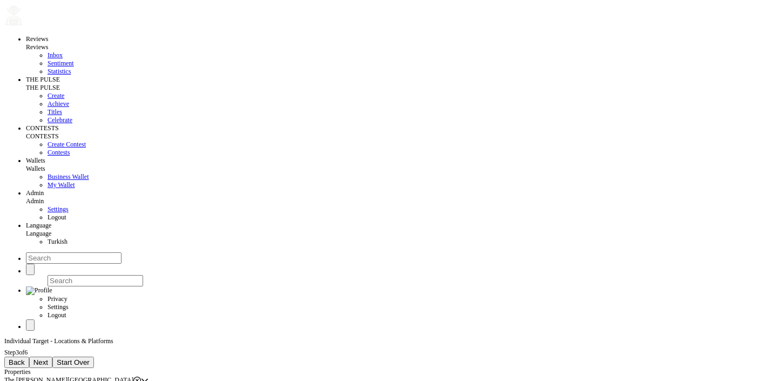
click at [52, 357] on button "Next" at bounding box center [40, 362] width 23 height 11
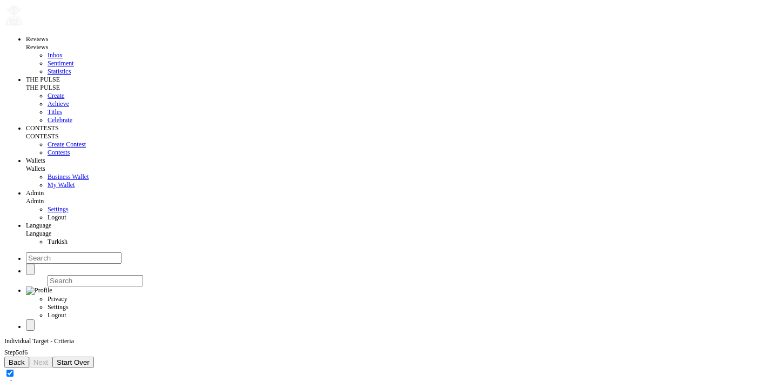
click at [29, 357] on button "Back" at bounding box center [16, 362] width 25 height 11
click at [25, 358] on span "Back" at bounding box center [17, 362] width 16 height 8
click at [65, 358] on span "Start Over" at bounding box center [48, 362] width 33 height 8
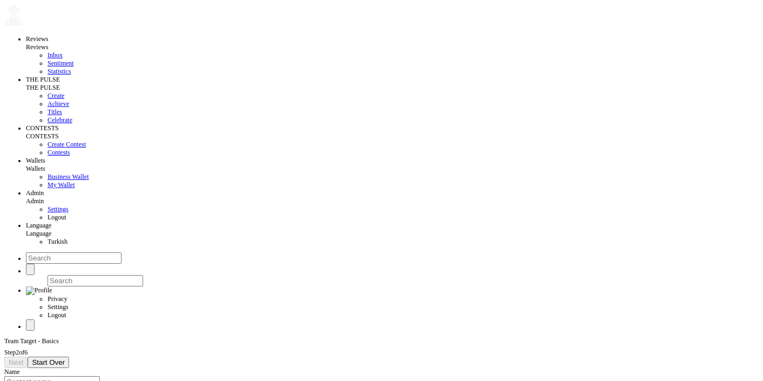
click at [89, 376] on input at bounding box center [52, 381] width 96 height 11
type input "asdasd"
type input "[DATE]"
drag, startPoint x: 112, startPoint y: 222, endPoint x: 35, endPoint y: 216, distance: 77.0
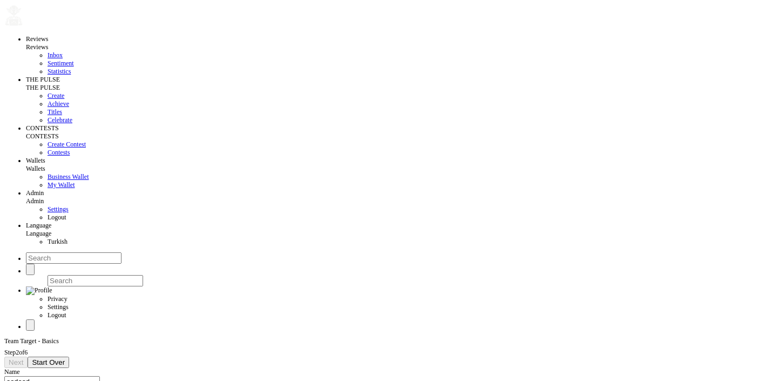
drag, startPoint x: 59, startPoint y: 221, endPoint x: 27, endPoint y: 220, distance: 31.9
click at [27, 220] on div "Reviews Reviews Inbox Sentiment Statistics THE PULSE THE PULSE Create Achieve T…" at bounding box center [381, 221] width 755 height 449
click at [206, 281] on div "Reviews Reviews Inbox Sentiment Statistics THE PULSE THE PULSE Create Achieve T…" at bounding box center [381, 225] width 755 height 457
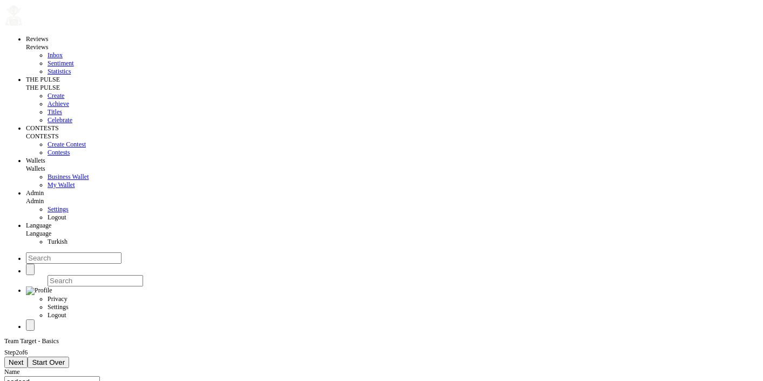
type input "[DATE]"
click at [23, 358] on span "Next" at bounding box center [16, 362] width 15 height 8
click at [48, 376] on div "Select properties" at bounding box center [25, 380] width 43 height 8
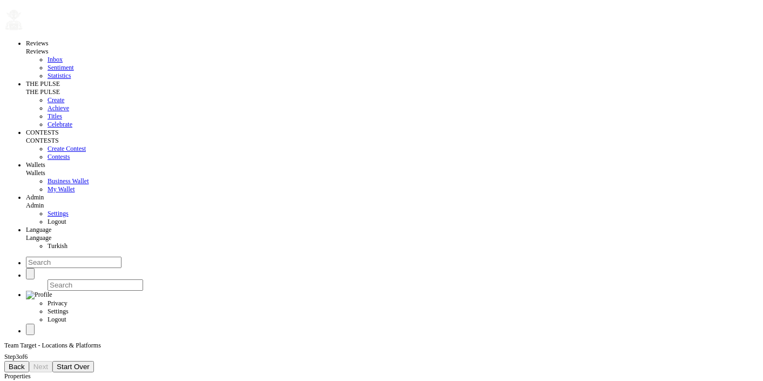
scroll to position [0, 0]
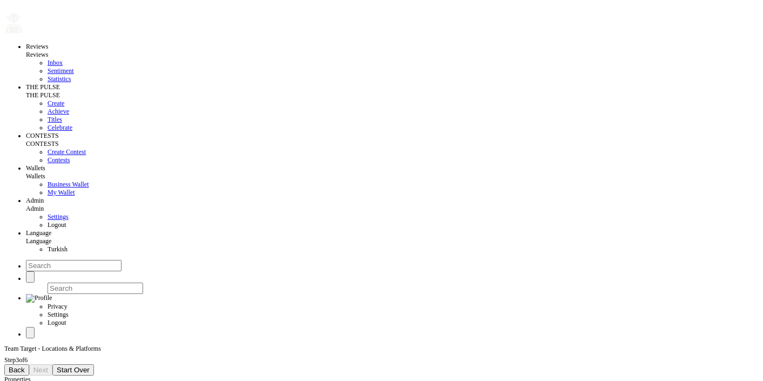
click at [48, 380] on div "Select properties" at bounding box center [25, 388] width 43 height 8
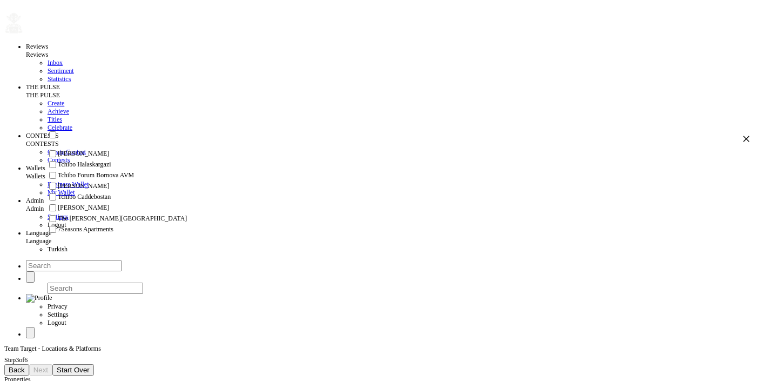
scroll to position [75, 0]
click at [56, 222] on input "checkbox" at bounding box center [52, 218] width 7 height 7
checkbox input "true"
click at [52, 364] on button "Next" at bounding box center [40, 369] width 23 height 11
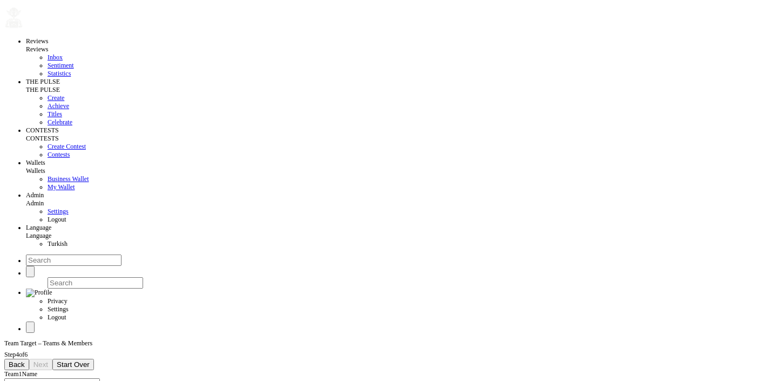
scroll to position [8, 0]
click at [115, 378] on div "Select employees for Team 1" at bounding box center [137, 382] width 75 height 8
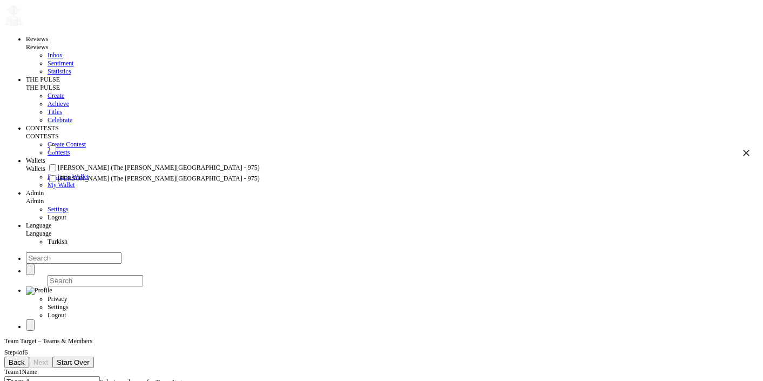
click at [96, 172] on span "[PERSON_NAME] (The [PERSON_NAME][GEOGRAPHIC_DATA] - 975)" at bounding box center [159, 168] width 202 height 8
checkbox input "true"
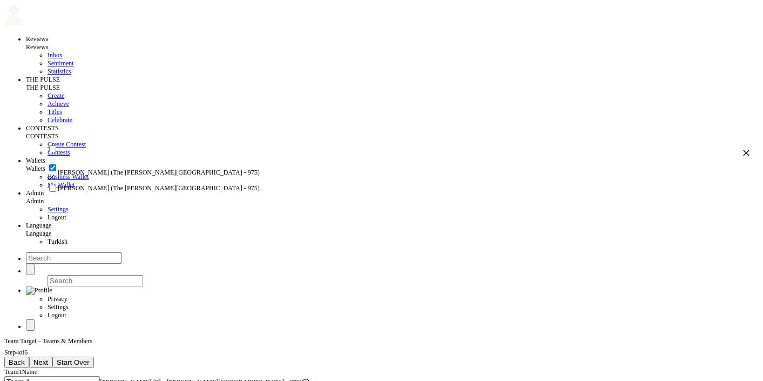
click at [100, 192] on span "[PERSON_NAME] (The [PERSON_NAME][GEOGRAPHIC_DATA] - 975)" at bounding box center [159, 188] width 202 height 8
checkbox input "true"
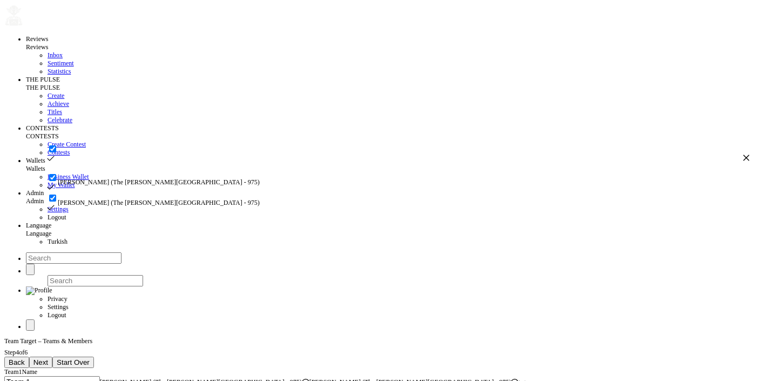
click at [48, 358] on span "Next" at bounding box center [40, 362] width 15 height 8
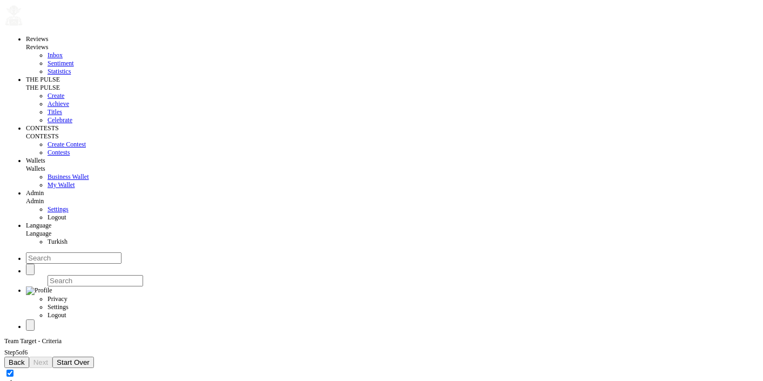
click at [25, 358] on span "Back" at bounding box center [17, 362] width 16 height 8
click at [23, 358] on span "Next" at bounding box center [16, 362] width 15 height 8
click at [102, 376] on span "The [PERSON_NAME][GEOGRAPHIC_DATA]" at bounding box center [68, 380] width 129 height 8
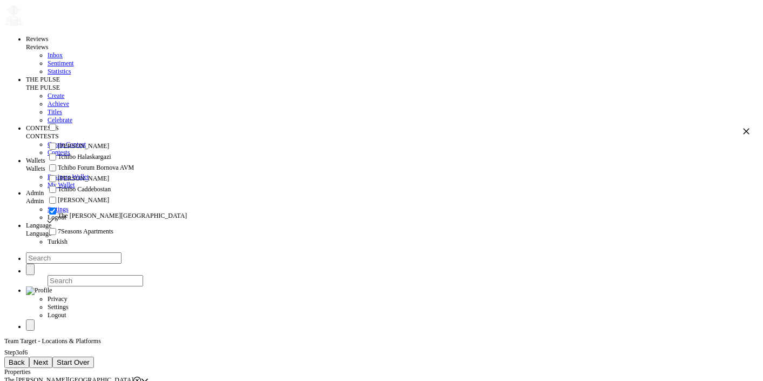
scroll to position [48, 0]
click at [103, 164] on span "Tchibo Forum Bornova AVM" at bounding box center [96, 168] width 76 height 8
checkbox input "true"
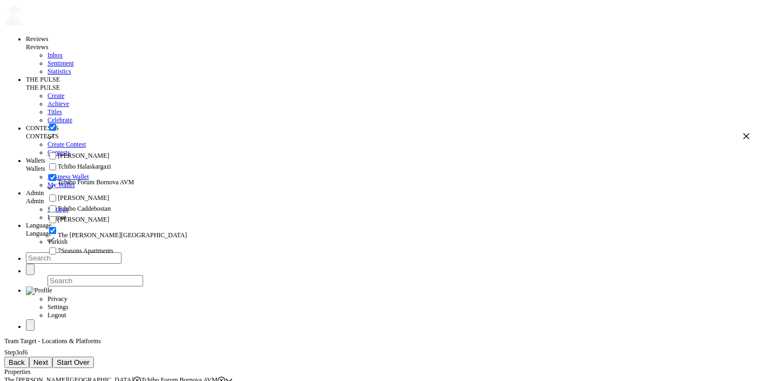
click at [48, 358] on span "Next" at bounding box center [40, 362] width 15 height 8
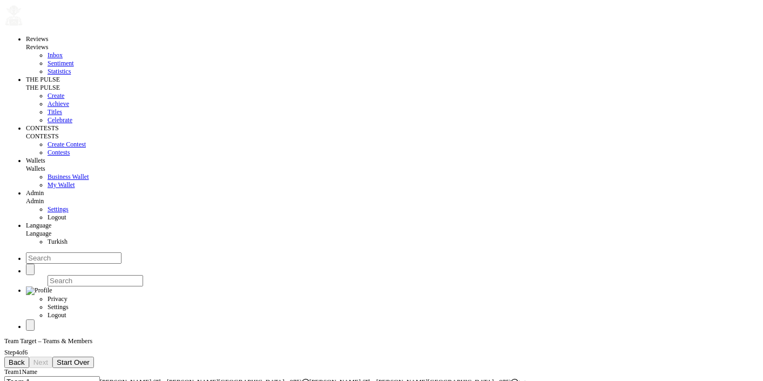
click at [464, 378] on div "[PERSON_NAME] (The [PERSON_NAME][GEOGRAPHIC_DATA] - 975) [PERSON_NAME] ([GEOGRA…" at bounding box center [309, 382] width 419 height 8
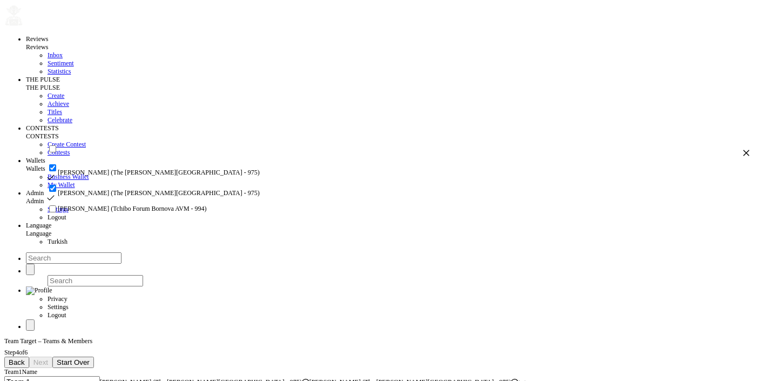
click at [442, 378] on div "[PERSON_NAME] (The [PERSON_NAME][GEOGRAPHIC_DATA] - 975) [PERSON_NAME] ([GEOGRA…" at bounding box center [309, 382] width 419 height 8
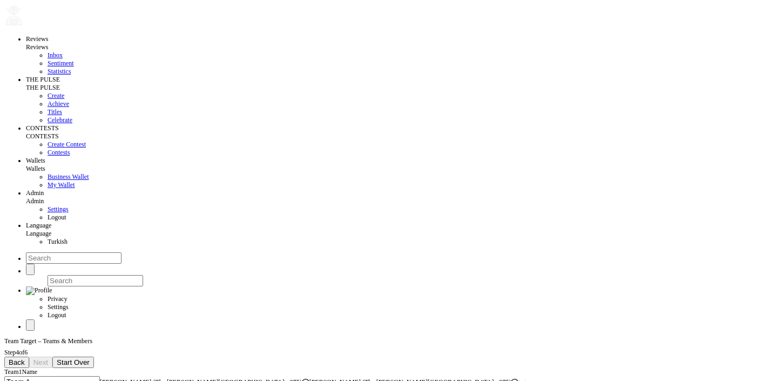
click at [29, 357] on button "Back" at bounding box center [16, 362] width 25 height 11
click at [25, 358] on span "Back" at bounding box center [17, 362] width 16 height 8
click at [23, 358] on span "Next" at bounding box center [16, 362] width 15 height 8
click at [48, 358] on span "Next" at bounding box center [40, 362] width 15 height 8
click at [511, 379] on icon at bounding box center [515, 383] width 8 height 8
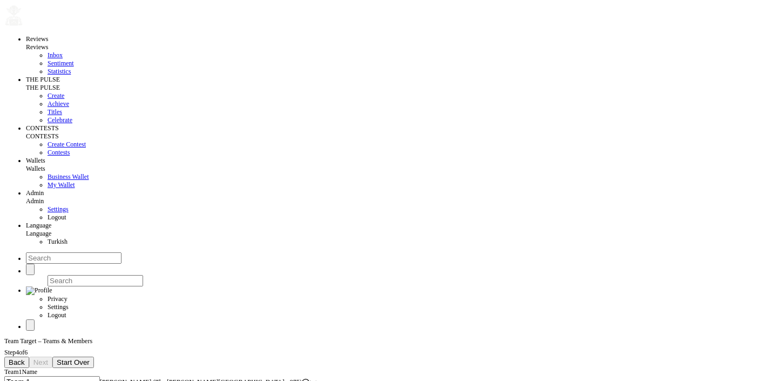
click at [262, 378] on div "[PERSON_NAME] (The [PERSON_NAME][GEOGRAPHIC_DATA] - 975)" at bounding box center [205, 382] width 210 height 8
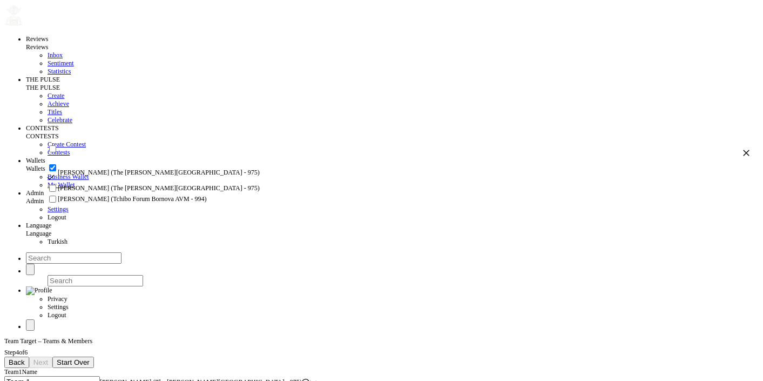
click at [191, 194] on li "[PERSON_NAME] (The [PERSON_NAME][GEOGRAPHIC_DATA] - 975)" at bounding box center [398, 188] width 703 height 11
checkbox input "true"
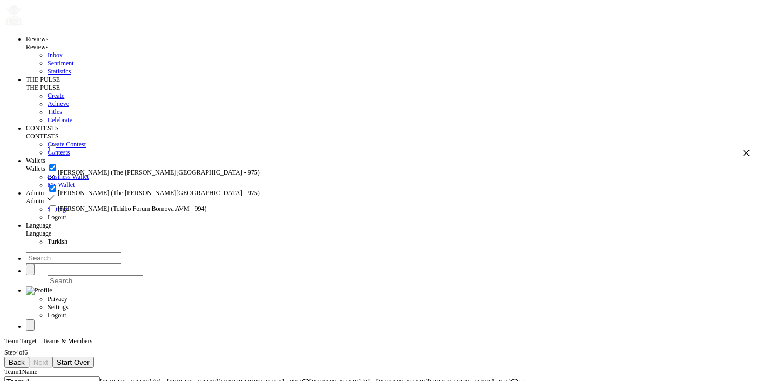
click at [25, 358] on span "Back" at bounding box center [17, 362] width 16 height 8
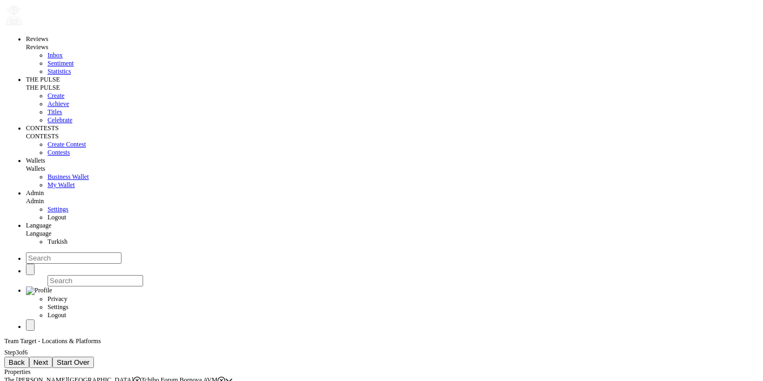
click at [225, 376] on icon at bounding box center [222, 380] width 8 height 8
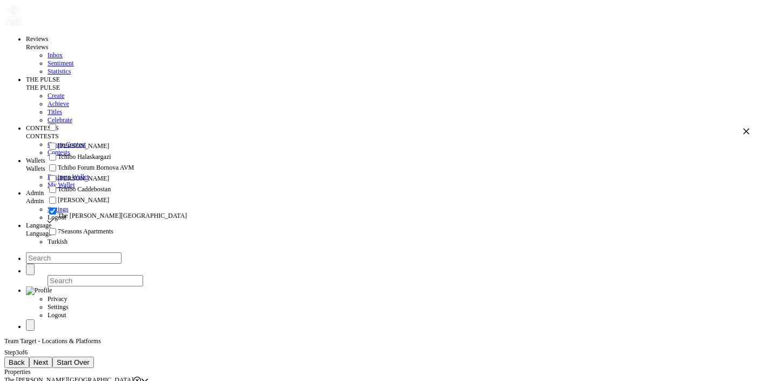
click at [48, 358] on span "Next" at bounding box center [40, 362] width 15 height 8
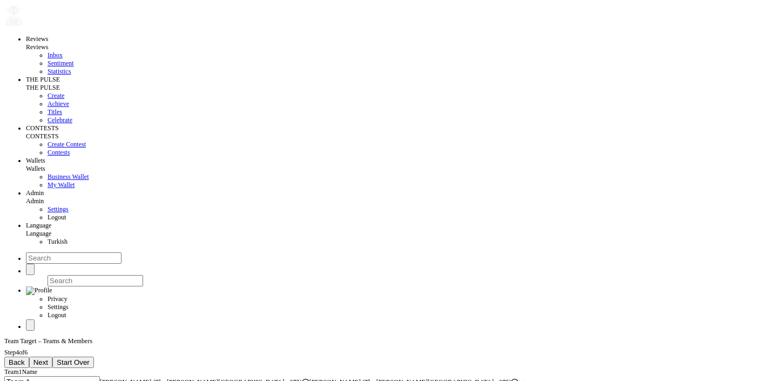
click at [48, 358] on span "Next" at bounding box center [40, 362] width 15 height 8
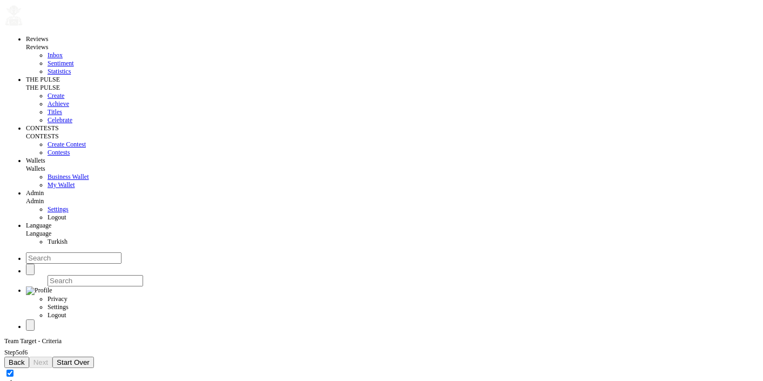
click at [25, 358] on span "Back" at bounding box center [17, 362] width 16 height 8
click at [117, 376] on span "The [PERSON_NAME][GEOGRAPHIC_DATA]" at bounding box center [68, 380] width 129 height 8
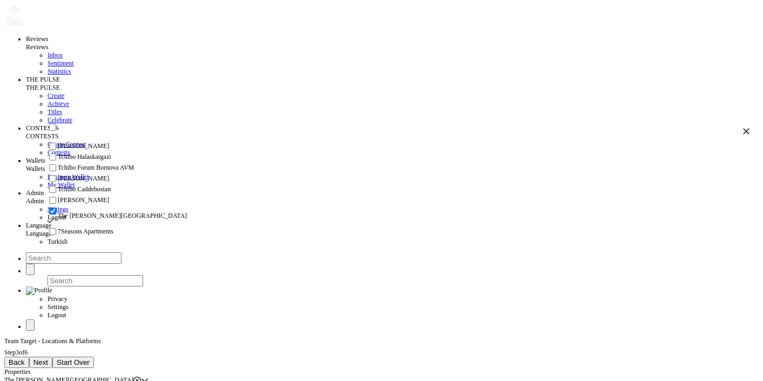
click at [95, 164] on span "Tchibo Forum Bornova AVM" at bounding box center [96, 168] width 76 height 8
checkbox input "true"
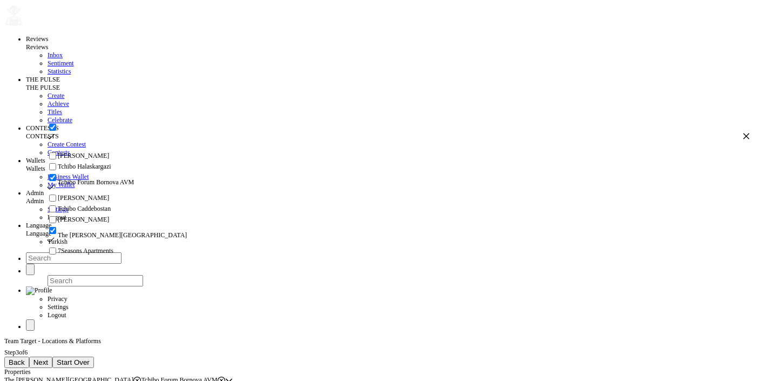
click at [48, 358] on span "Next" at bounding box center [40, 362] width 15 height 8
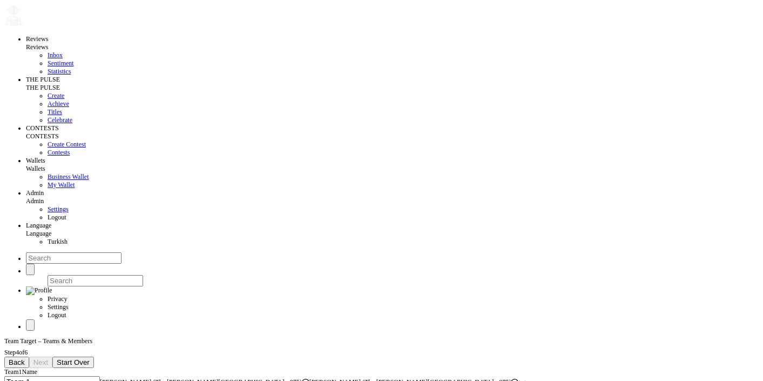
click at [118, 378] on span "[PERSON_NAME] (The [PERSON_NAME][GEOGRAPHIC_DATA] - 975)" at bounding box center [201, 382] width 202 height 8
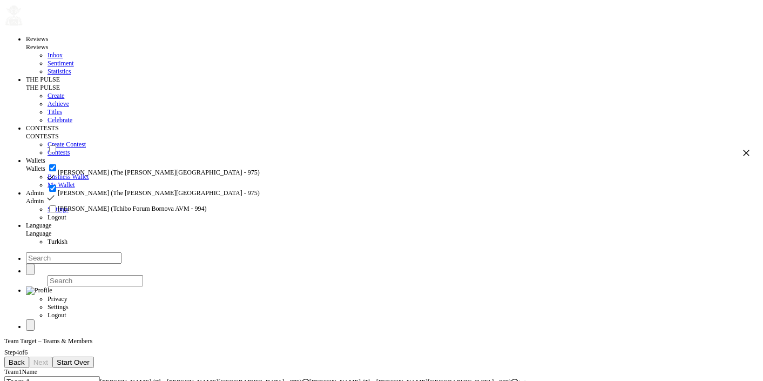
click at [167, 213] on span "[PERSON_NAME] (Tchibo Forum Bornova AVM - 994)" at bounding box center [132, 209] width 149 height 8
checkbox input "true"
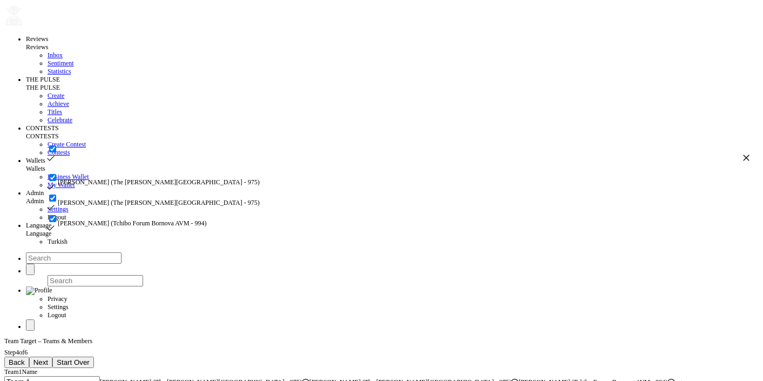
click at [48, 358] on span "Next" at bounding box center [40, 362] width 15 height 8
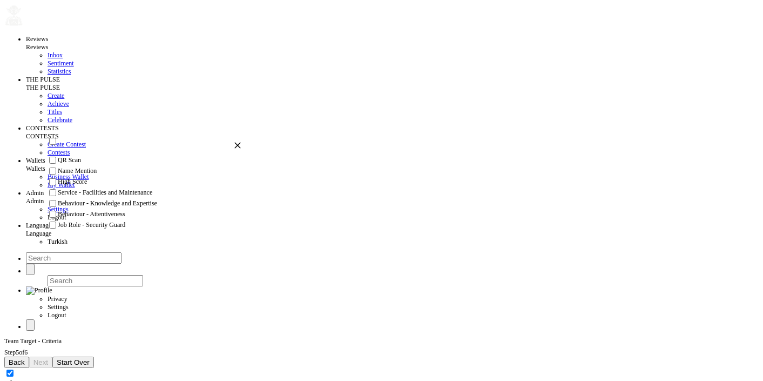
scroll to position [0, 0]
checkbox input "true"
checkbox input "false"
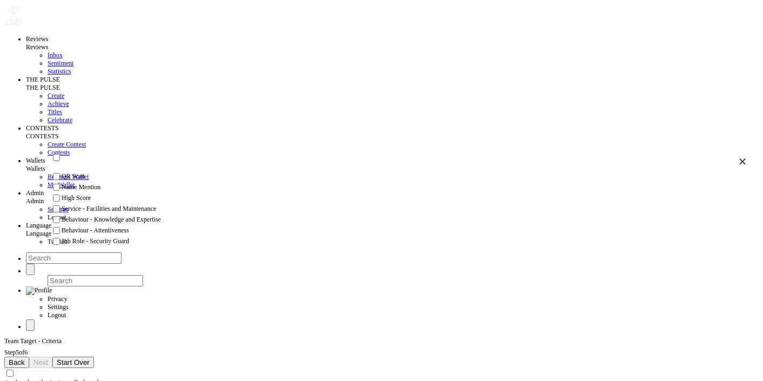
click at [29, 357] on button "Back" at bounding box center [16, 362] width 25 height 11
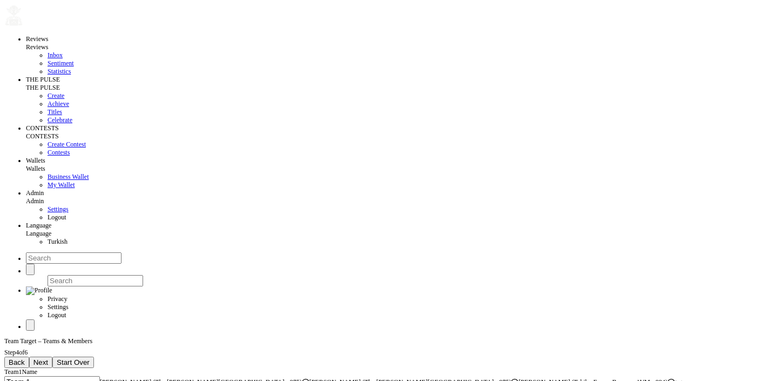
click at [29, 357] on button "Back" at bounding box center [16, 362] width 25 height 11
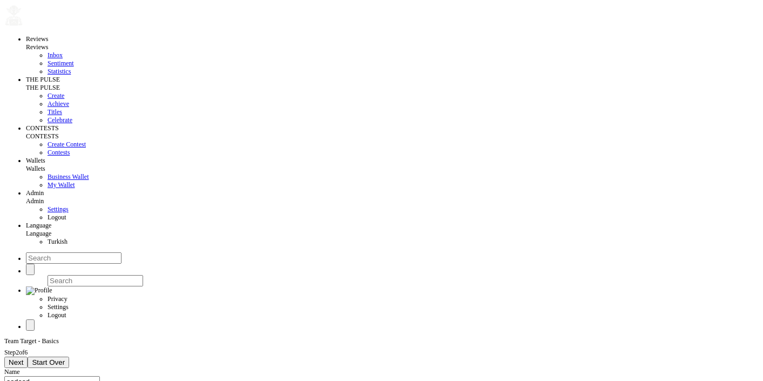
click at [65, 358] on span "Start Over" at bounding box center [48, 362] width 33 height 8
click at [100, 376] on input at bounding box center [52, 381] width 96 height 11
type input "asdasd"
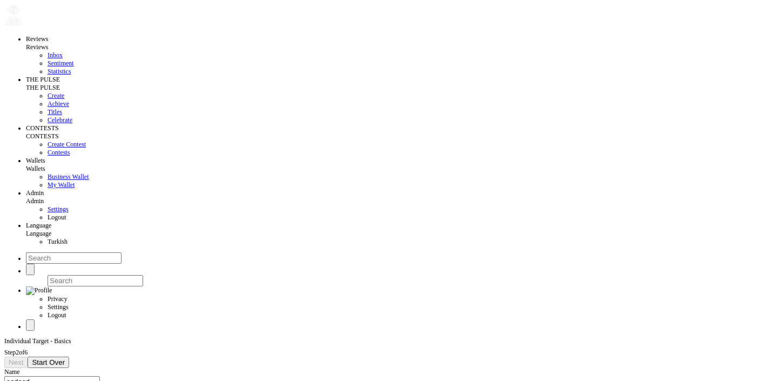
type input "2025-10=16"
type input "[DATE]"
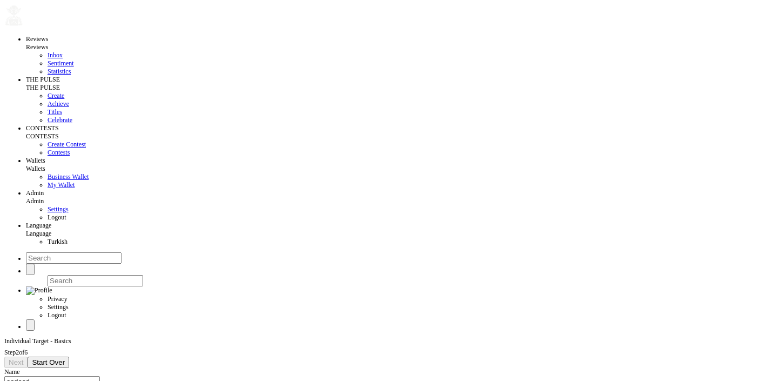
type input "[DATE]"
click at [224, 357] on div "Next Start Over" at bounding box center [381, 362] width 755 height 11
click at [28, 357] on button "Next" at bounding box center [15, 362] width 23 height 11
click at [48, 376] on div "Select properties" at bounding box center [25, 380] width 43 height 8
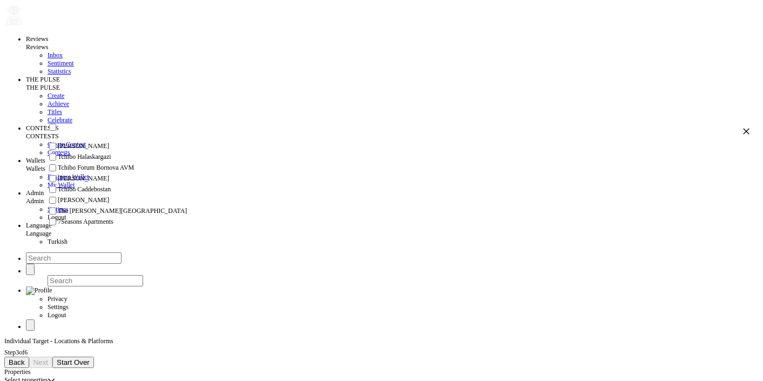
scroll to position [50, 0]
click at [99, 215] on span "The [PERSON_NAME][GEOGRAPHIC_DATA]" at bounding box center [122, 211] width 129 height 8
checkbox input "true"
click at [48, 358] on span "Next" at bounding box center [40, 362] width 15 height 8
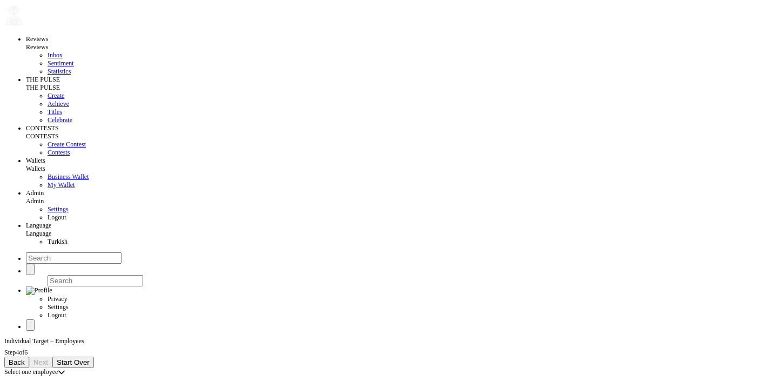
click at [58, 368] on div "Select one employee" at bounding box center [30, 372] width 53 height 8
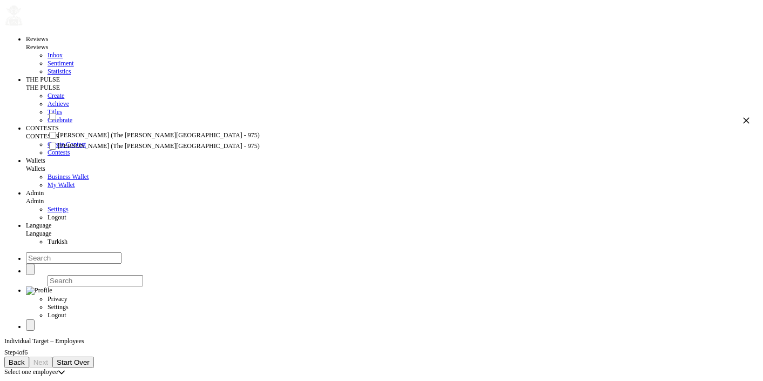
click at [111, 141] on li "[PERSON_NAME] (The [PERSON_NAME][GEOGRAPHIC_DATA] - 975)" at bounding box center [398, 135] width 703 height 11
checkbox input "true"
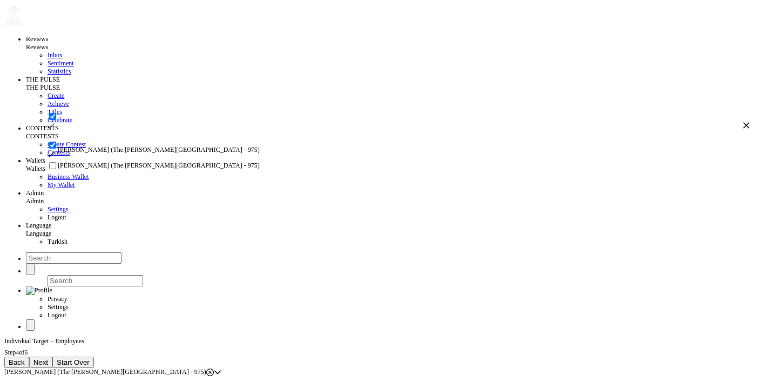
click at [106, 165] on ul "[PERSON_NAME] (The [PERSON_NAME][GEOGRAPHIC_DATA] - 975) [PERSON_NAME] ([GEOGRA…" at bounding box center [398, 155] width 703 height 31
click at [104, 163] on ul "[PERSON_NAME] (The [PERSON_NAME][GEOGRAPHIC_DATA] - 975) [PERSON_NAME] ([GEOGRA…" at bounding box center [398, 155] width 703 height 31
click at [105, 170] on ul "[PERSON_NAME] (The [PERSON_NAME][GEOGRAPHIC_DATA] - 975) [PERSON_NAME] ([GEOGRA…" at bounding box center [398, 155] width 703 height 31
click at [52, 357] on button "Next" at bounding box center [40, 362] width 23 height 11
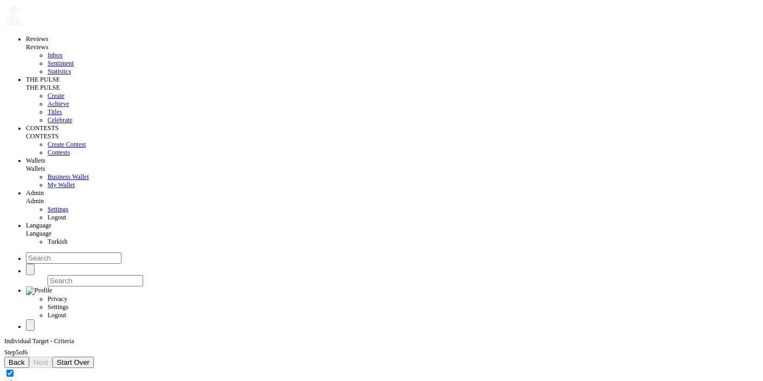
click at [25, 358] on span "Back" at bounding box center [17, 362] width 16 height 8
click at [122, 376] on span "The [PERSON_NAME][GEOGRAPHIC_DATA]" at bounding box center [68, 380] width 129 height 8
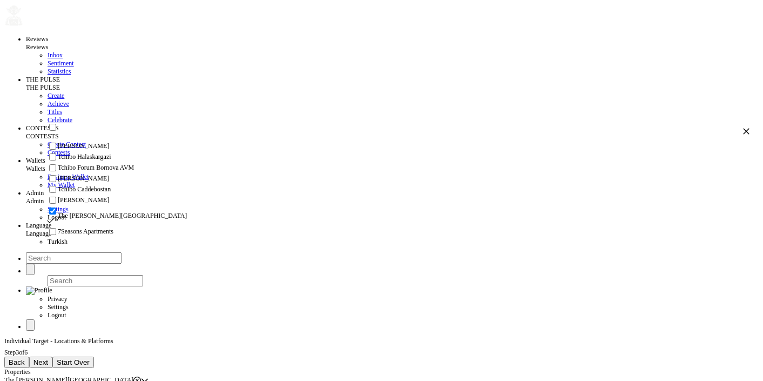
click at [115, 163] on li "Tchibo Forum Bornova AVM" at bounding box center [398, 168] width 703 height 11
checkbox input "true"
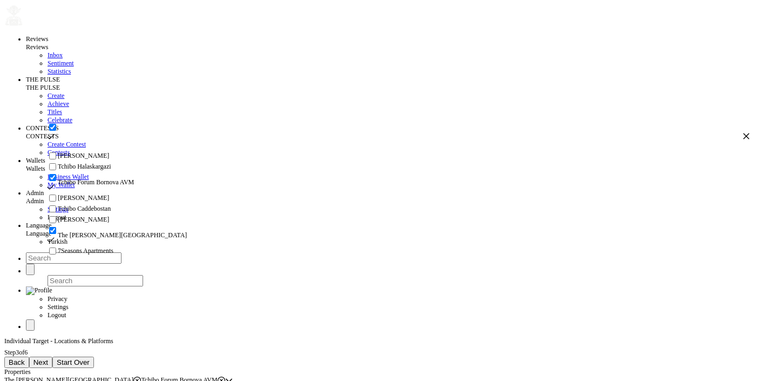
click at [98, 357] on div "Back Next Start Over" at bounding box center [381, 362] width 755 height 11
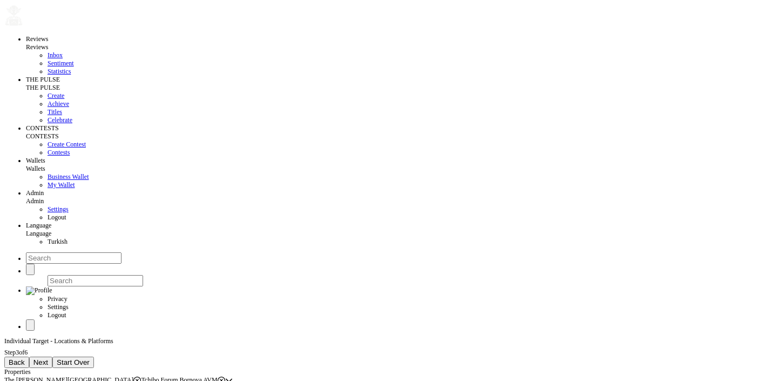
click at [52, 357] on button "Next" at bounding box center [40, 362] width 23 height 11
click at [102, 368] on span "[PERSON_NAME] (The [PERSON_NAME][GEOGRAPHIC_DATA] - 975)" at bounding box center [105, 372] width 202 height 8
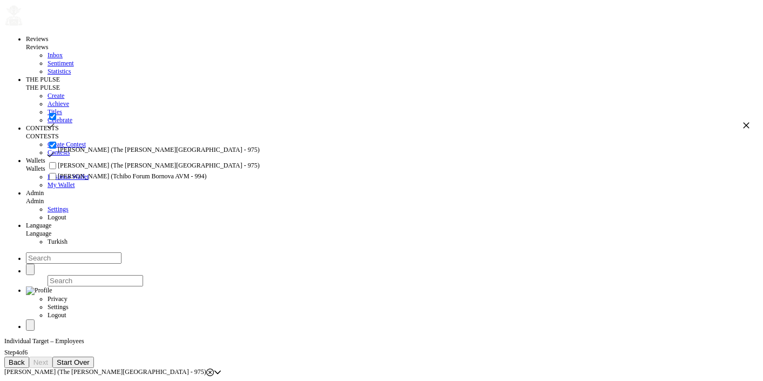
click at [58, 149] on div at bounding box center [52, 150] width 11 height 21
checkbox input "false"
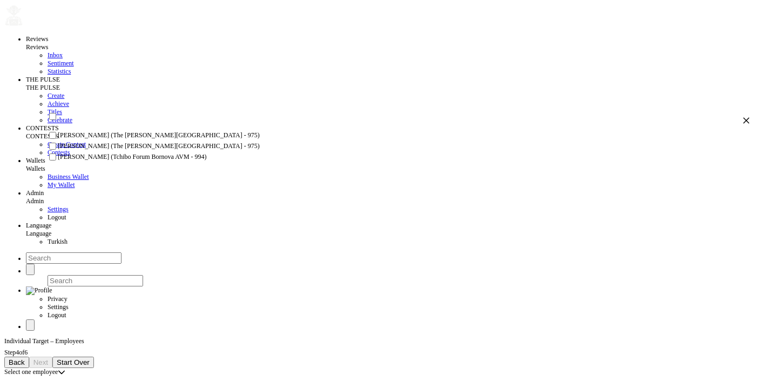
click at [56, 139] on input "checkbox" at bounding box center [52, 135] width 7 height 7
checkbox input "true"
checkbox input "false"
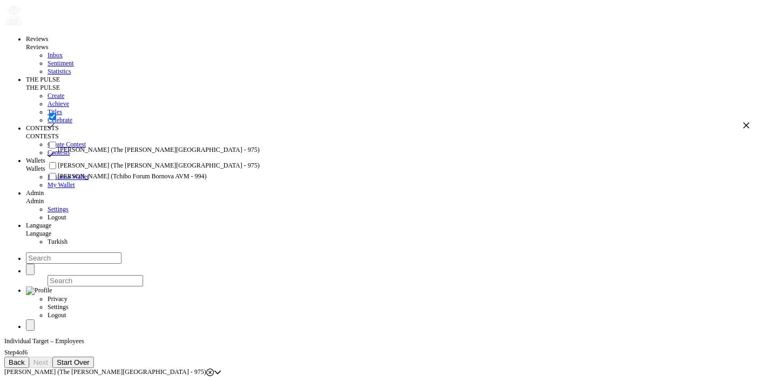
click at [56, 149] on input "checkbox" at bounding box center [52, 145] width 7 height 7
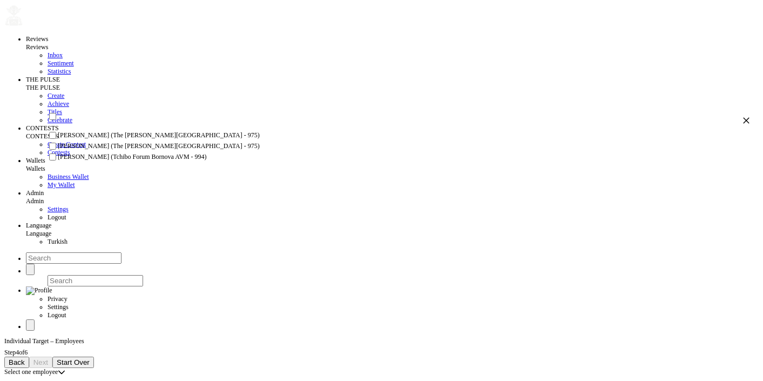
click at [56, 139] on input "checkbox" at bounding box center [52, 135] width 7 height 7
checkbox input "true"
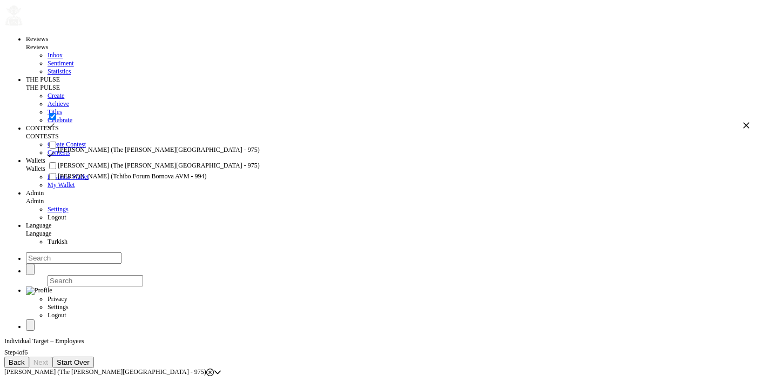
checkbox input "true"
click at [64, 182] on ul "[PERSON_NAME] (The [PERSON_NAME][GEOGRAPHIC_DATA] - 975) [PERSON_NAME] (The [PE…" at bounding box center [398, 161] width 703 height 42
click at [56, 149] on input "checkbox" at bounding box center [52, 145] width 7 height 7
checkbox input "false"
checkbox input "true"
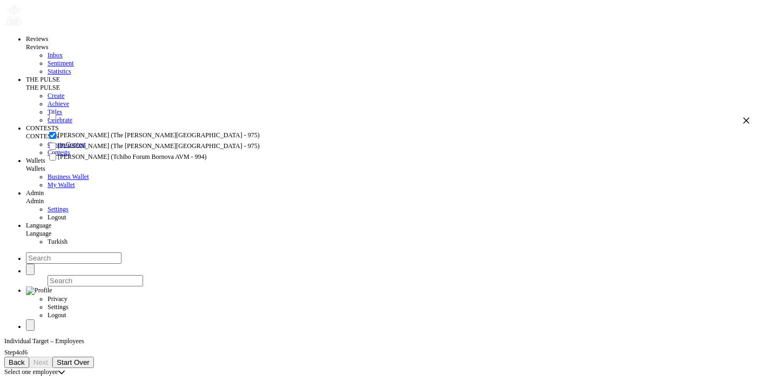
click at [56, 139] on input "checkbox" at bounding box center [52, 135] width 7 height 7
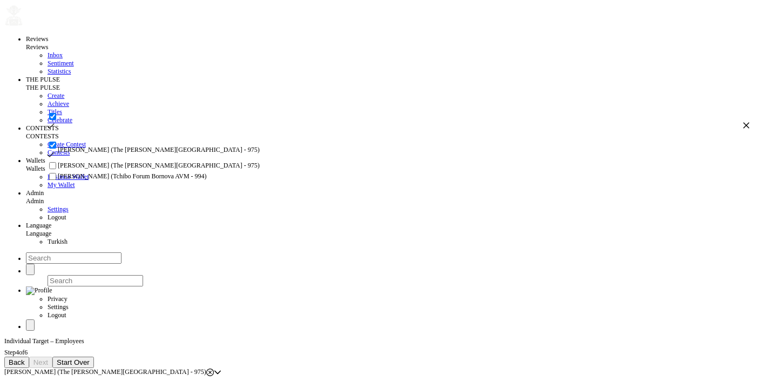
click at [56, 149] on input "checkbox" at bounding box center [52, 145] width 7 height 7
checkbox input "false"
checkbox input "true"
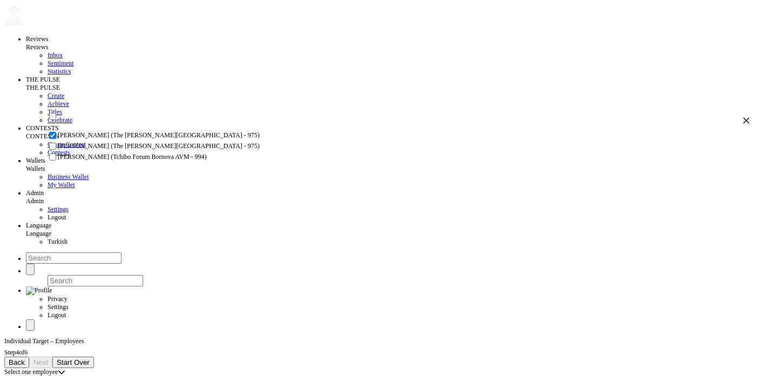
click at [56, 139] on input "checkbox" at bounding box center [52, 135] width 7 height 7
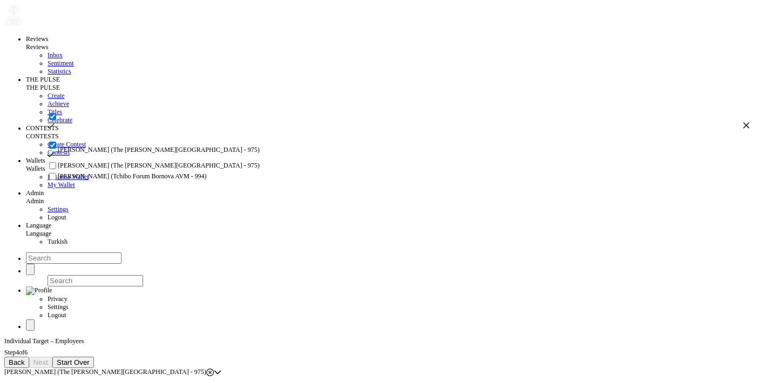
click at [56, 149] on input "checkbox" at bounding box center [52, 145] width 7 height 7
checkbox input "false"
checkbox input "true"
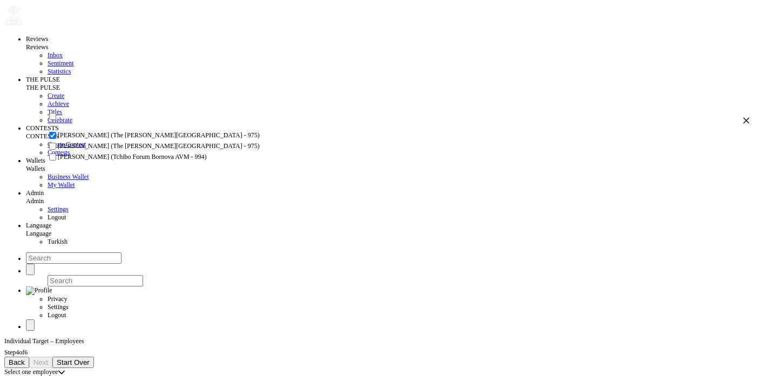
click at [56, 139] on input "checkbox" at bounding box center [52, 135] width 7 height 7
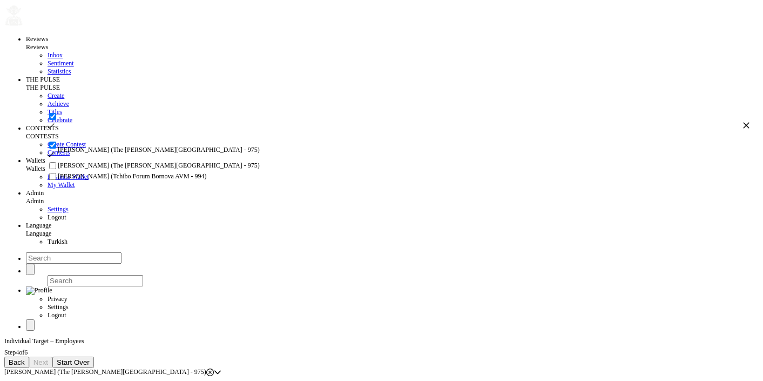
click at [56, 149] on input "checkbox" at bounding box center [52, 145] width 7 height 7
checkbox input "false"
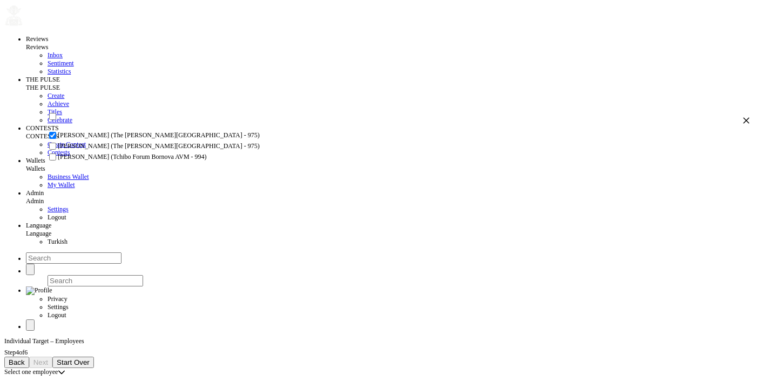
checkbox input "false"
click at [56, 139] on input "checkbox" at bounding box center [52, 135] width 7 height 7
checkbox input "true"
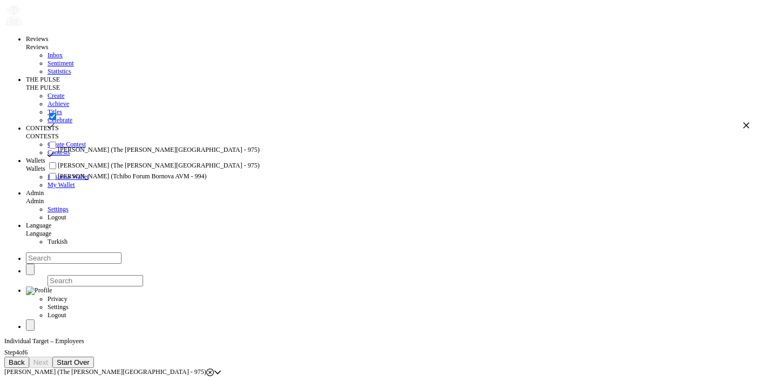
checkbox input "true"
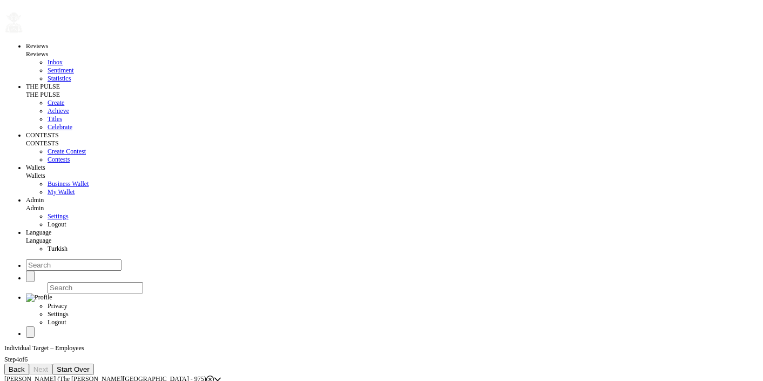
scroll to position [0, 0]
click at [146, 375] on span "[PERSON_NAME] (The [PERSON_NAME][GEOGRAPHIC_DATA] - 975)" at bounding box center [105, 379] width 202 height 8
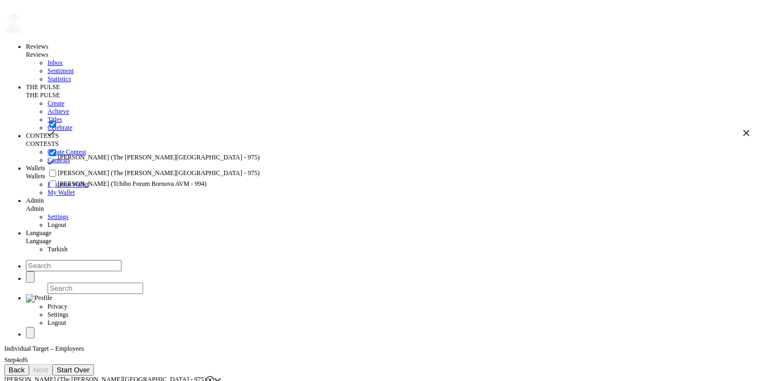
click at [56, 156] on input "checkbox" at bounding box center [52, 152] width 7 height 7
checkbox input "false"
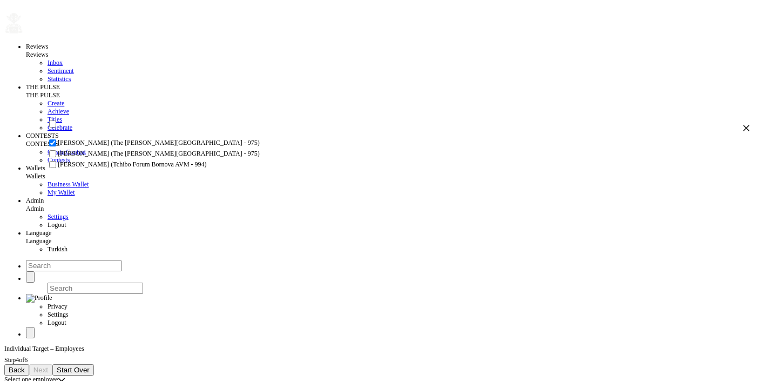
checkbox input "false"
click at [56, 157] on input "checkbox" at bounding box center [52, 153] width 7 height 7
checkbox input "true"
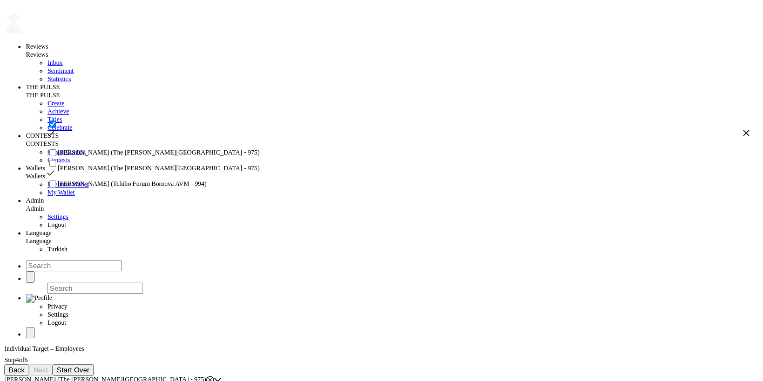
checkbox input "true"
click at [64, 190] on ul "[PERSON_NAME] (The [PERSON_NAME][GEOGRAPHIC_DATA] - 975) [PERSON_NAME] (The [PE…" at bounding box center [398, 168] width 703 height 42
click at [56, 167] on input "checkbox" at bounding box center [52, 163] width 7 height 7
checkbox input "false"
checkbox input "true"
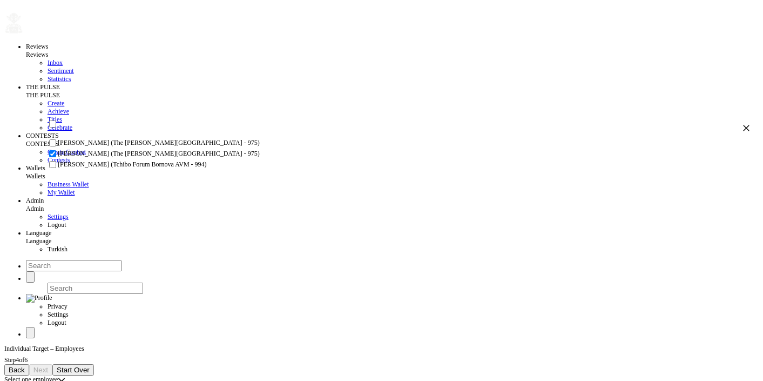
click at [56, 157] on input "checkbox" at bounding box center [52, 153] width 7 height 7
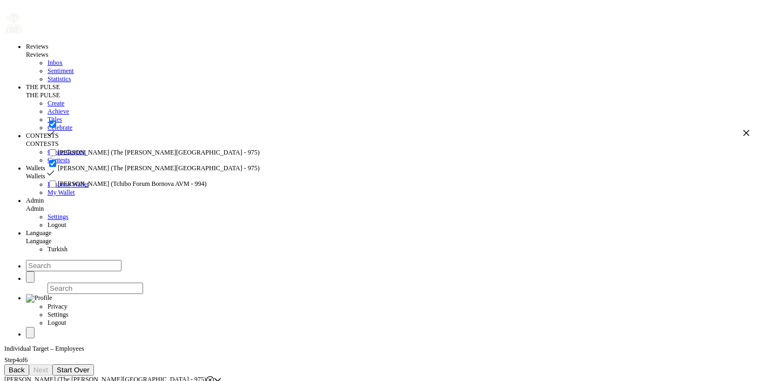
click at [56, 167] on input "checkbox" at bounding box center [52, 163] width 7 height 7
checkbox input "false"
checkbox input "true"
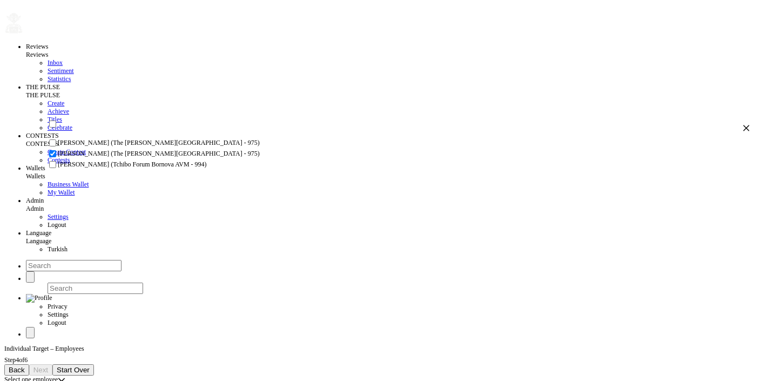
click at [56, 157] on input "checkbox" at bounding box center [52, 153] width 7 height 7
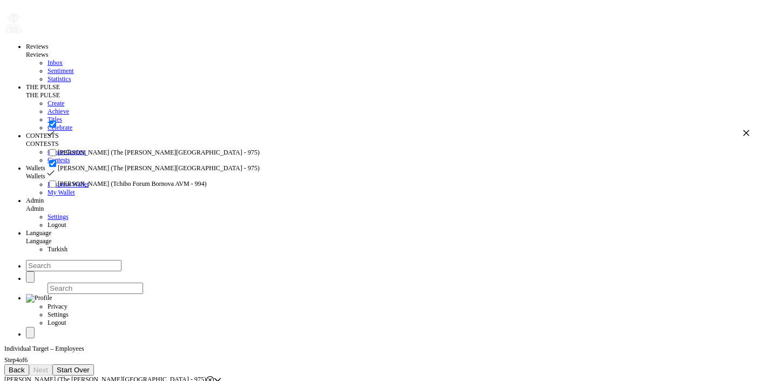
click at [56, 167] on input "checkbox" at bounding box center [52, 163] width 7 height 7
checkbox input "false"
checkbox input "true"
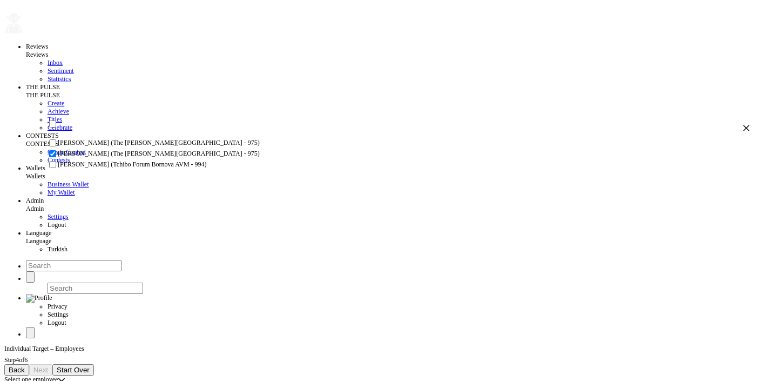
click at [56, 157] on input "checkbox" at bounding box center [52, 153] width 7 height 7
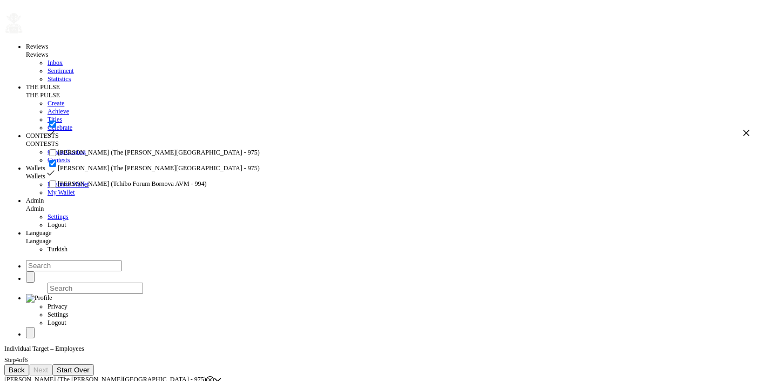
click at [56, 167] on input "checkbox" at bounding box center [52, 163] width 7 height 7
checkbox input "false"
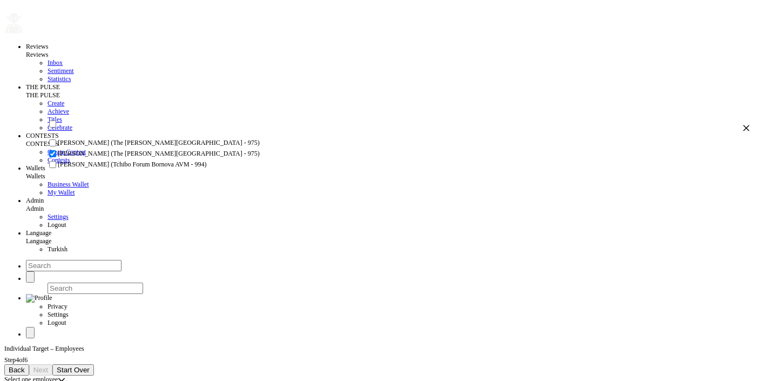
checkbox input "false"
click at [25, 366] on span "Back" at bounding box center [17, 370] width 16 height 8
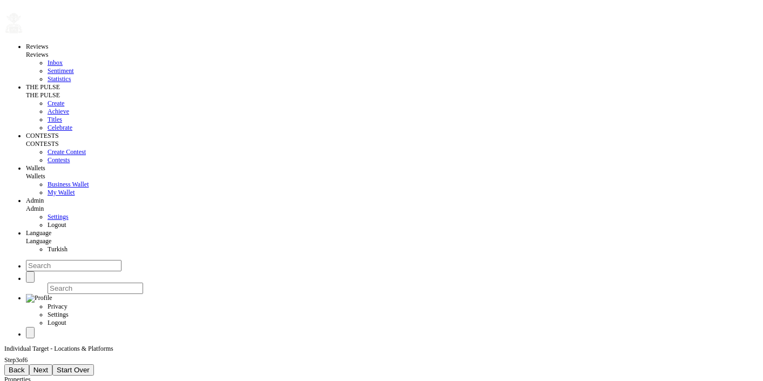
scroll to position [8, 0]
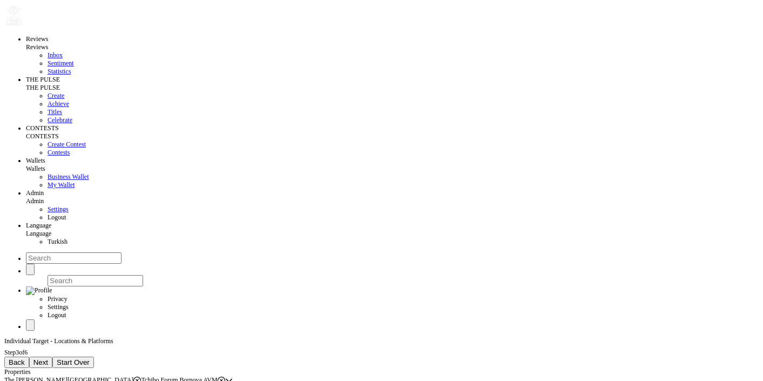
click at [90, 358] on span "Start Over" at bounding box center [73, 362] width 33 height 8
click at [80, 376] on input at bounding box center [52, 381] width 96 height 11
type input "ssdfsdf"
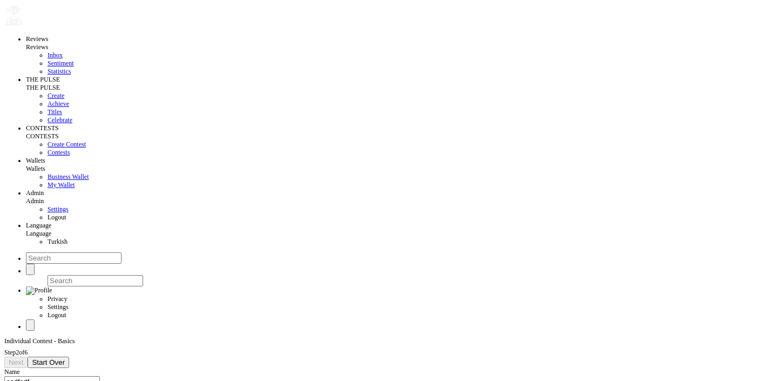
type input "[DATE]"
click at [23, 358] on span "Next" at bounding box center [16, 362] width 15 height 8
click at [48, 376] on div "Select properties" at bounding box center [25, 380] width 43 height 8
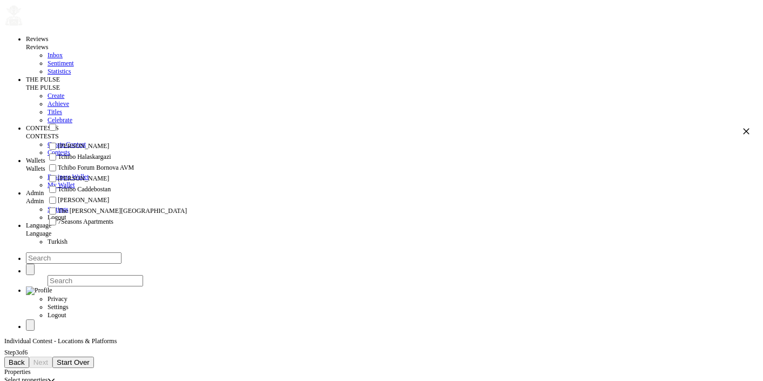
click at [106, 172] on span "Tchibo Forum Bornova AVM" at bounding box center [96, 168] width 76 height 8
checkbox input "true"
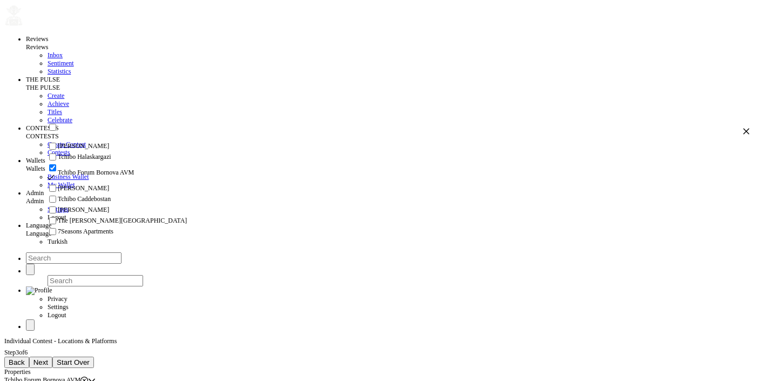
scroll to position [75, 0]
click at [107, 216] on li "The [PERSON_NAME][GEOGRAPHIC_DATA]" at bounding box center [398, 221] width 703 height 11
checkbox input "true"
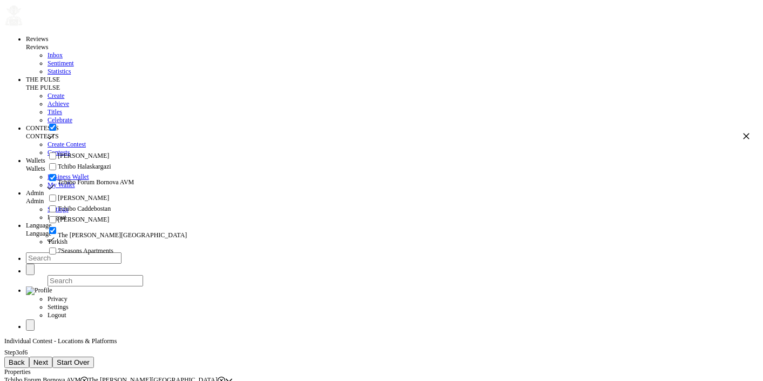
click at [48, 358] on span "Next" at bounding box center [40, 362] width 15 height 8
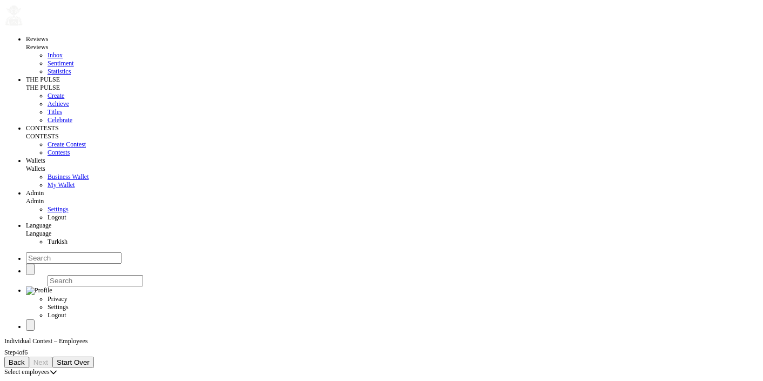
click at [50, 368] on div "Select employees" at bounding box center [26, 372] width 45 height 8
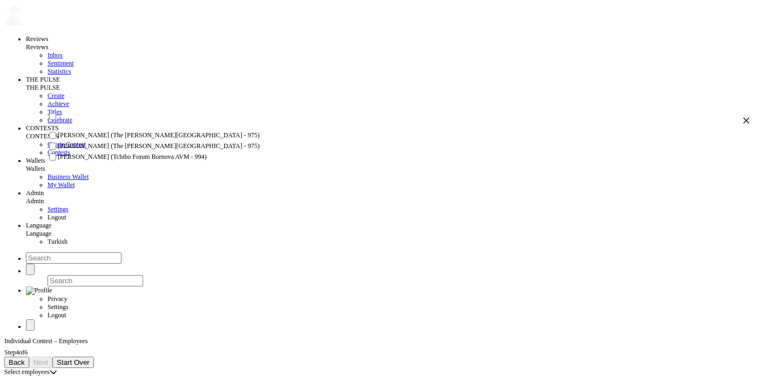
click at [100, 139] on span "[PERSON_NAME] (The [PERSON_NAME][GEOGRAPHIC_DATA] - 975)" at bounding box center [159, 135] width 202 height 8
checkbox input "true"
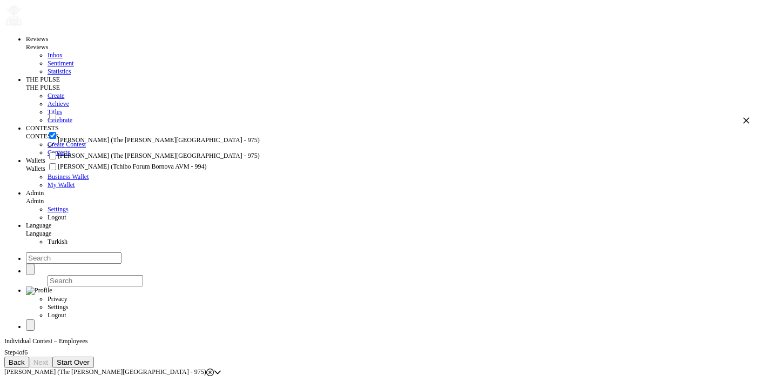
click at [103, 162] on li "[PERSON_NAME] (The [PERSON_NAME][GEOGRAPHIC_DATA] - 975)" at bounding box center [398, 156] width 703 height 11
checkbox input "true"
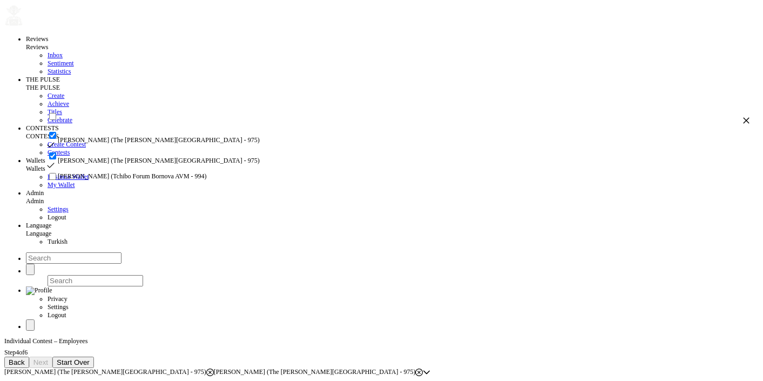
click at [105, 182] on li "[PERSON_NAME] (Tchibo Forum Bornova AVM - 994)" at bounding box center [398, 176] width 703 height 11
checkbox input "true"
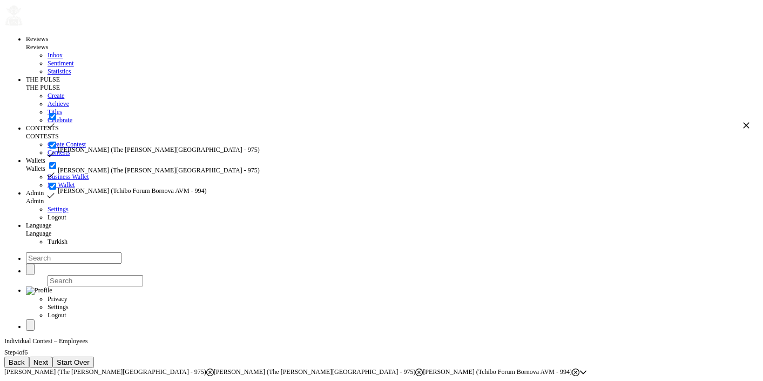
click at [108, 193] on span "[PERSON_NAME] (Tchibo Forum Bornova AVM - 994)" at bounding box center [132, 191] width 149 height 8
checkbox input "false"
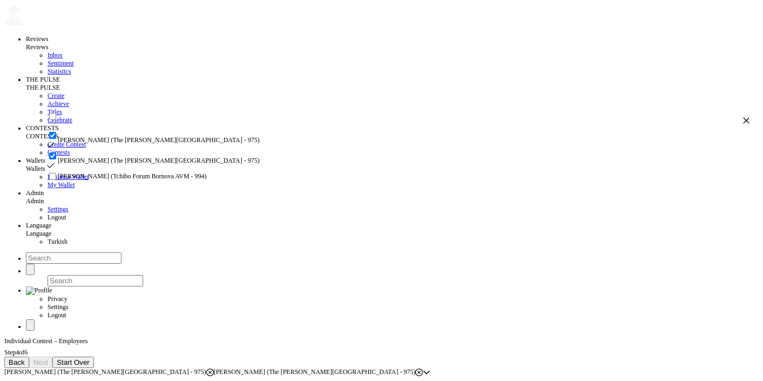
click at [110, 180] on span "[PERSON_NAME] (Tchibo Forum Bornova AVM - 994)" at bounding box center [132, 176] width 149 height 8
checkbox input "true"
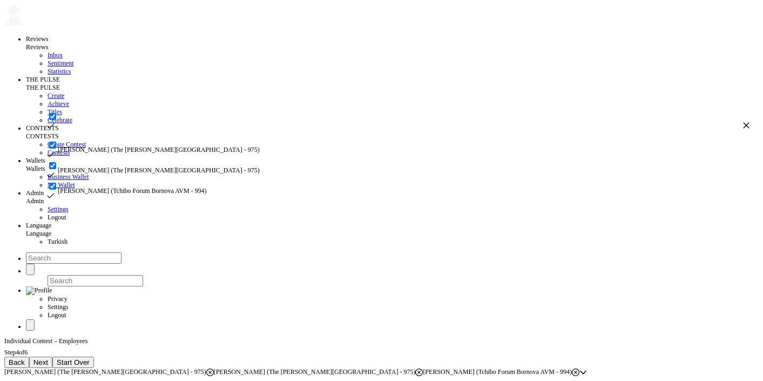
click at [111, 185] on li "[PERSON_NAME] (Tchibo Forum Bornova AVM - 994)" at bounding box center [398, 191] width 703 height 21
checkbox input "false"
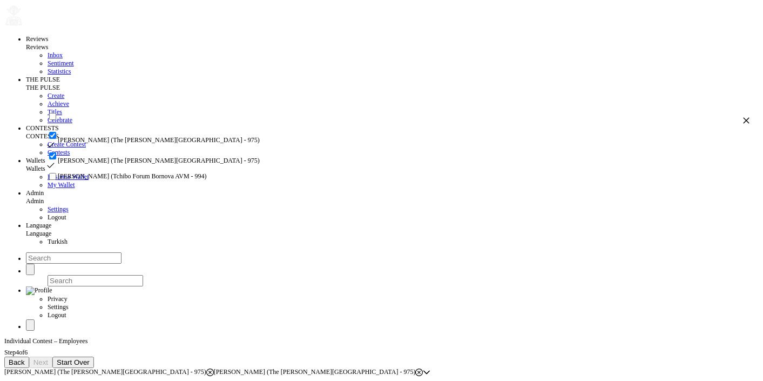
click at [111, 182] on li "[PERSON_NAME] (Tchibo Forum Bornova AVM - 994)" at bounding box center [398, 176] width 703 height 11
checkbox input "true"
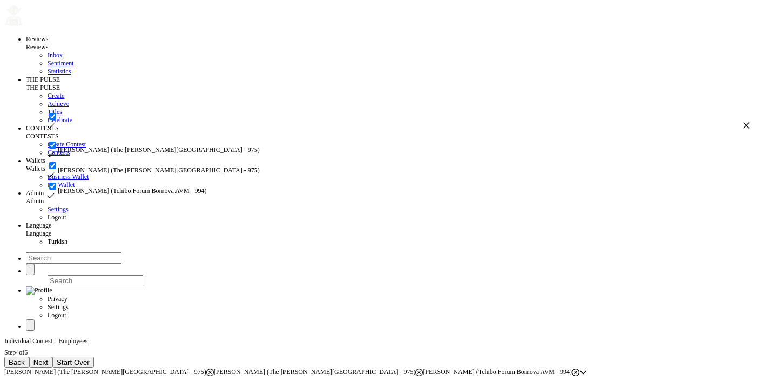
click at [48, 358] on span "Next" at bounding box center [40, 362] width 15 height 8
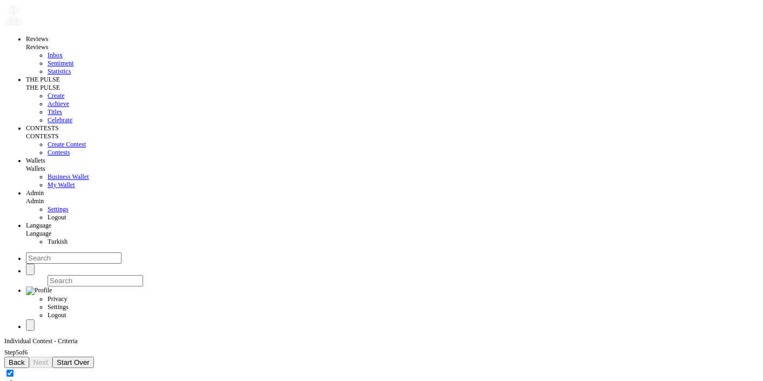
click at [25, 358] on span "Back" at bounding box center [17, 362] width 16 height 8
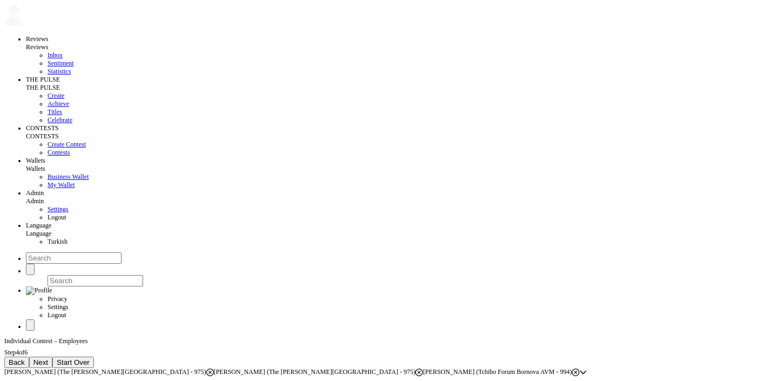
click at [25, 358] on span "Back" at bounding box center [17, 362] width 16 height 8
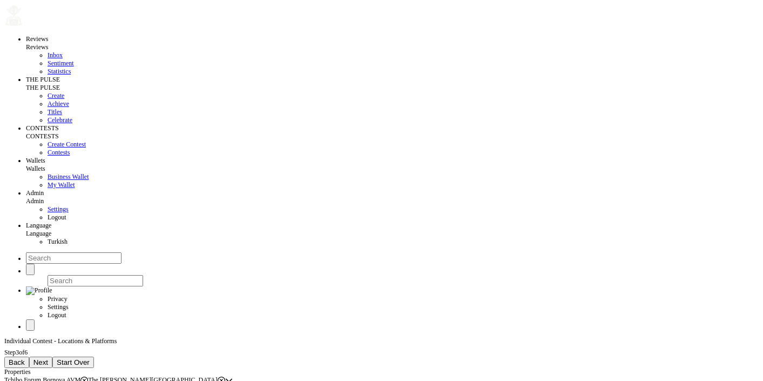
click at [25, 358] on span "Back" at bounding box center [17, 362] width 16 height 8
click at [28, 357] on button "Next" at bounding box center [15, 362] width 23 height 11
click at [25, 358] on span "Back" at bounding box center [17, 362] width 16 height 8
click at [23, 358] on span "Next" at bounding box center [16, 362] width 15 height 8
click at [48, 358] on span "Next" at bounding box center [40, 362] width 15 height 8
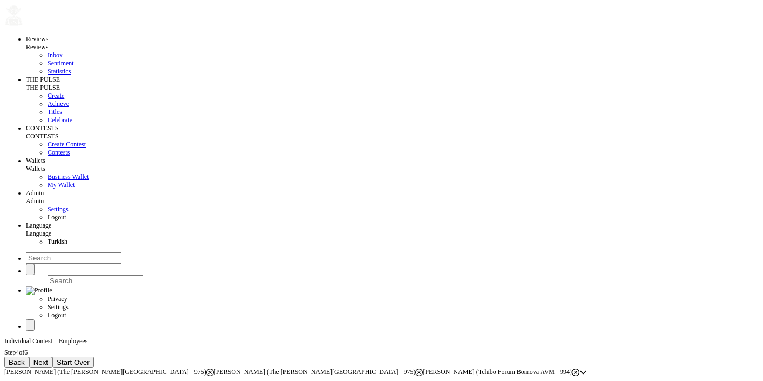
click at [48, 358] on span "Next" at bounding box center [40, 362] width 15 height 8
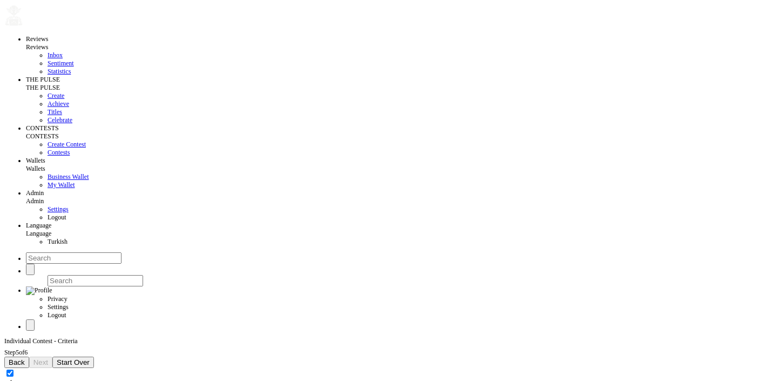
click at [29, 357] on button "Back" at bounding box center [16, 362] width 25 height 11
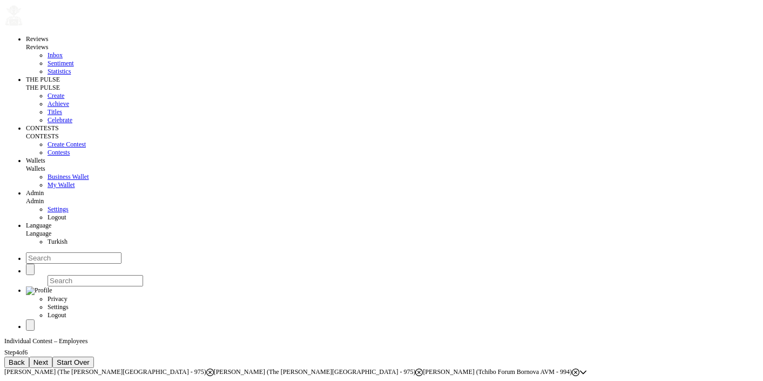
click at [29, 357] on button "Back" at bounding box center [16, 362] width 25 height 11
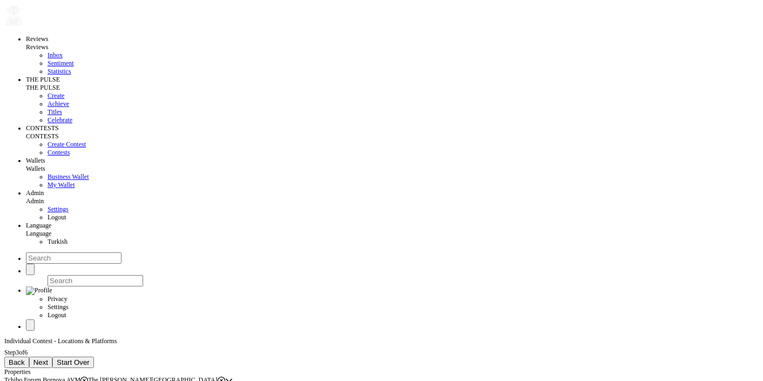
click at [25, 358] on span "Back" at bounding box center [17, 362] width 16 height 8
click at [65, 358] on span "Start Over" at bounding box center [48, 362] width 33 height 8
click at [85, 376] on input at bounding box center [52, 381] width 96 height 11
type input "asdasdasd"
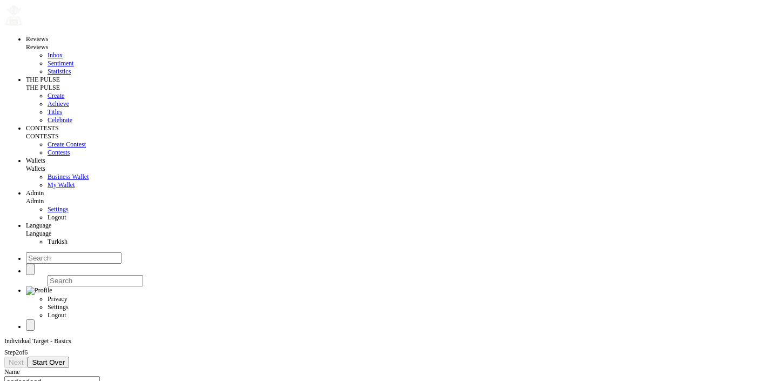
type input "[DATE]"
click at [23, 358] on span "Next" at bounding box center [16, 362] width 15 height 8
click at [48, 376] on div "Select properties" at bounding box center [25, 380] width 43 height 8
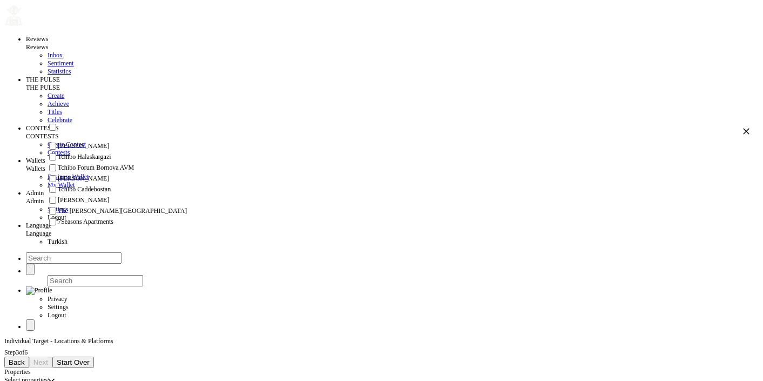
click at [91, 172] on span "Tchibo Forum Bornova AVM" at bounding box center [96, 168] width 76 height 8
checkbox input "true"
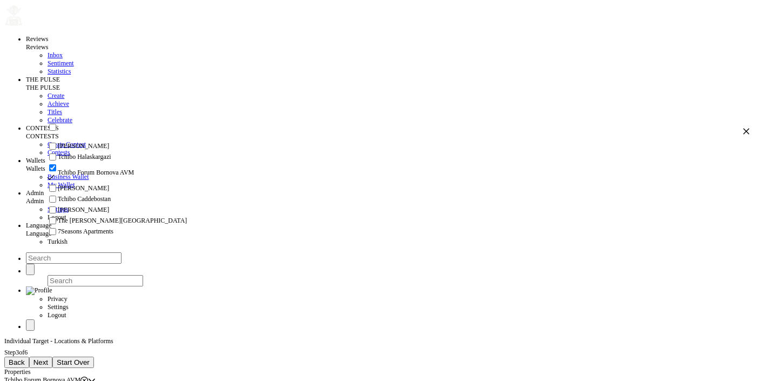
scroll to position [71, 0]
click at [104, 221] on span "The [PERSON_NAME][GEOGRAPHIC_DATA]" at bounding box center [122, 221] width 129 height 8
checkbox input "true"
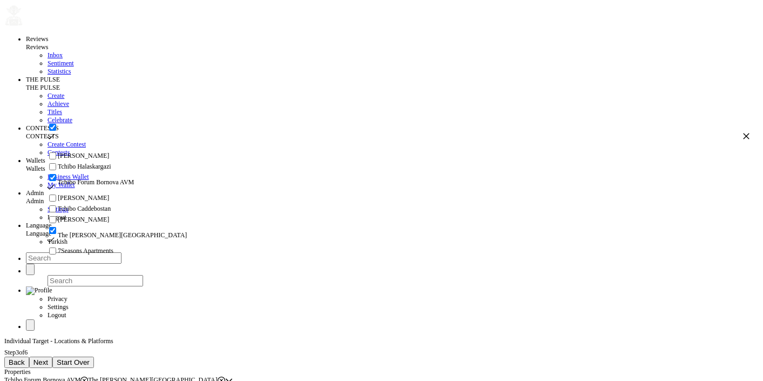
scroll to position [75, 0]
click at [48, 358] on span "Next" at bounding box center [40, 362] width 15 height 8
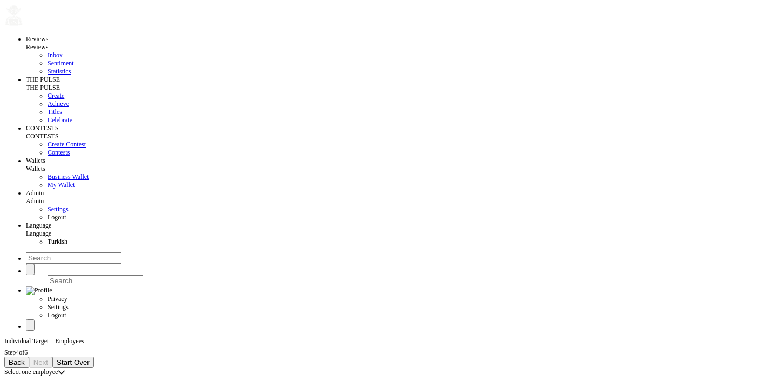
click at [58, 368] on div "Select one employee" at bounding box center [30, 372] width 53 height 8
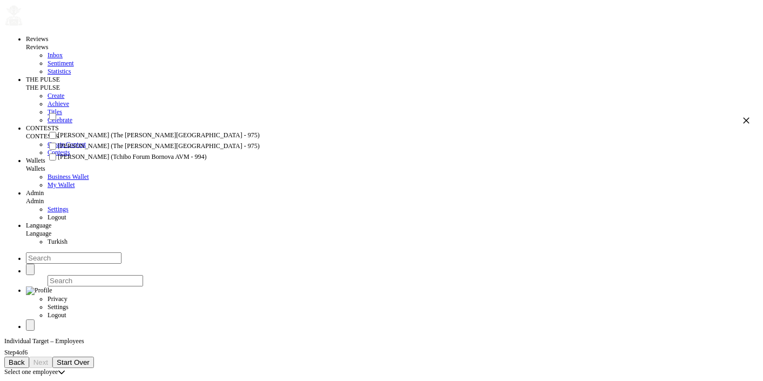
click at [29, 357] on button "Back" at bounding box center [16, 362] width 25 height 11
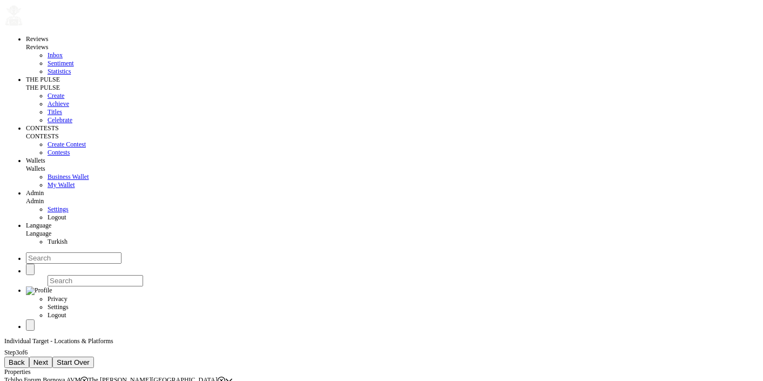
click at [88, 376] on icon at bounding box center [84, 380] width 8 height 8
click at [141, 376] on icon at bounding box center [137, 380] width 8 height 8
click at [363, 156] on div "Reviews Reviews Inbox Sentiment Statistics THE PULSE THE PULSE Create Achieve T…" at bounding box center [381, 190] width 755 height 387
click at [86, 376] on input at bounding box center [52, 381] width 96 height 11
type input "asdasdas"
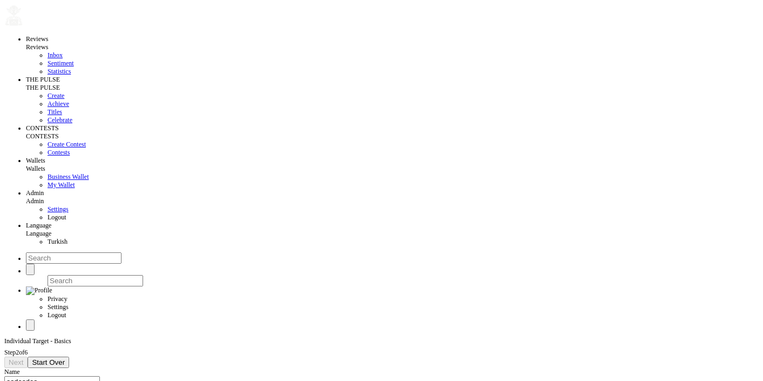
type input "[DATE]"
click at [23, 358] on span "Next" at bounding box center [16, 362] width 15 height 8
click at [48, 376] on div "Select properties" at bounding box center [25, 380] width 43 height 8
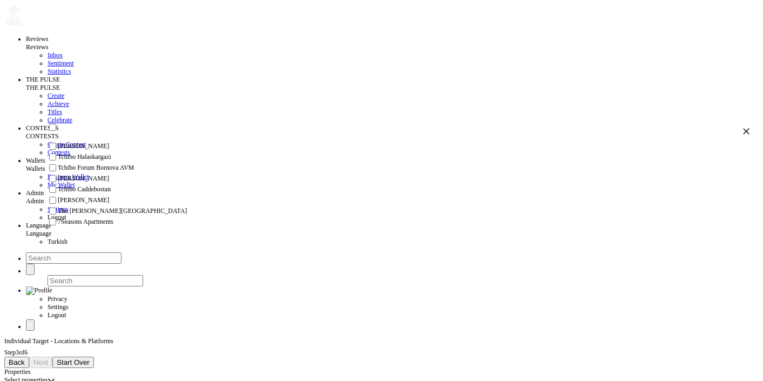
scroll to position [39, 0]
click at [90, 167] on span "Tchibo Forum Bornova AVM" at bounding box center [96, 168] width 76 height 8
checkbox input "true"
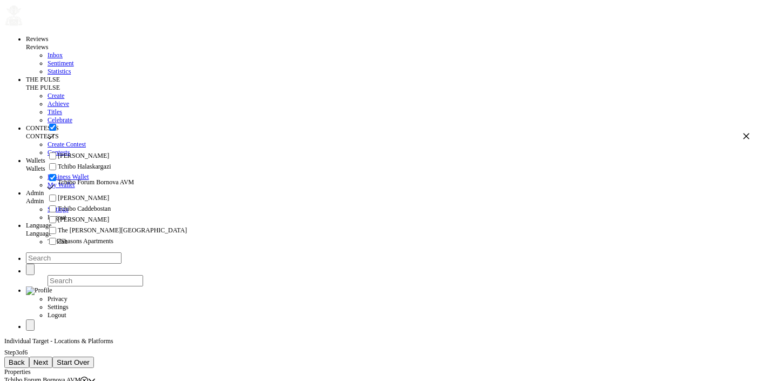
click at [92, 178] on span "Tchibo Forum Bornova AVM" at bounding box center [96, 182] width 76 height 8
checkbox input "false"
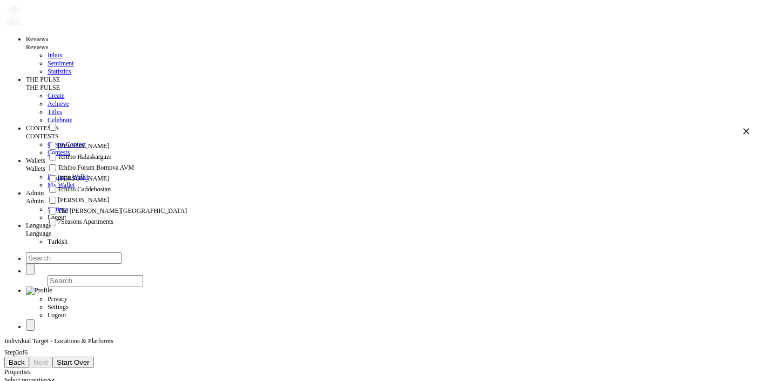
scroll to position [57, 0]
click at [107, 215] on span "The [PERSON_NAME][GEOGRAPHIC_DATA]" at bounding box center [122, 211] width 129 height 8
checkbox input "true"
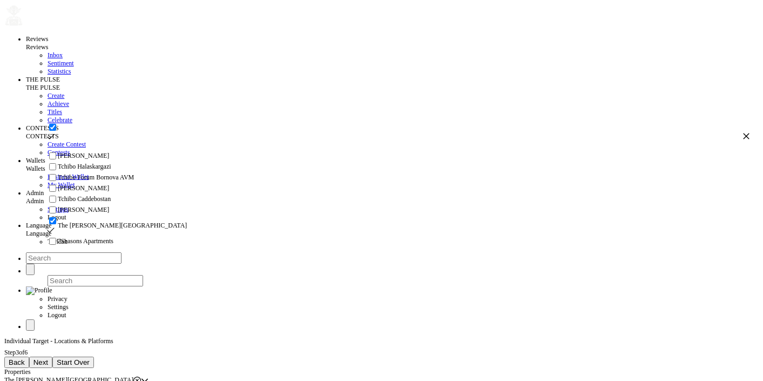
click at [52, 357] on button "Next" at bounding box center [40, 362] width 23 height 11
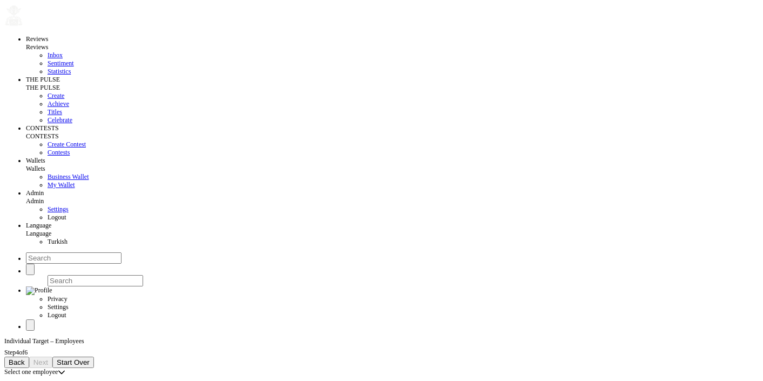
click at [58, 368] on div "Select one employee" at bounding box center [30, 372] width 53 height 8
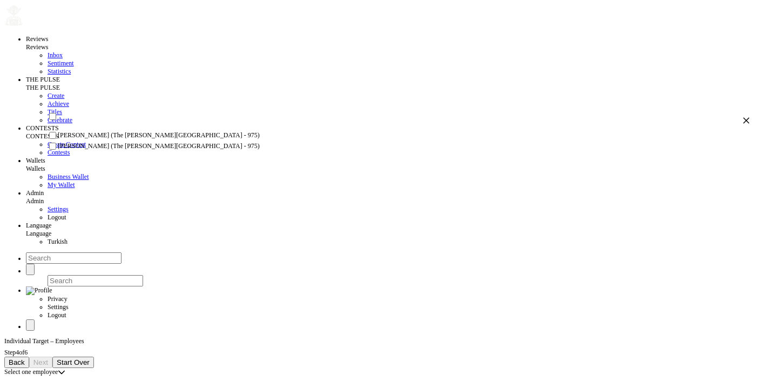
click at [109, 139] on span "[PERSON_NAME] (The [PERSON_NAME][GEOGRAPHIC_DATA] - 975)" at bounding box center [159, 135] width 202 height 8
checkbox input "true"
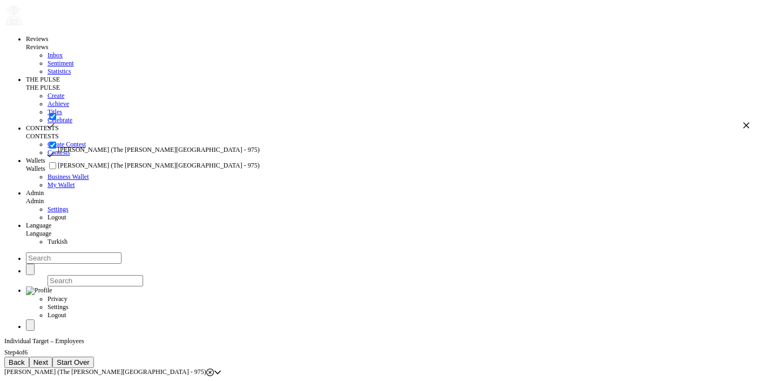
click at [52, 357] on button "Next" at bounding box center [40, 362] width 23 height 11
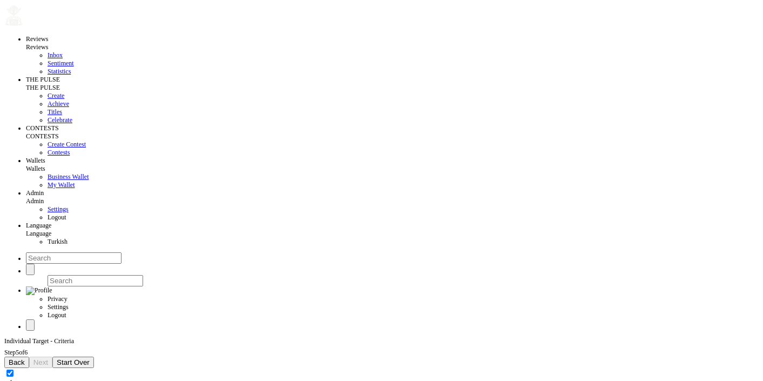
checkbox input "true"
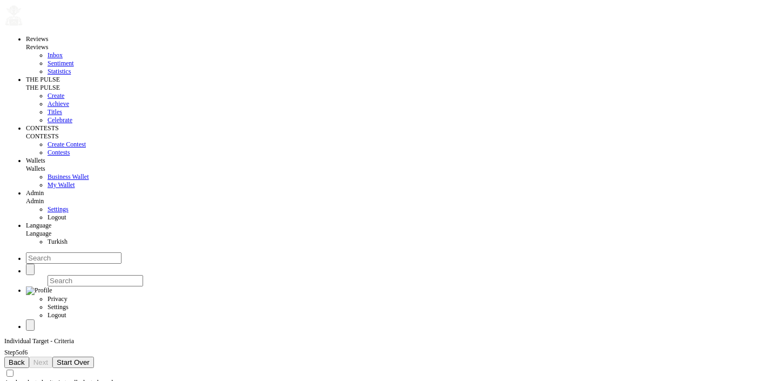
click at [111, 379] on label "Apply selected criteria to all selected employee" at bounding box center [64, 383] width 121 height 8
click at [14, 369] on input "Apply selected criteria to all selected employee" at bounding box center [9, 372] width 7 height 7
checkbox input "true"
checkbox input "false"
drag, startPoint x: 312, startPoint y: 102, endPoint x: 62, endPoint y: 101, distance: 250.6
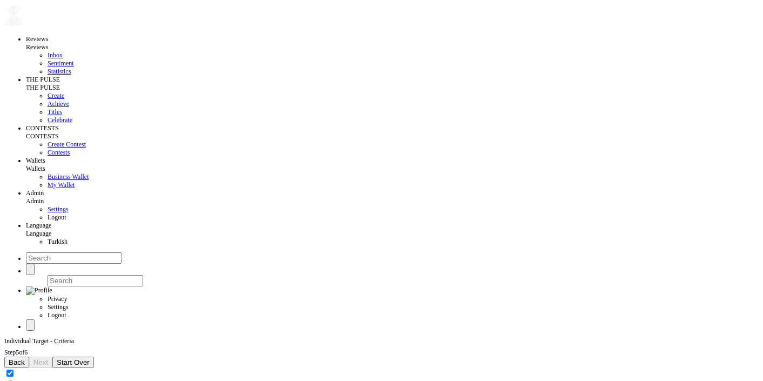
copy div "Apply selected criteria to all selected employee Customize per employee"
click at [97, 376] on input at bounding box center [52, 381] width 96 height 11
type input "dsfsdf"
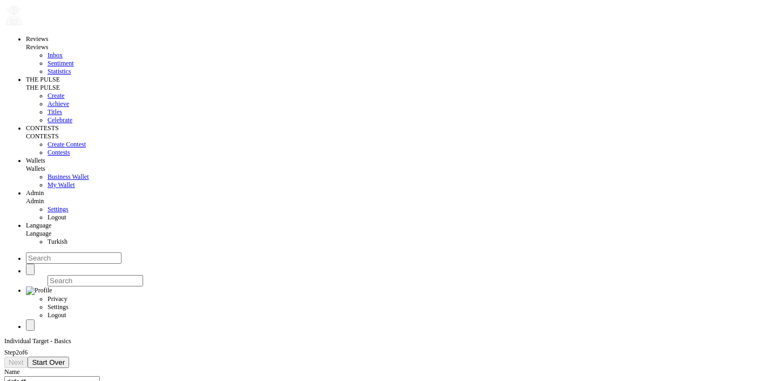
type input "[DATE]"
click at [23, 358] on span "Next" at bounding box center [16, 362] width 15 height 8
click at [48, 376] on div "Select properties" at bounding box center [25, 380] width 43 height 8
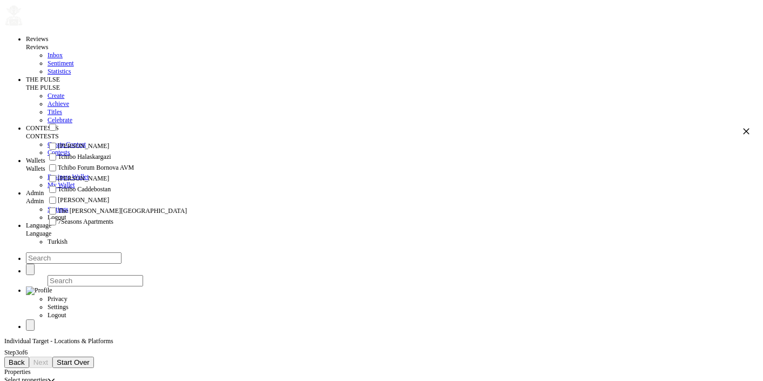
click at [118, 173] on li "Tchibo Forum Bornova AVM" at bounding box center [398, 168] width 703 height 11
checkbox input "true"
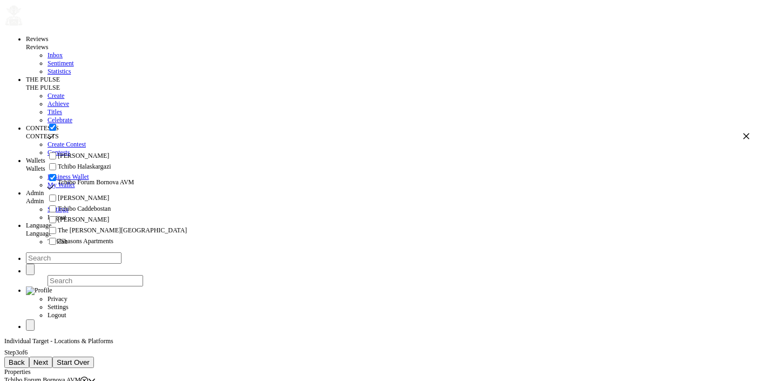
click at [48, 358] on span "Next" at bounding box center [40, 362] width 15 height 8
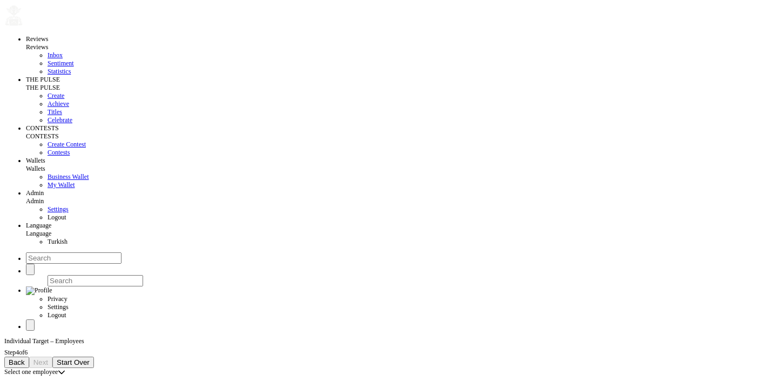
click at [58, 368] on div "Select one employee" at bounding box center [30, 372] width 53 height 8
click at [105, 139] on span "[PERSON_NAME] (Tchibo Forum Bornova AVM - 994)" at bounding box center [132, 135] width 149 height 8
checkbox input "true"
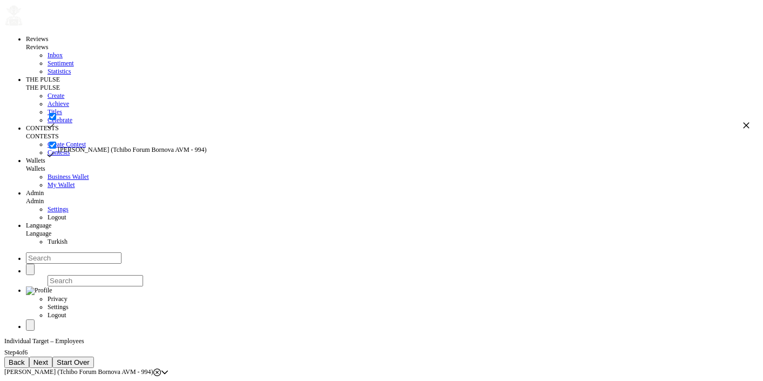
click at [48, 358] on span "Next" at bounding box center [40, 362] width 15 height 8
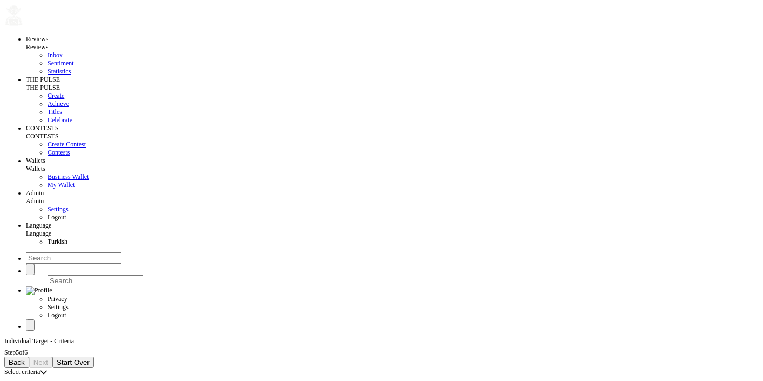
click at [40, 368] on div "Select criteria" at bounding box center [22, 372] width 36 height 8
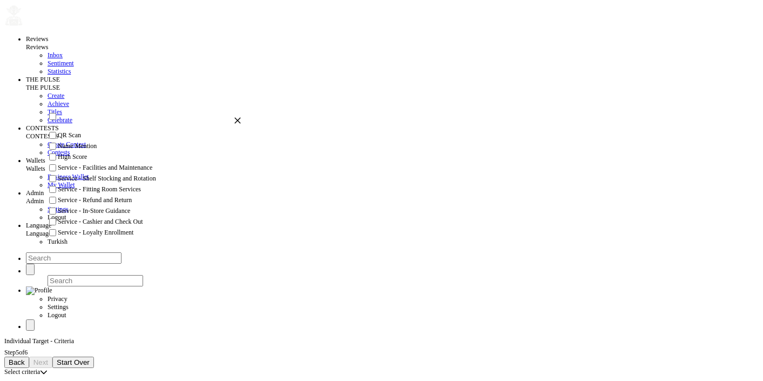
click at [103, 141] on li "QR Scan" at bounding box center [144, 135] width 194 height 11
checkbox input "true"
click at [48, 358] on span "Next" at bounding box center [40, 362] width 15 height 8
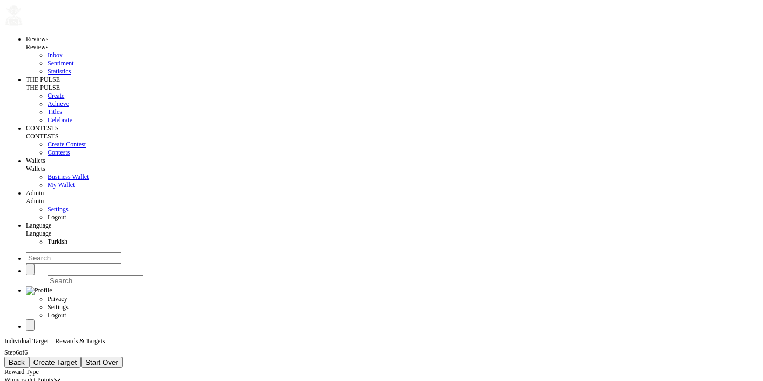
click at [77, 358] on span "Create Target" at bounding box center [55, 362] width 44 height 8
click at [100, 376] on input at bounding box center [52, 381] width 96 height 11
type input "asdasdasdasd"
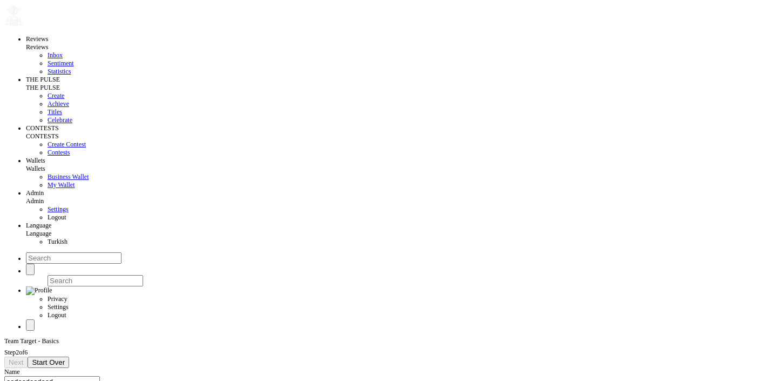
type input "[DATE]"
click at [163, 357] on div "Next Start Over" at bounding box center [381, 362] width 755 height 11
click at [23, 358] on span "Next" at bounding box center [16, 362] width 15 height 8
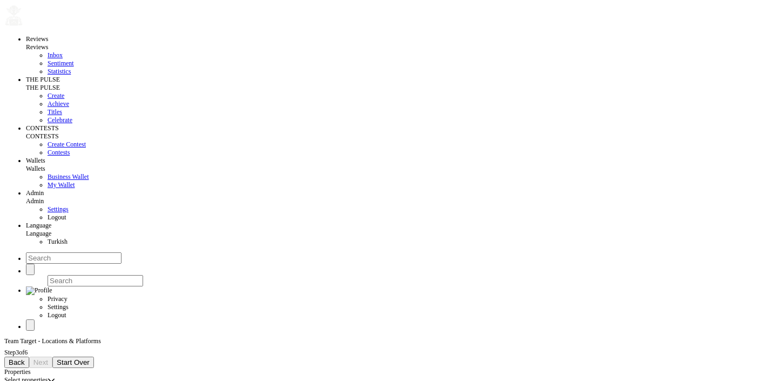
click at [48, 376] on div "Select properties" at bounding box center [25, 380] width 43 height 8
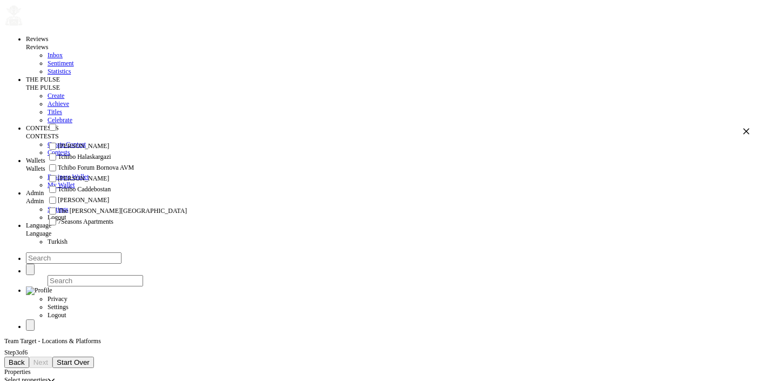
click at [91, 172] on span "Tchibo Forum Bornova AVM" at bounding box center [96, 168] width 76 height 8
checkbox input "true"
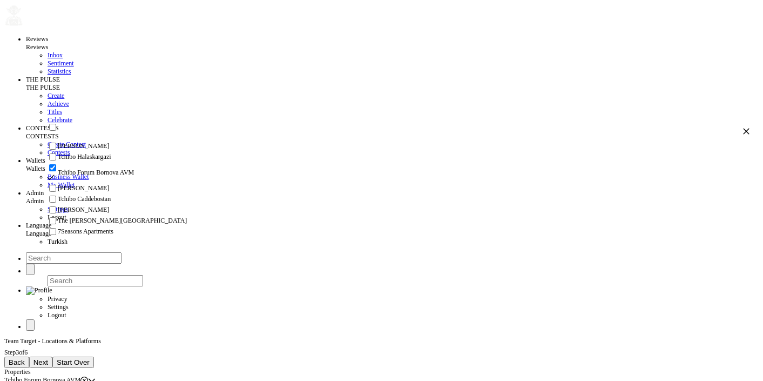
scroll to position [75, 0]
click at [95, 217] on span "The [PERSON_NAME][GEOGRAPHIC_DATA]" at bounding box center [122, 221] width 129 height 8
checkbox input "true"
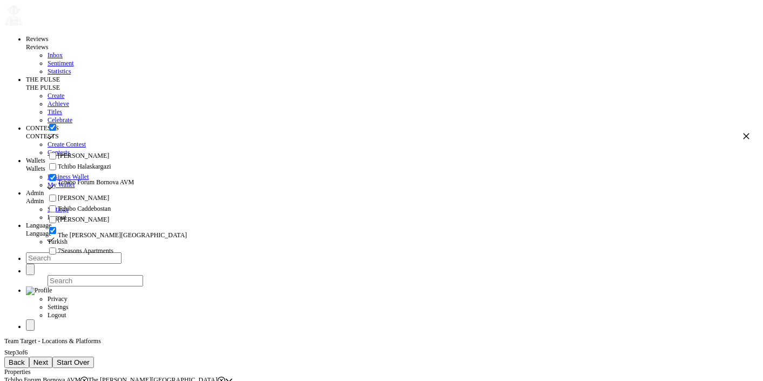
click at [52, 357] on button "Next" at bounding box center [40, 362] width 23 height 11
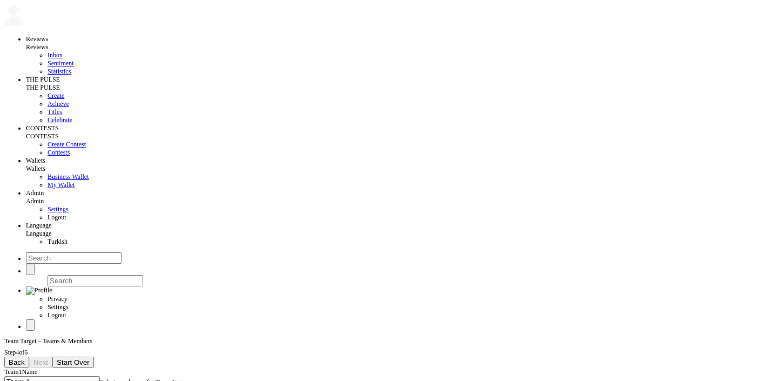
click at [104, 378] on div "Select employees for Team 1" at bounding box center [137, 382] width 75 height 8
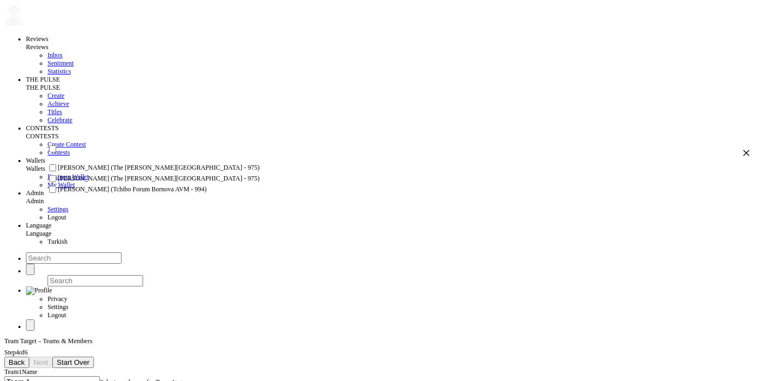
click at [110, 172] on span "[PERSON_NAME] (The [PERSON_NAME][GEOGRAPHIC_DATA] - 975)" at bounding box center [159, 168] width 202 height 8
checkbox input "true"
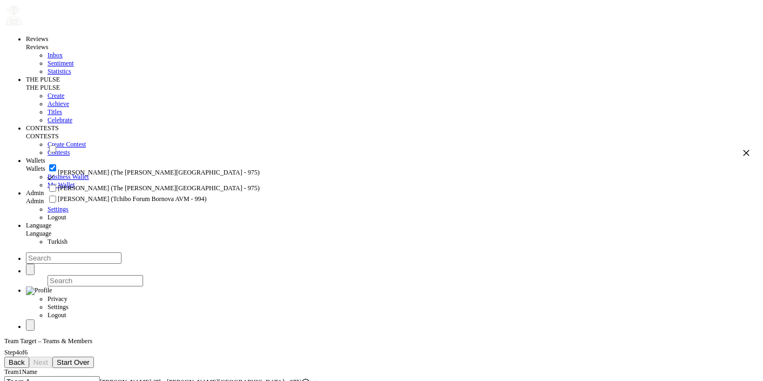
click at [112, 192] on span "[PERSON_NAME] (The [PERSON_NAME][GEOGRAPHIC_DATA] - 975)" at bounding box center [159, 188] width 202 height 8
checkbox input "true"
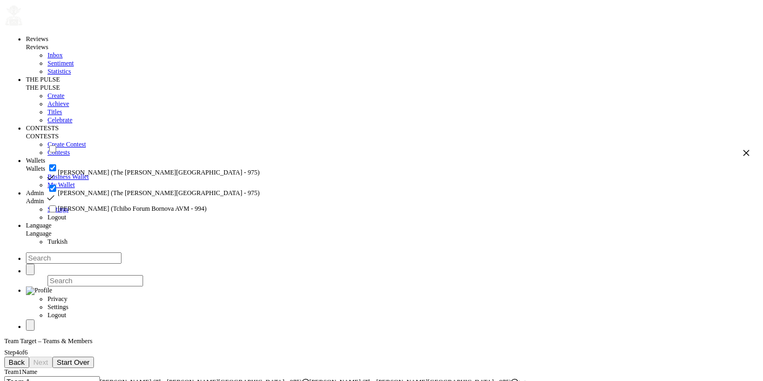
click at [131, 213] on span "[PERSON_NAME] (Tchibo Forum Bornova AVM - 994)" at bounding box center [132, 209] width 149 height 8
checkbox input "true"
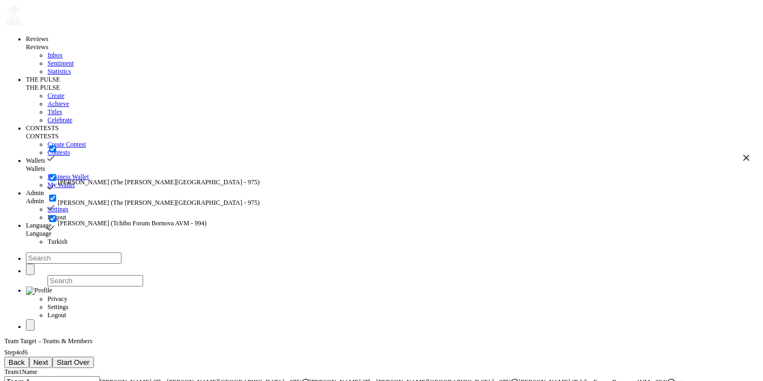
click at [52, 357] on button "Next" at bounding box center [40, 362] width 23 height 11
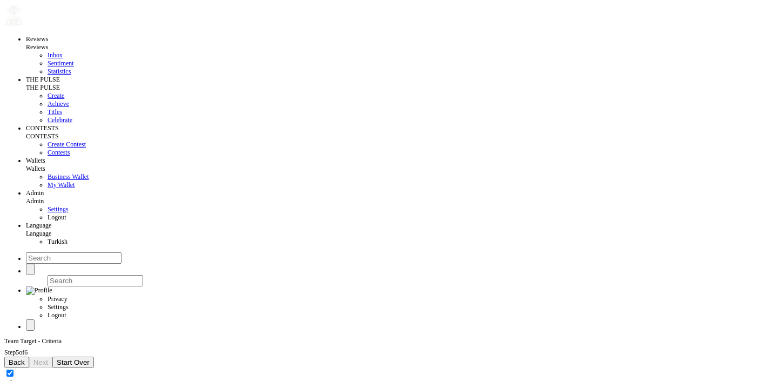
click at [73, 376] on input at bounding box center [52, 381] width 96 height 11
type input "dsdfsdf"
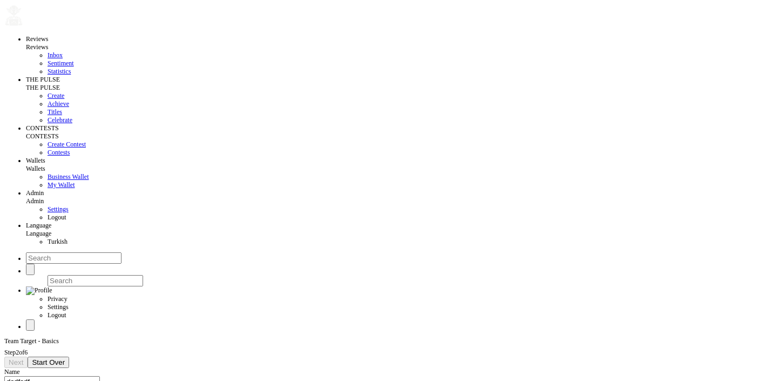
type input "[DATE]"
click at [179, 357] on div "Next Start Over" at bounding box center [381, 362] width 755 height 11
click at [23, 358] on span "Next" at bounding box center [16, 362] width 15 height 8
click at [48, 376] on div "Select properties" at bounding box center [25, 380] width 43 height 8
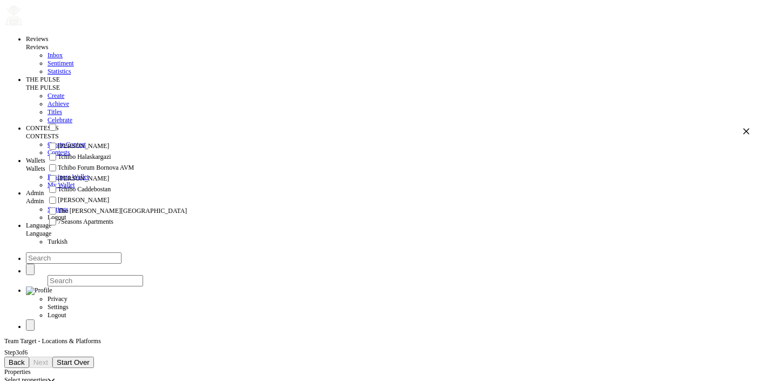
click at [98, 172] on span "Tchibo Forum Bornova AVM" at bounding box center [96, 168] width 76 height 8
checkbox input "true"
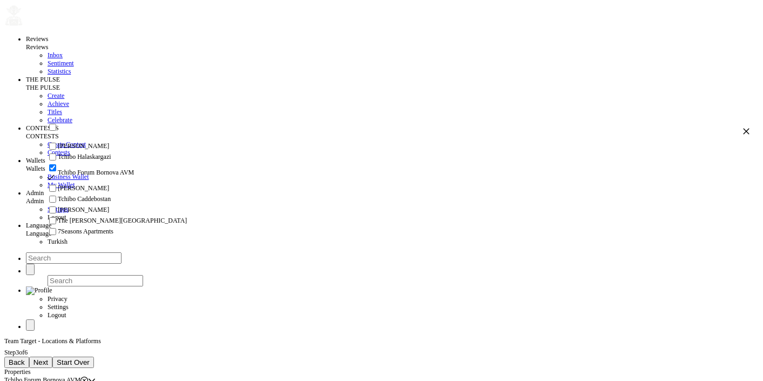
click at [98, 218] on span "The [PERSON_NAME][GEOGRAPHIC_DATA]" at bounding box center [122, 221] width 129 height 8
checkbox input "true"
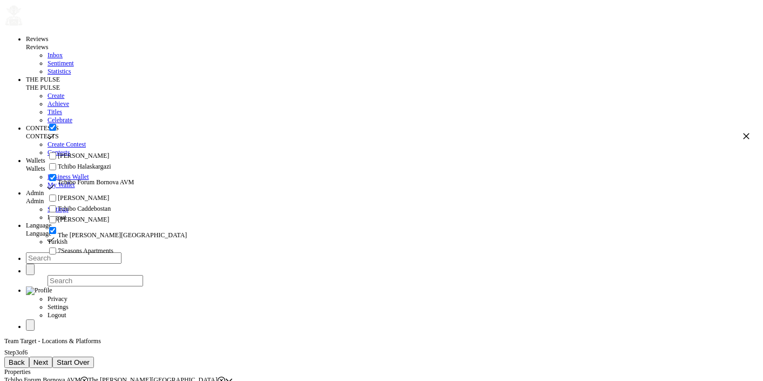
click at [48, 358] on span "Next" at bounding box center [40, 362] width 15 height 8
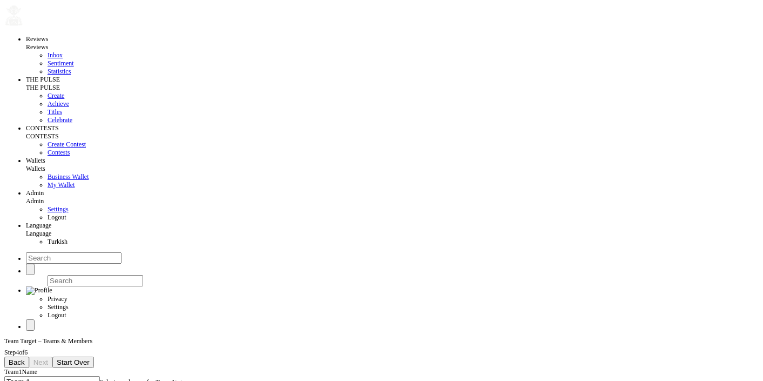
click at [106, 378] on div "Select employees for Team 1" at bounding box center [137, 382] width 75 height 8
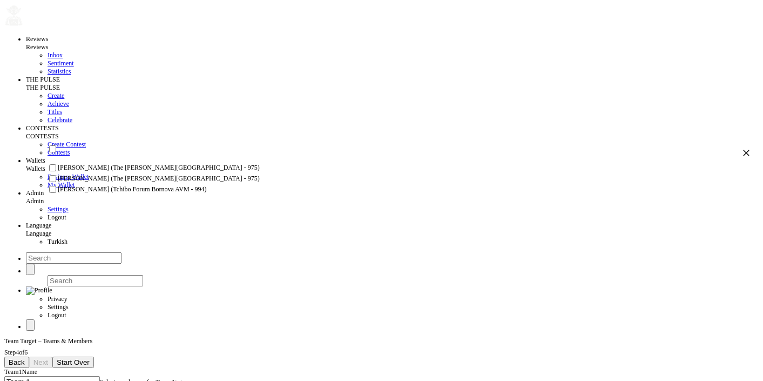
click at [102, 172] on span "[PERSON_NAME] (The [PERSON_NAME][GEOGRAPHIC_DATA] - 975)" at bounding box center [159, 168] width 202 height 8
checkbox input "true"
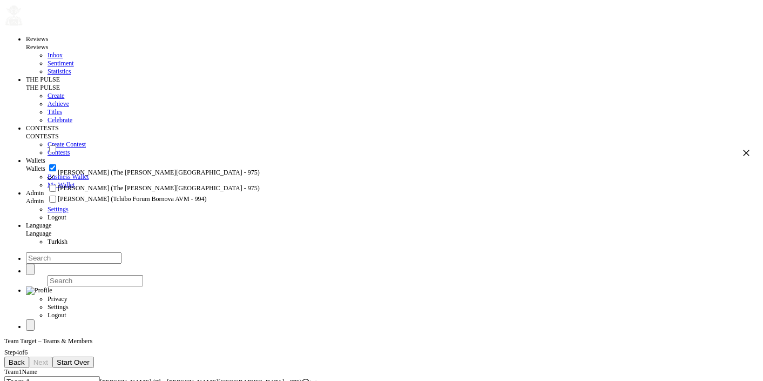
click at [104, 194] on li "[PERSON_NAME] (The [PERSON_NAME][GEOGRAPHIC_DATA] - 975)" at bounding box center [398, 188] width 703 height 11
checkbox input "true"
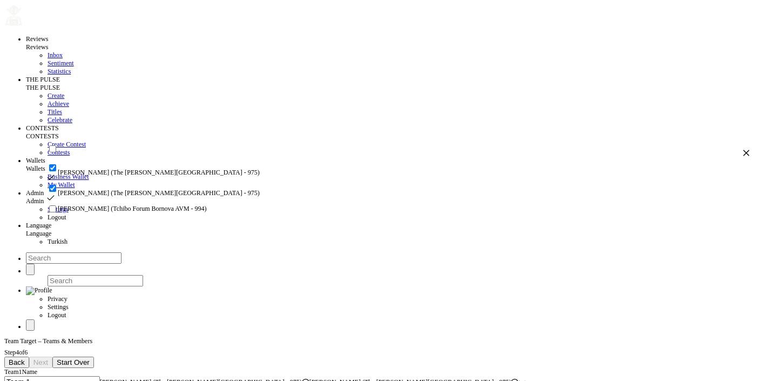
click at [106, 213] on span "[PERSON_NAME] (Tchibo Forum Bornova AVM - 994)" at bounding box center [132, 209] width 149 height 8
checkbox input "true"
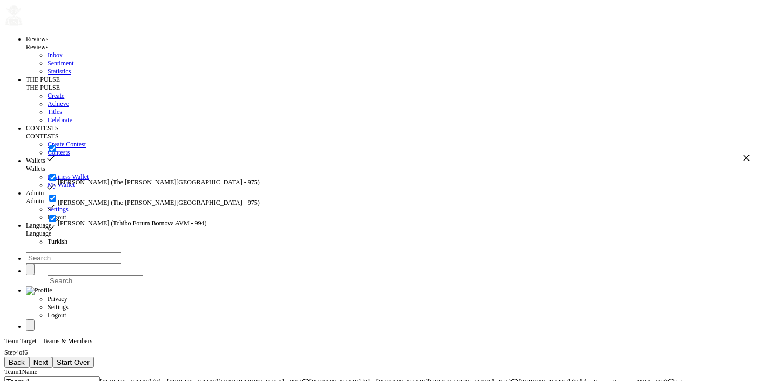
click at [52, 357] on button "Next" at bounding box center [40, 362] width 23 height 11
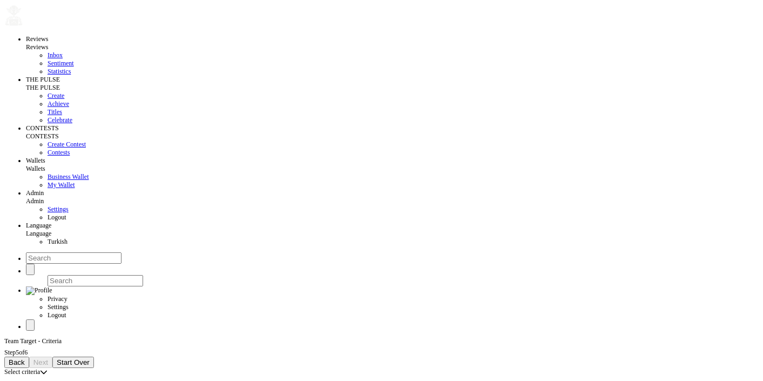
click at [40, 368] on div "Select criteria" at bounding box center [22, 372] width 36 height 8
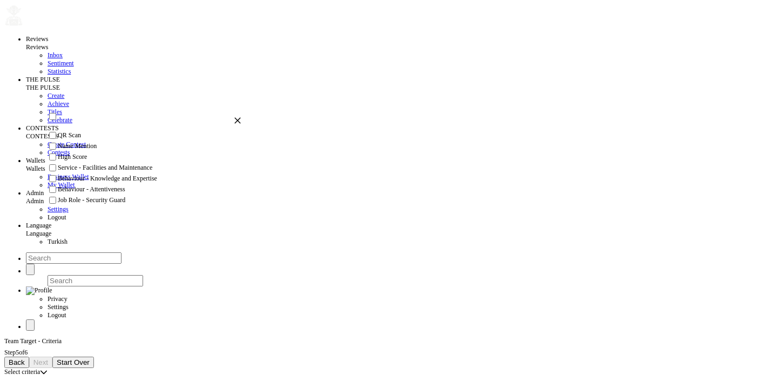
click at [25, 358] on span "Back" at bounding box center [17, 362] width 16 height 8
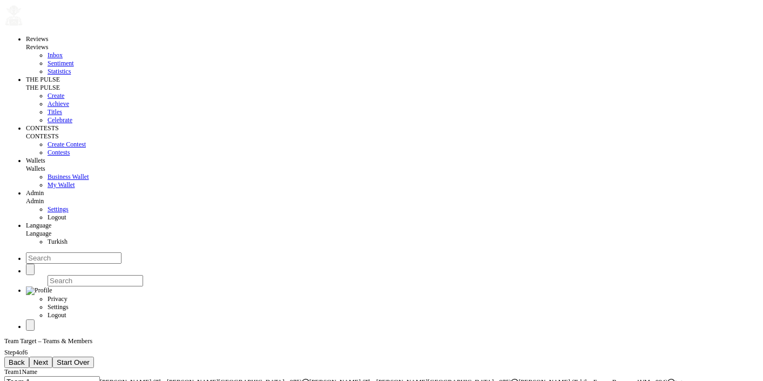
click at [25, 358] on span "Back" at bounding box center [17, 362] width 16 height 8
click at [225, 376] on icon at bounding box center [222, 380] width 8 height 8
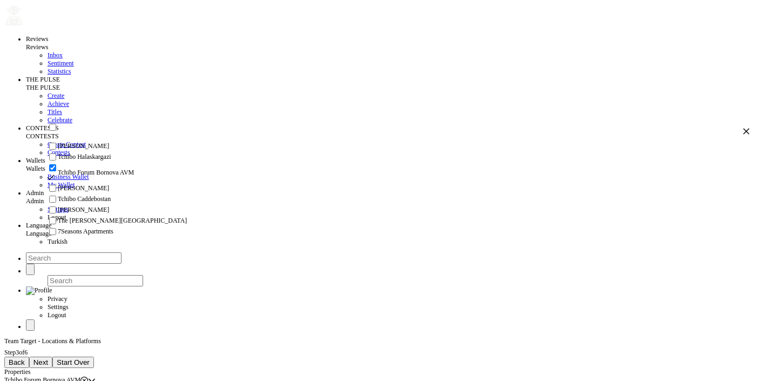
click at [48, 358] on span "Next" at bounding box center [40, 362] width 15 height 8
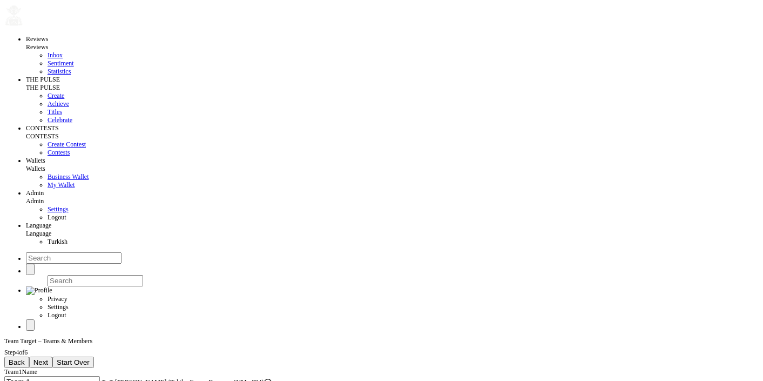
click at [107, 380] on icon at bounding box center [111, 384] width 8 height 8
click at [100, 380] on icon at bounding box center [104, 384] width 8 height 8
click at [52, 357] on button "Next" at bounding box center [40, 362] width 23 height 11
click at [145, 368] on div "Select criteria" at bounding box center [381, 372] width 755 height 8
click at [40, 368] on div "Select criteria" at bounding box center [22, 372] width 36 height 8
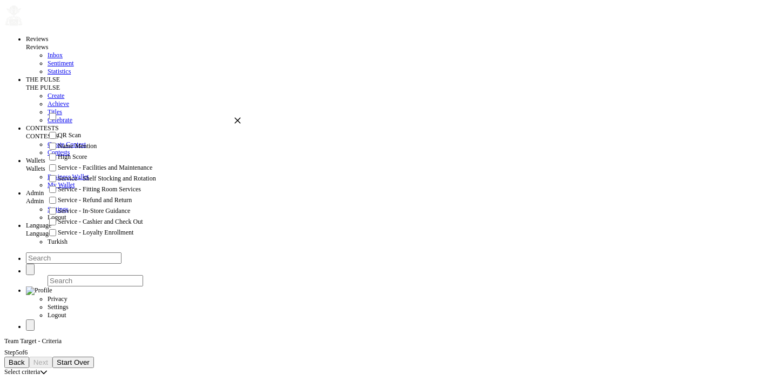
click at [40, 368] on div "Select criteria" at bounding box center [22, 372] width 36 height 8
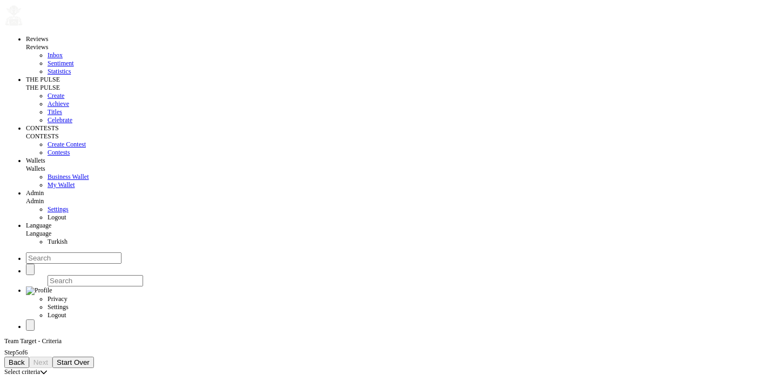
click at [40, 368] on div "Select criteria" at bounding box center [22, 372] width 36 height 8
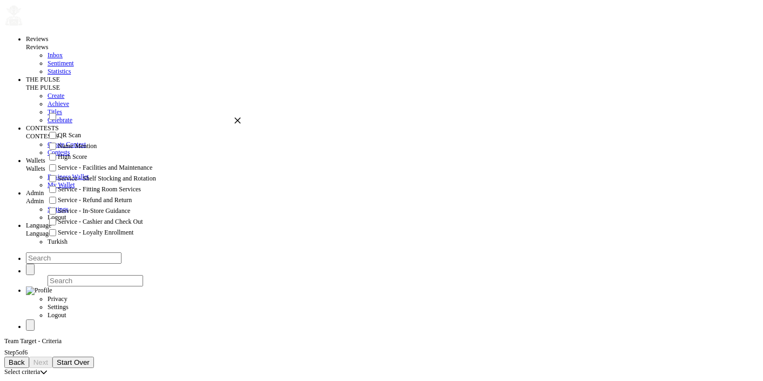
click at [25, 358] on span "Back" at bounding box center [17, 362] width 16 height 8
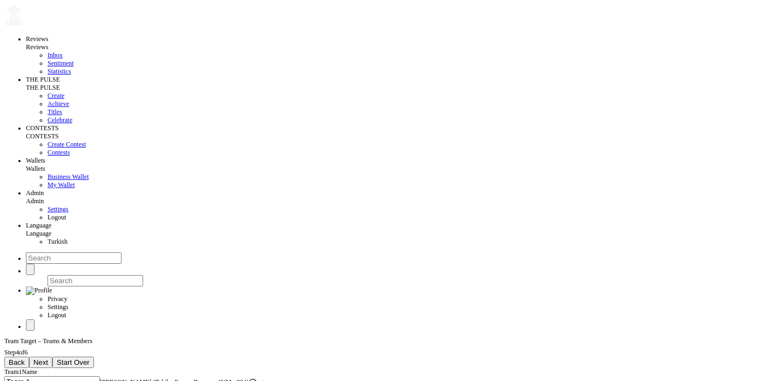
click at [25, 358] on span "Back" at bounding box center [17, 362] width 16 height 8
click at [88, 376] on icon at bounding box center [84, 380] width 8 height 8
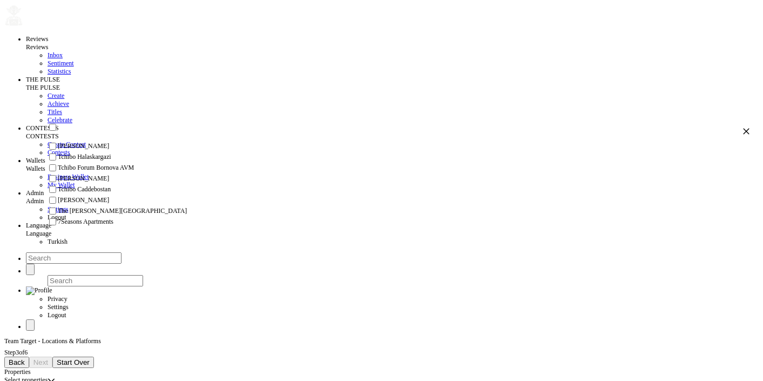
click at [48, 376] on div "Select properties" at bounding box center [25, 380] width 43 height 8
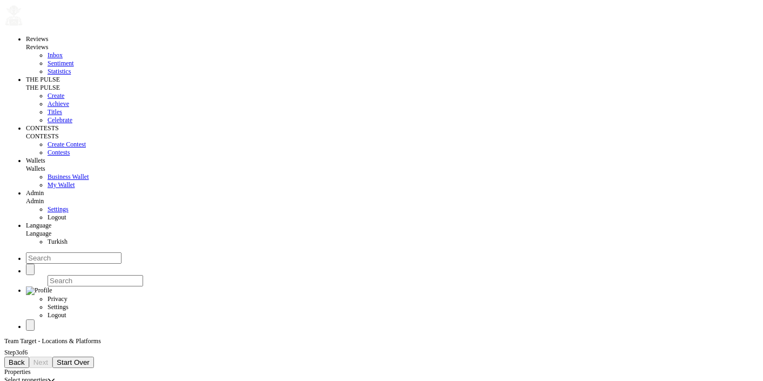
click at [48, 376] on div "Select properties" at bounding box center [25, 380] width 43 height 8
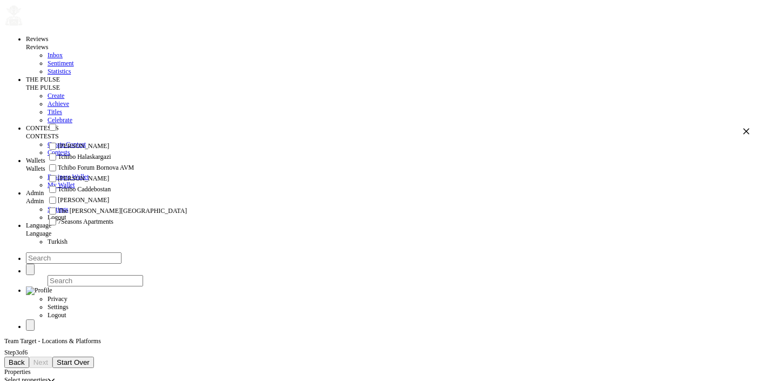
scroll to position [44, 0]
drag, startPoint x: 90, startPoint y: 246, endPoint x: 92, endPoint y: 239, distance: 7.2
click at [90, 215] on span "The [PERSON_NAME][GEOGRAPHIC_DATA]" at bounding box center [122, 211] width 129 height 8
checkbox input "true"
click at [48, 358] on span "Next" at bounding box center [40, 362] width 15 height 8
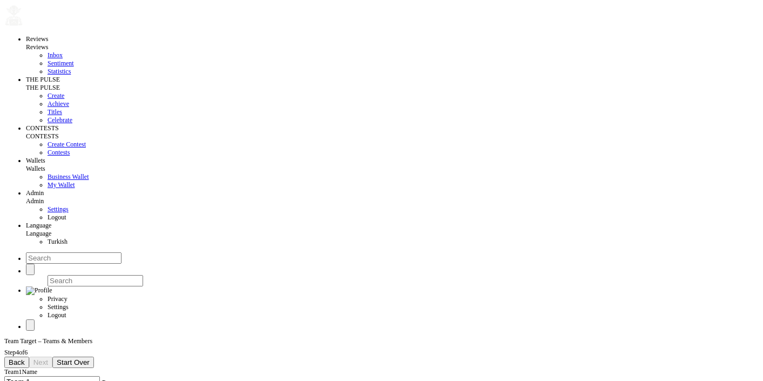
click at [100, 376] on input "Team 1" at bounding box center [52, 381] width 96 height 11
click at [105, 378] on div at bounding box center [104, 383] width 8 height 10
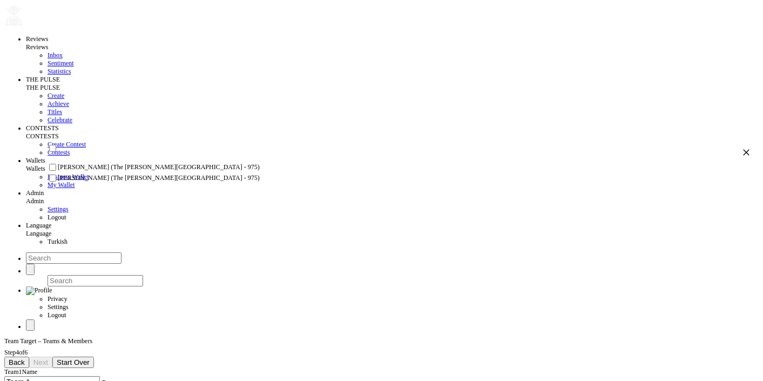
click at [100, 380] on icon at bounding box center [104, 384] width 8 height 8
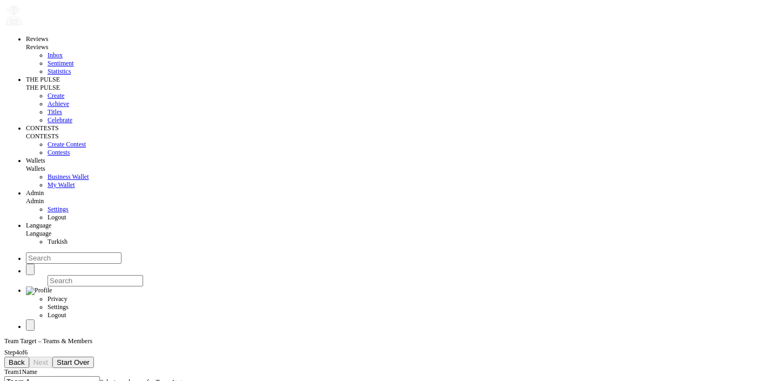
click at [100, 378] on div "Select employees for Team 1" at bounding box center [137, 382] width 75 height 8
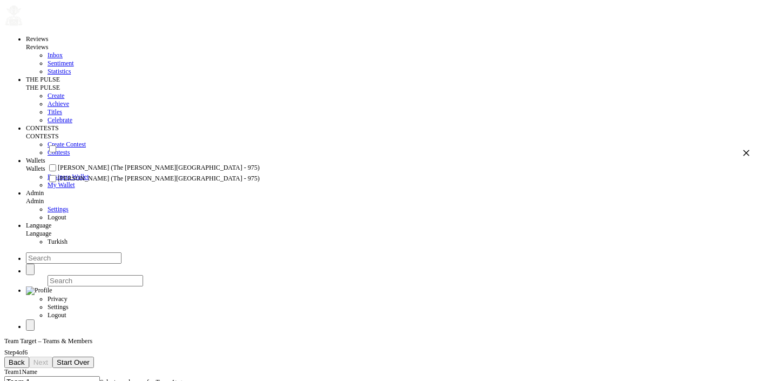
click at [56, 171] on input "checkbox" at bounding box center [52, 167] width 7 height 7
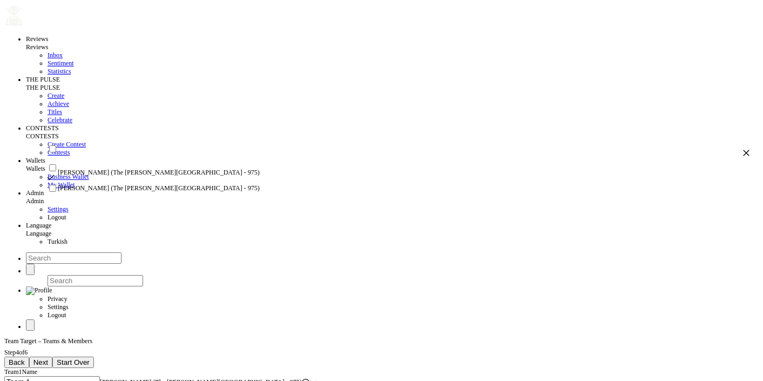
checkbox input "true"
drag, startPoint x: 66, startPoint y: 202, endPoint x: 85, endPoint y: 144, distance: 60.8
click at [56, 192] on input "checkbox" at bounding box center [52, 188] width 7 height 7
checkbox input "true"
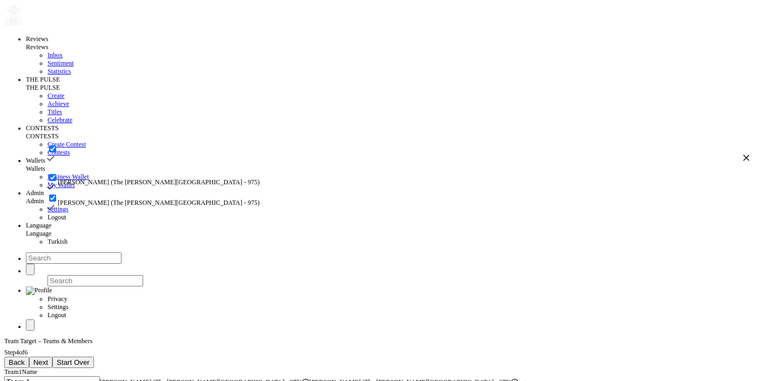
click at [52, 357] on button "Next" at bounding box center [40, 362] width 23 height 11
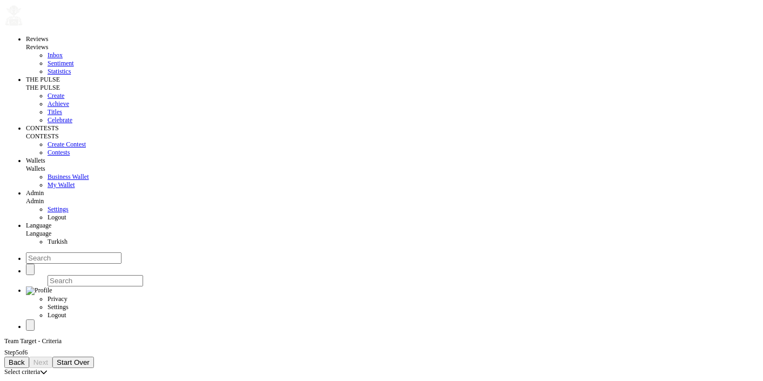
click at [40, 368] on div "Select criteria" at bounding box center [22, 372] width 36 height 8
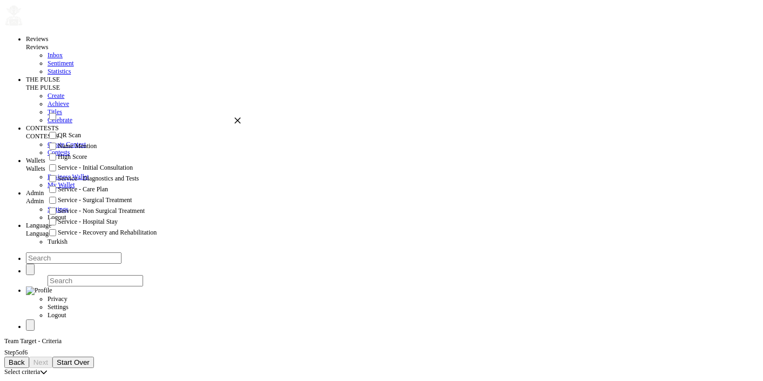
click at [96, 357] on div "Back Next Start Over" at bounding box center [381, 362] width 755 height 11
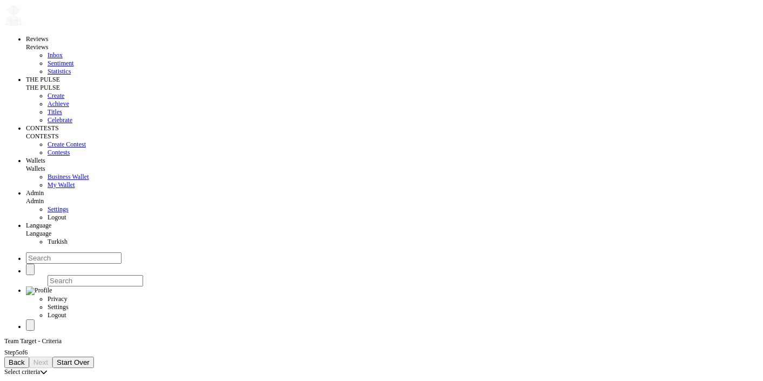
click at [94, 357] on div "Back Next Start Over" at bounding box center [381, 362] width 755 height 11
click at [40, 368] on div "Select criteria" at bounding box center [22, 372] width 36 height 8
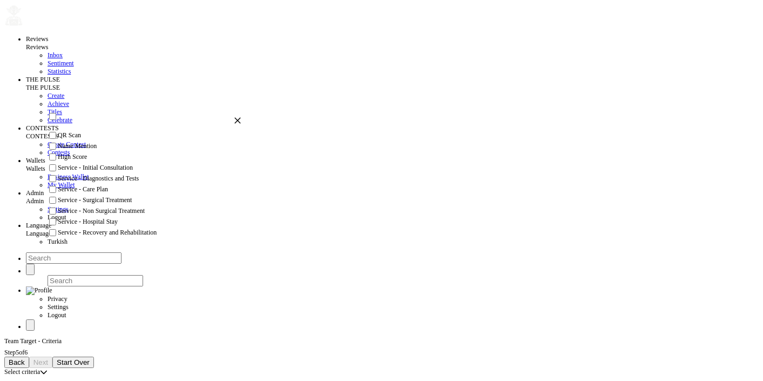
drag, startPoint x: 67, startPoint y: 149, endPoint x: 66, endPoint y: 160, distance: 10.8
click at [56, 139] on input "checkbox" at bounding box center [52, 135] width 7 height 7
checkbox input "true"
click at [56, 159] on input "checkbox" at bounding box center [52, 155] width 7 height 7
checkbox input "true"
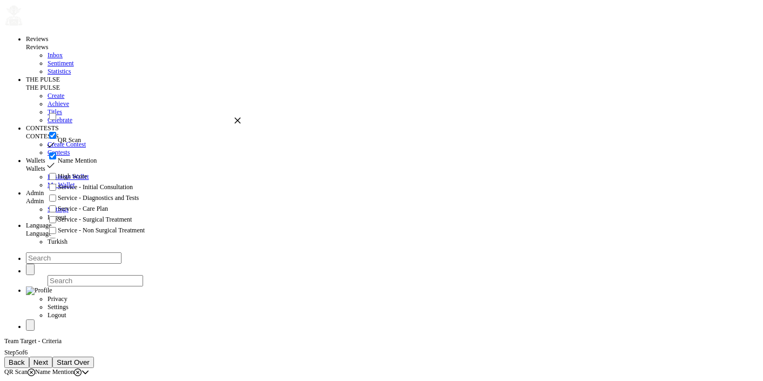
click at [52, 357] on button "Next" at bounding box center [40, 362] width 23 height 11
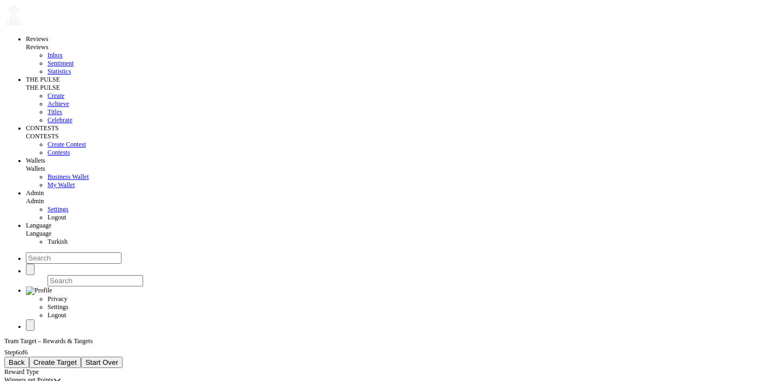
click at [77, 358] on span "Create Target" at bounding box center [55, 362] width 44 height 8
click at [100, 376] on input at bounding box center [52, 381] width 96 height 11
type input "dxvxcvx"
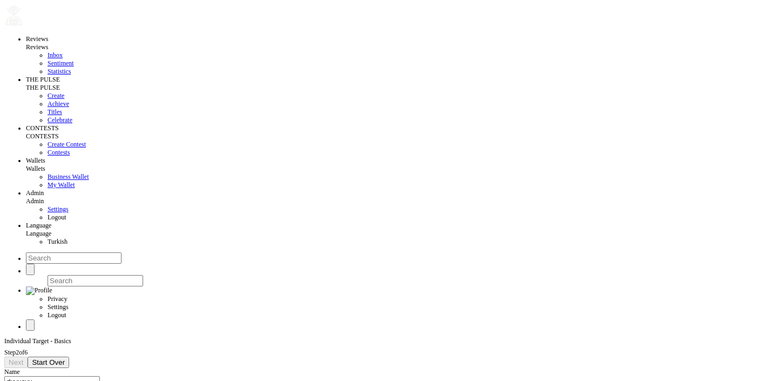
type input "[DATE]"
click at [23, 358] on span "Next" at bounding box center [16, 362] width 15 height 8
click at [48, 376] on div "Select properties" at bounding box center [25, 380] width 43 height 8
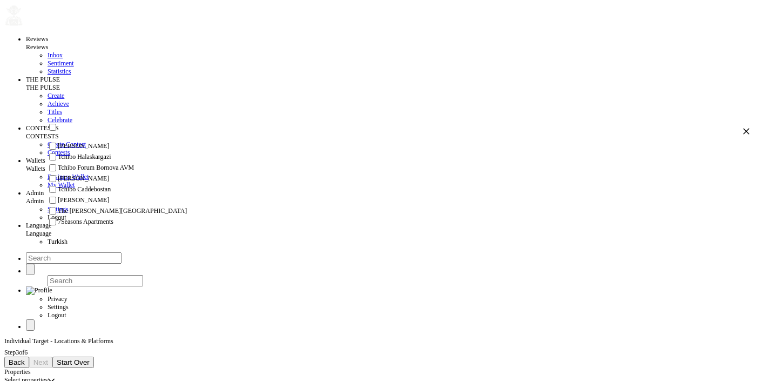
click at [95, 172] on span "Tchibo Forum Bornova AVM" at bounding box center [96, 168] width 76 height 8
checkbox input "true"
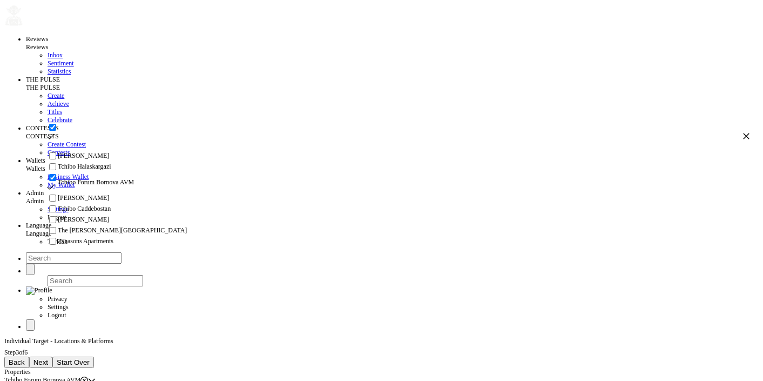
scroll to position [0, 0]
click at [80, 193] on li "Tchibo Forum Bornova AVM" at bounding box center [398, 182] width 703 height 21
checkbox input "false"
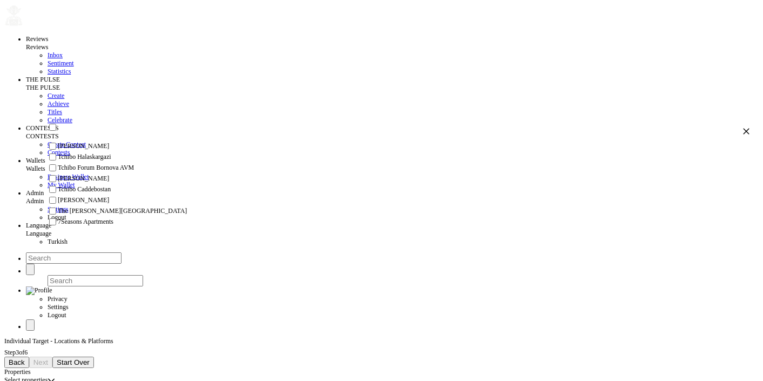
scroll to position [75, 0]
click at [98, 210] on li "The [PERSON_NAME][GEOGRAPHIC_DATA]" at bounding box center [398, 211] width 703 height 11
checkbox input "true"
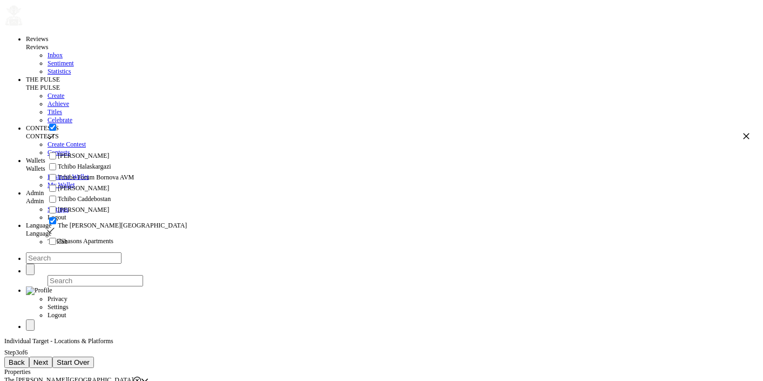
click at [48, 358] on span "Next" at bounding box center [40, 362] width 15 height 8
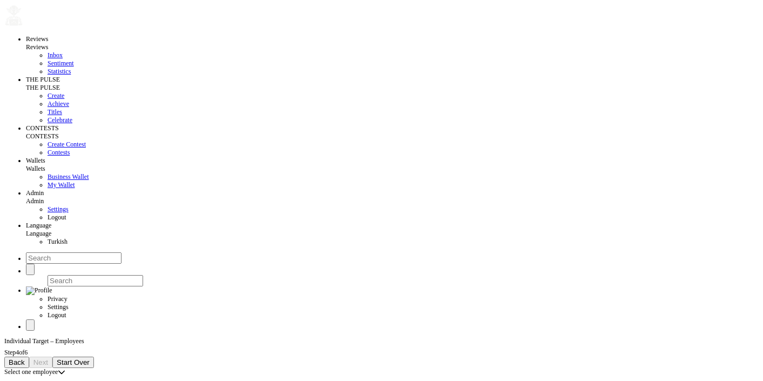
click at [58, 368] on div "Select one employee" at bounding box center [30, 372] width 53 height 8
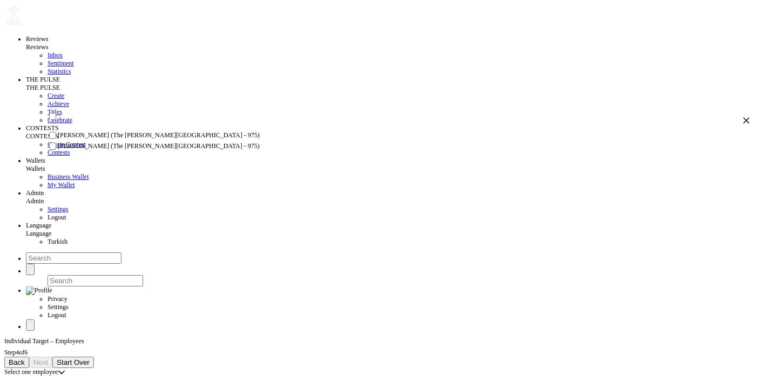
click at [99, 139] on span "[PERSON_NAME] (The [PERSON_NAME][GEOGRAPHIC_DATA] - 975)" at bounding box center [159, 135] width 202 height 8
checkbox input "true"
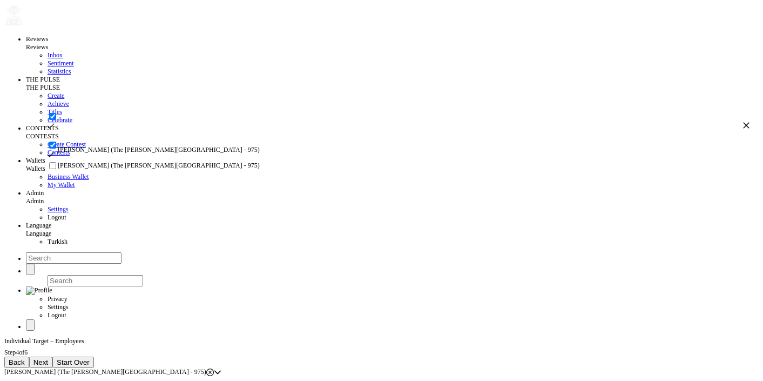
click at [95, 171] on ul "[PERSON_NAME] (The [PERSON_NAME][GEOGRAPHIC_DATA] - 975) [PERSON_NAME] ([GEOGRA…" at bounding box center [398, 155] width 703 height 31
click at [48, 358] on span "Next" at bounding box center [40, 362] width 15 height 8
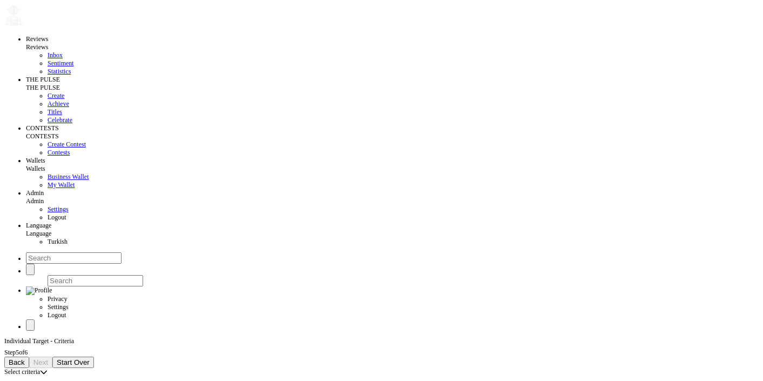
click at [40, 368] on div "Select criteria" at bounding box center [22, 372] width 36 height 8
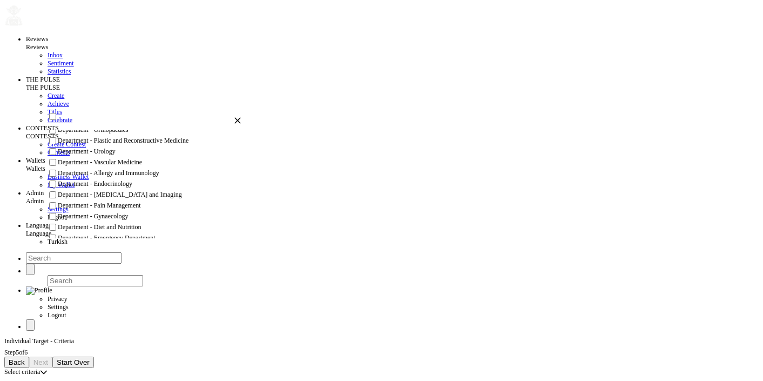
checkbox input "true"
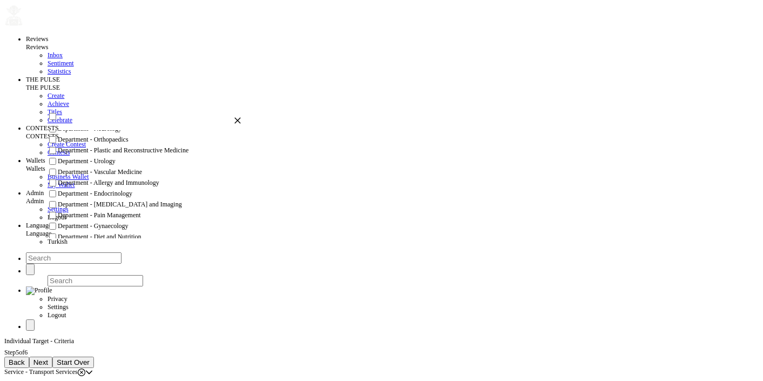
scroll to position [351, 0]
click at [52, 357] on button "Next" at bounding box center [40, 362] width 23 height 11
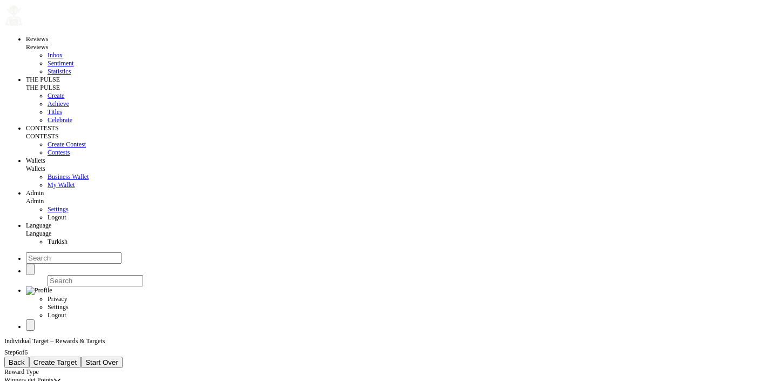
click at [170, 263] on div "Reviews Reviews Inbox Sentiment Statistics THE PULSE THE PULSE Create Achieve T…" at bounding box center [381, 210] width 755 height 426
click at [77, 358] on span "Create Target" at bounding box center [55, 362] width 44 height 8
